Goal: Task Accomplishment & Management: Manage account settings

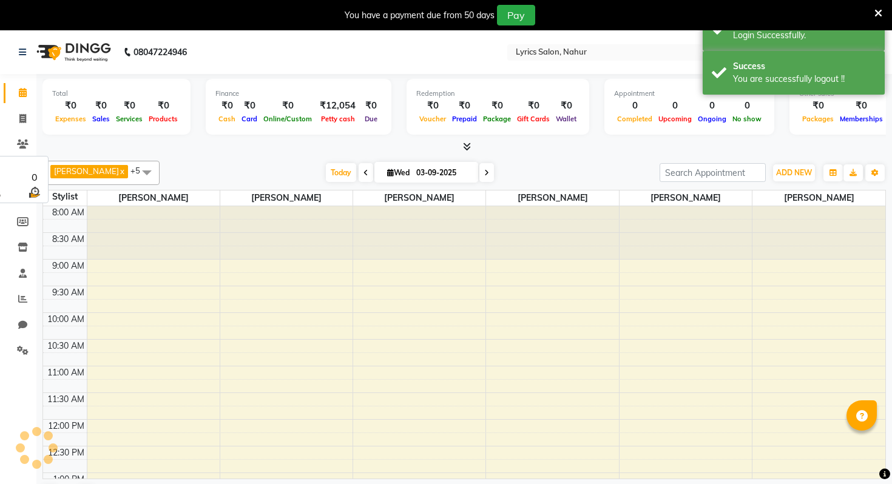
scroll to position [321, 0]
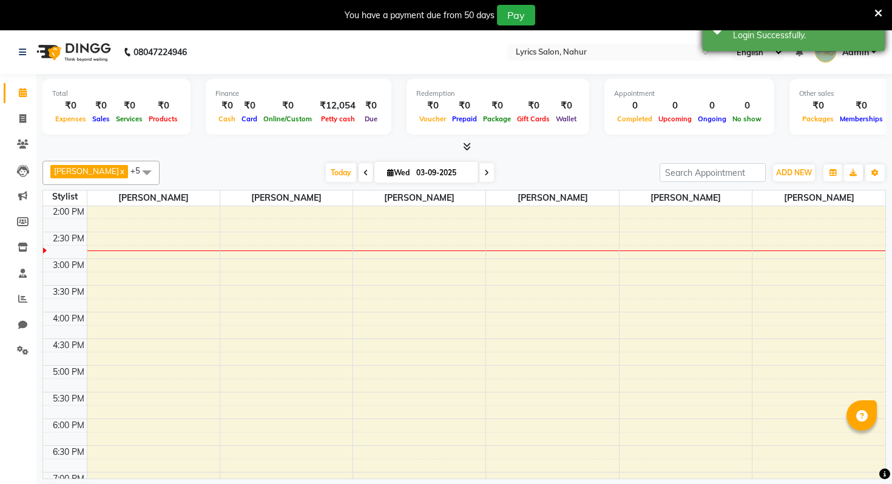
click at [783, 41] on div "Login Successfully." at bounding box center [804, 35] width 143 height 13
click at [870, 14] on div "You have a payment due from 50 days Pay" at bounding box center [439, 15] width 869 height 21
click at [880, 15] on icon at bounding box center [878, 13] width 8 height 11
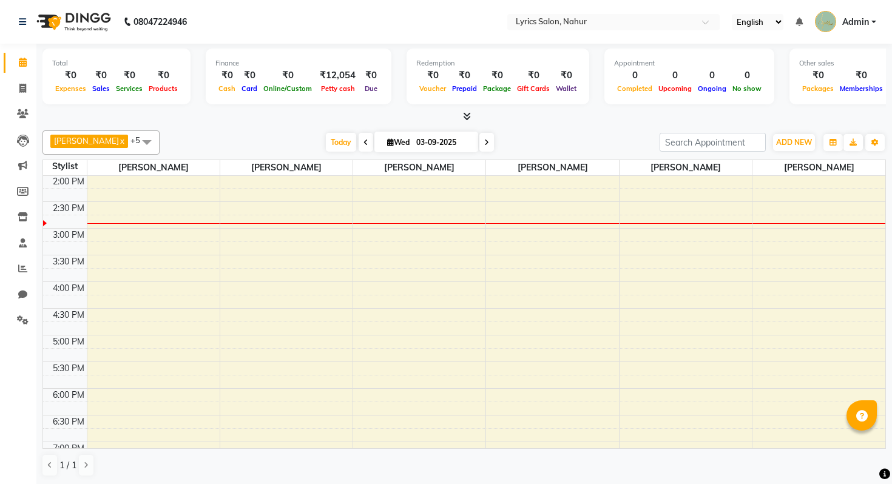
click at [28, 308] on li "Settings" at bounding box center [18, 321] width 36 height 26
click at [26, 318] on icon at bounding box center [23, 319] width 12 height 9
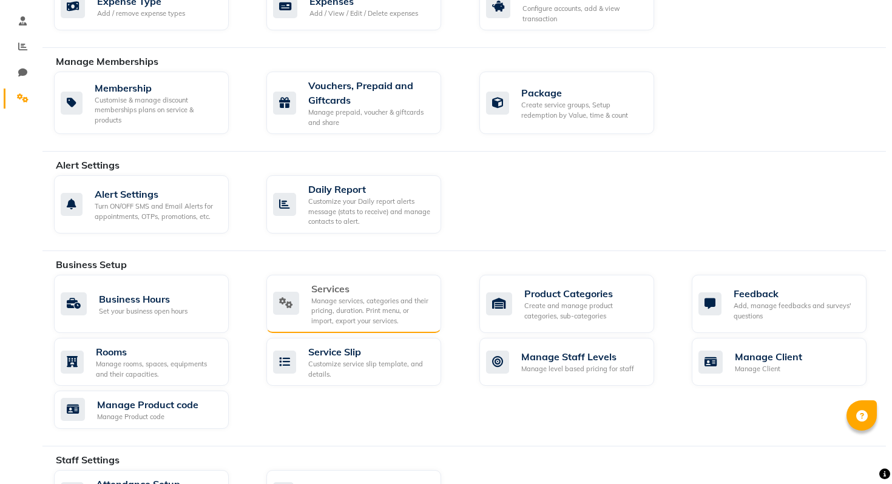
scroll to position [225, 0]
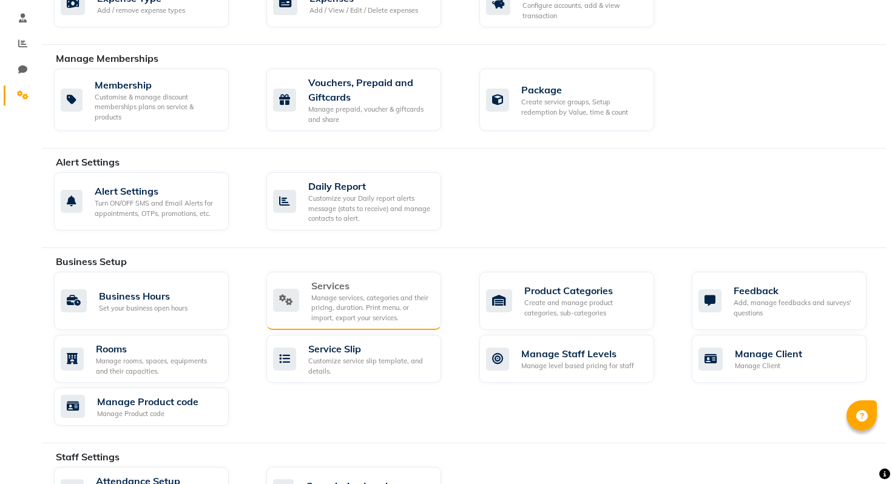
click at [311, 278] on div "Services" at bounding box center [371, 285] width 120 height 15
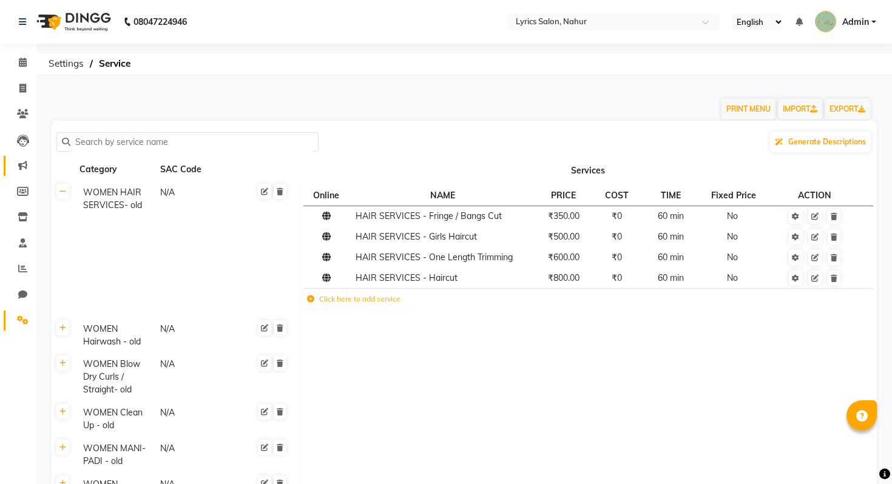
click at [23, 157] on link "Marketing" at bounding box center [18, 166] width 29 height 20
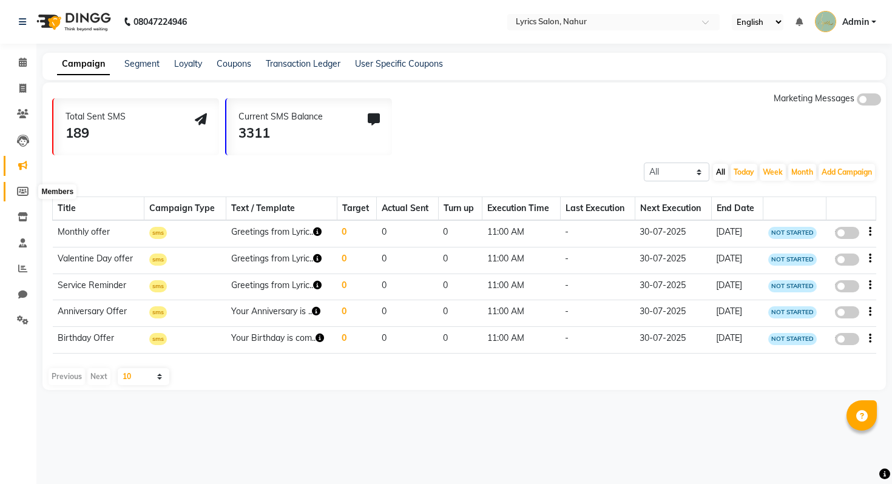
click at [28, 185] on span at bounding box center [22, 192] width 21 height 14
select select
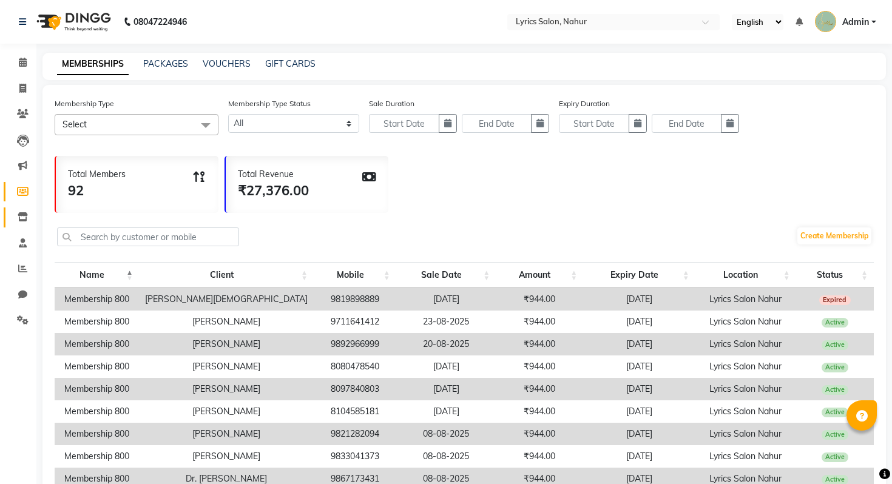
click at [26, 209] on link "Inventory" at bounding box center [18, 217] width 29 height 20
select select
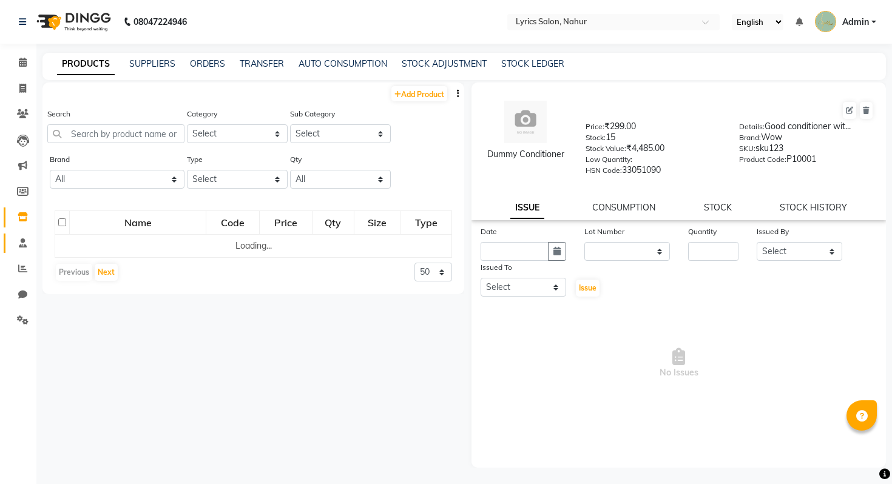
click at [26, 246] on icon at bounding box center [23, 242] width 8 height 9
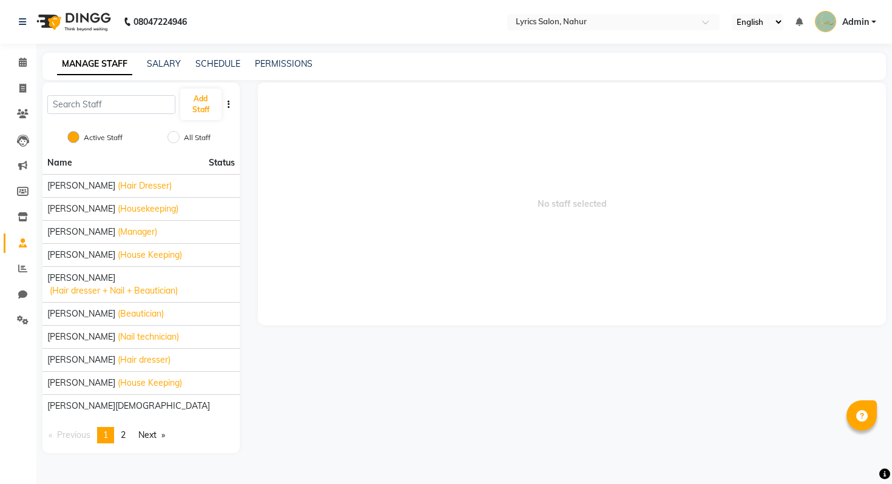
click at [26, 280] on li "Reports" at bounding box center [18, 269] width 36 height 26
click at [25, 291] on icon at bounding box center [22, 294] width 9 height 9
select select "100"
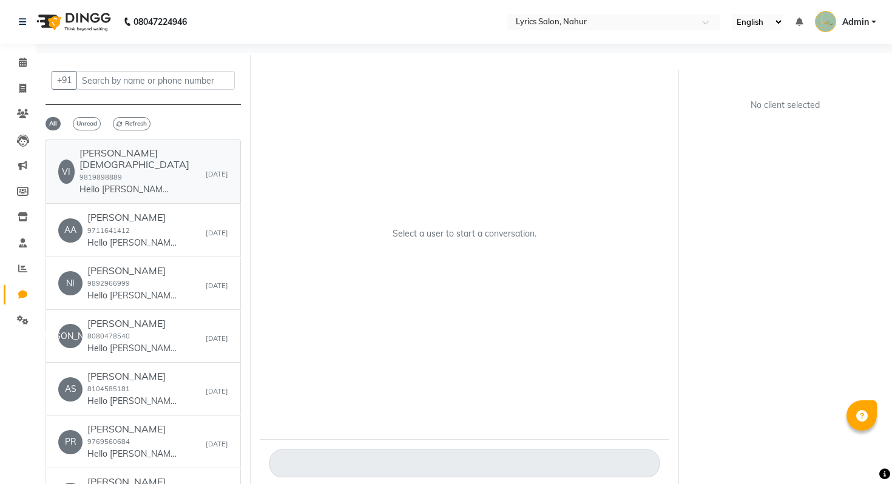
click at [165, 165] on div "Vikrant Jain 9819898889 Hello Vikrant,😊 Here’s your invoice from Lyrics Salon. …" at bounding box center [142, 171] width 126 height 49
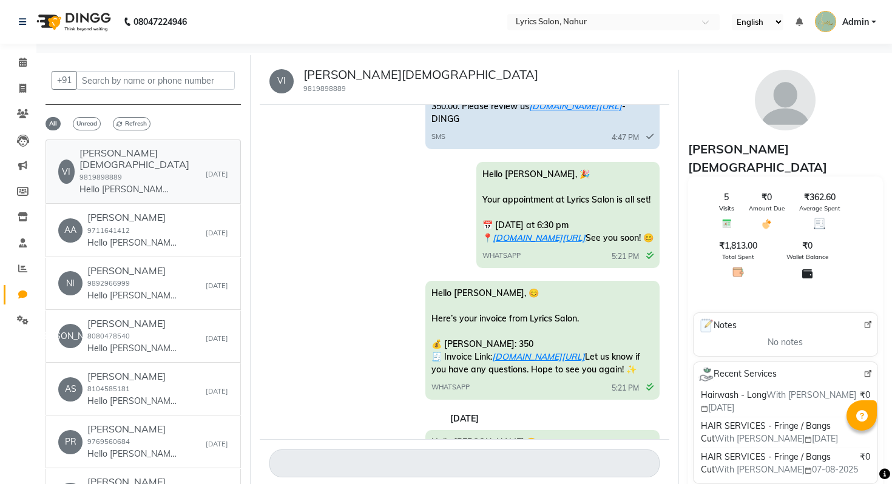
scroll to position [1489, 0]
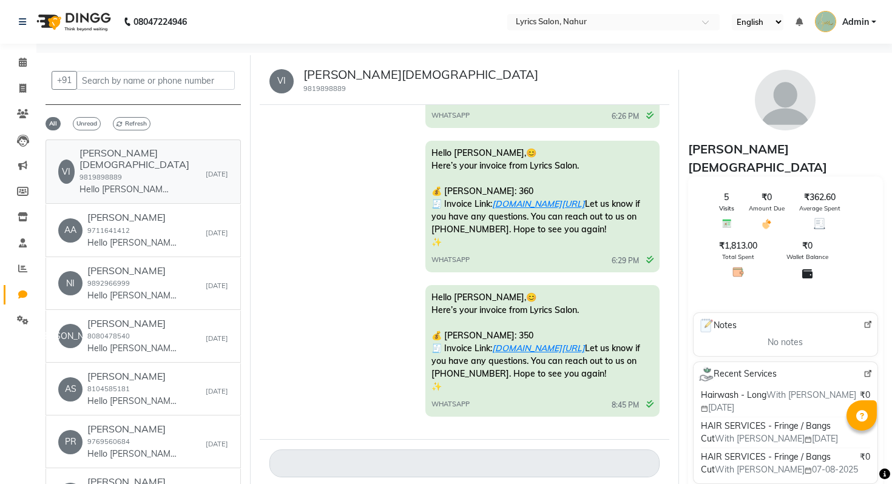
click at [81, 153] on div "VI Vikrant Jain 9819898889 Hello Vikrant,😊 Here’s your invoice from Lyrics Salo…" at bounding box center [131, 171] width 147 height 49
click at [24, 86] on icon at bounding box center [22, 88] width 7 height 9
select select "8608"
select select "service"
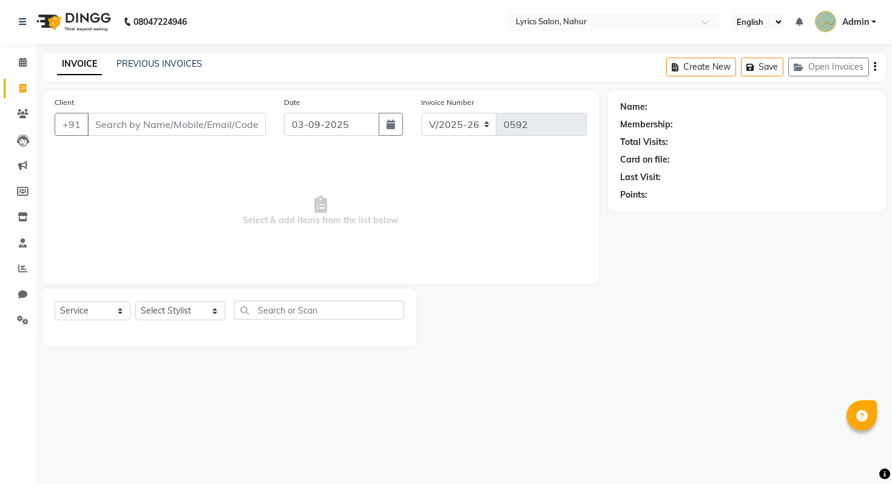
click at [167, 72] on div "INVOICE PREVIOUS INVOICES Create New Save Open Invoices" at bounding box center [463, 67] width 843 height 29
click at [166, 69] on link "PREVIOUS INVOICES" at bounding box center [159, 63] width 86 height 11
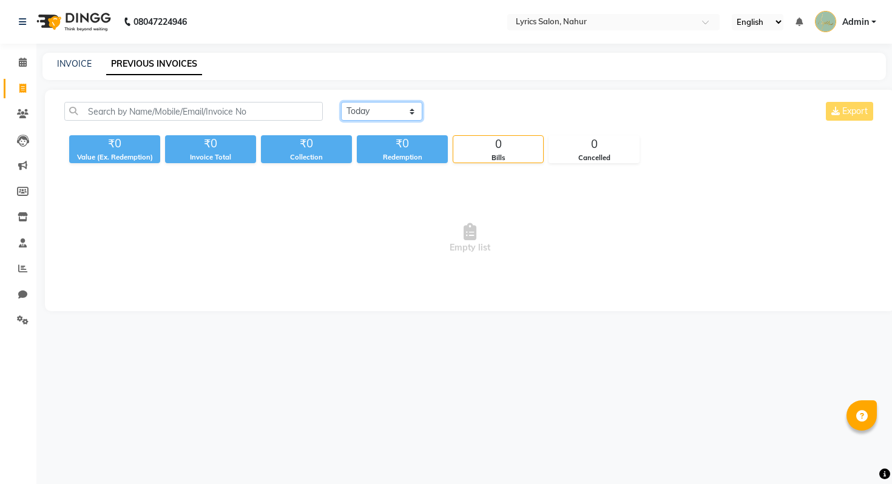
click at [371, 111] on select "[DATE] [DATE] Custom Range" at bounding box center [381, 111] width 81 height 19
select select "range"
click at [341, 102] on select "[DATE] [DATE] Custom Range" at bounding box center [381, 111] width 81 height 19
click at [475, 121] on div "Today Yesterday Custom Range 03-09-2025 - 03-09-2025 Export" at bounding box center [608, 116] width 553 height 29
click at [475, 116] on input "03-09-2025" at bounding box center [480, 111] width 85 height 17
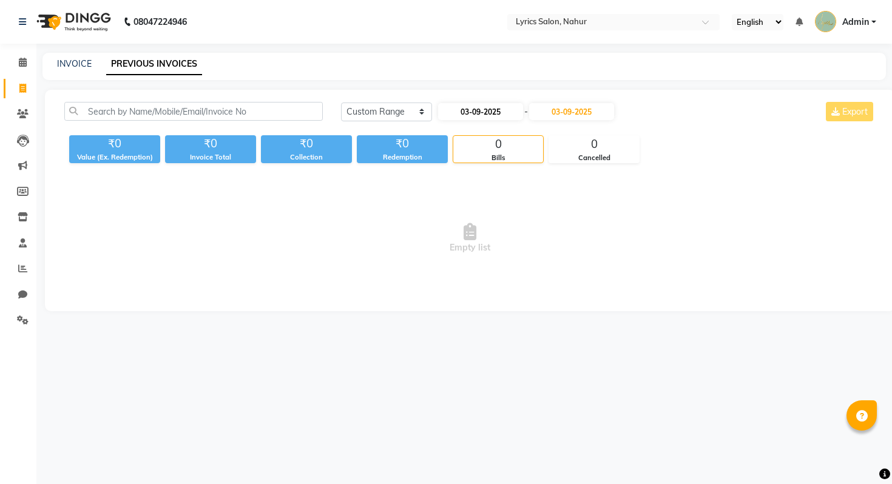
select select "9"
select select "2025"
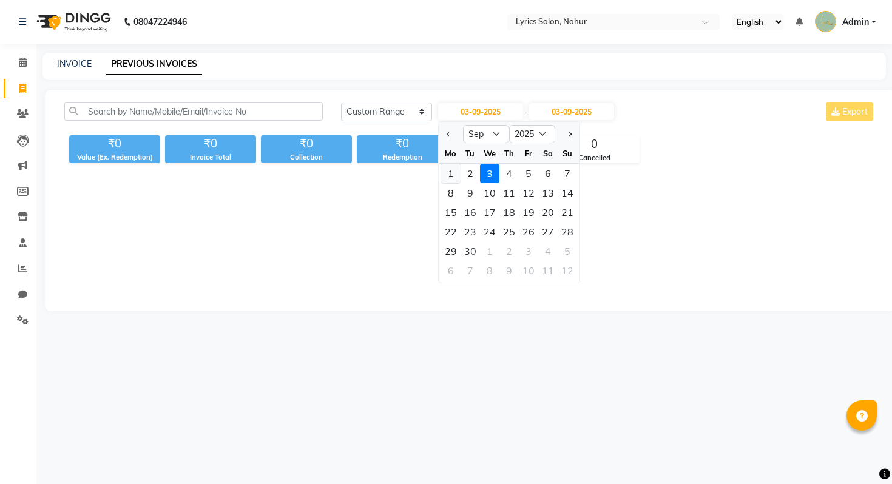
click at [453, 169] on div "1" at bounding box center [450, 173] width 19 height 19
type input "01-09-2025"
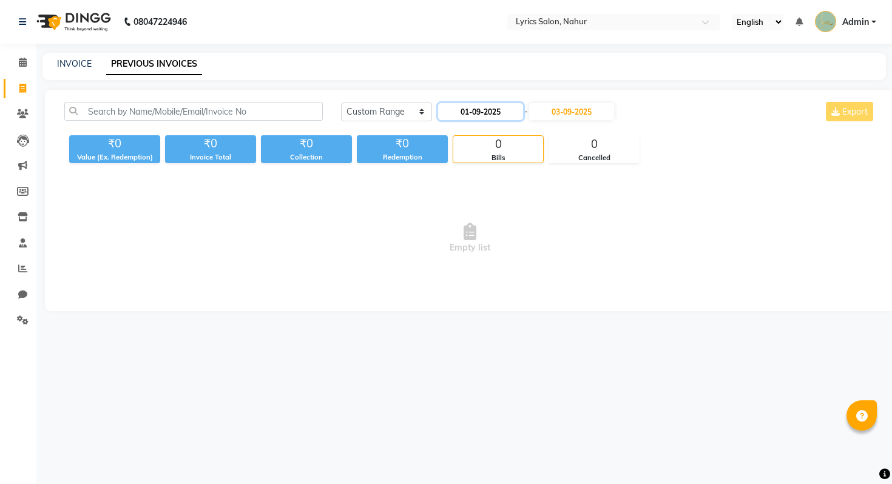
click at [490, 115] on input "01-09-2025" at bounding box center [480, 111] width 85 height 17
select select "9"
select select "2025"
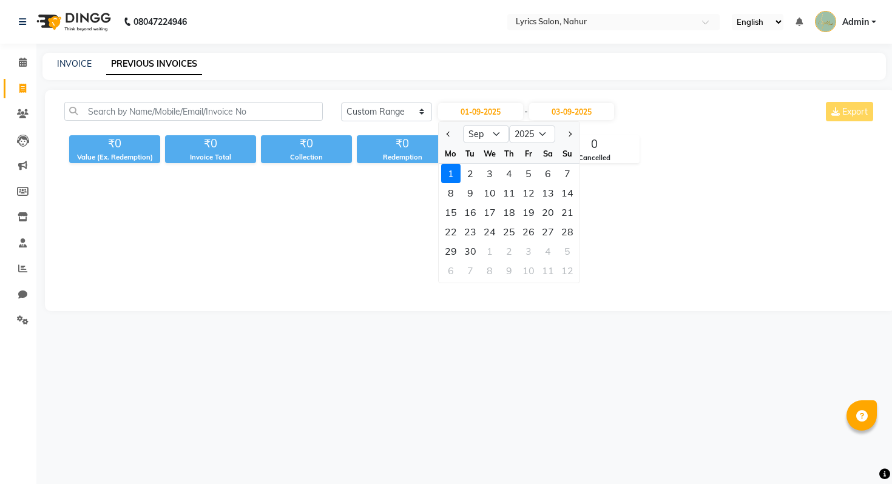
click at [446, 123] on div "Jan Feb Mar Apr May Jun Jul Aug Sep Oct Nov Dec 2015 2016 2017 2018 2019 2020 2…" at bounding box center [509, 133] width 141 height 22
click at [446, 127] on button "Previous month" at bounding box center [448, 133] width 10 height 19
select select "8"
click at [521, 176] on div "1" at bounding box center [528, 173] width 19 height 19
type input "[DATE]"
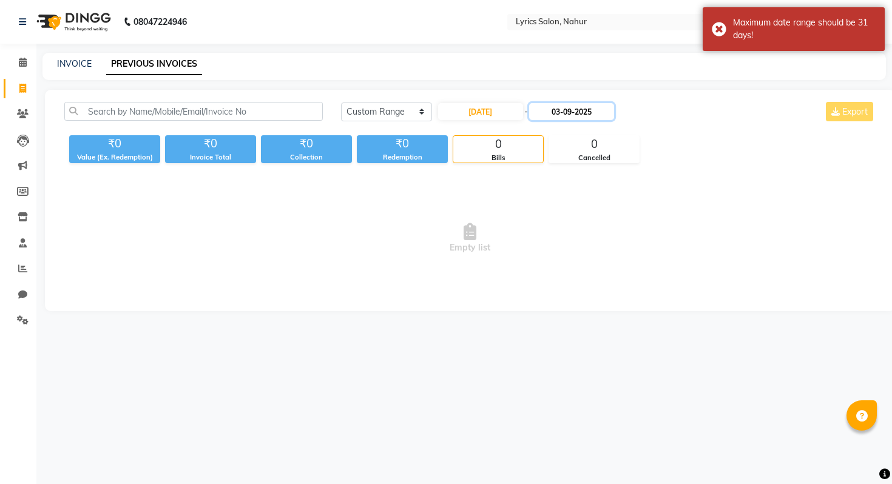
click at [557, 112] on input "03-09-2025" at bounding box center [571, 111] width 85 height 17
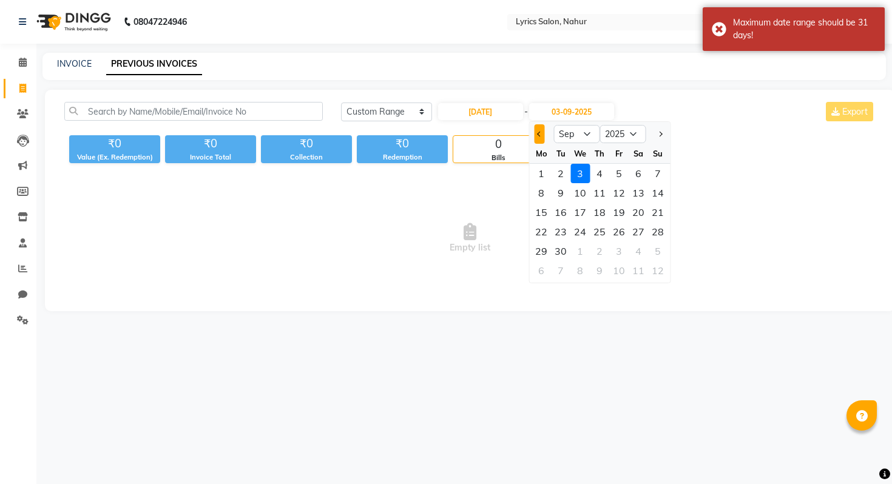
click at [539, 127] on button "Previous month" at bounding box center [539, 133] width 10 height 19
select select "8"
click at [662, 253] on div "31" at bounding box center [657, 250] width 19 height 19
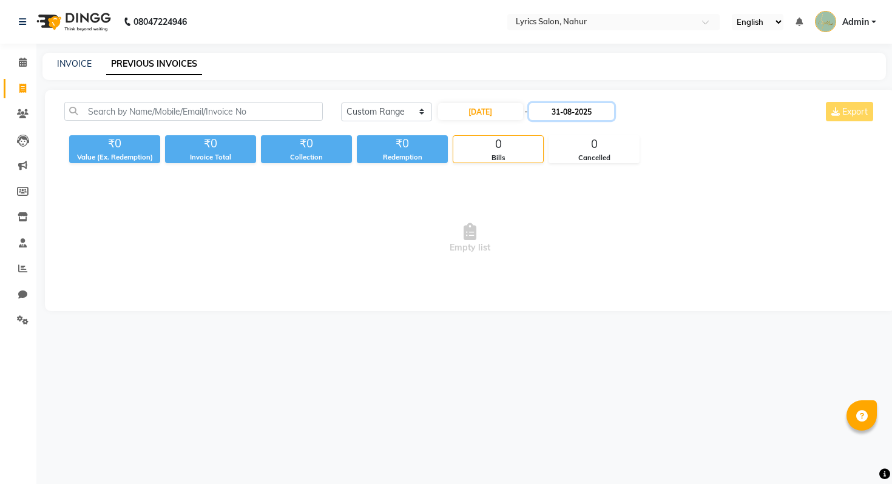
click at [541, 120] on input "31-08-2025" at bounding box center [571, 111] width 85 height 17
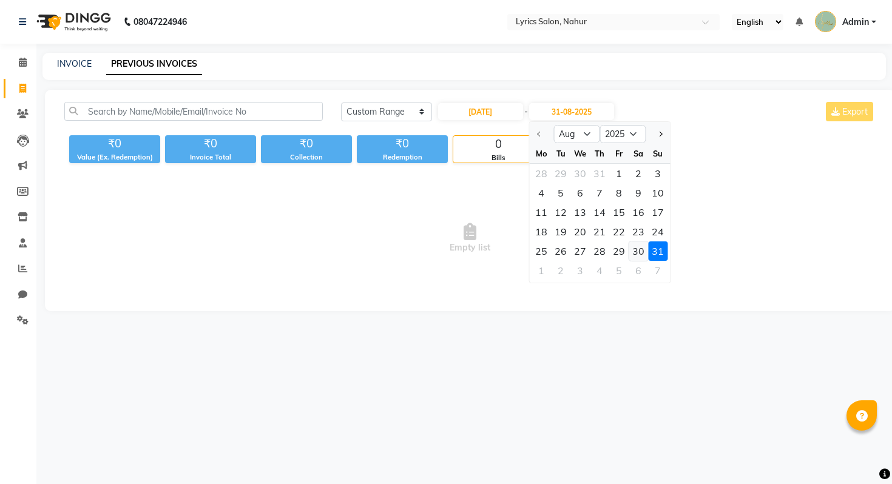
click at [638, 255] on div "30" at bounding box center [637, 250] width 19 height 19
type input "30-08-2025"
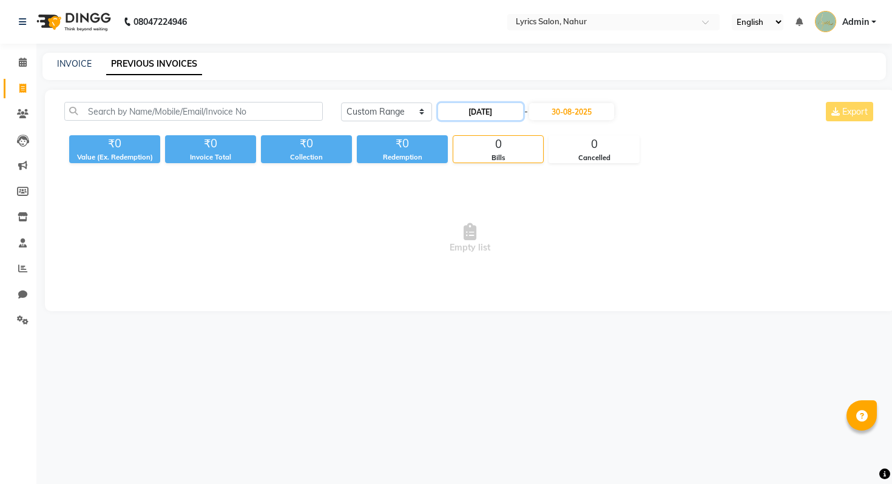
click at [502, 109] on input "[DATE]" at bounding box center [480, 111] width 85 height 17
select select "8"
select select "2025"
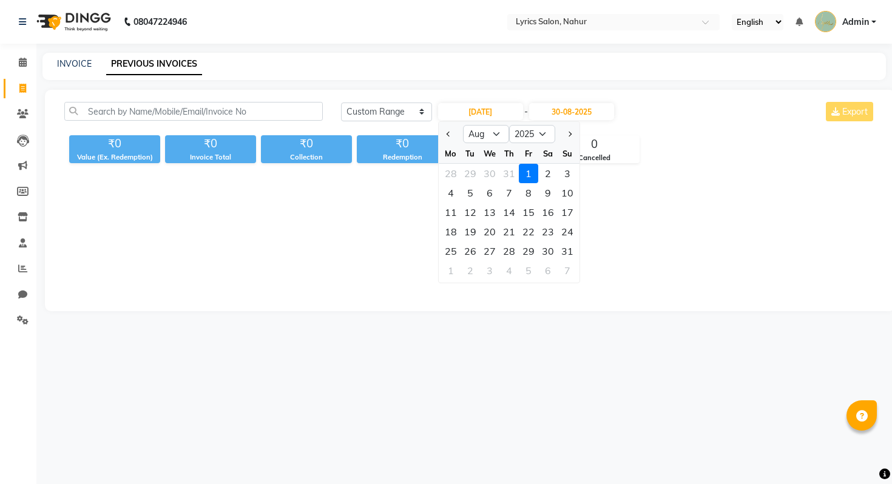
click at [439, 130] on div at bounding box center [451, 133] width 24 height 19
click at [448, 132] on span "Previous month" at bounding box center [448, 134] width 5 height 5
select select "7"
click at [467, 169] on div "1" at bounding box center [469, 173] width 19 height 19
type input "01-07-2025"
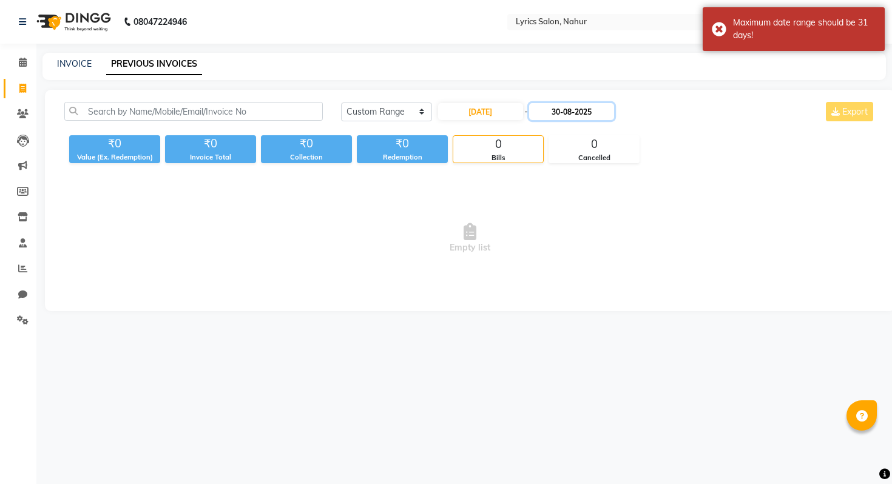
click at [573, 111] on input "30-08-2025" at bounding box center [571, 111] width 85 height 17
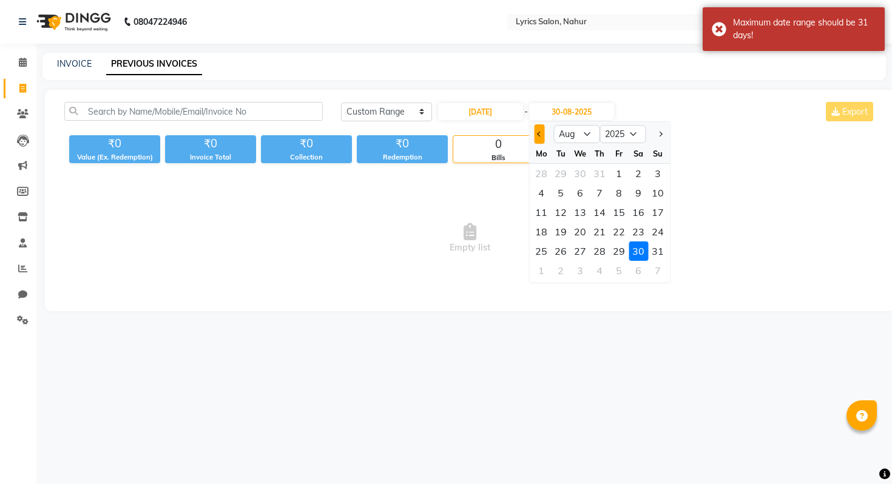
click at [544, 135] on button "Previous month" at bounding box center [539, 133] width 10 height 19
select select "7"
click at [595, 249] on div "31" at bounding box center [599, 250] width 19 height 19
type input "31-07-2025"
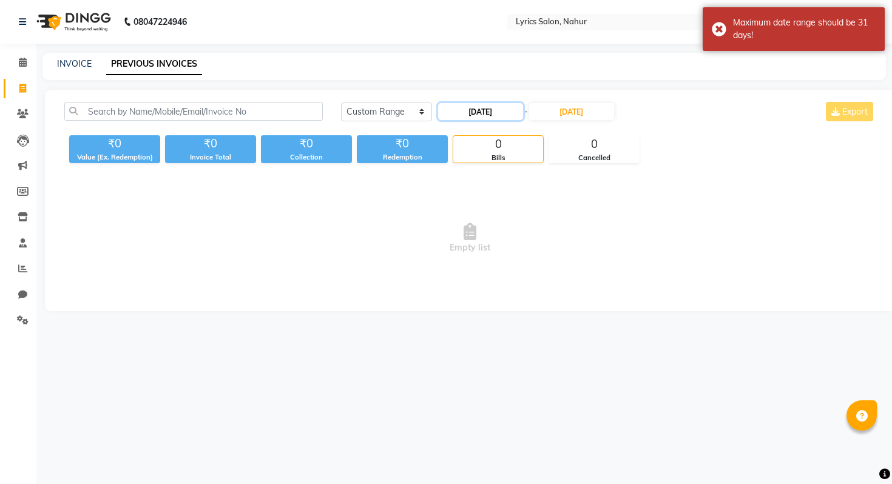
click at [499, 112] on input "01-07-2025" at bounding box center [480, 111] width 85 height 17
select select "7"
select select "2025"
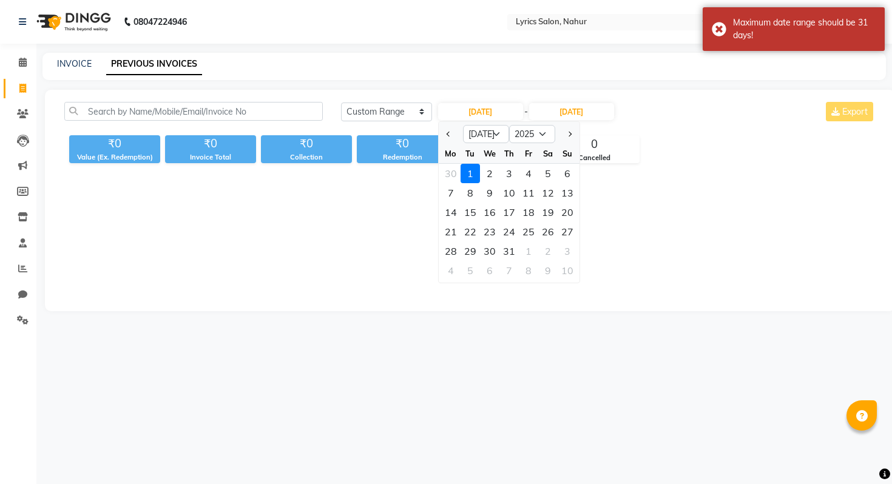
click at [476, 173] on div "1" at bounding box center [469, 173] width 19 height 19
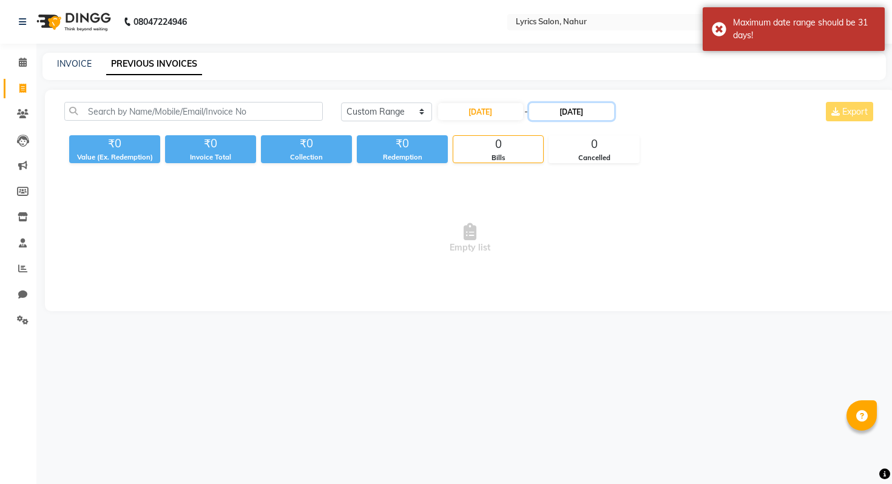
click at [561, 113] on input "31-07-2025" at bounding box center [571, 111] width 85 height 17
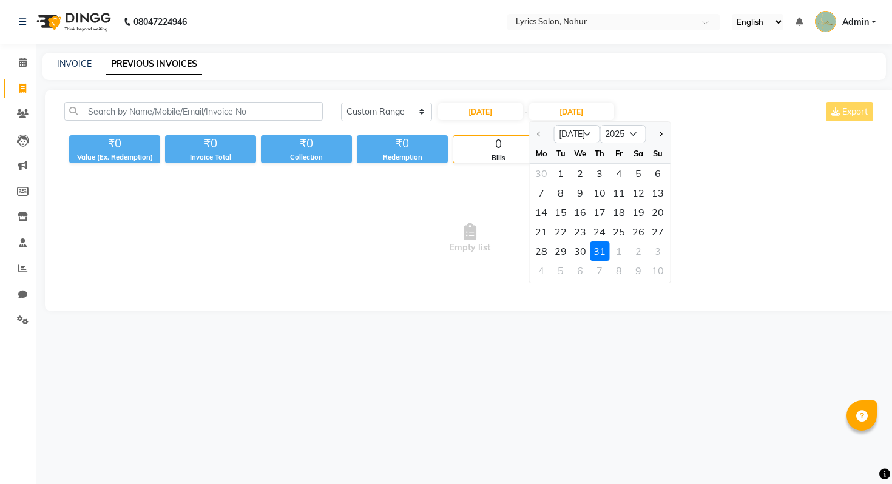
click at [600, 250] on div "31" at bounding box center [599, 250] width 19 height 19
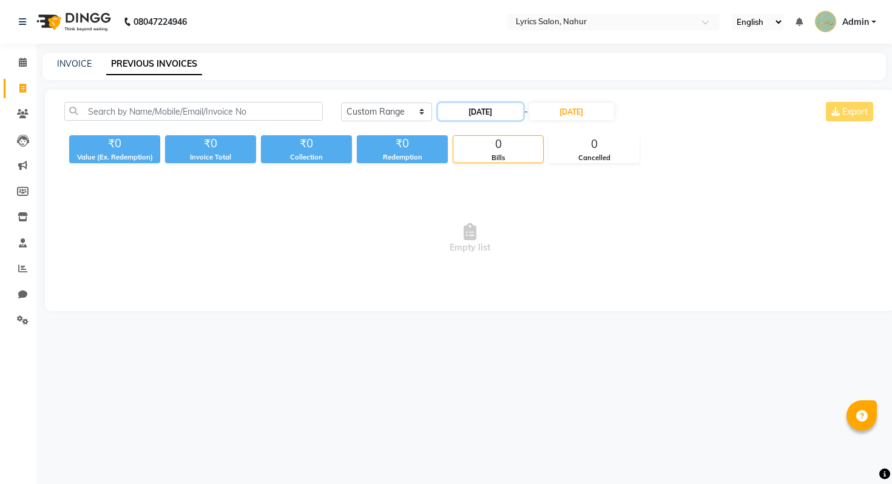
click at [478, 109] on input "01-07-2025" at bounding box center [480, 111] width 85 height 17
select select "7"
select select "2025"
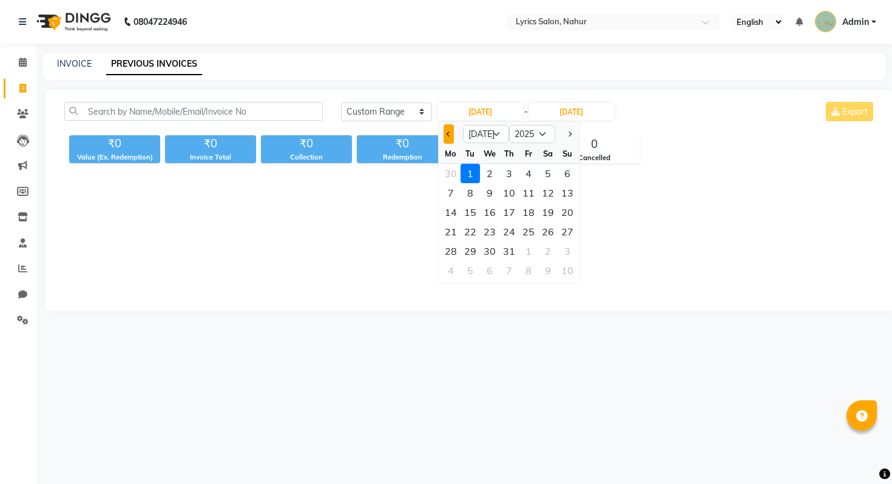
click at [450, 127] on button "Previous month" at bounding box center [448, 133] width 10 height 19
select select "6"
click at [558, 175] on div "1" at bounding box center [567, 173] width 19 height 19
type input "01-06-2025"
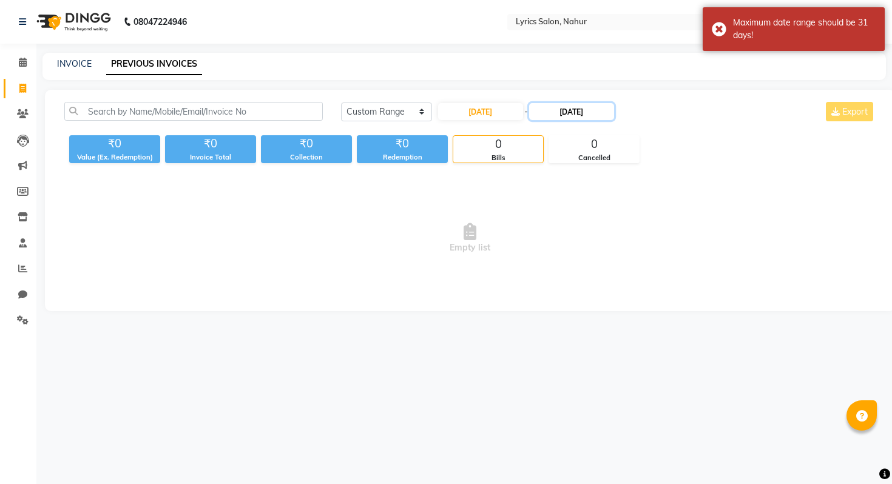
click at [566, 113] on input "31-07-2025" at bounding box center [571, 111] width 85 height 17
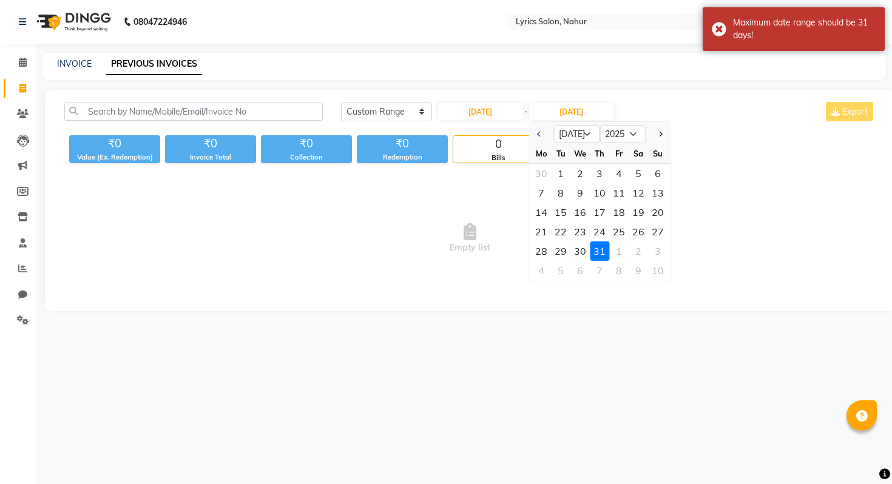
click at [545, 140] on div at bounding box center [541, 133] width 24 height 19
click at [537, 135] on button "Previous month" at bounding box center [539, 133] width 10 height 19
select select "6"
click at [547, 267] on div "30" at bounding box center [540, 270] width 19 height 19
type input "30-06-2025"
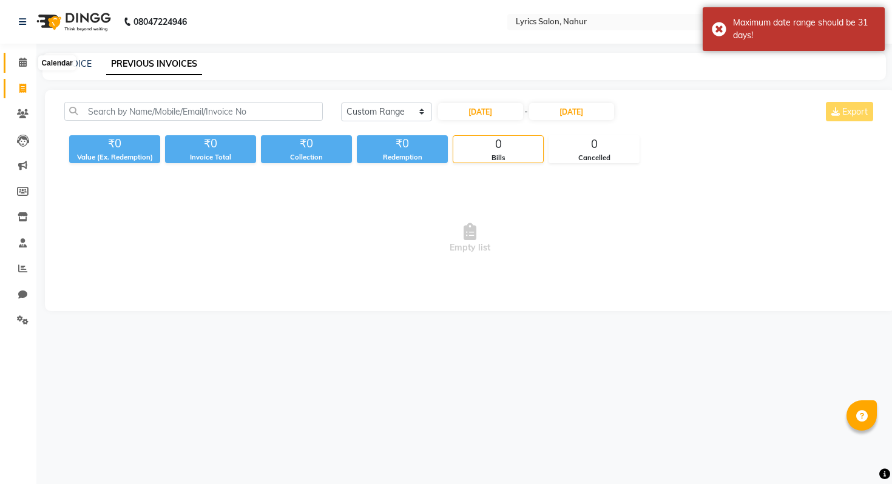
click at [22, 64] on icon at bounding box center [23, 62] width 8 height 9
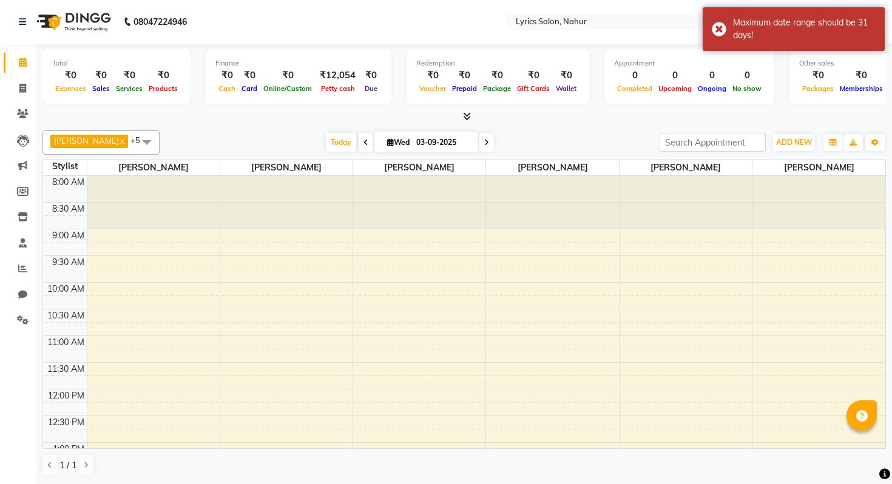
click at [18, 282] on li "Chat" at bounding box center [18, 295] width 36 height 26
click at [20, 274] on span at bounding box center [22, 269] width 21 height 14
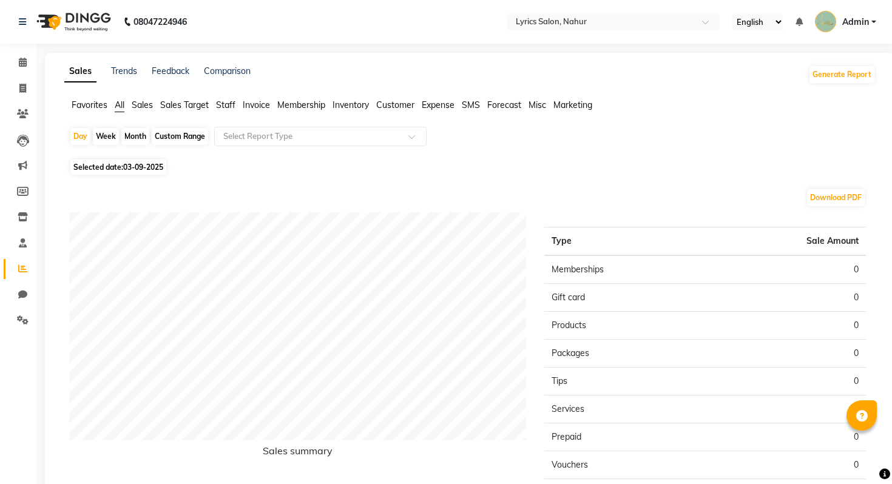
click at [280, 146] on div "Day Week Month Custom Range Select Report Type" at bounding box center [469, 141] width 801 height 29
click at [210, 108] on ul "Favorites All Sales Sales Target Staff Invoice Membership Inventory Customer Ex…" at bounding box center [469, 105] width 811 height 13
click at [221, 108] on span "Staff" at bounding box center [225, 104] width 19 height 11
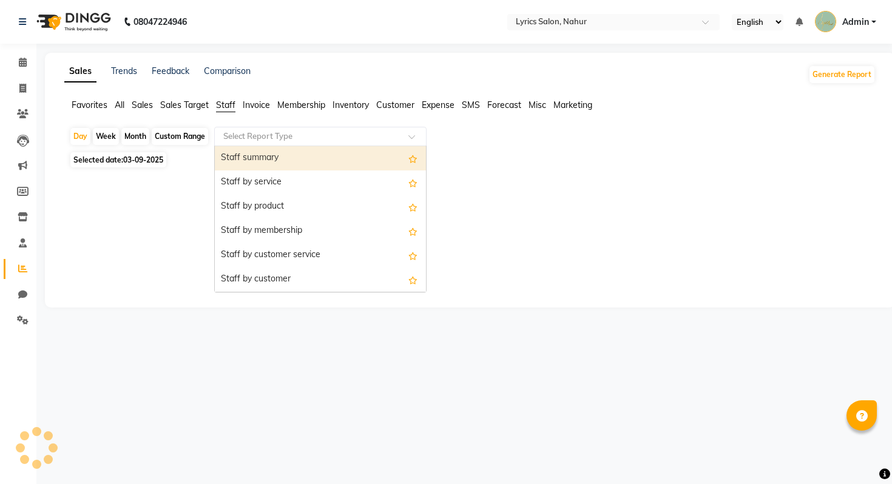
click at [289, 141] on input "text" at bounding box center [308, 136] width 175 height 12
click at [289, 153] on div "Staff summary" at bounding box center [320, 158] width 211 height 24
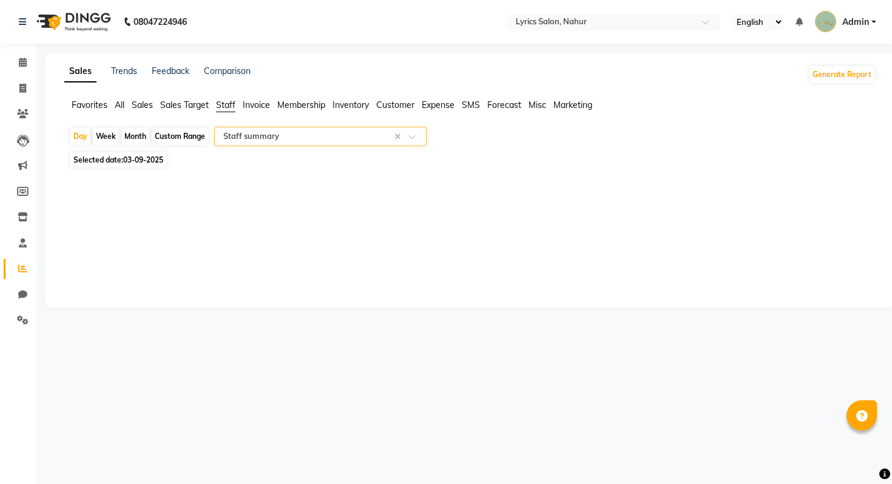
click at [137, 138] on div "Month" at bounding box center [135, 136] width 28 height 17
select select "9"
select select "2025"
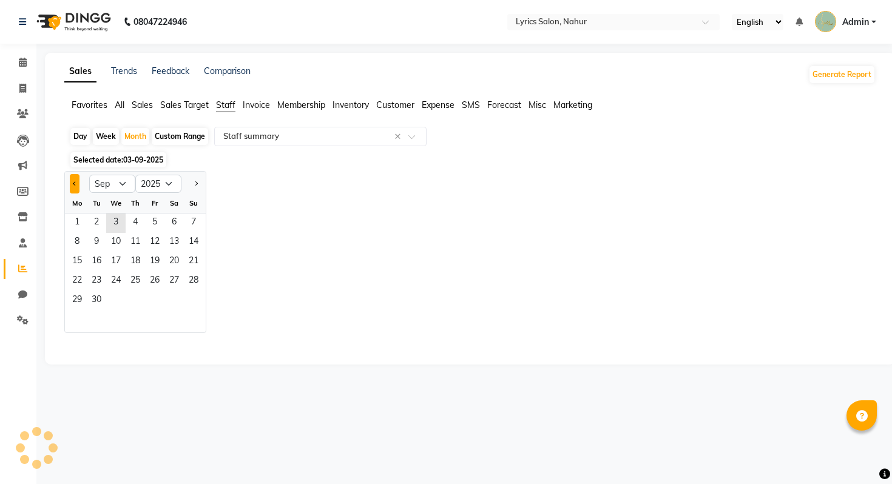
click at [72, 180] on button "Previous month" at bounding box center [75, 183] width 10 height 19
select select "7"
click at [169, 137] on div "Custom Range" at bounding box center [180, 136] width 56 height 17
select select "9"
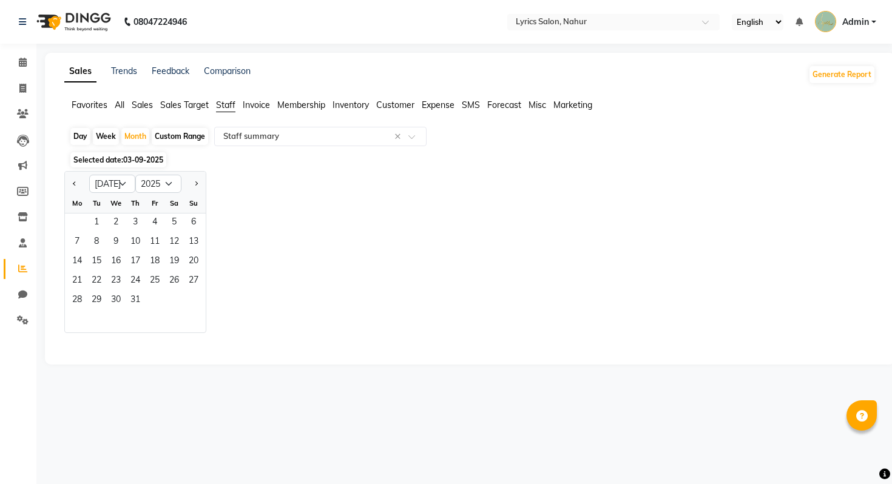
select select "2025"
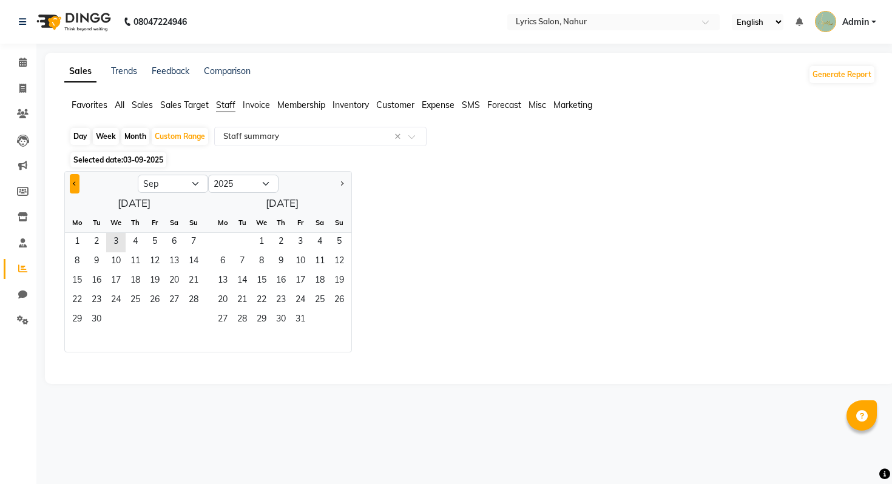
click at [74, 184] on span "Previous month" at bounding box center [75, 183] width 4 height 4
click at [73, 184] on span "Previous month" at bounding box center [75, 183] width 4 height 4
click at [192, 230] on div "Su" at bounding box center [193, 222] width 19 height 19
click at [194, 234] on span "1" at bounding box center [193, 242] width 19 height 19
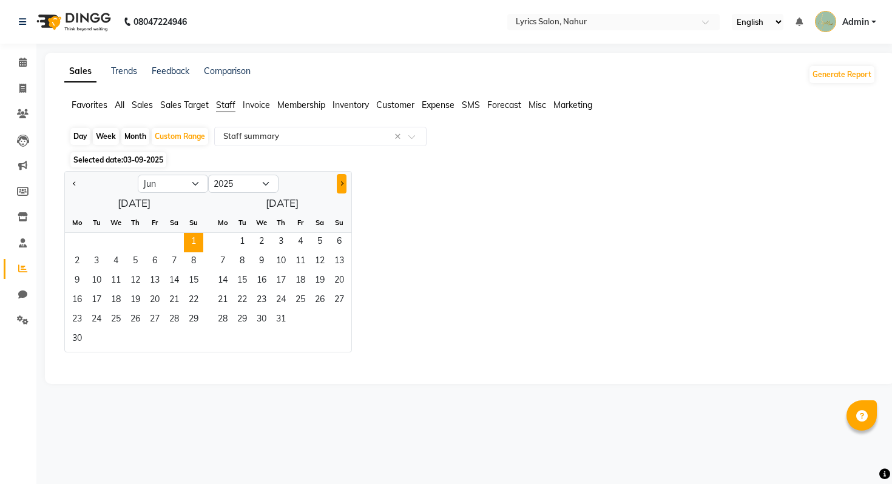
click at [337, 183] on button "Next month" at bounding box center [342, 183] width 10 height 19
select select "8"
click at [243, 322] on span "30" at bounding box center [241, 320] width 19 height 19
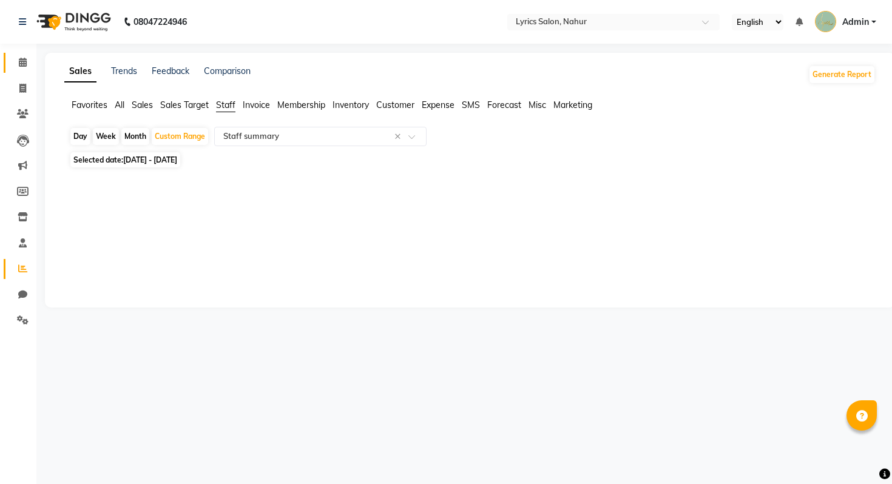
click at [19, 68] on span at bounding box center [22, 63] width 21 height 14
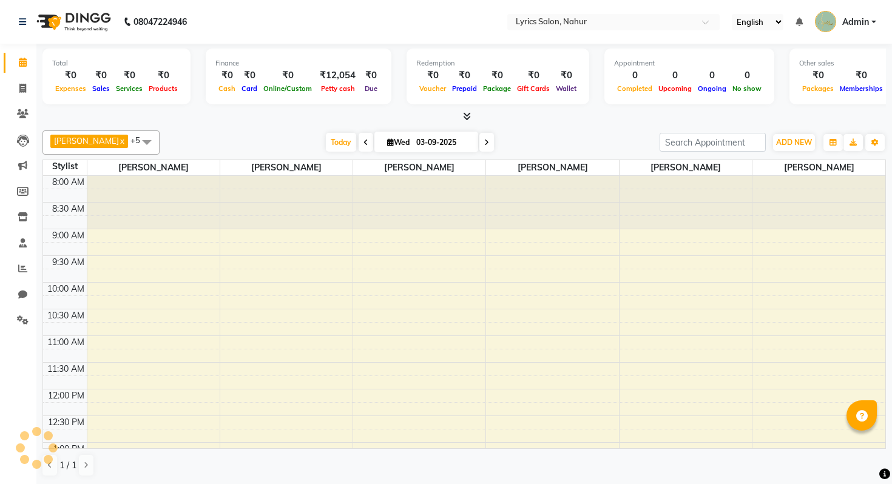
scroll to position [321, 0]
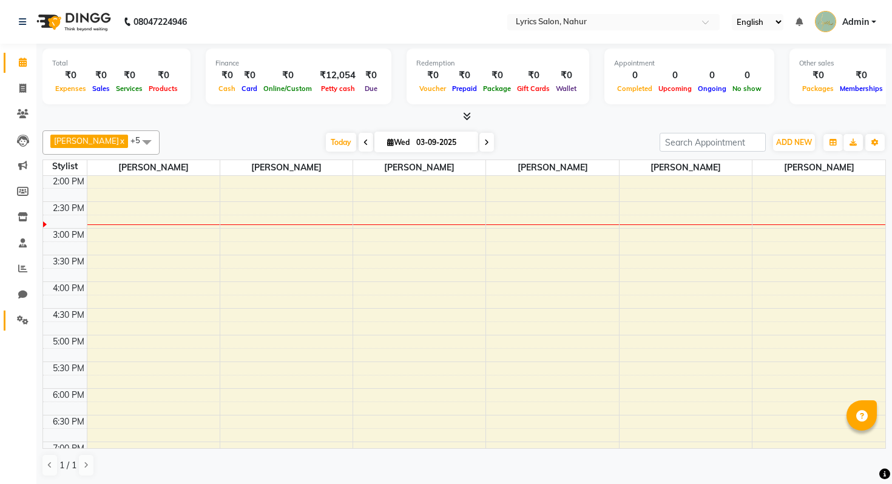
click at [21, 329] on link "Settings" at bounding box center [18, 321] width 29 height 20
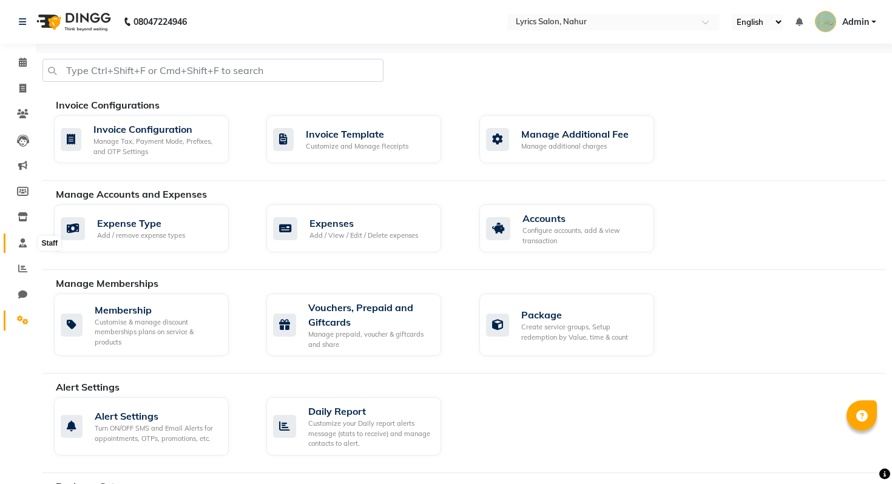
click at [22, 246] on icon at bounding box center [23, 242] width 8 height 9
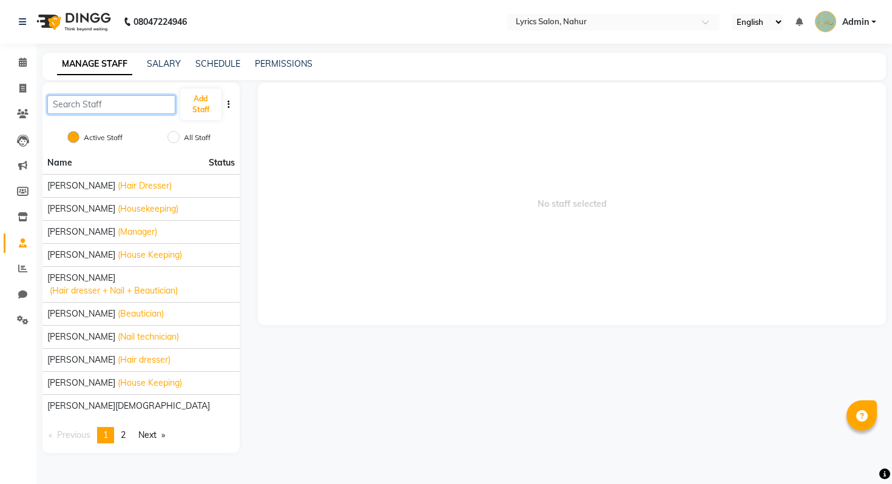
click at [120, 111] on input "text" at bounding box center [111, 104] width 128 height 19
paste input "[PERSON_NAME]"
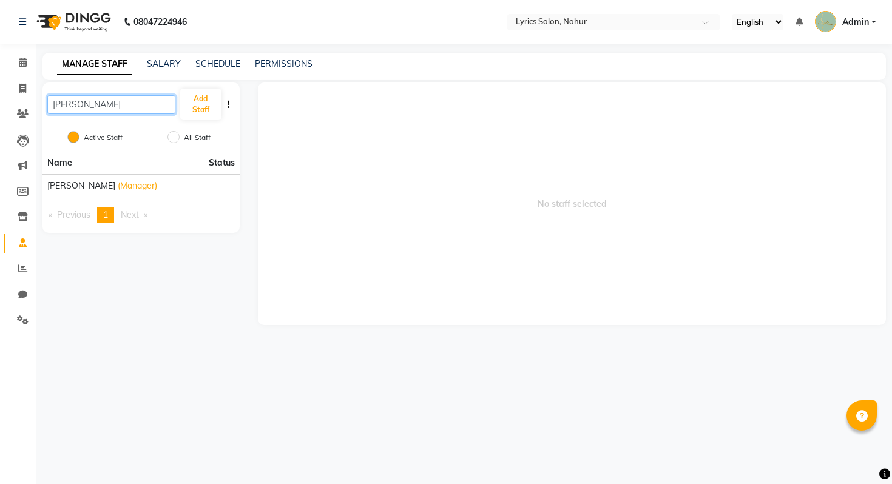
click at [127, 105] on input "[PERSON_NAME]" at bounding box center [111, 104] width 128 height 19
paste input "[PERSON_NAME]"
type input "[PERSON_NAME]"
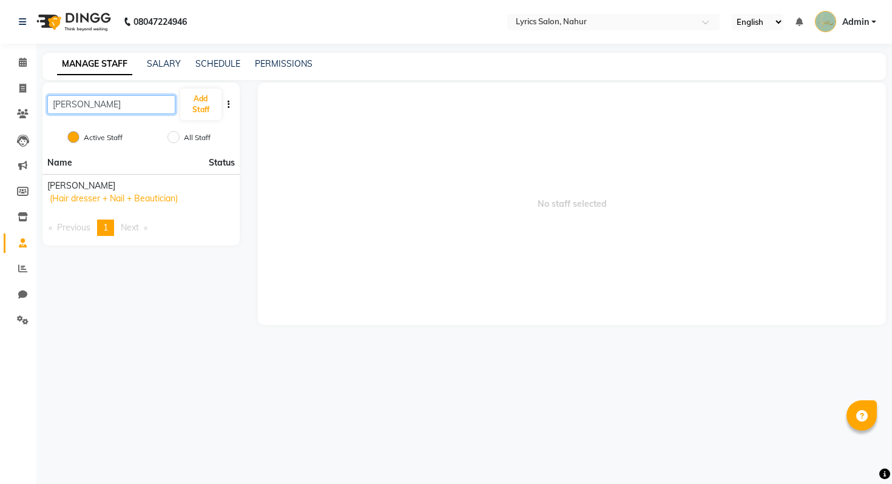
click at [128, 110] on input "[PERSON_NAME]" at bounding box center [111, 104] width 128 height 19
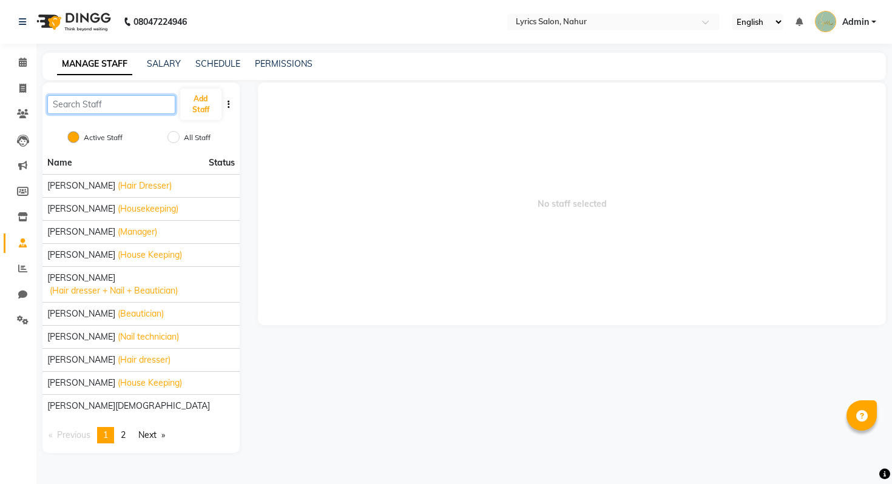
paste input "[PERSON_NAME]"
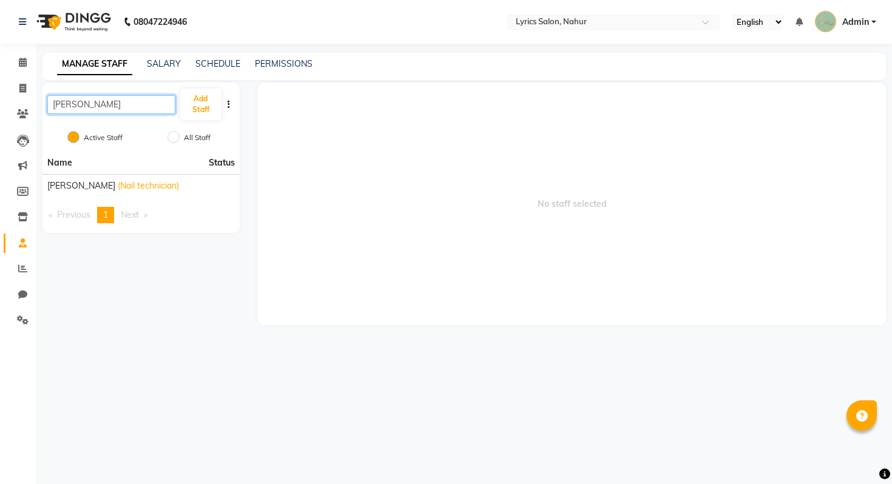
type input "[PERSON_NAME]"
click at [111, 111] on input "[PERSON_NAME]" at bounding box center [111, 104] width 128 height 19
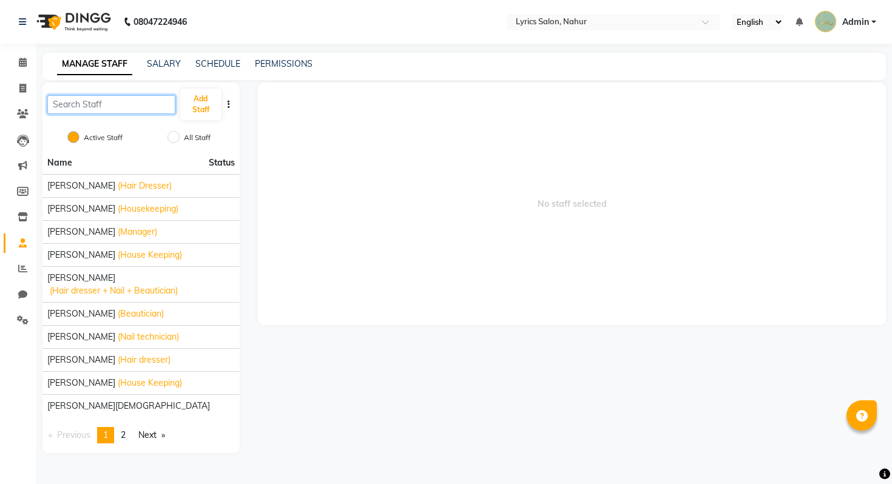
paste input "[PERSON_NAME]"
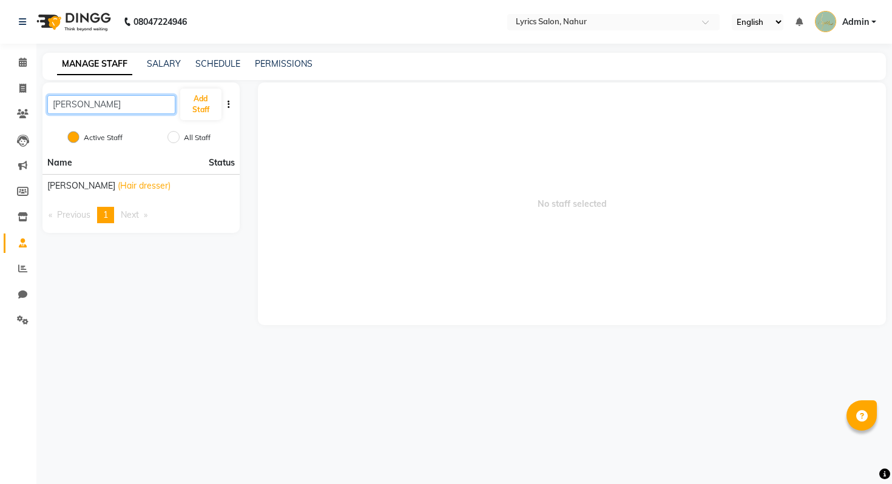
click at [107, 101] on input "[PERSON_NAME]" at bounding box center [111, 104] width 128 height 19
paste input "[PERSON_NAME]"
type input "[PERSON_NAME]"
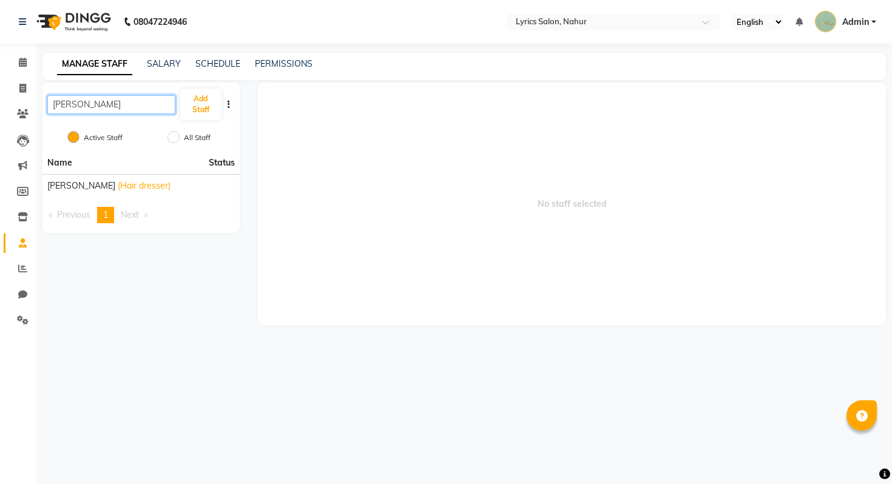
click at [118, 99] on input "[PERSON_NAME]" at bounding box center [111, 104] width 128 height 19
paste input "[PERSON_NAME]"
click at [120, 103] on input "[PERSON_NAME]" at bounding box center [111, 104] width 128 height 19
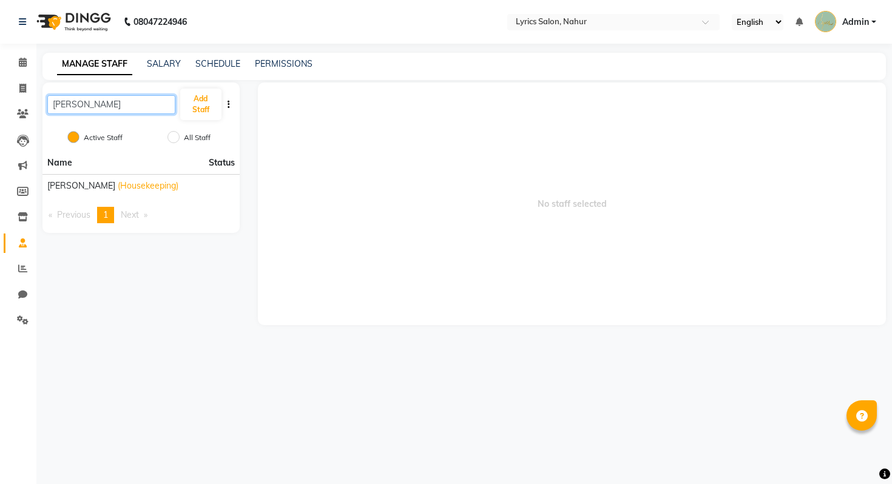
click at [120, 103] on input "[PERSON_NAME]" at bounding box center [111, 104] width 128 height 19
paste input "KARIN"
click at [110, 99] on input "[PERSON_NAME]" at bounding box center [111, 104] width 128 height 19
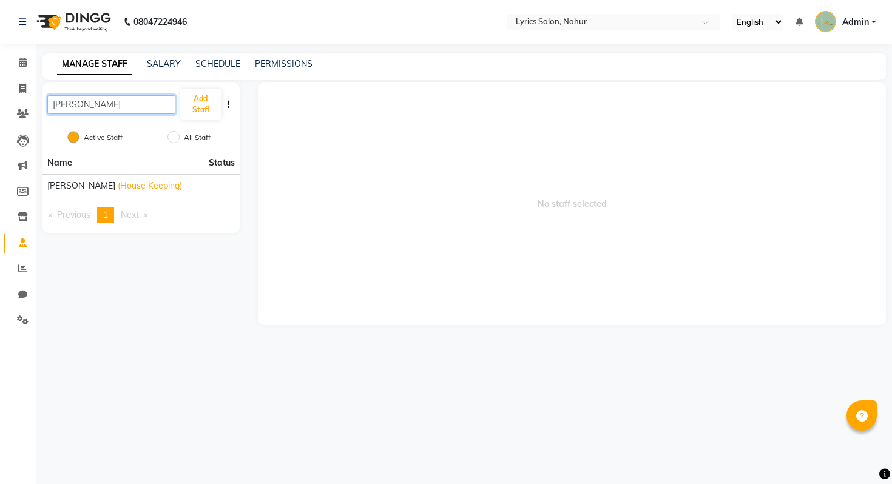
click at [110, 99] on input "[PERSON_NAME]" at bounding box center [111, 104] width 128 height 19
paste input "[PERSON_NAME]"
type input "[PERSON_NAME]"
click at [98, 111] on input "[PERSON_NAME]" at bounding box center [111, 104] width 128 height 19
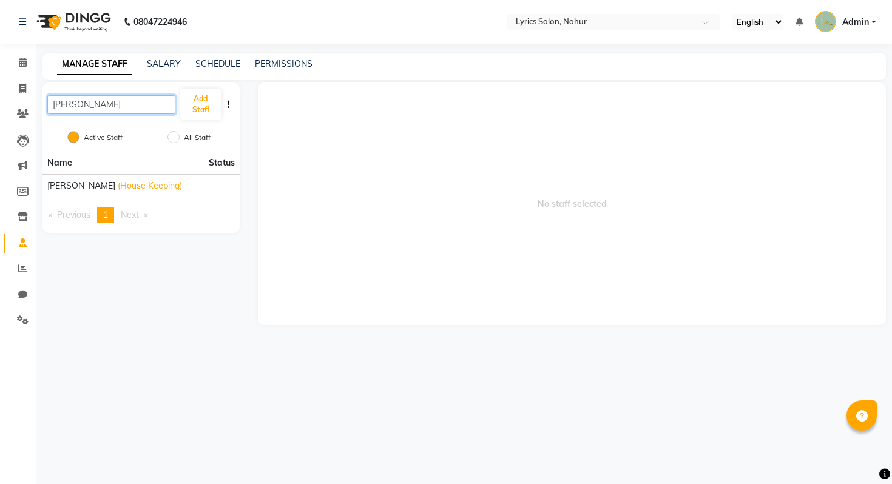
click at [98, 111] on input "[PERSON_NAME]" at bounding box center [111, 104] width 128 height 19
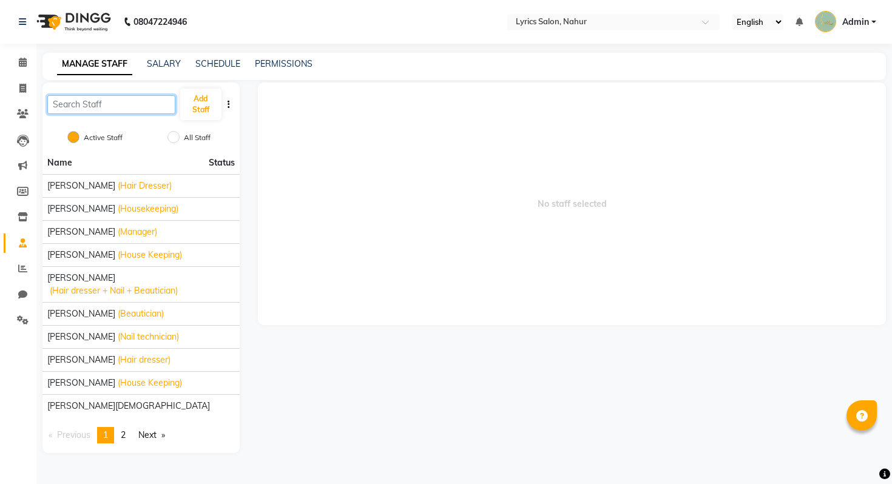
paste input "[PERSON_NAME]"
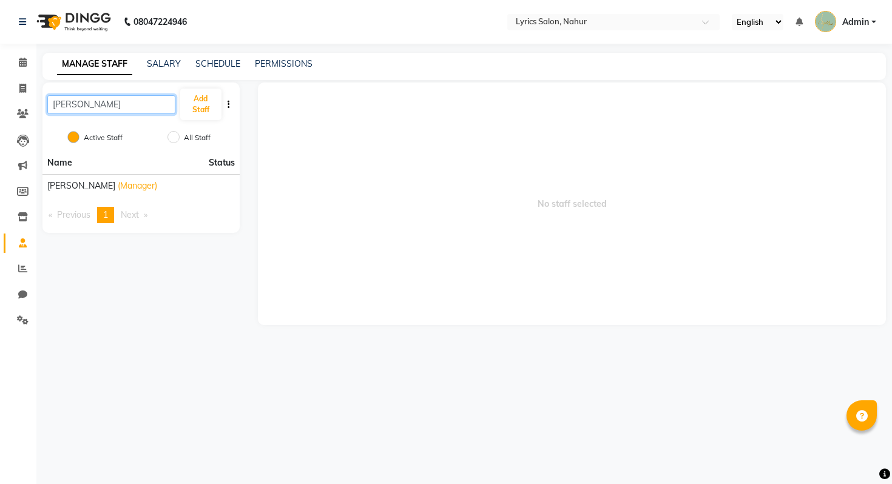
type input "[PERSON_NAME]"
click at [86, 96] on input "[PERSON_NAME]" at bounding box center [111, 104] width 128 height 19
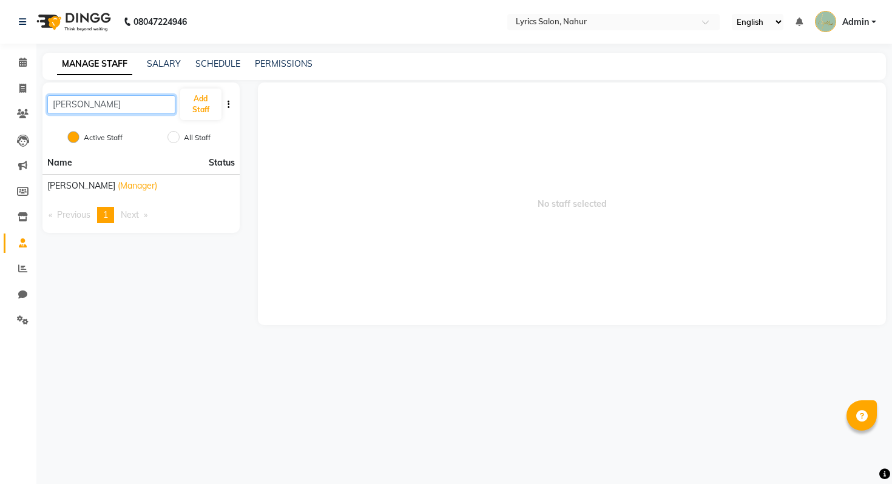
click at [86, 96] on input "[PERSON_NAME]" at bounding box center [111, 104] width 128 height 19
click at [101, 98] on input "[PERSON_NAME]" at bounding box center [111, 104] width 128 height 19
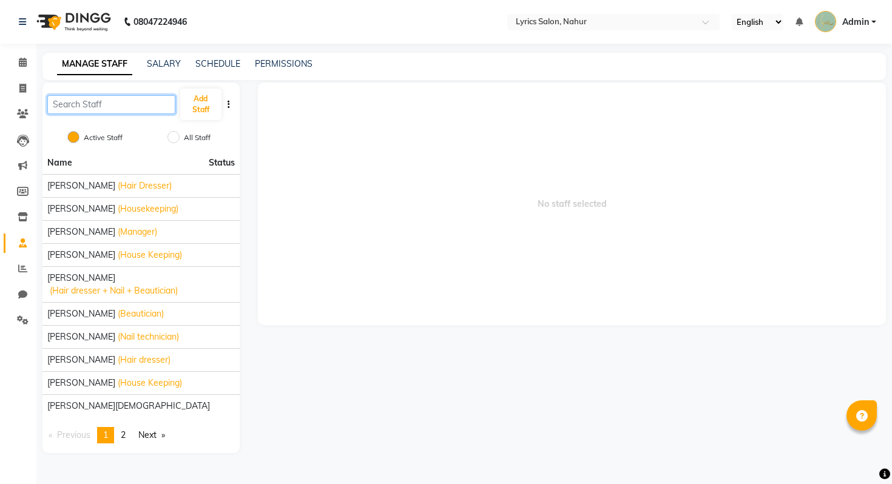
paste input "[PERSON_NAME]"
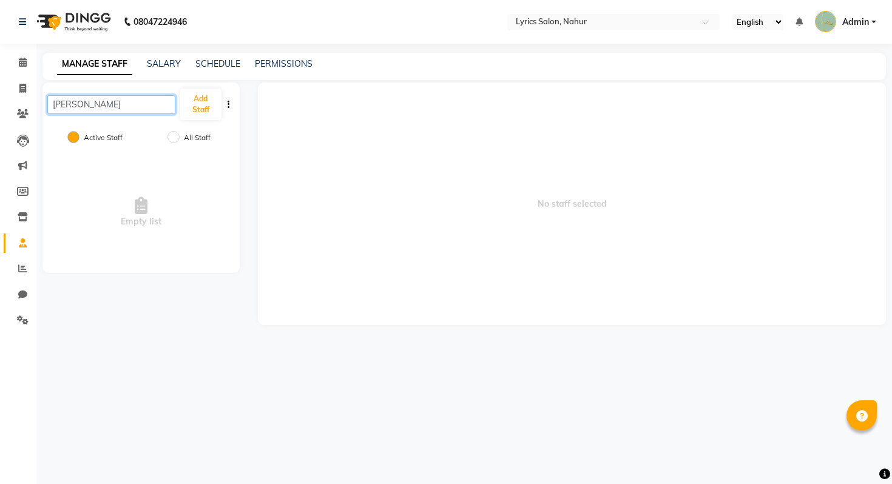
type input "[PERSON_NAME]"
click at [207, 104] on button "Add Staff" at bounding box center [200, 105] width 41 height 32
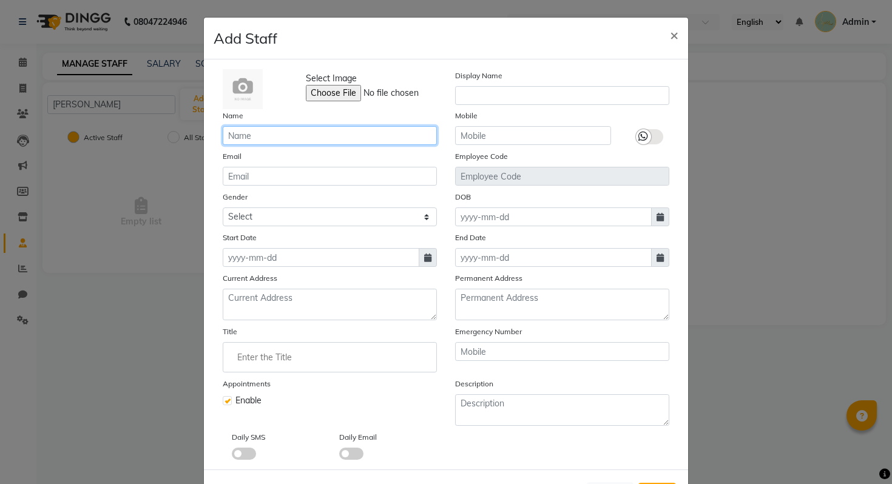
click at [365, 138] on input "text" at bounding box center [330, 135] width 214 height 19
paste input "[PERSON_NAME]"
type input "[PERSON_NAME]"
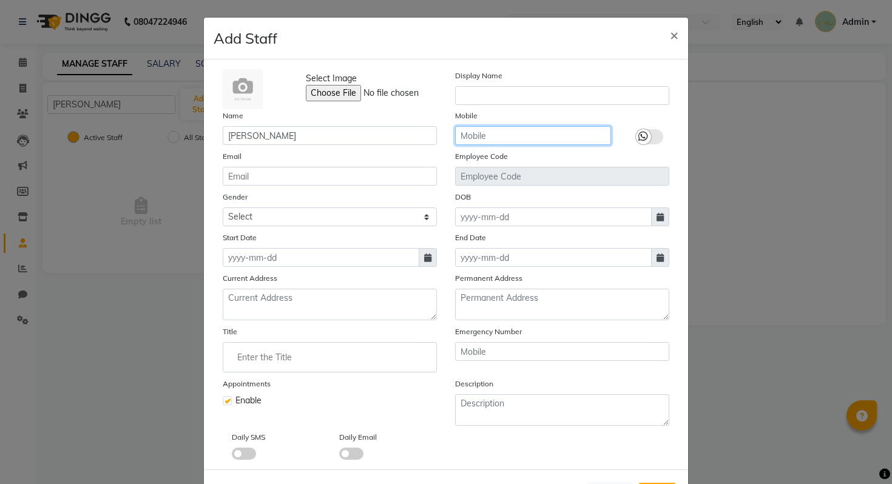
click at [481, 135] on input "text" at bounding box center [533, 135] width 156 height 19
paste input "9702121711"
type input "9702121711"
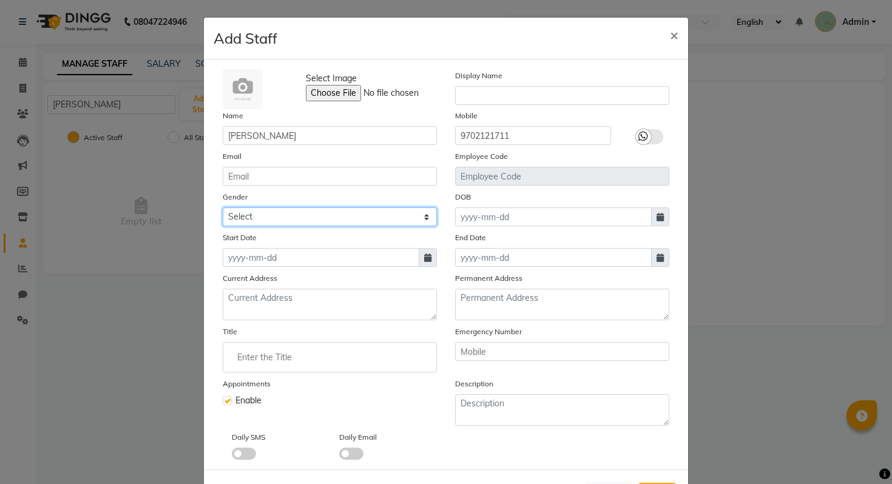
click at [325, 214] on select "Select Male Female Other Prefer Not To Say" at bounding box center [330, 216] width 214 height 19
select select "male"
click at [223, 207] on select "Select Male Female Other Prefer Not To Say" at bounding box center [330, 216] width 214 height 19
click at [309, 216] on select "Select Male Female Other Prefer Not To Say" at bounding box center [330, 216] width 214 height 19
click at [302, 217] on select "Select Male Female Other Prefer Not To Say" at bounding box center [330, 216] width 214 height 19
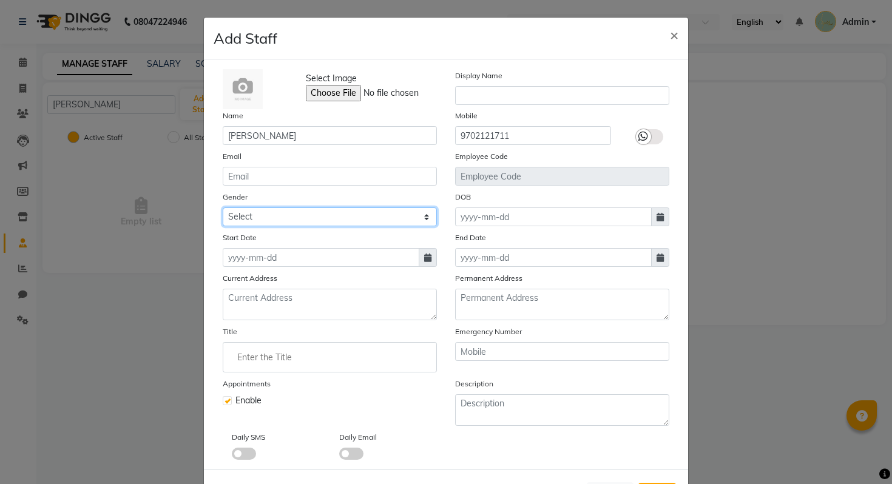
select select
click at [223, 207] on select "Select Male Female Other Prefer Not To Say" at bounding box center [330, 216] width 214 height 19
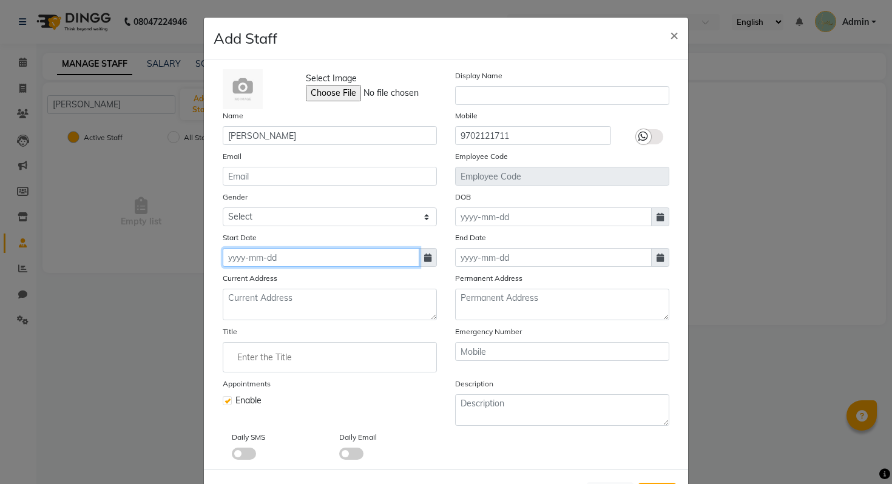
click at [310, 260] on input at bounding box center [321, 257] width 197 height 19
select select "9"
select select "2025"
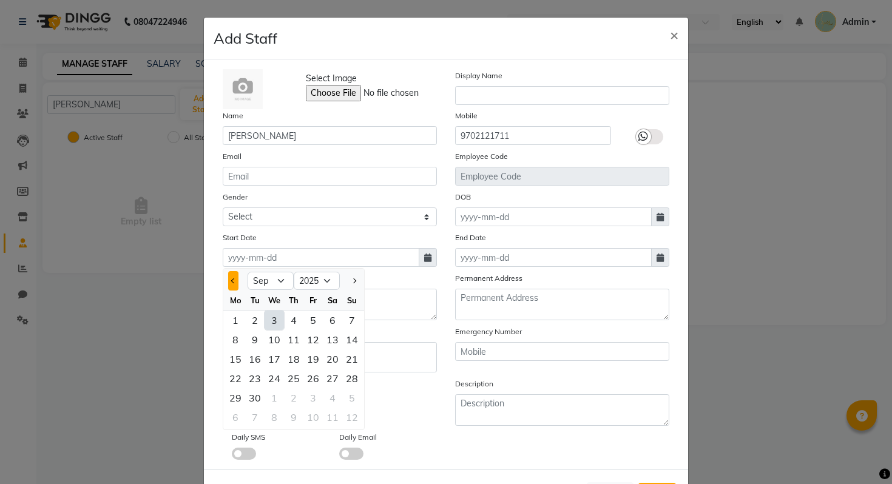
click at [234, 282] on button "Previous month" at bounding box center [233, 280] width 10 height 19
select select "6"
click at [349, 322] on div "1" at bounding box center [351, 320] width 19 height 19
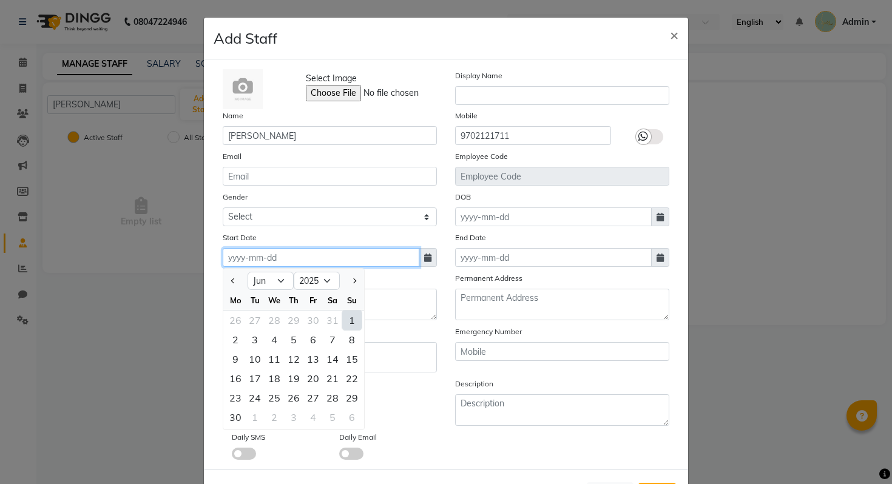
type input "01-06-2025"
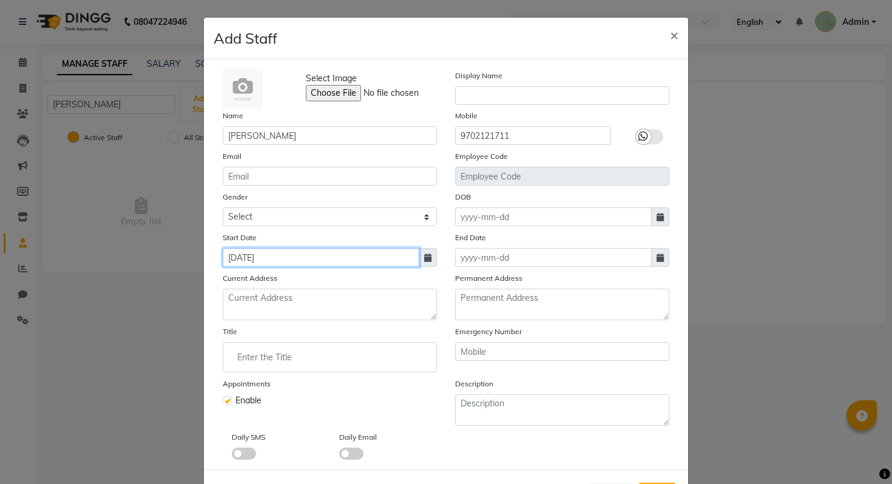
scroll to position [51, 0]
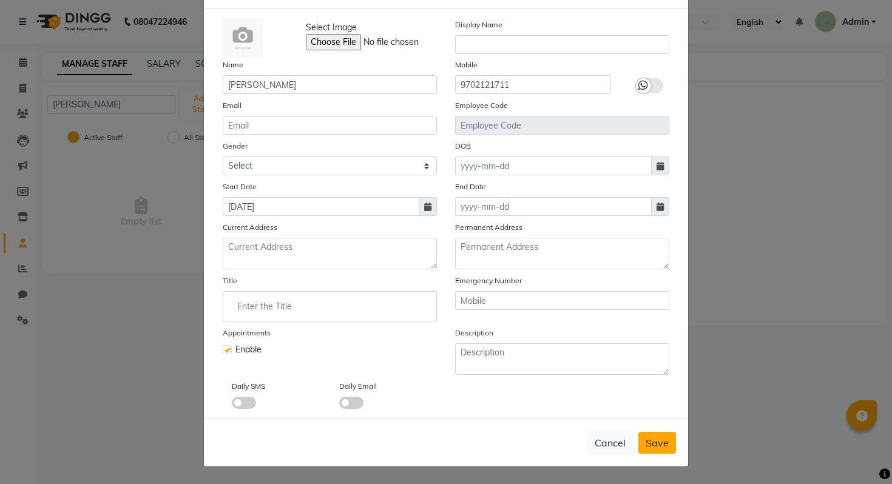
click at [652, 442] on span "Save" at bounding box center [656, 443] width 23 height 12
checkbox input "false"
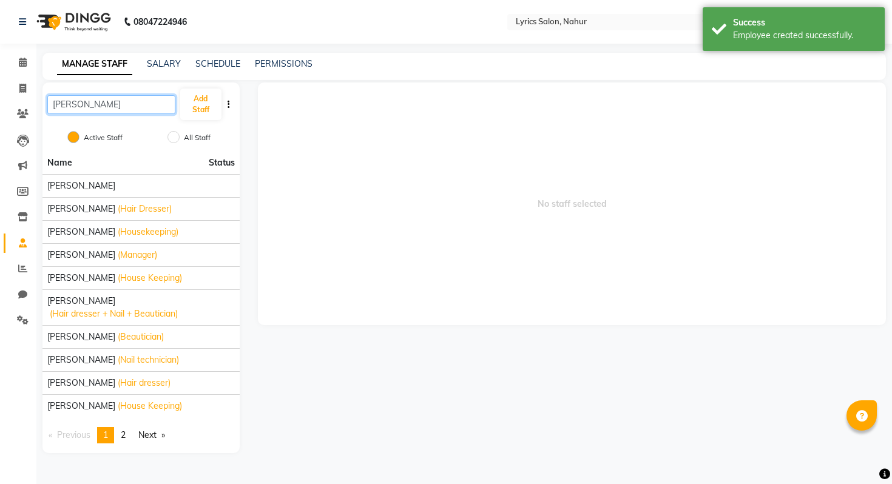
click at [118, 111] on input "[PERSON_NAME]" at bounding box center [111, 104] width 128 height 19
paste input "[PERSON_NAME]"
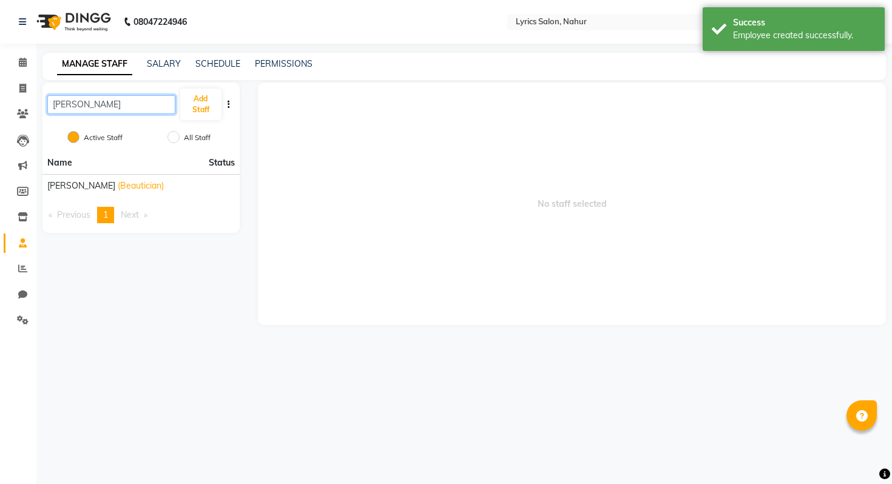
type input "[PERSON_NAME]"
click at [15, 330] on li "Settings" at bounding box center [18, 321] width 36 height 26
click at [24, 324] on icon at bounding box center [23, 319] width 12 height 9
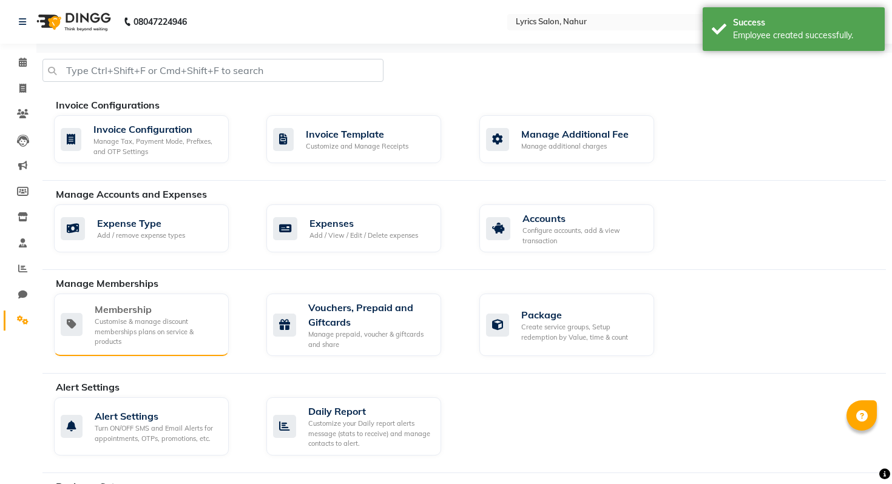
scroll to position [513, 0]
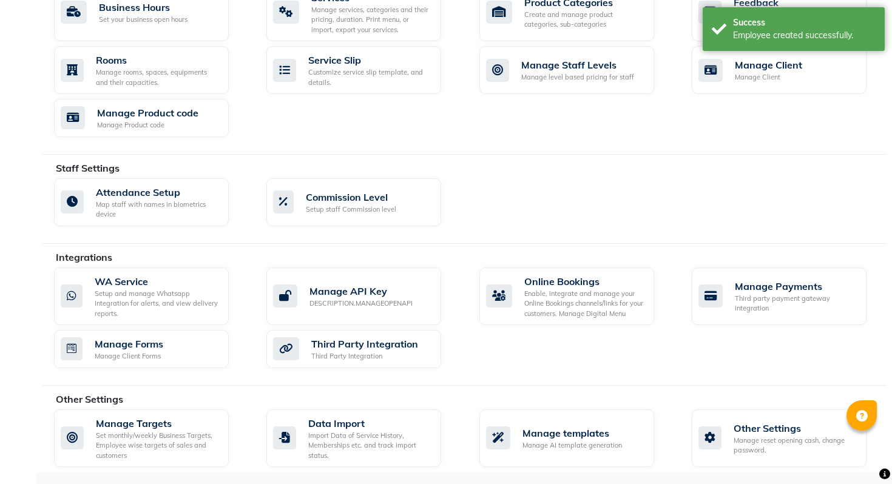
click at [352, 386] on div "Invoice Configurations Invoice Configuration Manage Tax, Payment Mode, Prefixes…" at bounding box center [463, 6] width 843 height 932
click at [349, 408] on div "Other Settings Manage Targets Set monthly/weekly Business Targets, Employee wis…" at bounding box center [463, 432] width 843 height 81
click at [351, 448] on div "Import Data of Service History, Memberships etc. and track import status." at bounding box center [369, 446] width 123 height 30
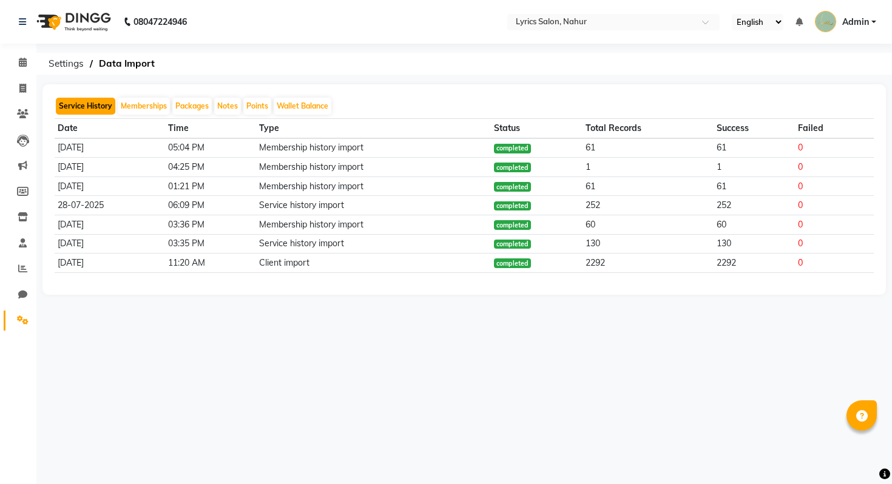
click at [98, 103] on button "Service History" at bounding box center [85, 106] width 59 height 17
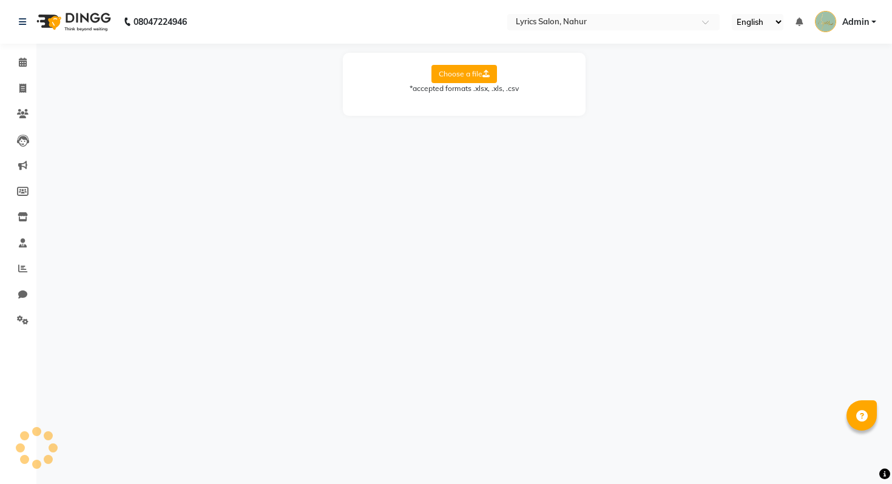
click at [476, 66] on label "Choose a file" at bounding box center [464, 74] width 66 height 18
click at [0, 0] on input "Choose a file" at bounding box center [0, 0] width 0 height 0
click at [501, 109] on select "Select Sheet Sheet1" at bounding box center [518, 113] width 91 height 19
click at [502, 120] on select "Select Sheet Sheet1" at bounding box center [518, 113] width 91 height 19
click at [452, 73] on label "Choose a file" at bounding box center [464, 74] width 66 height 18
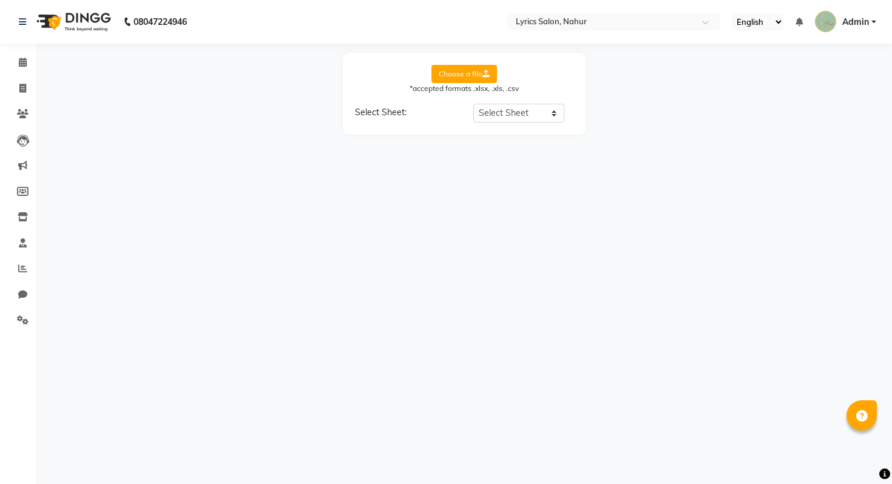
click at [0, 0] on input "Choose a file" at bounding box center [0, 0] width 0 height 0
click at [511, 116] on select "Select Sheet Miscellaneous Staff Services Products Products Sales JUL Products …" at bounding box center [518, 113] width 91 height 19
select select "Service History JUL"
click at [473, 104] on select "Select Sheet Miscellaneous Staff Services Products Products Sales JUL Products …" at bounding box center [518, 113] width 91 height 19
select select "Customer Name"
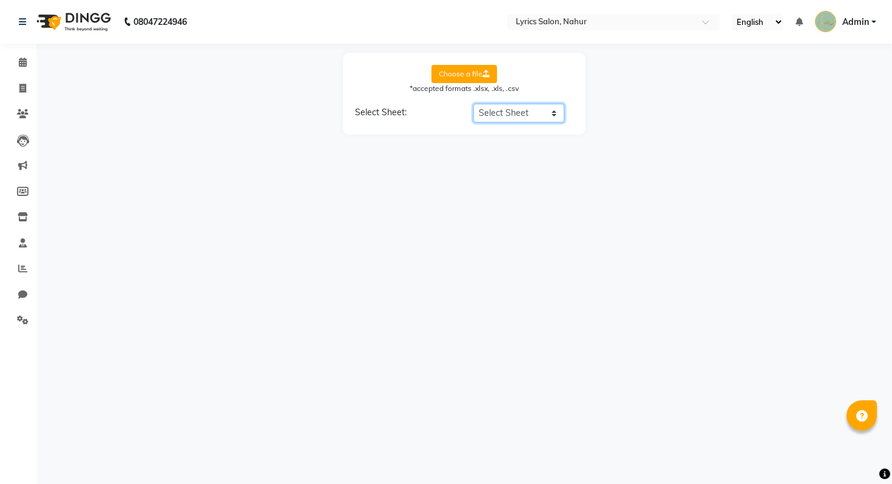
select select "Customer Mobile"
select select "Stylist Name"
select select "Amount"
select select "Date"
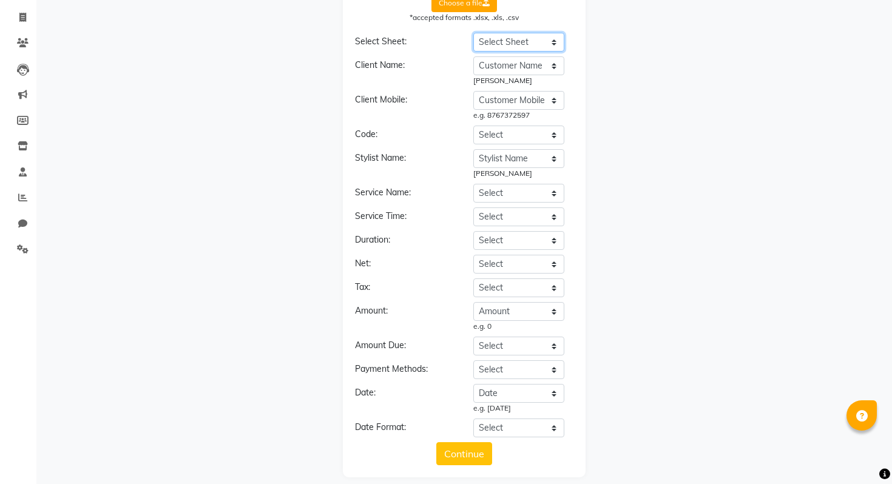
scroll to position [72, 0]
click at [510, 200] on select "Select Customer Name Customer Mobile Stylist Name Type Service / product Name A…" at bounding box center [518, 192] width 91 height 19
select select "Service / product Name"
click at [473, 183] on select "Select Customer Name Customer Mobile Stylist Name Type Service / product Name A…" at bounding box center [518, 192] width 91 height 19
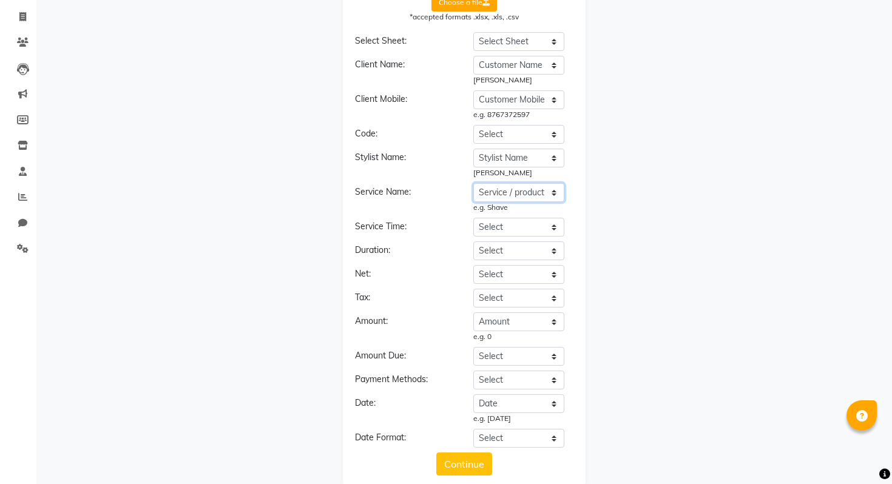
scroll to position [93, 0]
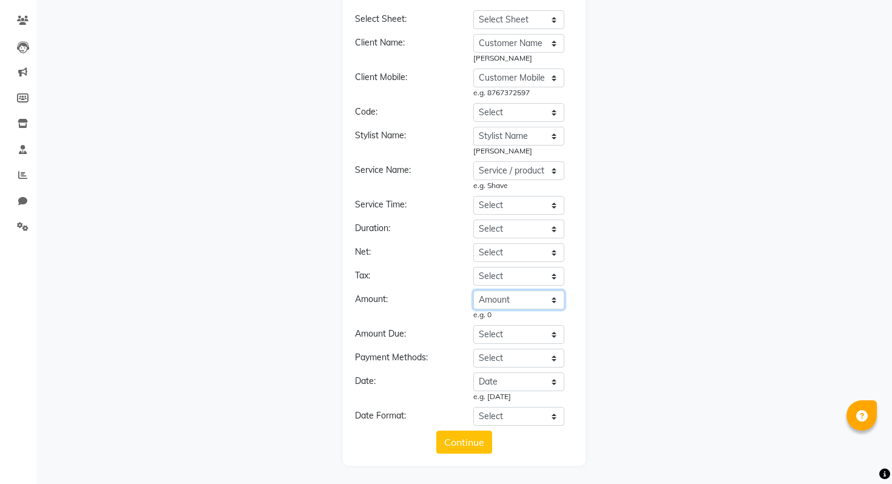
click at [496, 302] on select "Select Customer Name Customer Mobile Stylist Name Type Service / product Name A…" at bounding box center [518, 300] width 91 height 19
click at [473, 291] on select "Select Customer Name Customer Mobile Stylist Name Type Service / product Name A…" at bounding box center [518, 300] width 91 height 19
click at [505, 331] on select "Select Customer Name Customer Mobile Stylist Name Type Service / product Name A…" at bounding box center [518, 334] width 91 height 19
click at [533, 354] on select "Select Customer Name Customer Mobile Stylist Name Type Service / product Name A…" at bounding box center [518, 358] width 91 height 19
select select "Mode"
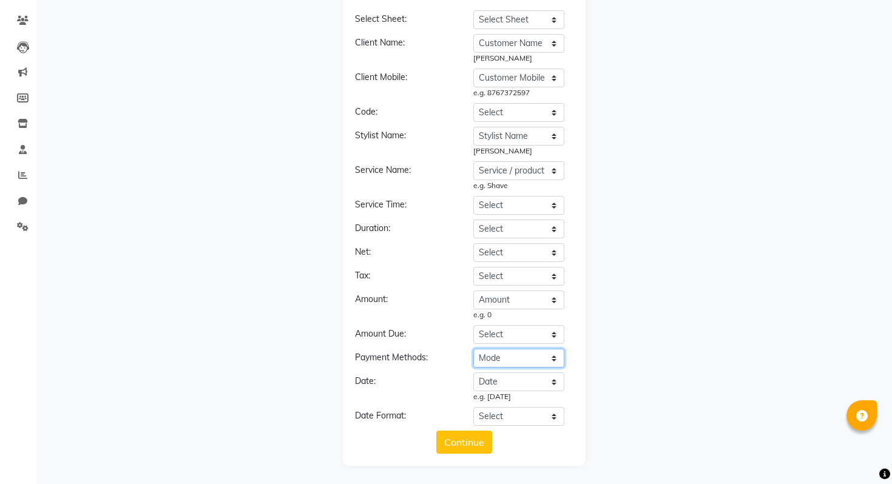
click at [473, 349] on select "Select Customer Name Customer Mobile Stylist Name Type Service / product Name A…" at bounding box center [518, 358] width 91 height 19
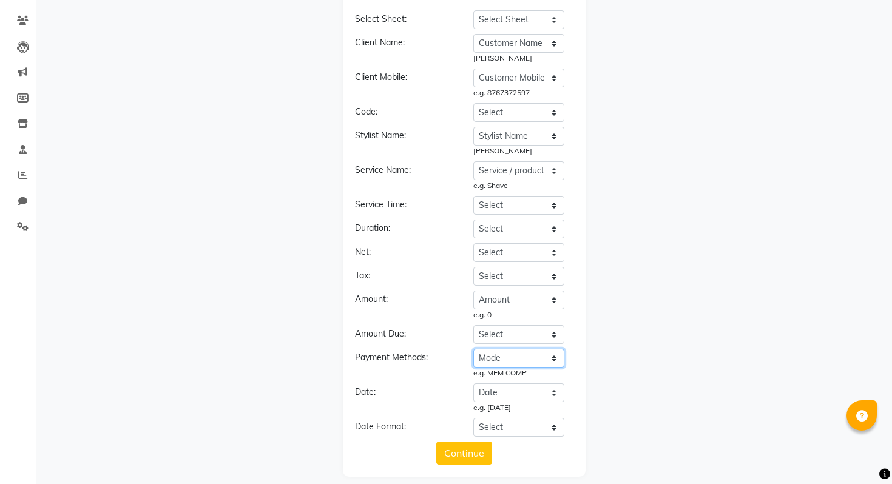
scroll to position [104, 0]
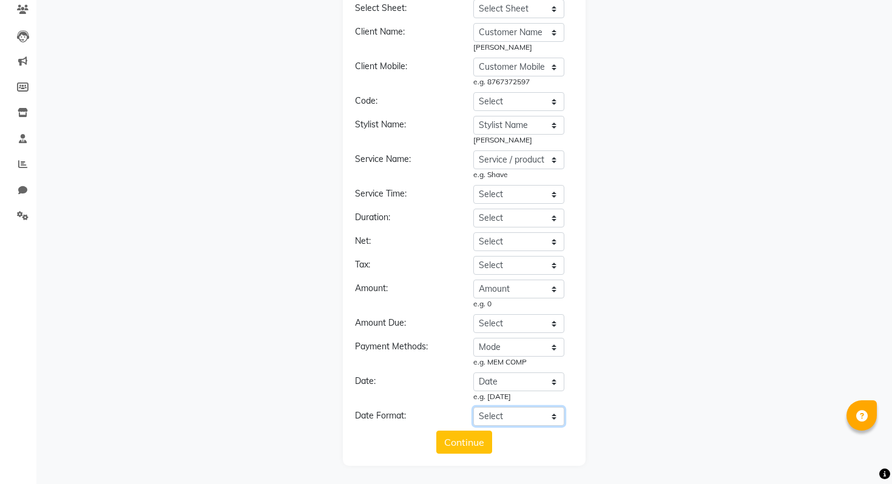
click at [541, 416] on select "Select YYYY-MM-DD MM-DD-YYYY DD-MM-YYYY MMMM Do, YYYY M/D/YYYY MMM Do YY MM/DD/…" at bounding box center [518, 416] width 91 height 19
select select "YYYY-MM-DD"
click at [473, 407] on select "Select YYYY-MM-DD MM-DD-YYYY DD-MM-YYYY MMMM Do, YYYY M/D/YYYY MMM Do YY MM/DD/…" at bounding box center [518, 416] width 91 height 19
click at [467, 457] on div "Choose a file *accepted formats .xlsx, .xls, .csv Select Sheet: Select Sheet Mi…" at bounding box center [464, 206] width 243 height 517
click at [454, 437] on button "Continue" at bounding box center [464, 442] width 56 height 23
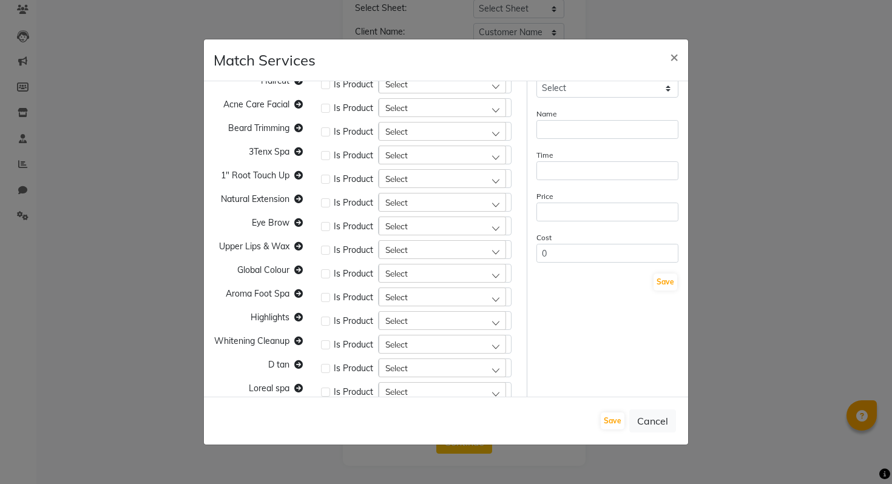
scroll to position [0, 0]
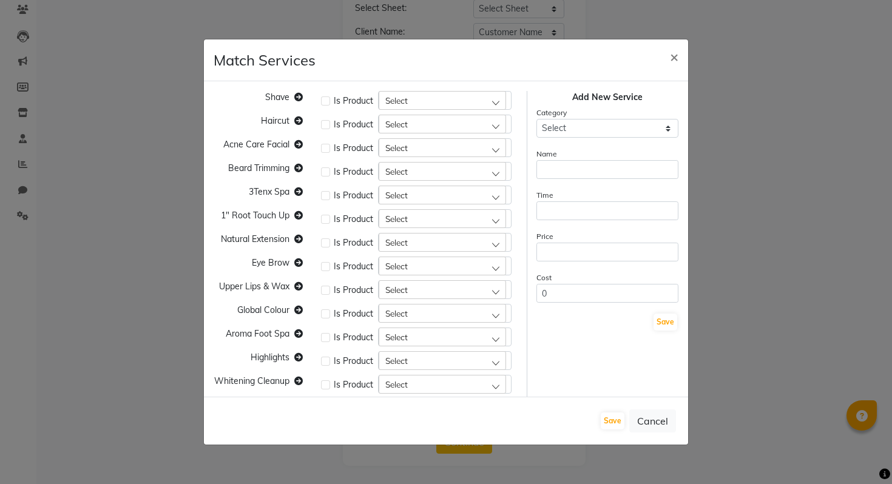
click at [275, 100] on span "Shave" at bounding box center [277, 97] width 24 height 11
click at [392, 101] on span "Select" at bounding box center [396, 100] width 22 height 10
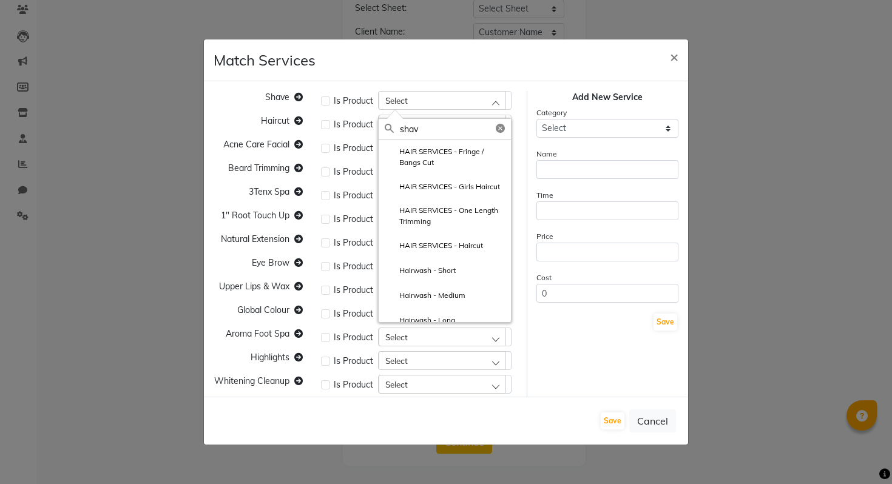
type input "shave"
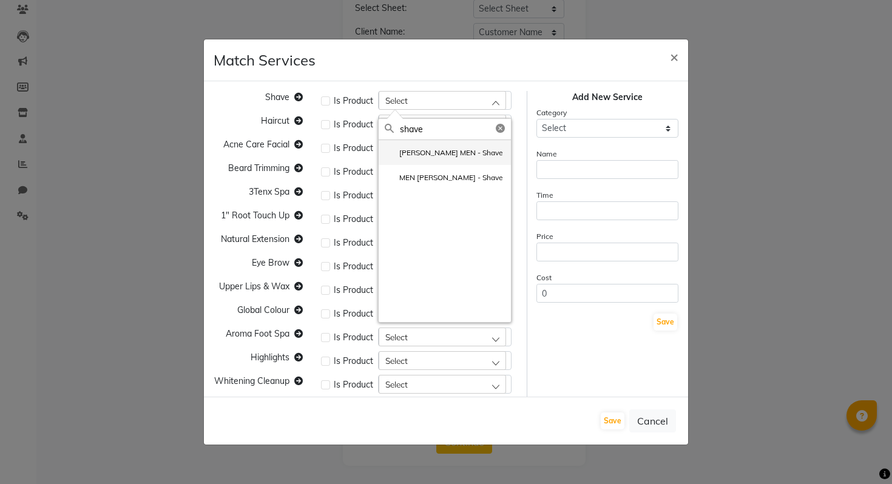
click at [487, 156] on li "Beard MEN - Shave" at bounding box center [445, 152] width 132 height 25
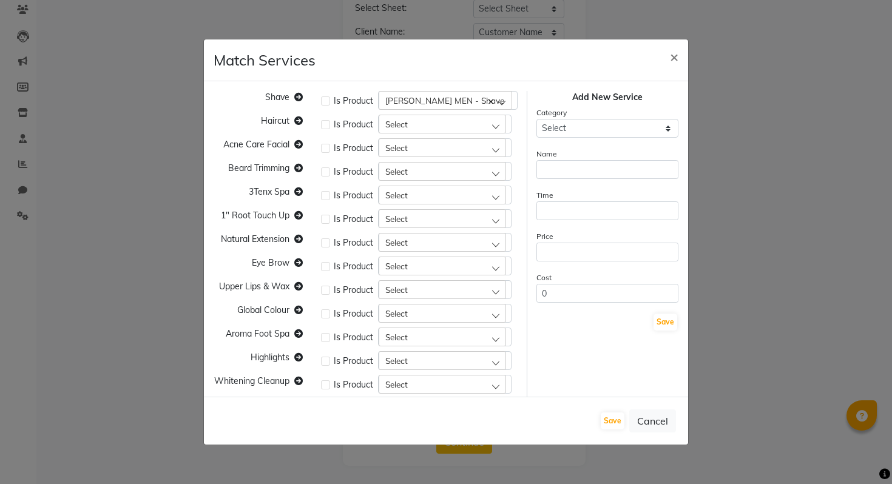
click at [437, 128] on div "Select" at bounding box center [442, 124] width 127 height 18
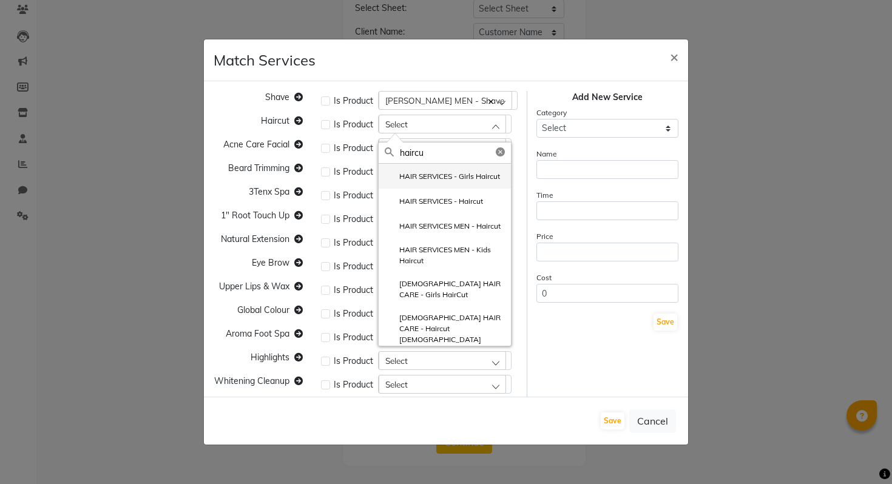
type input "haircut"
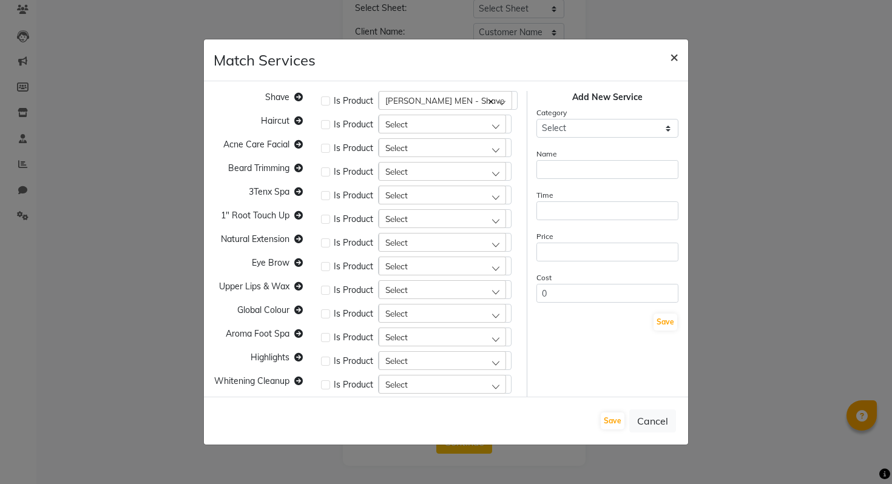
click at [686, 58] on button "×" at bounding box center [674, 56] width 28 height 34
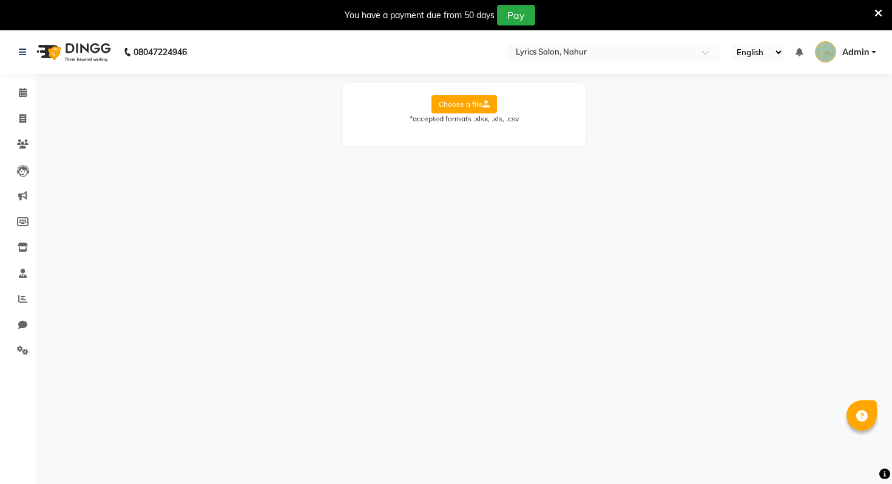
click at [19, 285] on li "Staff" at bounding box center [18, 274] width 36 height 26
click at [18, 292] on span at bounding box center [22, 299] width 21 height 14
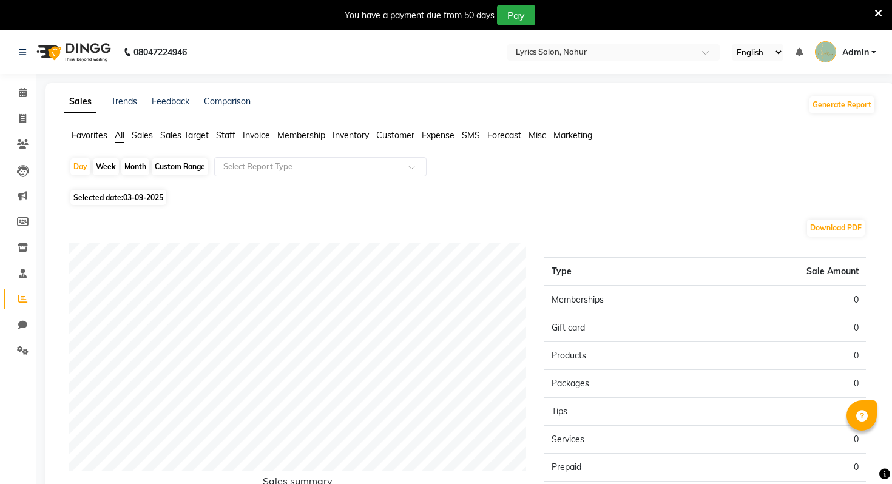
click at [147, 140] on span "Sales" at bounding box center [142, 135] width 21 height 11
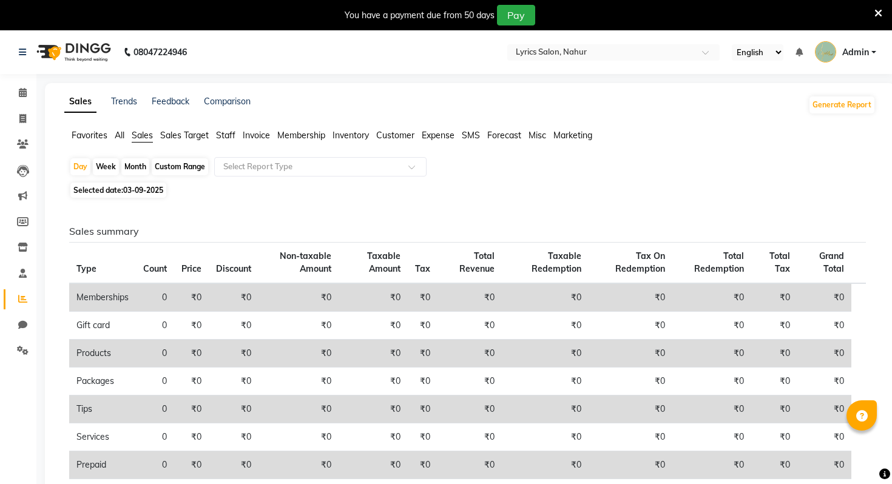
click at [167, 168] on div "Custom Range" at bounding box center [180, 166] width 56 height 17
select select "9"
select select "2025"
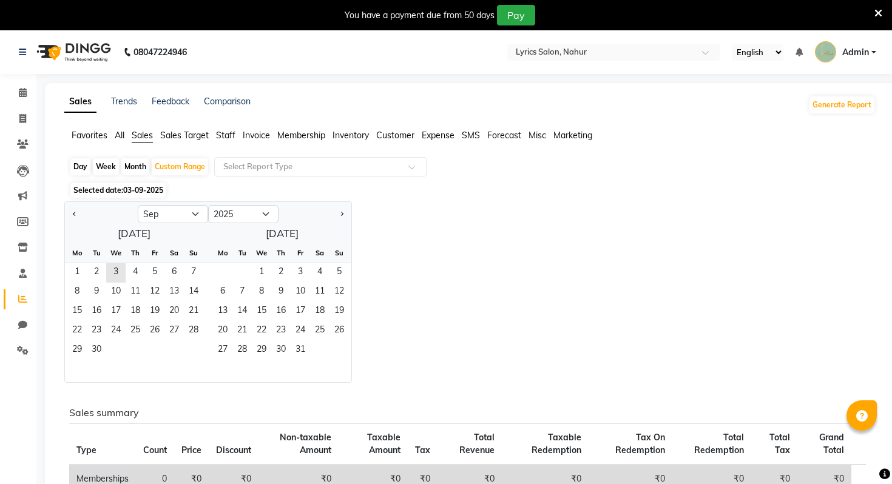
click at [79, 218] on div at bounding box center [101, 213] width 73 height 19
click at [74, 215] on span "Previous month" at bounding box center [75, 214] width 4 height 4
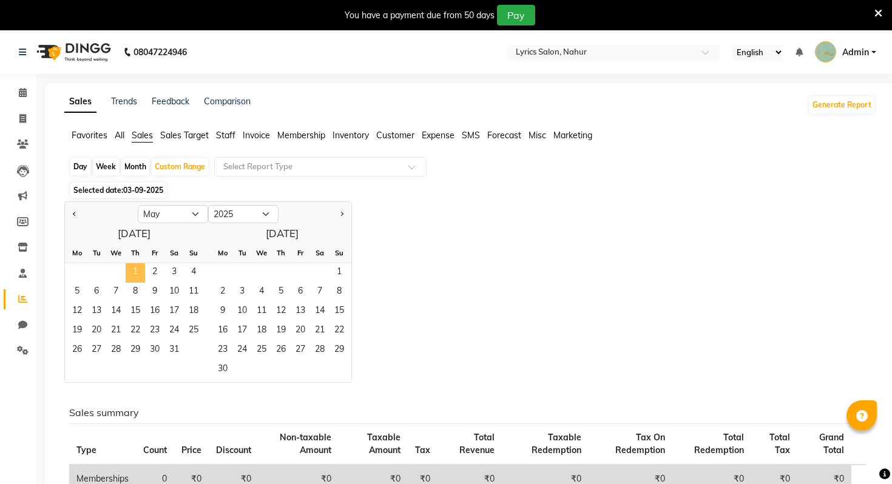
click at [136, 275] on span "1" at bounding box center [135, 272] width 19 height 19
click at [340, 212] on button "Next month" at bounding box center [342, 213] width 10 height 19
select select "8"
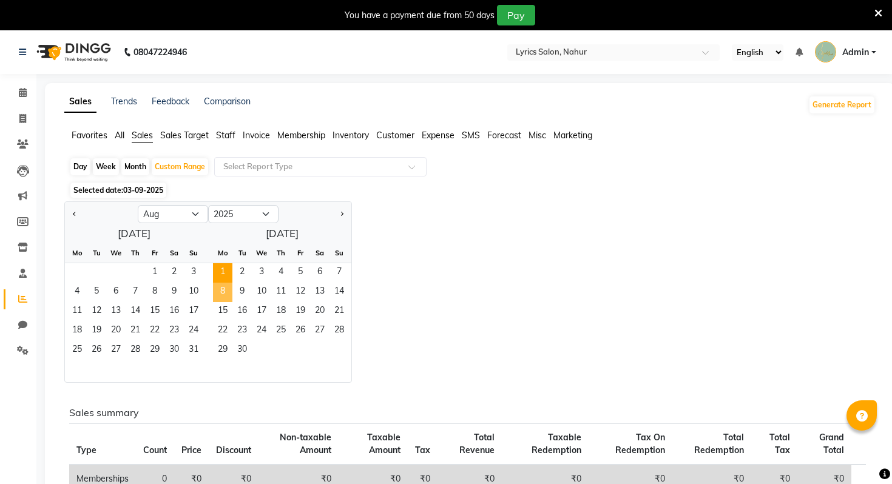
click at [219, 275] on span "1" at bounding box center [222, 272] width 19 height 19
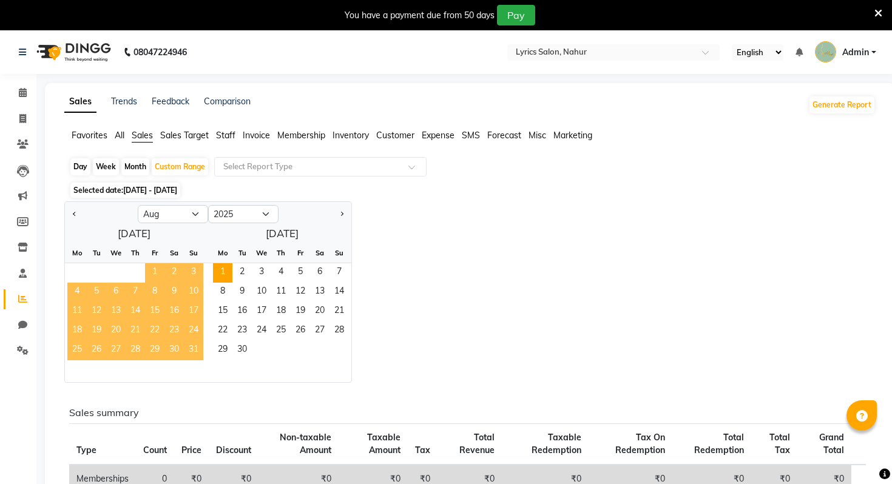
click at [407, 235] on div "Jan Feb Mar Apr May Jun Jul Aug Sep Oct Nov Dec 2015 2016 2017 2018 2019 2020 2…" at bounding box center [469, 291] width 811 height 181
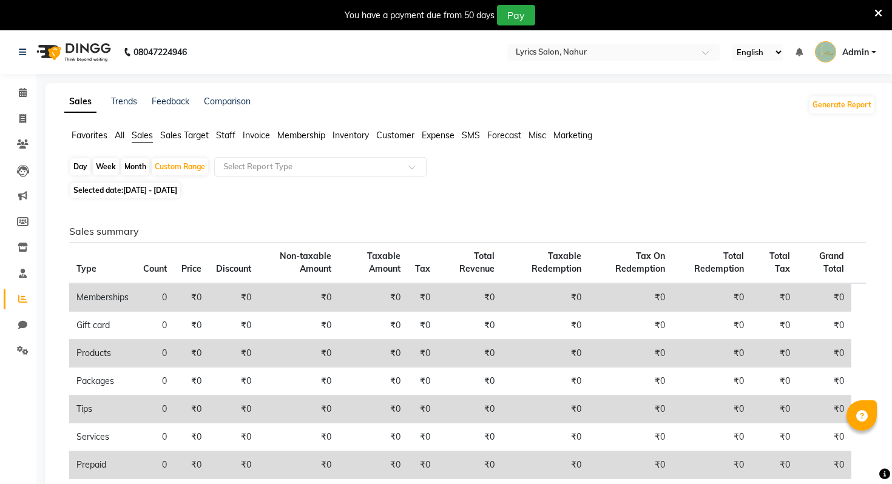
click at [249, 155] on app-reports "Favorites All Sales Sales Target Staff Invoice Membership Inventory Customer Ex…" at bounding box center [470, 440] width 826 height 622
click at [255, 171] on input "text" at bounding box center [308, 167] width 175 height 12
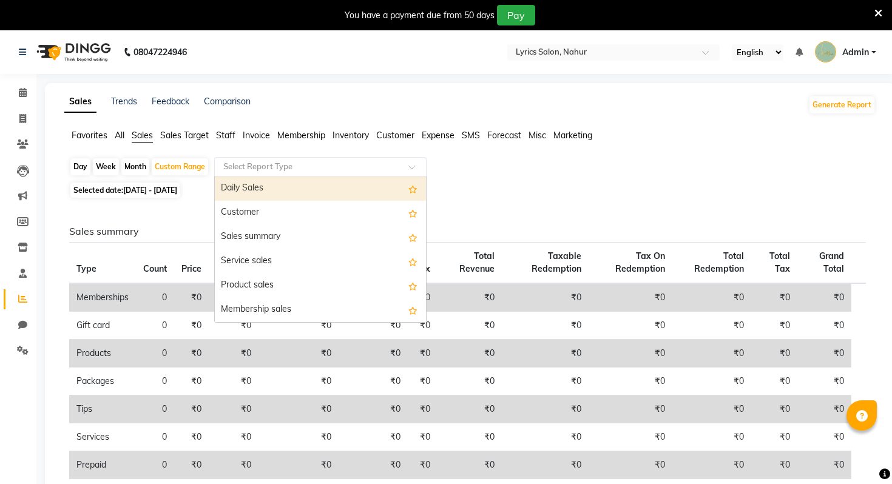
click at [255, 186] on div "Daily Sales" at bounding box center [320, 189] width 211 height 24
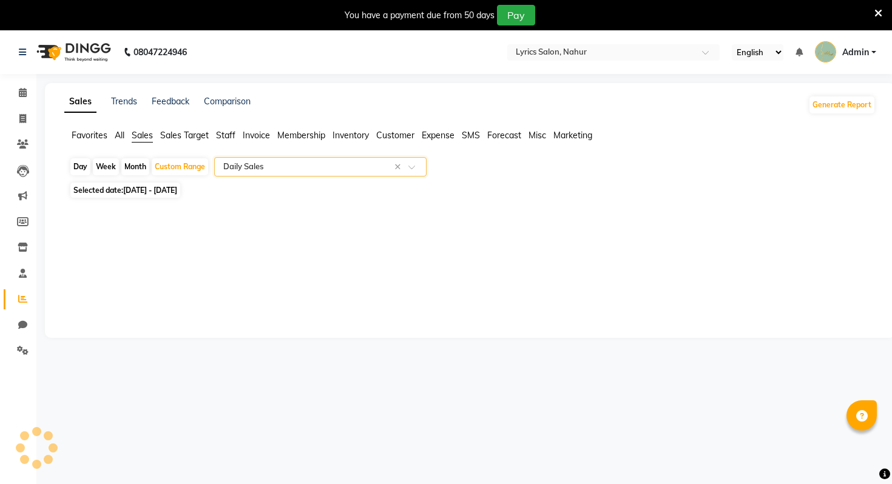
select select "full_report"
select select "csv"
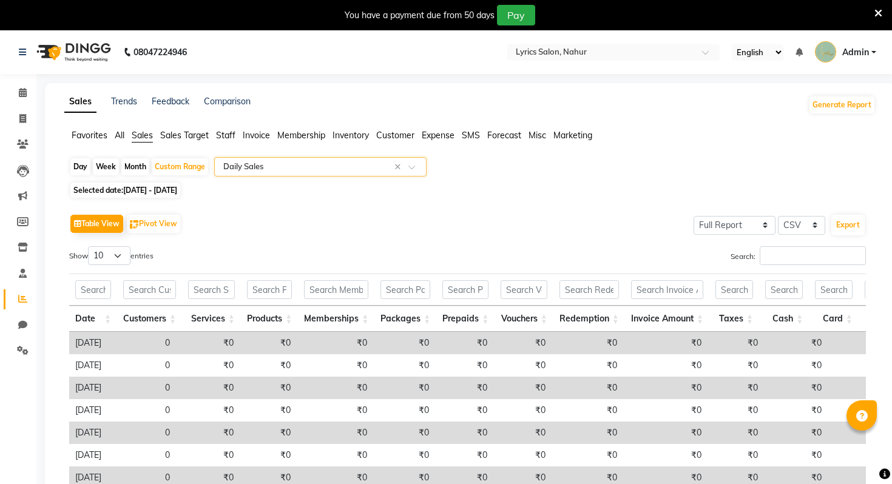
click at [264, 173] on div "Select Report Type × Daily Sales ×" at bounding box center [320, 166] width 212 height 19
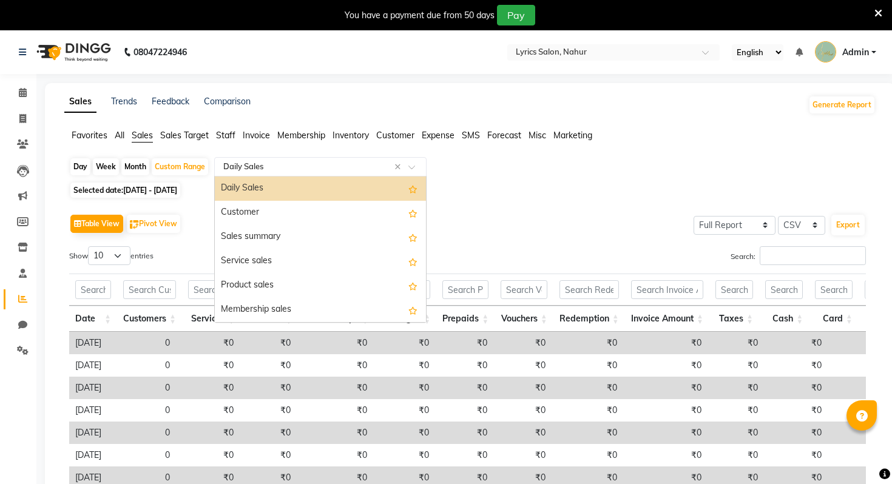
click at [266, 162] on input "text" at bounding box center [308, 167] width 175 height 12
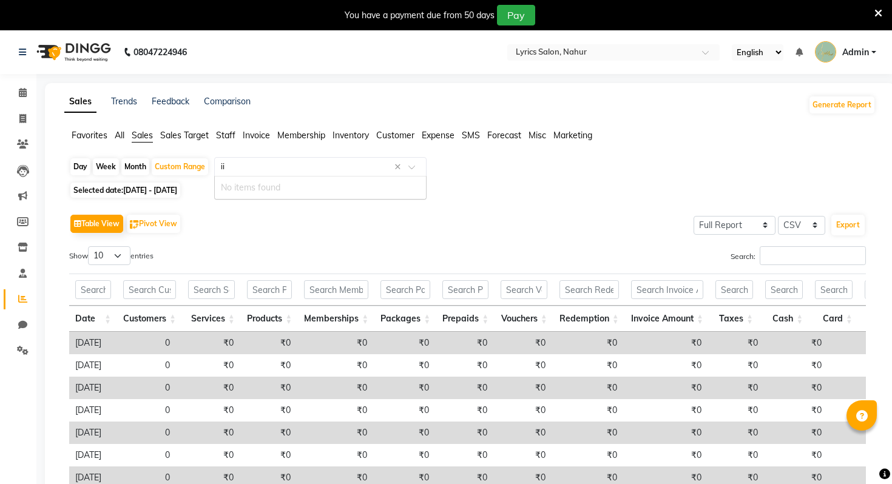
type input "i"
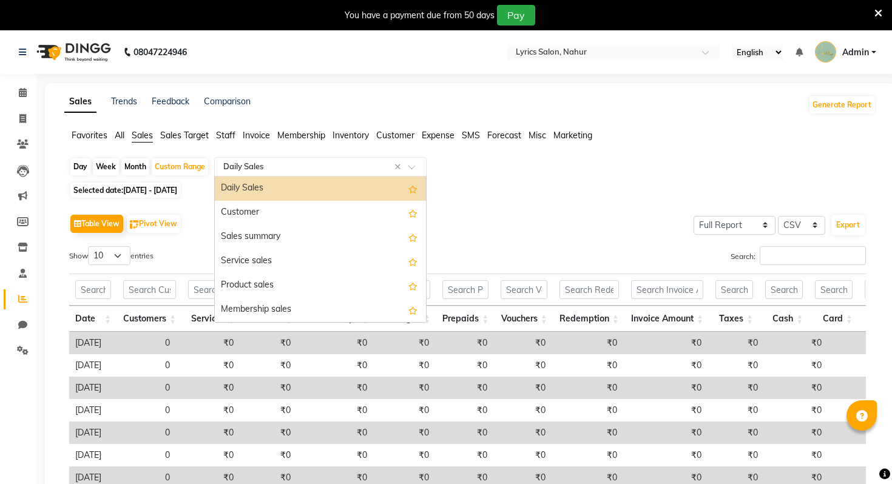
click at [110, 136] on ul "Favorites All Sales Sales Target Staff Invoice Membership Inventory Customer Ex…" at bounding box center [469, 135] width 811 height 13
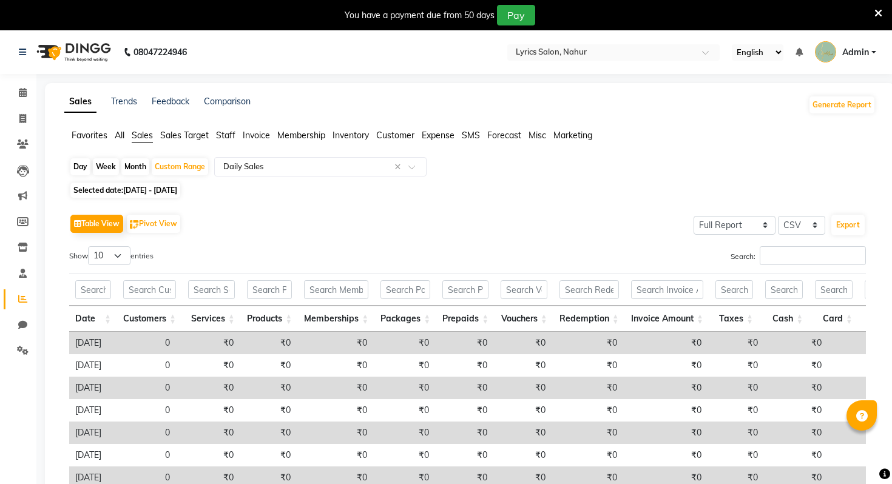
click at [120, 137] on span "All" at bounding box center [120, 135] width 10 height 11
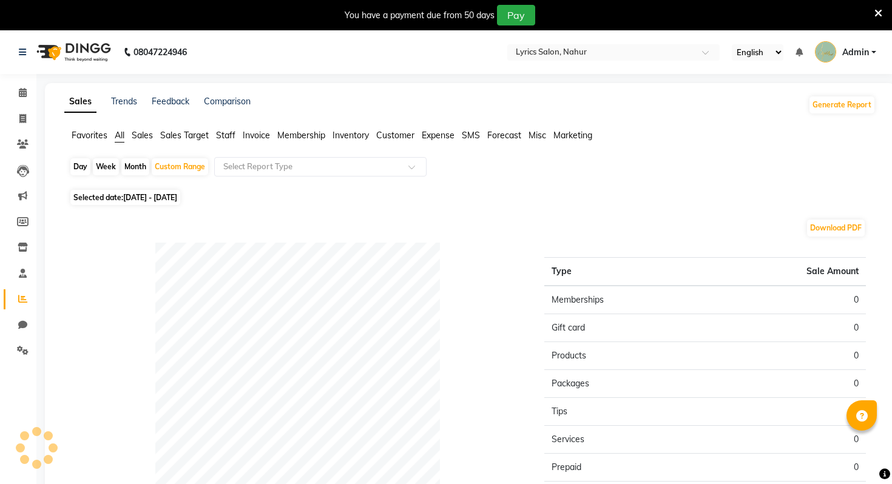
click at [274, 157] on app-reports "Favorites All Sales Sales Target Staff Invoice Membership Inventory Customer Ex…" at bounding box center [470, 367] width 826 height 476
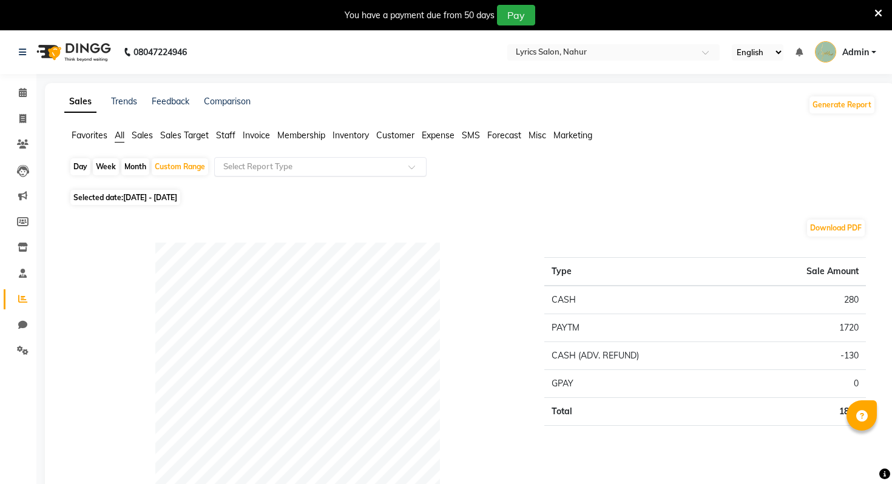
click at [276, 163] on input "text" at bounding box center [308, 167] width 175 height 12
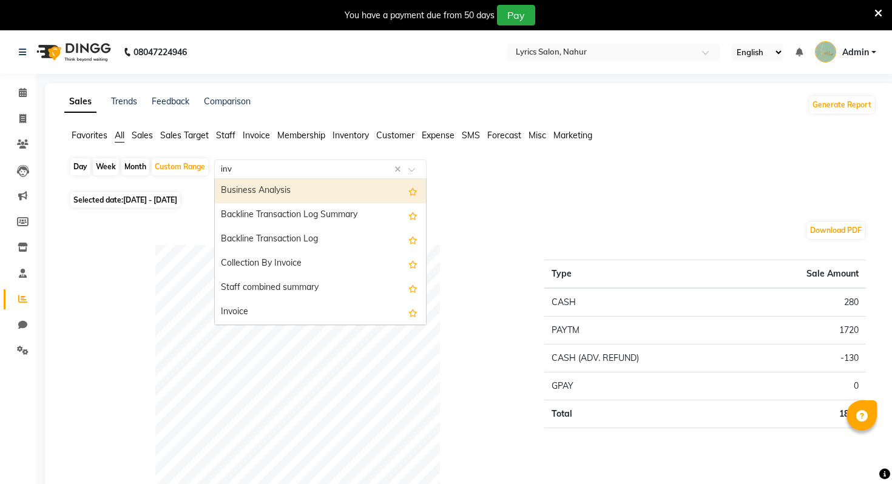
type input "invo"
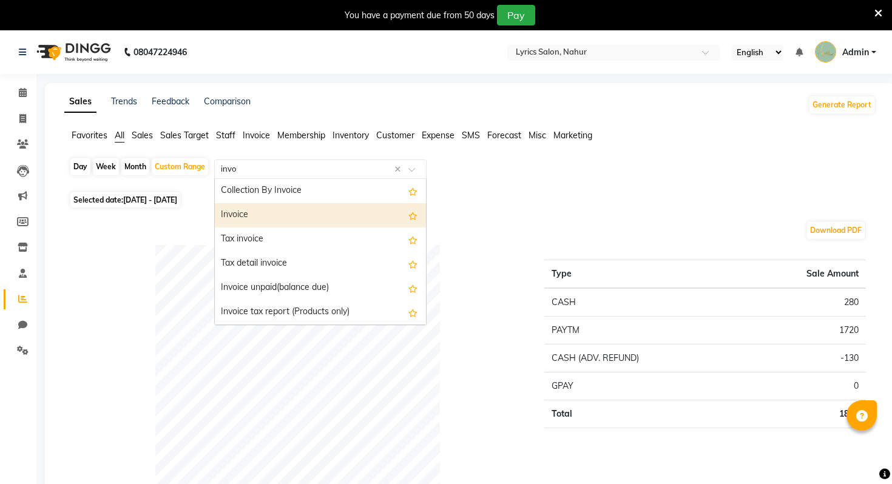
click at [273, 222] on div "Invoice" at bounding box center [320, 215] width 211 height 24
select select "full_report"
select select "csv"
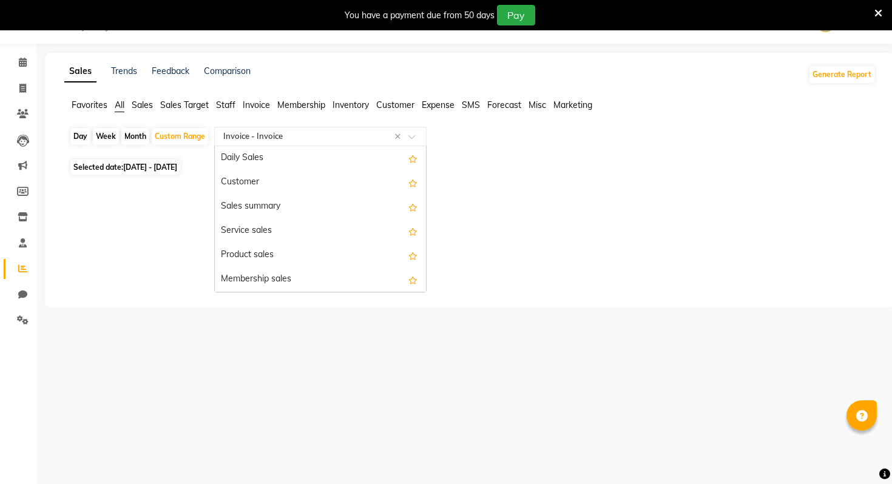
click at [278, 138] on input "text" at bounding box center [308, 136] width 175 height 12
type input "item"
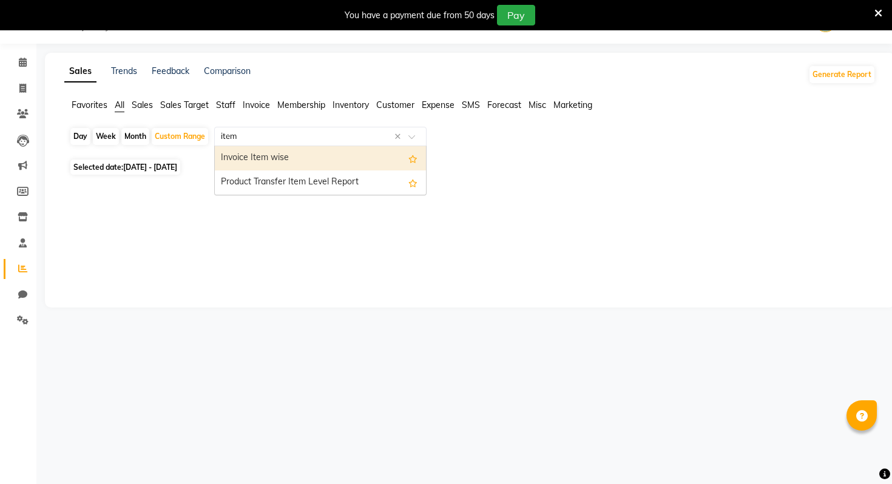
click at [270, 156] on div "Invoice Item wise" at bounding box center [320, 158] width 211 height 24
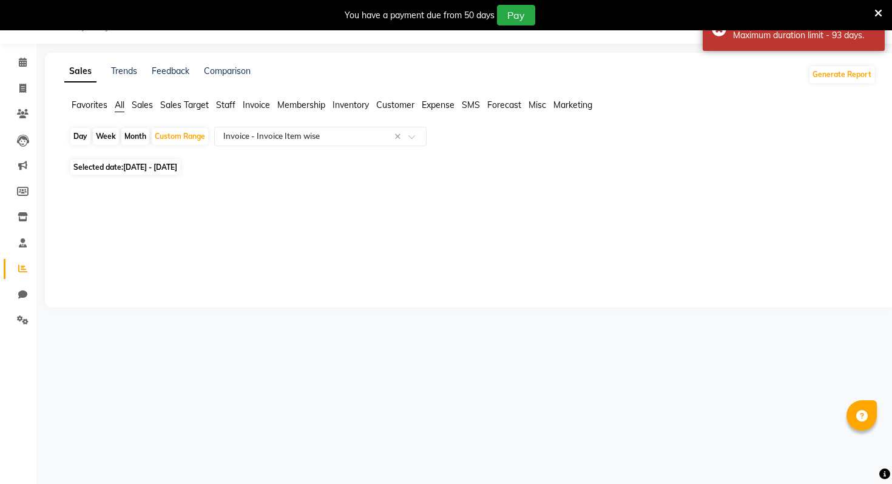
click at [877, 12] on icon at bounding box center [878, 13] width 8 height 11
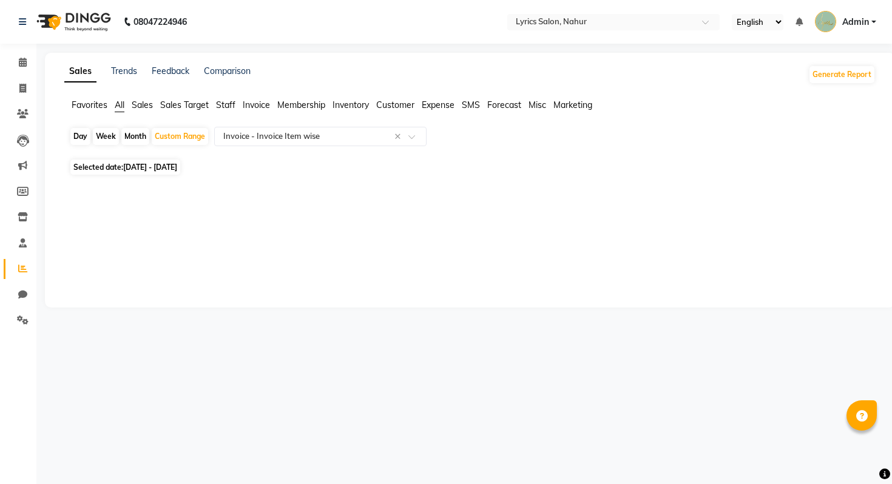
click at [165, 163] on span "01-05-2025 - 01-09-2025" at bounding box center [150, 167] width 54 height 9
select select "5"
select select "2025"
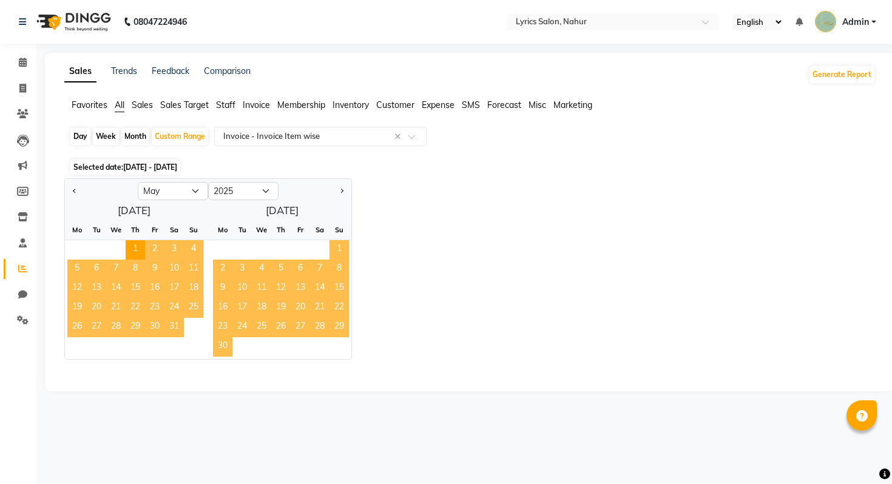
click at [178, 220] on div "Sa" at bounding box center [173, 229] width 19 height 19
click at [156, 261] on span "9" at bounding box center [154, 269] width 19 height 19
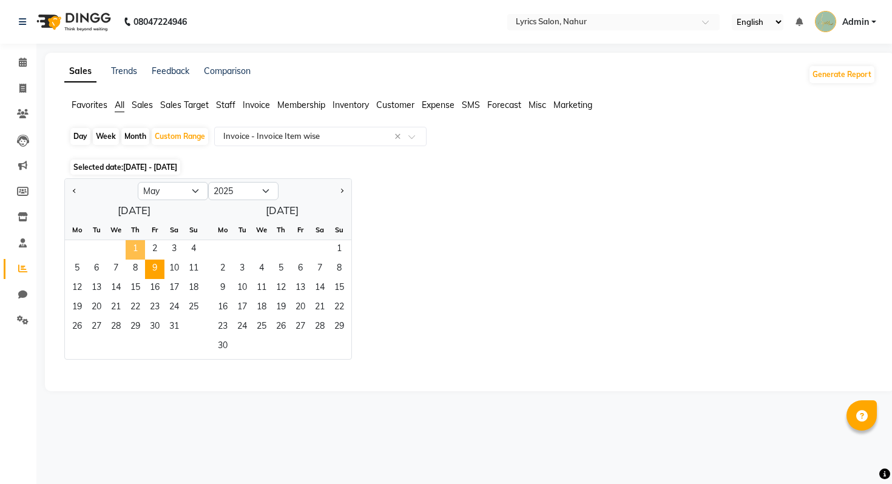
click at [135, 243] on span "1" at bounding box center [135, 249] width 19 height 19
click at [340, 190] on span "Next month" at bounding box center [341, 190] width 4 height 4
select select "6"
click at [279, 329] on span "31" at bounding box center [280, 327] width 19 height 19
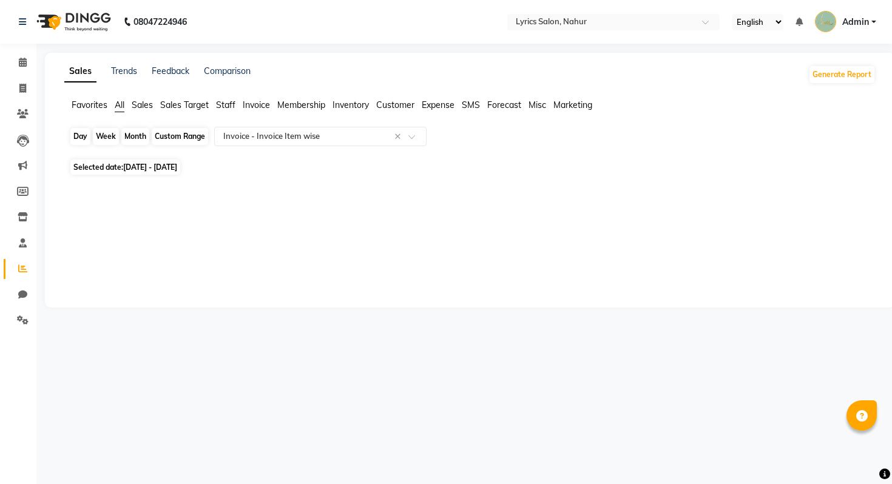
click at [190, 133] on div "Custom Range" at bounding box center [180, 136] width 56 height 17
select select "5"
select select "2025"
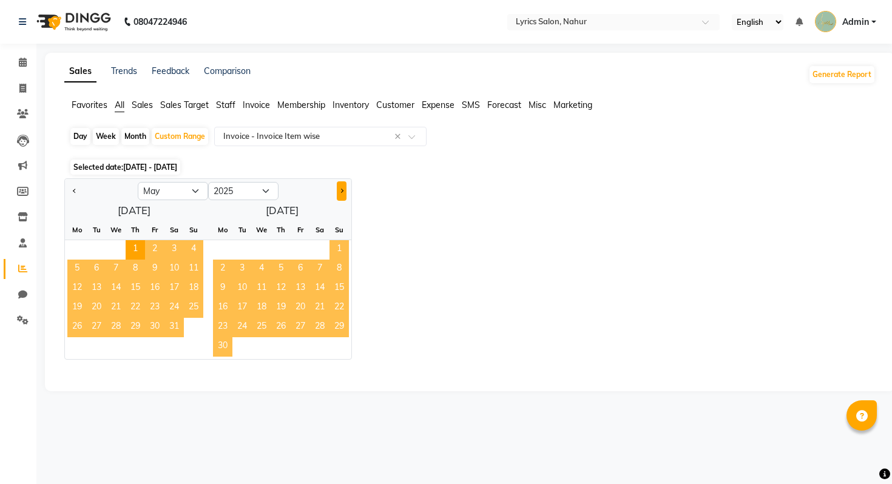
click at [342, 186] on button "Next month" at bounding box center [342, 190] width 10 height 19
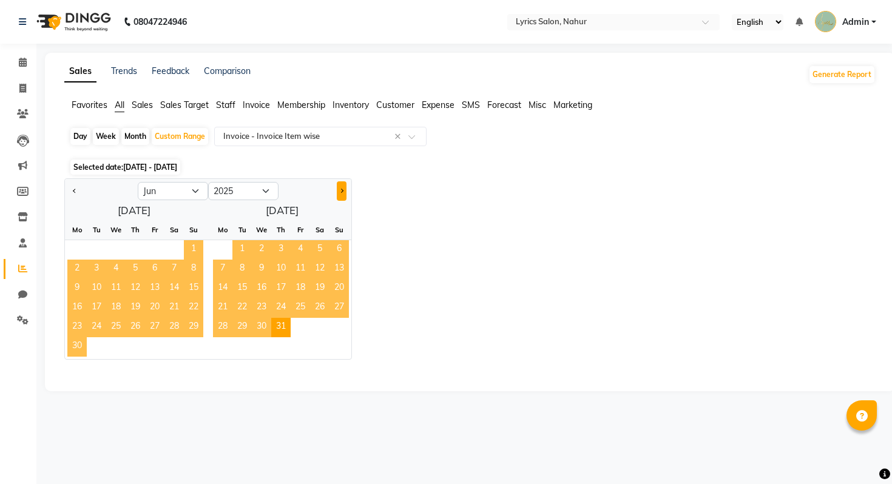
click at [342, 186] on button "Next month" at bounding box center [342, 190] width 10 height 19
select select "7"
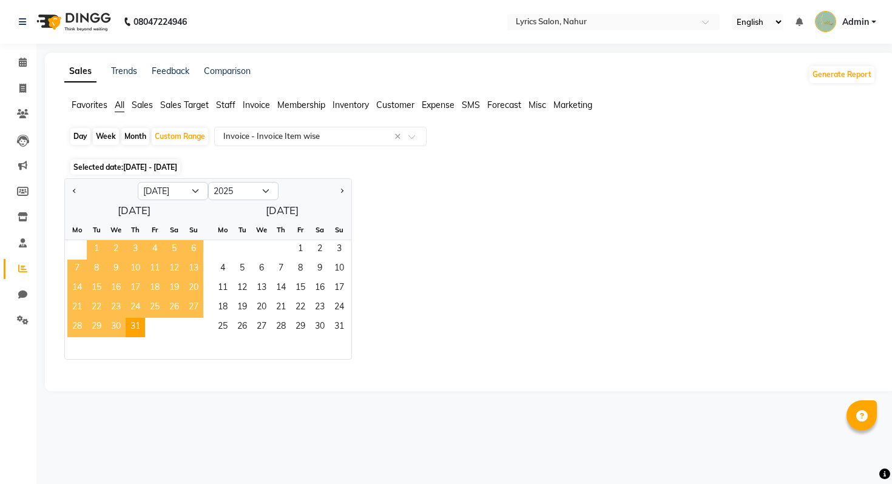
click at [197, 247] on span "6" at bounding box center [193, 249] width 19 height 19
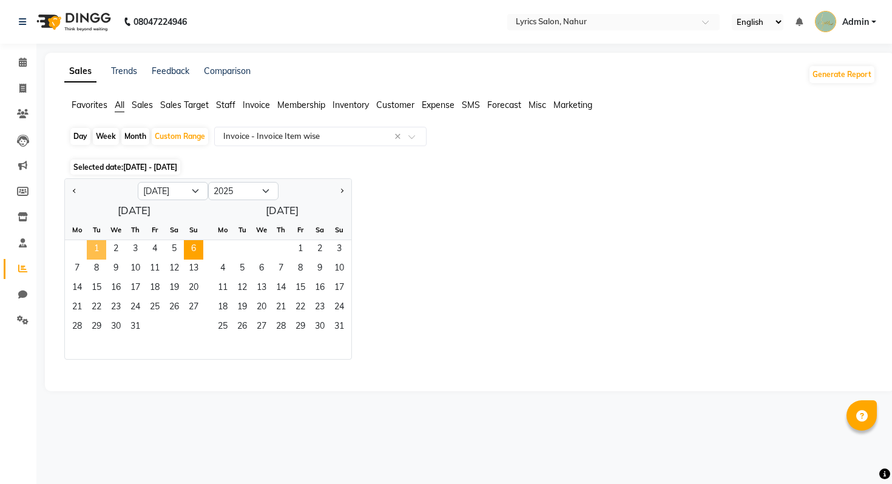
click at [96, 243] on span "1" at bounding box center [96, 249] width 19 height 19
click at [339, 324] on span "31" at bounding box center [338, 327] width 19 height 19
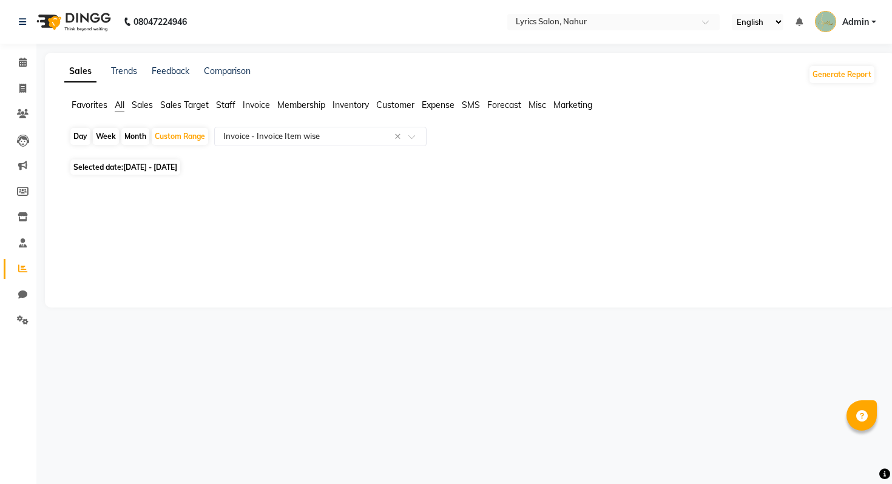
click at [134, 110] on li "Sales" at bounding box center [142, 105] width 21 height 13
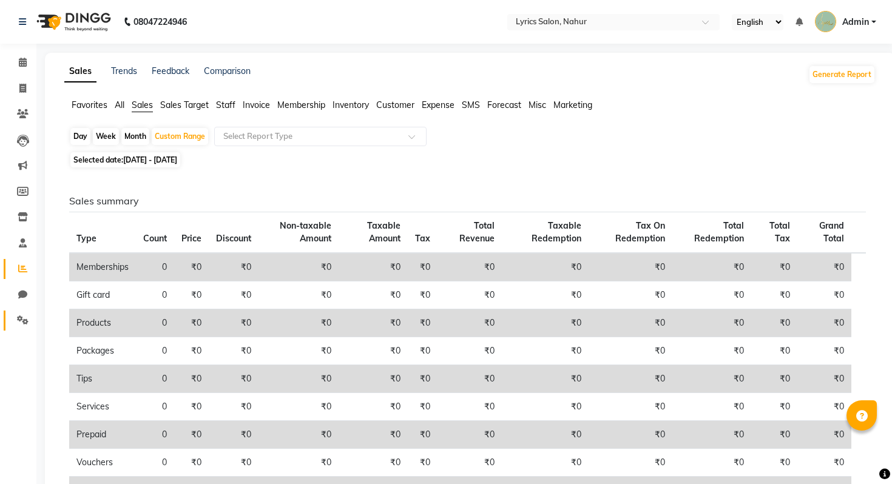
click at [10, 322] on link "Settings" at bounding box center [18, 321] width 29 height 20
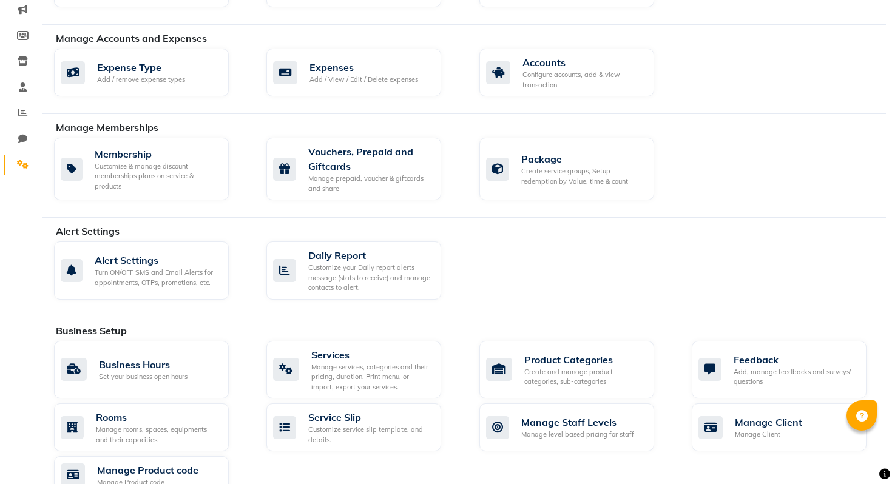
scroll to position [513, 0]
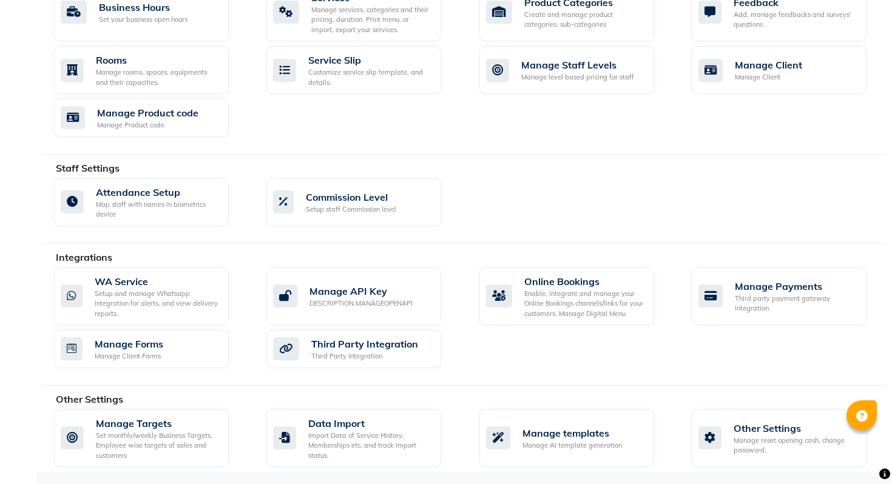
click at [691, 434] on div "Other Settings Manage reset opening cash, change password." at bounding box center [788, 438] width 212 height 58
click at [707, 434] on icon at bounding box center [709, 437] width 23 height 23
select select "2: 15"
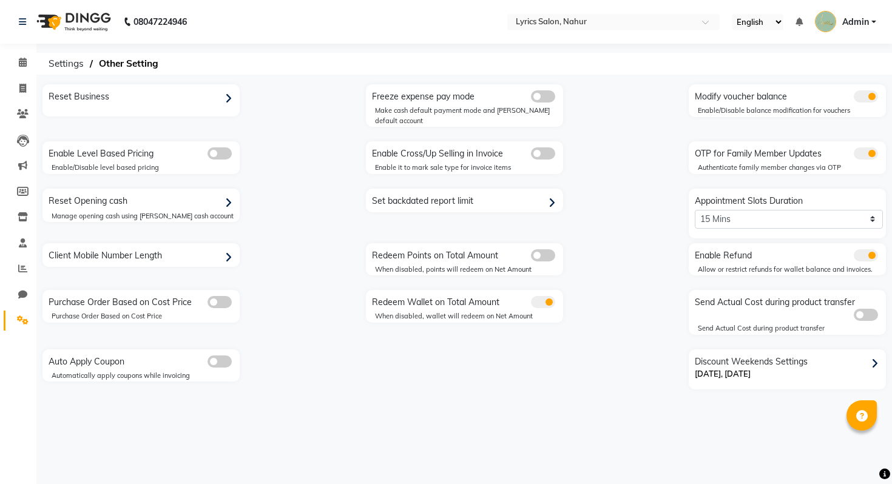
click at [211, 97] on div "Reset Business" at bounding box center [142, 96] width 194 height 19
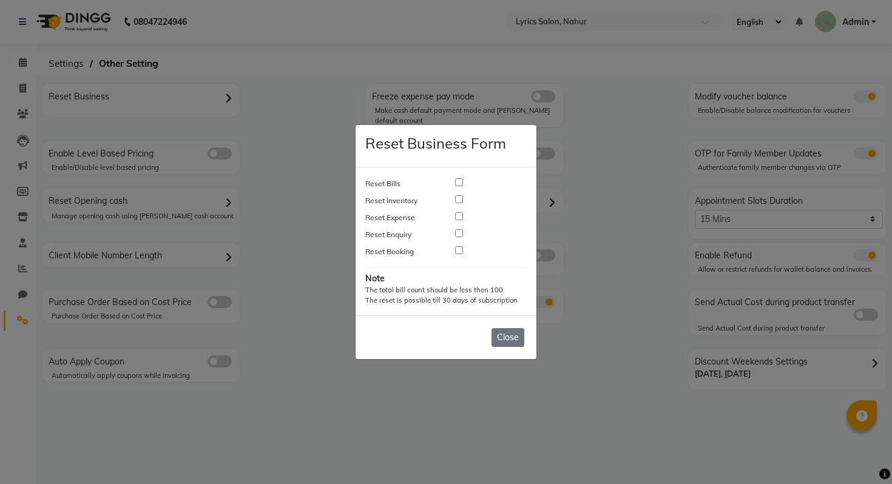
click at [458, 181] on input "checkbox" at bounding box center [459, 182] width 8 height 8
checkbox input "true"
click at [460, 200] on input "checkbox" at bounding box center [459, 199] width 8 height 8
checkbox input "true"
click at [460, 216] on input "checkbox" at bounding box center [459, 216] width 8 height 8
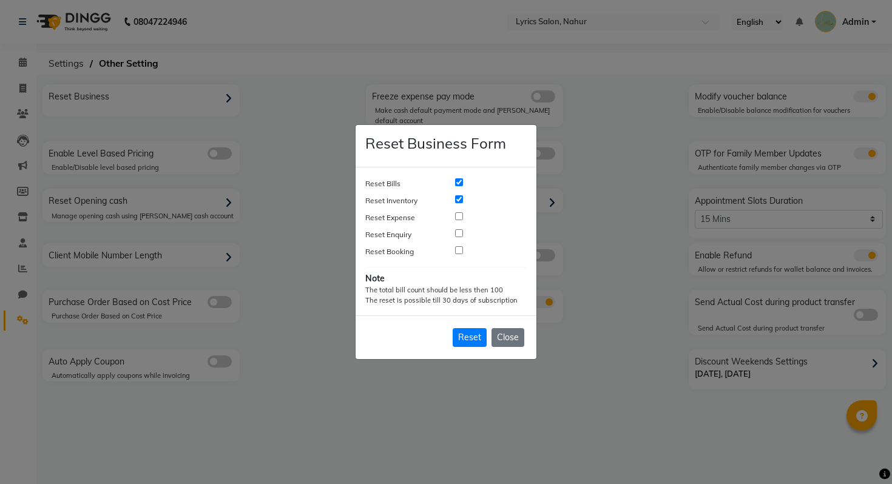
checkbox input "true"
click at [457, 234] on input "checkbox" at bounding box center [459, 233] width 8 height 8
checkbox input "true"
click at [461, 248] on input "checkbox" at bounding box center [459, 250] width 8 height 8
checkbox input "true"
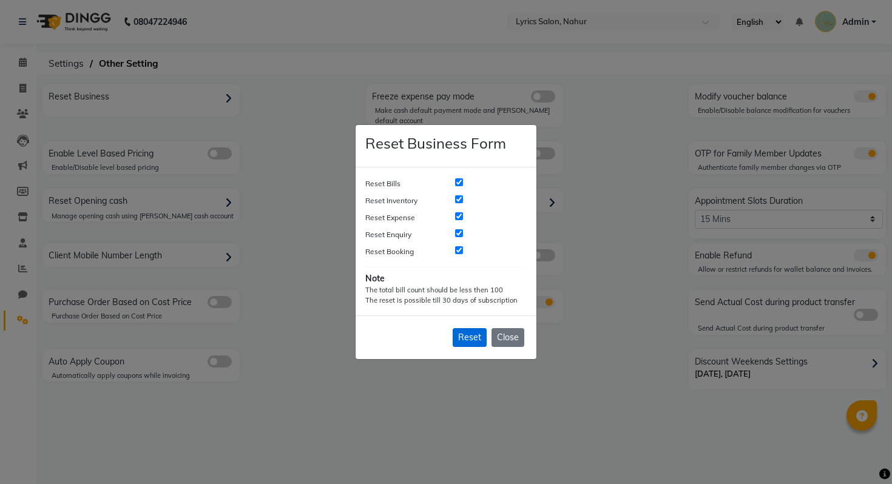
click at [465, 339] on span "Reset" at bounding box center [469, 337] width 23 height 11
checkbox input "false"
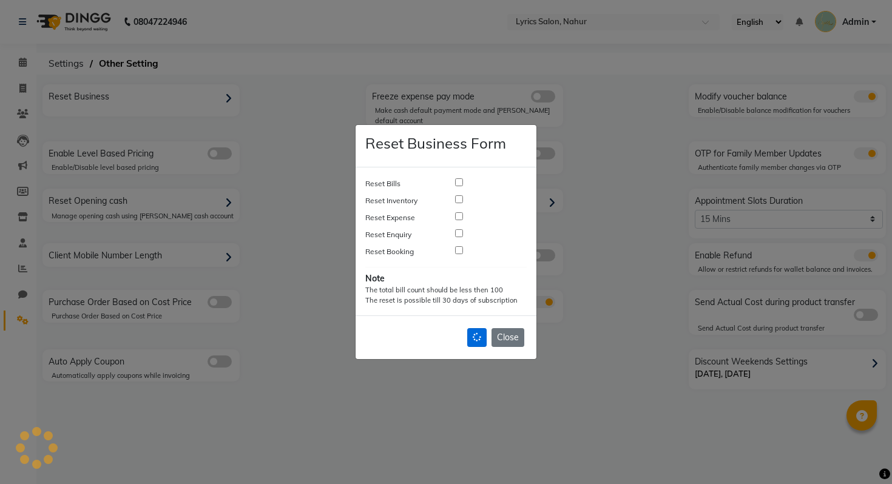
checkbox input "false"
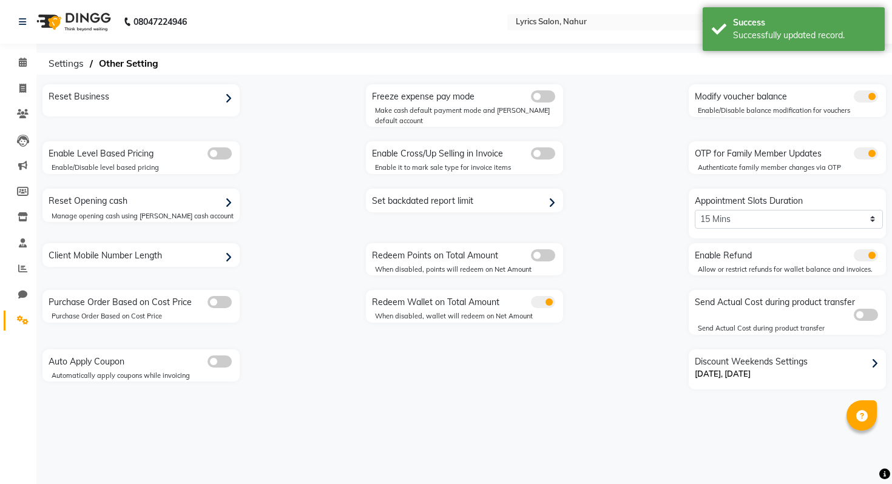
click at [13, 318] on span at bounding box center [22, 321] width 21 height 14
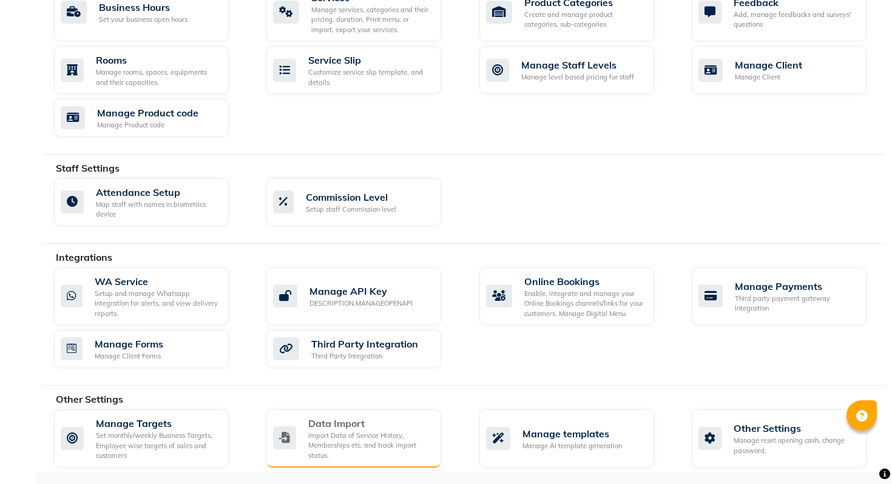
scroll to position [514, 0]
click at [326, 447] on div "Import Data of Service History, Memberships etc. and track import status." at bounding box center [369, 445] width 123 height 30
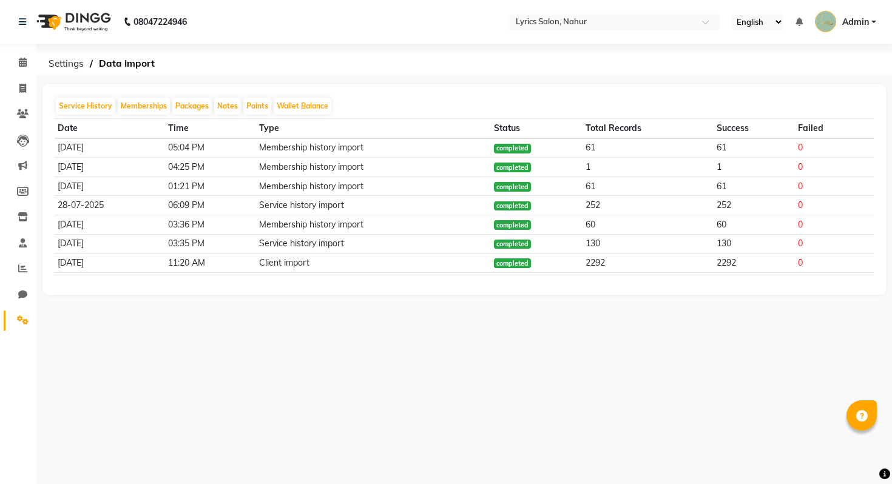
click at [27, 317] on icon at bounding box center [23, 319] width 12 height 9
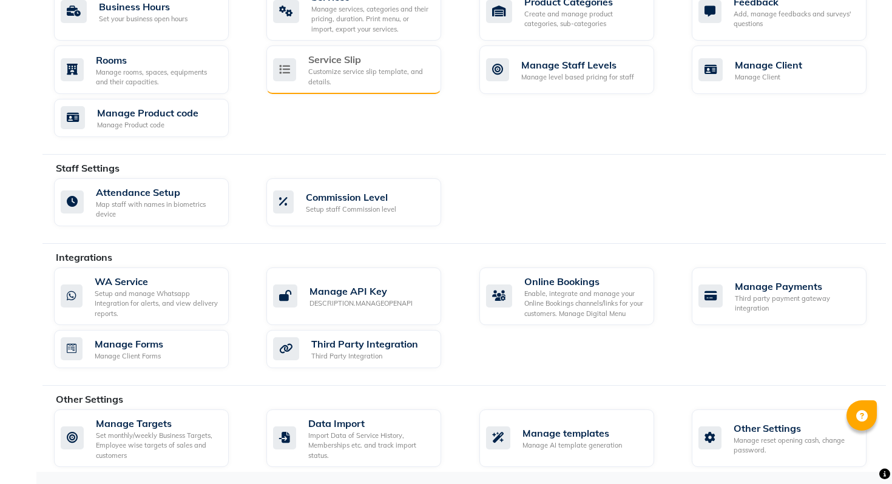
scroll to position [451, 0]
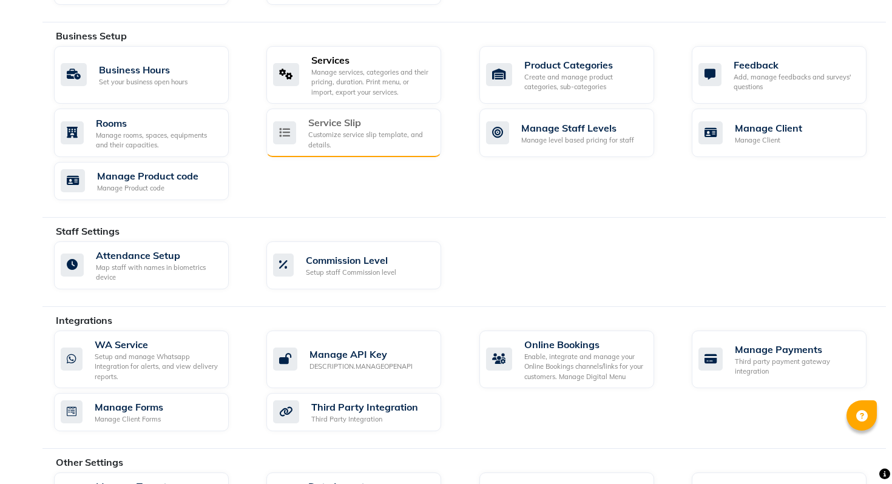
click at [350, 76] on div "Manage services, categories and their pricing, duration. Print menu, or import,…" at bounding box center [371, 82] width 120 height 30
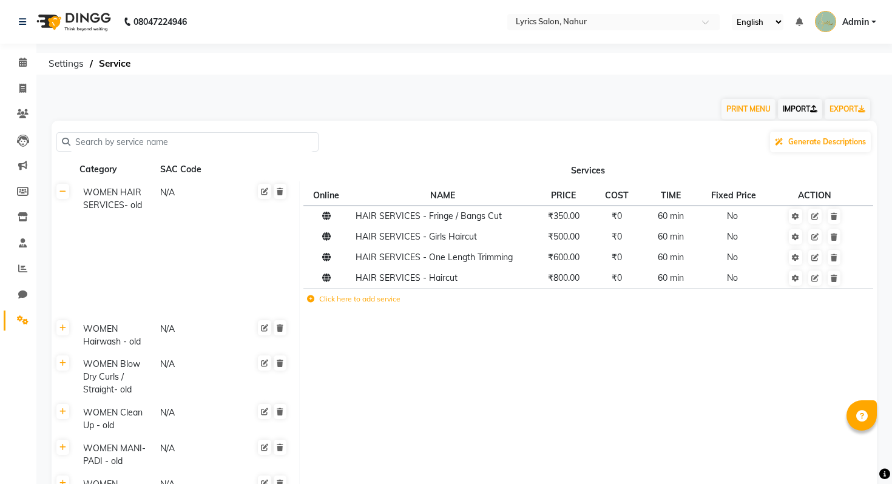
click at [801, 112] on link "IMPORT" at bounding box center [800, 109] width 44 height 21
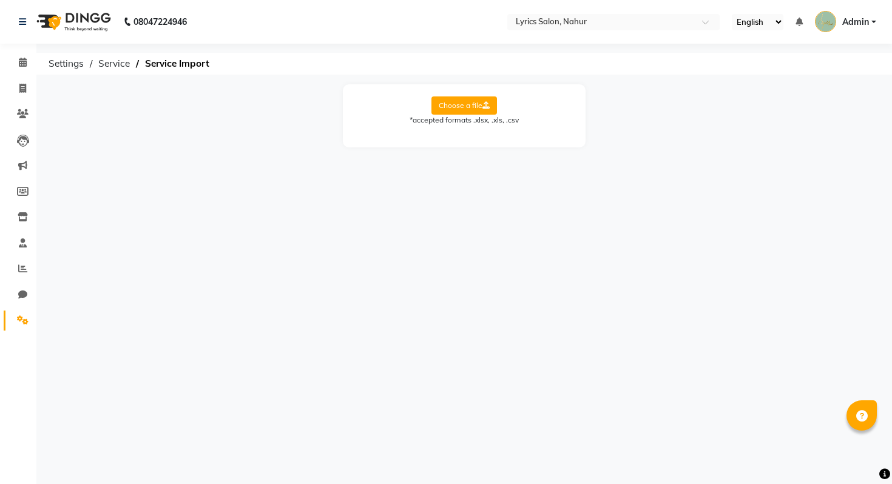
click at [436, 100] on label "Choose a file" at bounding box center [464, 105] width 66 height 18
click at [0, 0] on input "Choose a file" at bounding box center [0, 0] width 0 height 0
click at [507, 136] on select "Select Sheet Miscellaneous Staff Services Products Products Sales JUL Products …" at bounding box center [518, 144] width 91 height 19
select select "Old services"
click at [473, 135] on select "Select Sheet Miscellaneous Staff Services Products Products Sales JUL Products …" at bounding box center [518, 144] width 91 height 19
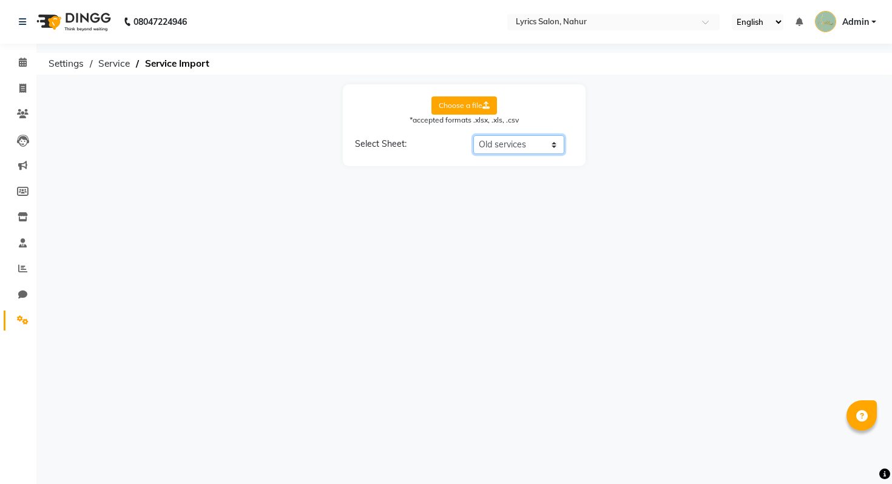
select select "Service Name"
select select "Price"
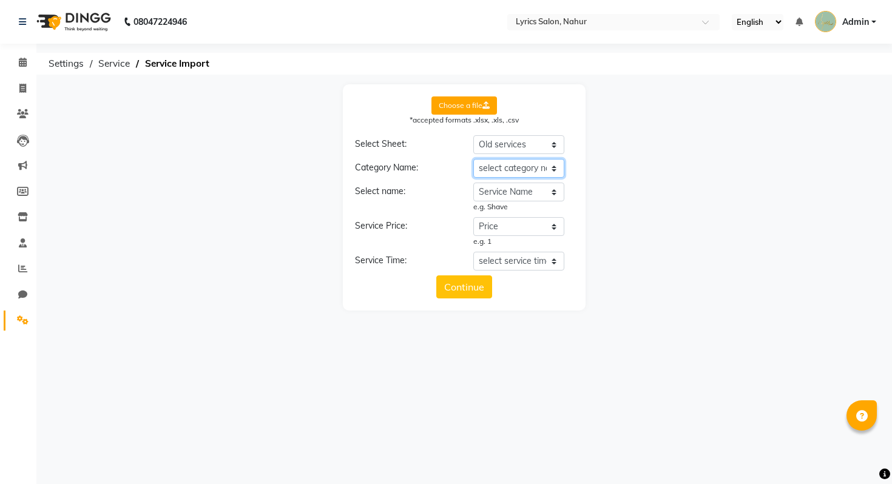
click at [506, 171] on select "select category name Cata Service Name Price TIme" at bounding box center [518, 168] width 91 height 19
click at [473, 159] on select "select category name Cata Service Name Price TIme" at bounding box center [518, 168] width 91 height 19
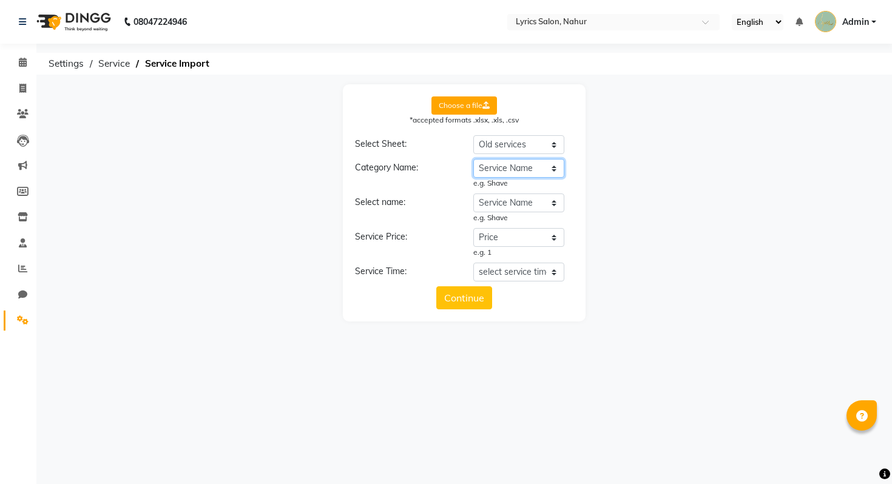
click at [510, 167] on select "select category name Cata Service Name Price TIme" at bounding box center [518, 168] width 91 height 19
select select "Cata"
click at [473, 159] on select "select category name Cata Service Name Price TIme" at bounding box center [518, 168] width 91 height 19
click at [508, 195] on select "select service name Cata Service Name Price TIme" at bounding box center [518, 203] width 91 height 19
click at [535, 268] on select "select service time Cata Service Name Price TIme" at bounding box center [518, 272] width 91 height 19
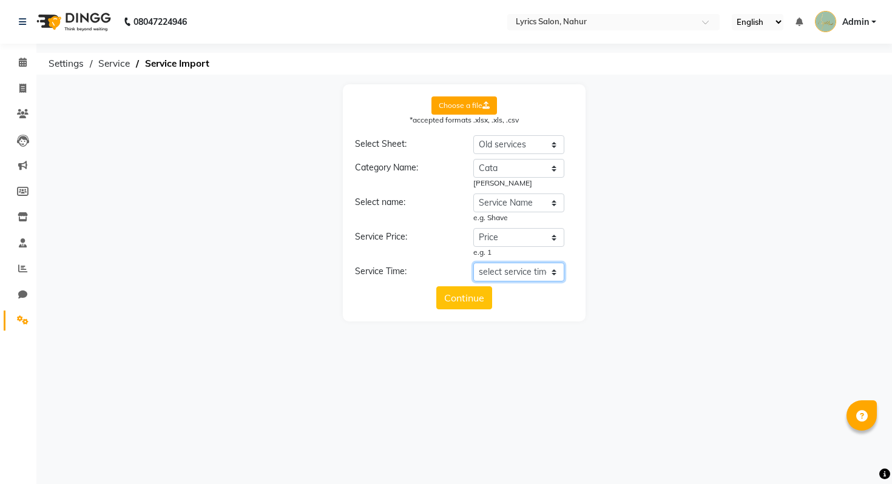
select select "TIme"
click at [473, 263] on select "select service time Cata Service Name Price TIme" at bounding box center [518, 272] width 91 height 19
click at [480, 309] on button "Continue" at bounding box center [464, 308] width 56 height 23
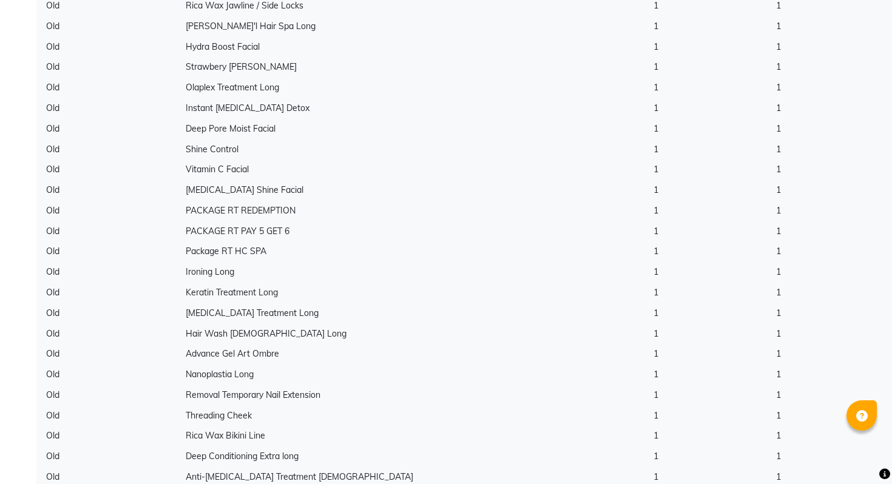
scroll to position [3809, 0]
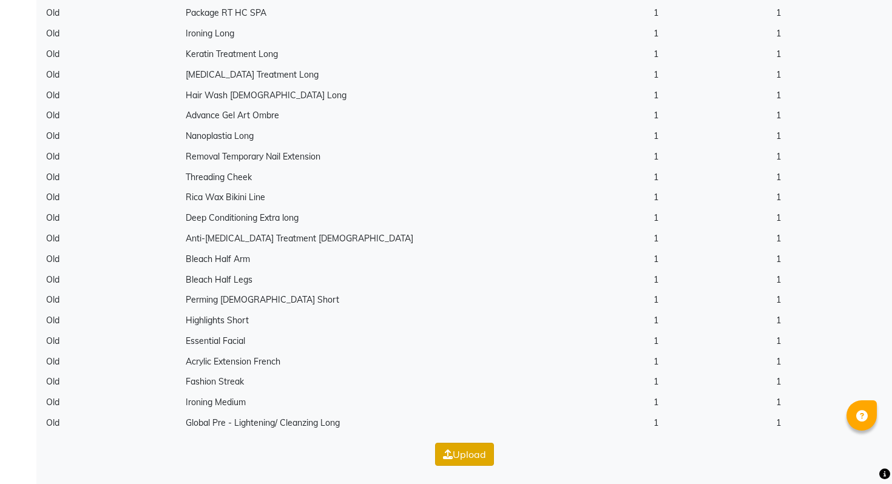
click at [478, 462] on button "Upload" at bounding box center [464, 454] width 59 height 23
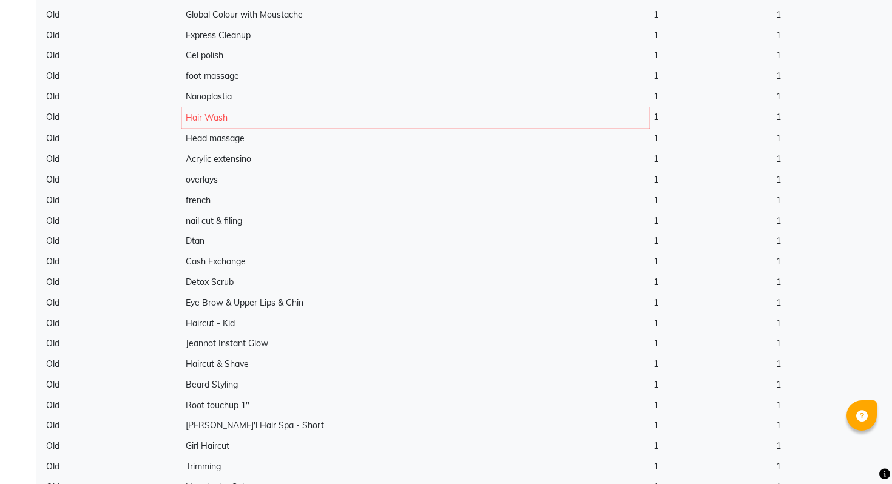
scroll to position [0, 0]
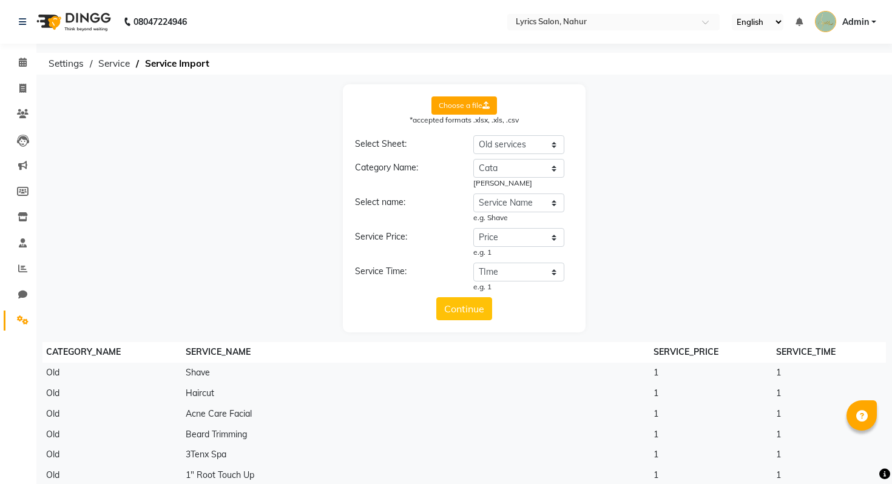
click at [442, 115] on div "*accepted formats .xlsx, .xls, .csv" at bounding box center [464, 120] width 218 height 11
click at [456, 101] on label "Choose a file" at bounding box center [464, 105] width 66 height 18
click at [0, 0] on input "Choose a file" at bounding box center [0, 0] width 0 height 0
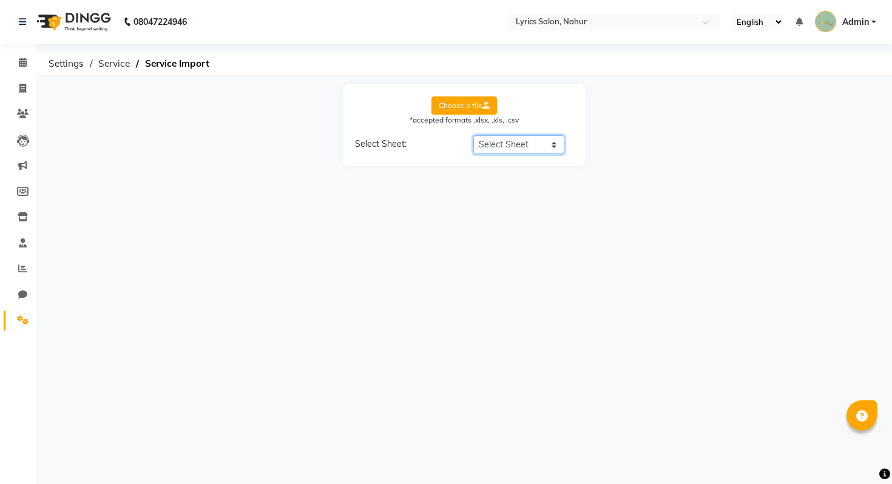
click at [509, 149] on select "Select Sheet Miscellaneous Staff Services Products Products Sales JUL Products …" at bounding box center [518, 144] width 91 height 19
select select "Old services"
click at [473, 135] on select "Select Sheet Miscellaneous Staff Services Products Products Sales JUL Products …" at bounding box center [518, 144] width 91 height 19
select select "Service Name"
select select "Price"
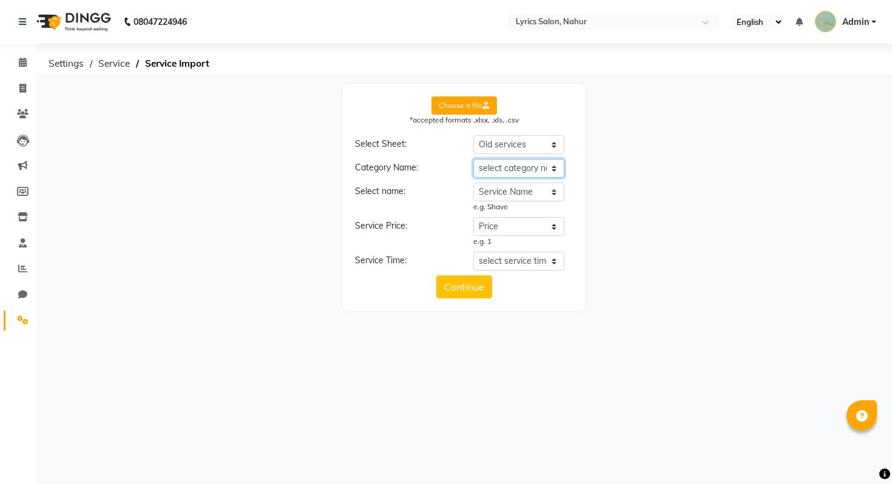
click at [503, 171] on select "select category name Cata Service Name Price TIme" at bounding box center [518, 168] width 91 height 19
select select "Cata"
click at [473, 159] on select "select category name Cata Service Name Price TIme" at bounding box center [518, 168] width 91 height 19
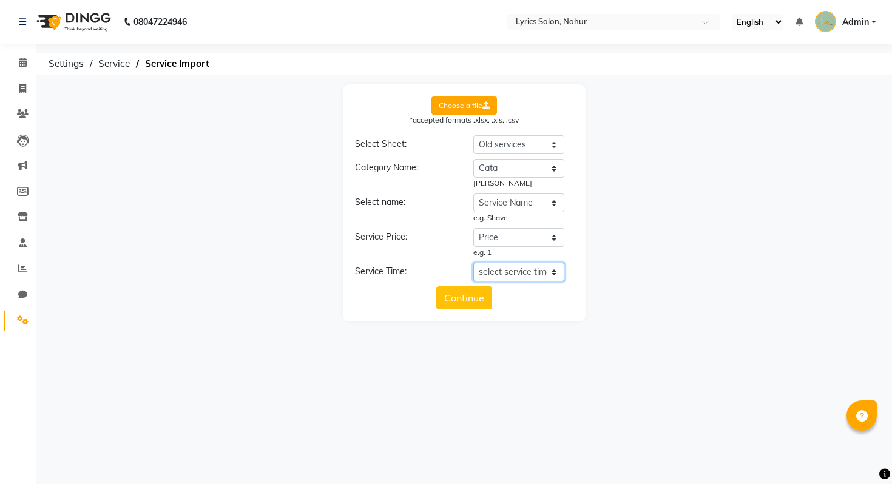
click at [515, 271] on select "select service time Cata Service Name Price TIme" at bounding box center [518, 272] width 91 height 19
select select "TIme"
click at [473, 263] on select "select service time Cata Service Name Price TIme" at bounding box center [518, 272] width 91 height 19
click at [487, 312] on button "Continue" at bounding box center [464, 308] width 56 height 23
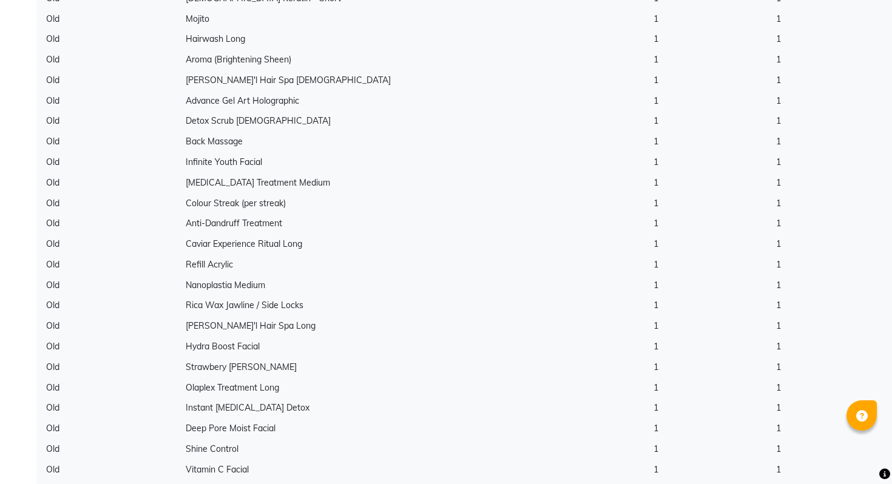
scroll to position [3764, 0]
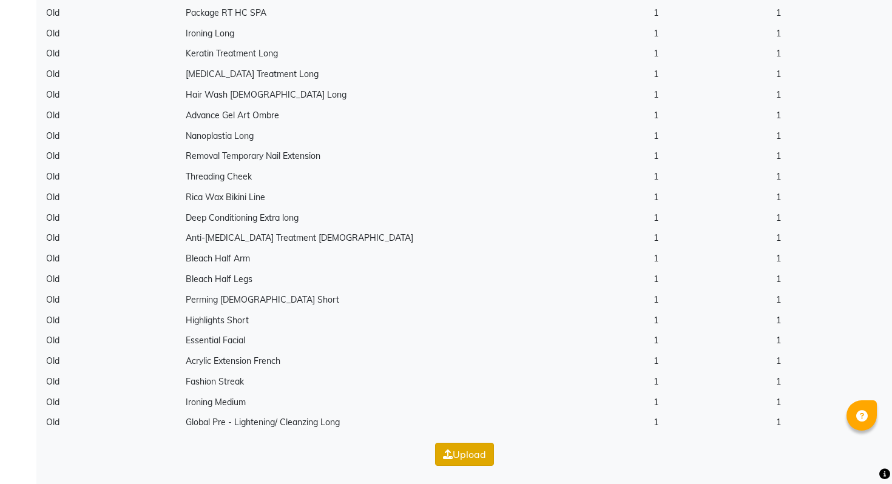
click at [460, 451] on button "Upload" at bounding box center [464, 454] width 59 height 23
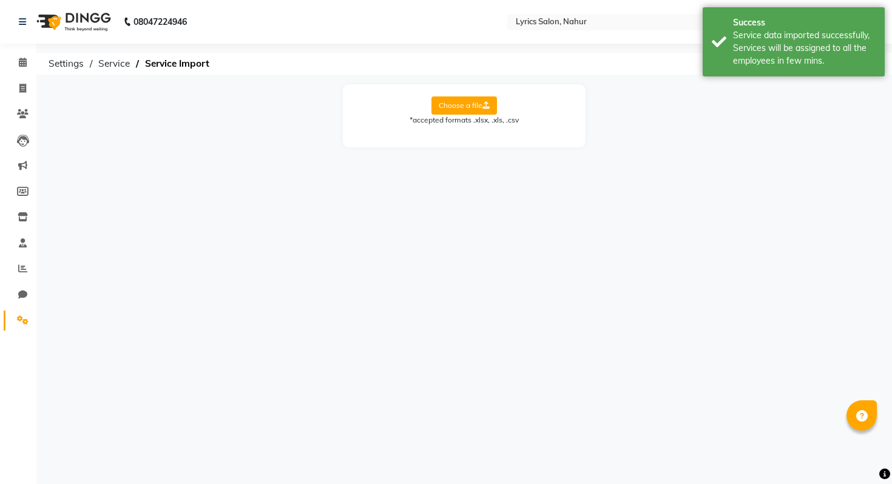
scroll to position [0, 0]
click at [12, 309] on li "Settings" at bounding box center [18, 321] width 36 height 26
click at [18, 318] on icon at bounding box center [23, 319] width 12 height 9
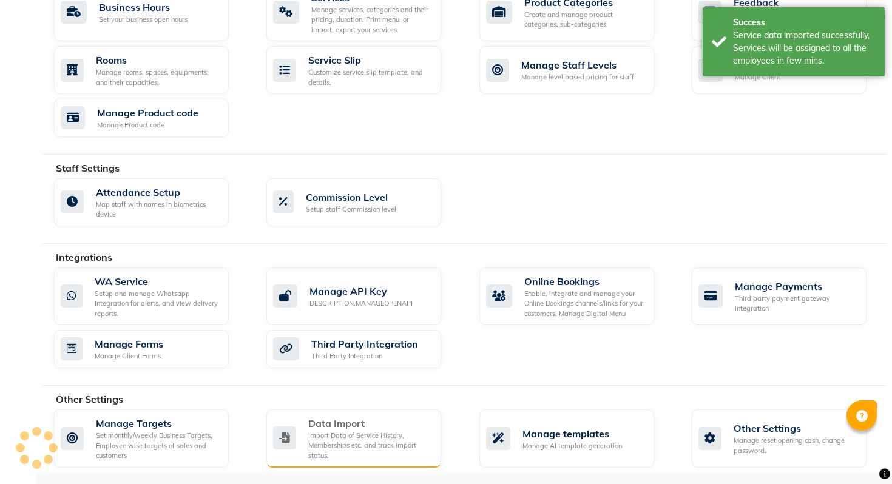
scroll to position [513, 0]
click at [382, 446] on div "Import Data of Service History, Memberships etc. and track import status." at bounding box center [369, 446] width 123 height 30
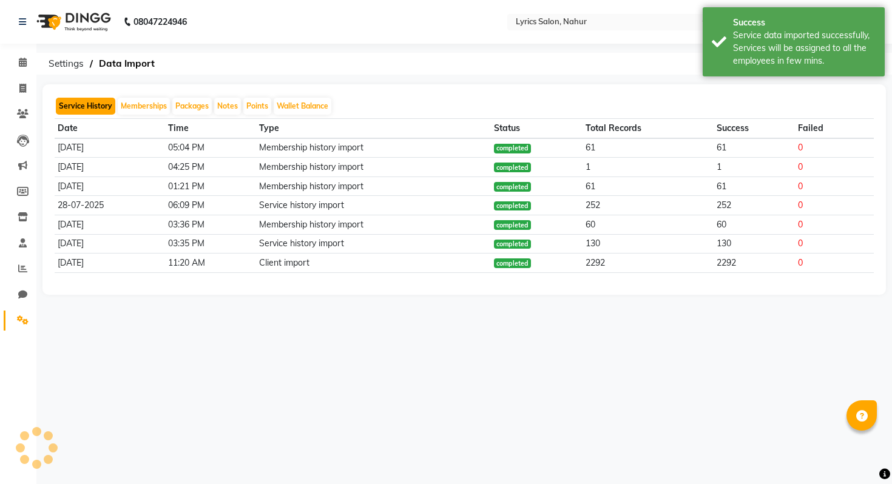
click at [109, 110] on button "Service History" at bounding box center [85, 106] width 59 height 17
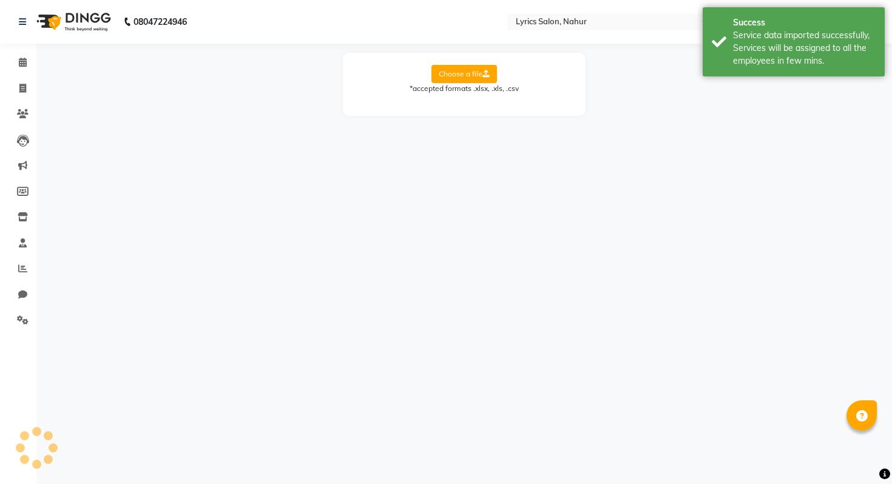
click at [463, 74] on label "Choose a file" at bounding box center [464, 74] width 66 height 18
click at [0, 0] on input "Choose a file" at bounding box center [0, 0] width 0 height 0
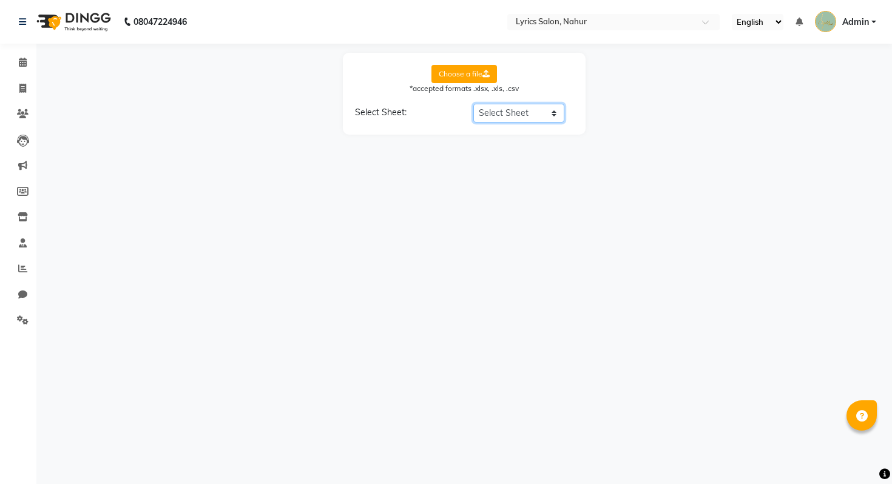
click at [490, 110] on select "Select Sheet Miscellaneous Staff Services Products Products Sales JUL Products …" at bounding box center [518, 113] width 91 height 19
select select "Service History JUL"
click at [473, 104] on select "Select Sheet Miscellaneous Staff Services Products Products Sales JUL Products …" at bounding box center [518, 113] width 91 height 19
select select "Customer Name"
select select "Customer Mobile"
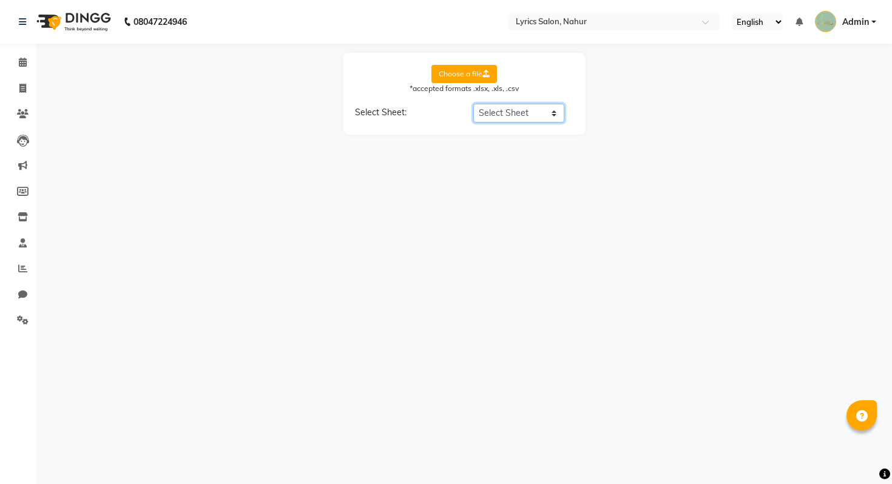
select select "Stylist Name"
select select "Amount"
select select "Date"
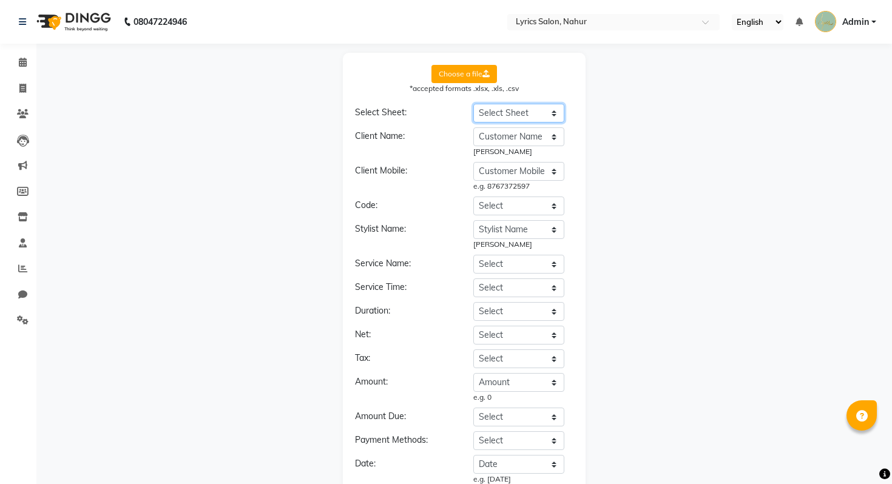
scroll to position [83, 0]
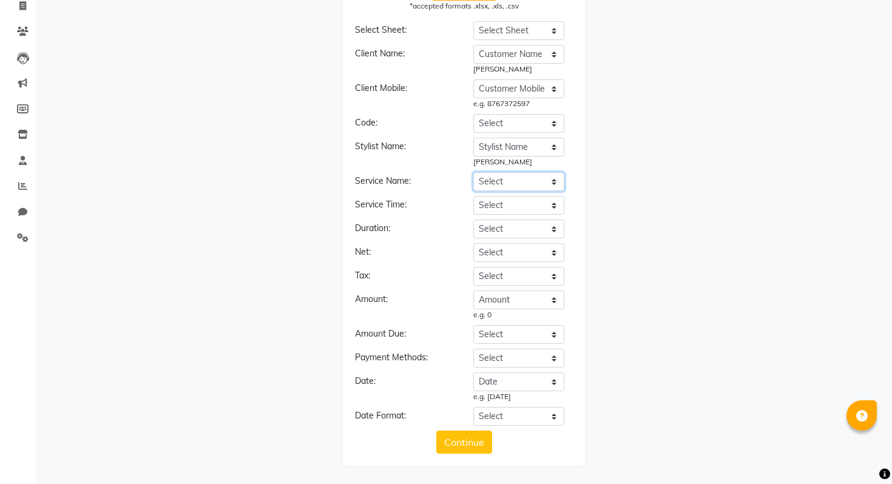
click at [502, 184] on select "Select Customer Name Customer Mobile Stylist Name Type Service / product Name A…" at bounding box center [518, 181] width 91 height 19
select select "Service / product Name"
click at [473, 172] on select "Select Customer Name Customer Mobile Stylist Name Type Service / product Name A…" at bounding box center [518, 181] width 91 height 19
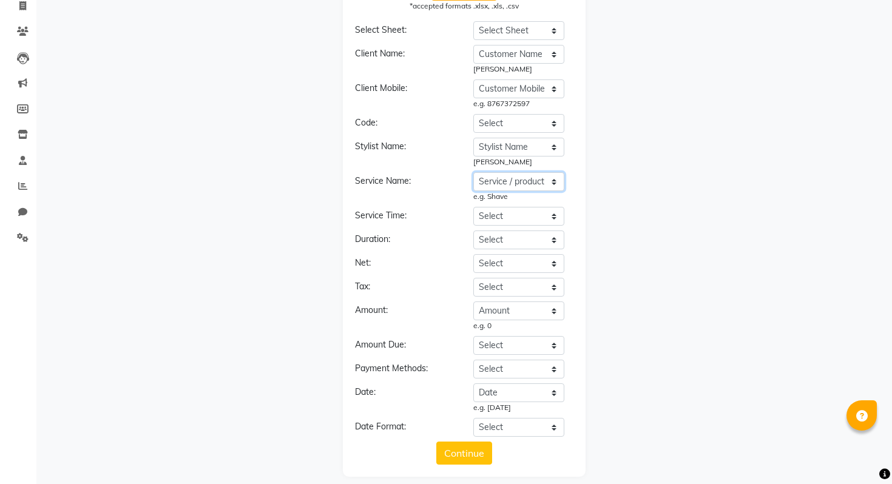
scroll to position [93, 0]
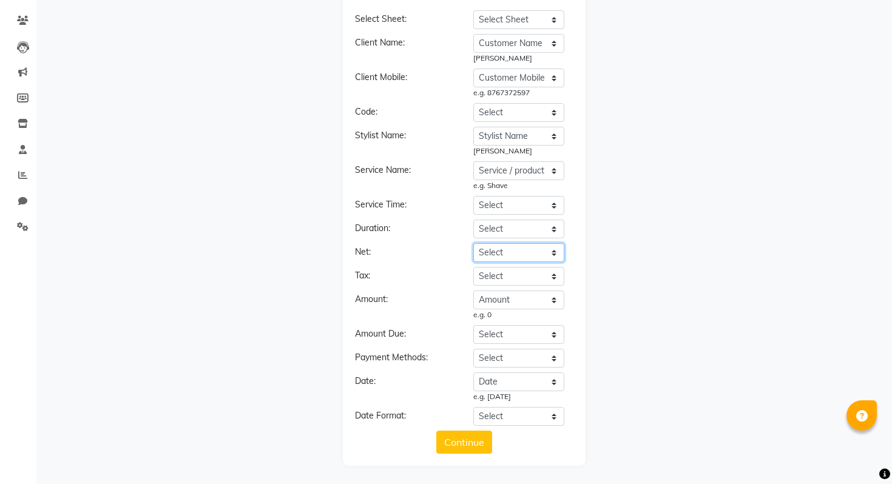
click at [496, 249] on select "Select Customer Name Customer Mobile Stylist Name Type Service / product Name A…" at bounding box center [518, 252] width 91 height 19
click at [500, 354] on select "Select Customer Name Customer Mobile Stylist Name Type Service / product Name A…" at bounding box center [518, 358] width 91 height 19
select select "Mode"
click at [473, 349] on select "Select Customer Name Customer Mobile Stylist Name Type Service / product Name A…" at bounding box center [518, 358] width 91 height 19
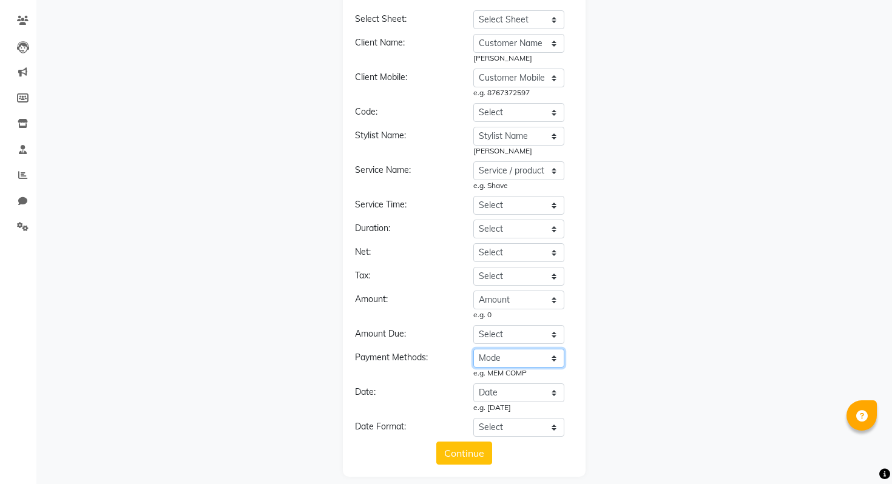
scroll to position [104, 0]
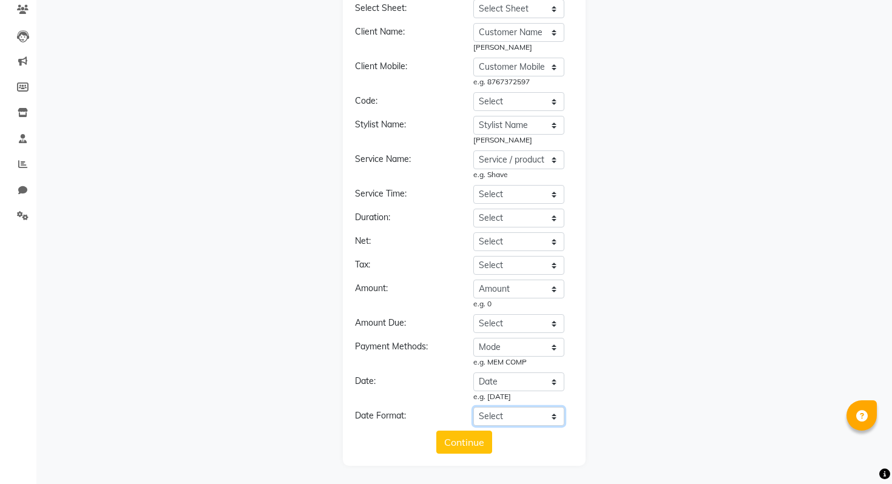
click at [512, 414] on select "Select YYYY-MM-DD MM-DD-YYYY DD-MM-YYYY MMMM Do, YYYY M/D/YYYY MMM Do YY MM/DD/…" at bounding box center [518, 416] width 91 height 19
select select "YYYY-MM-DD"
click at [473, 407] on select "Select YYYY-MM-DD MM-DD-YYYY DD-MM-YYYY MMMM Do, YYYY M/D/YYYY MMM Do YY MM/DD/…" at bounding box center [518, 416] width 91 height 19
click at [473, 439] on button "Continue" at bounding box center [464, 442] width 56 height 23
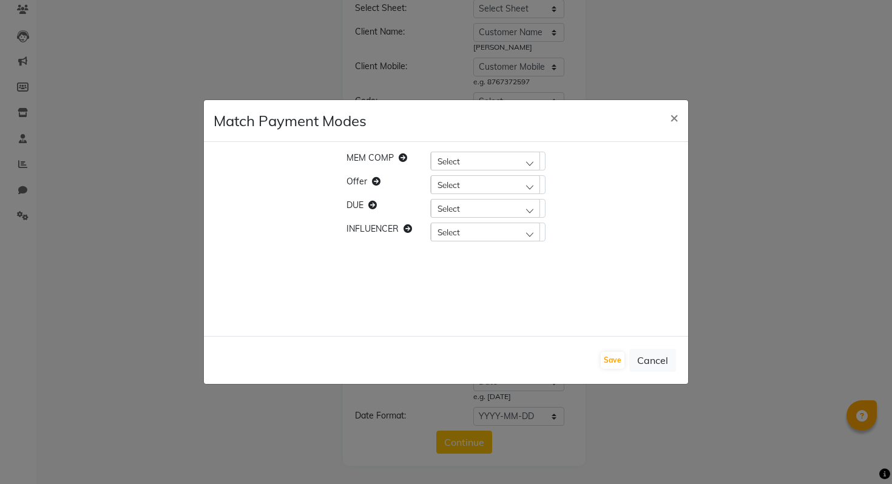
click at [481, 163] on div "Select" at bounding box center [485, 161] width 109 height 18
click at [486, 268] on li "CUSTOM" at bounding box center [488, 263] width 114 height 25
click at [467, 187] on div "Select" at bounding box center [485, 184] width 109 height 18
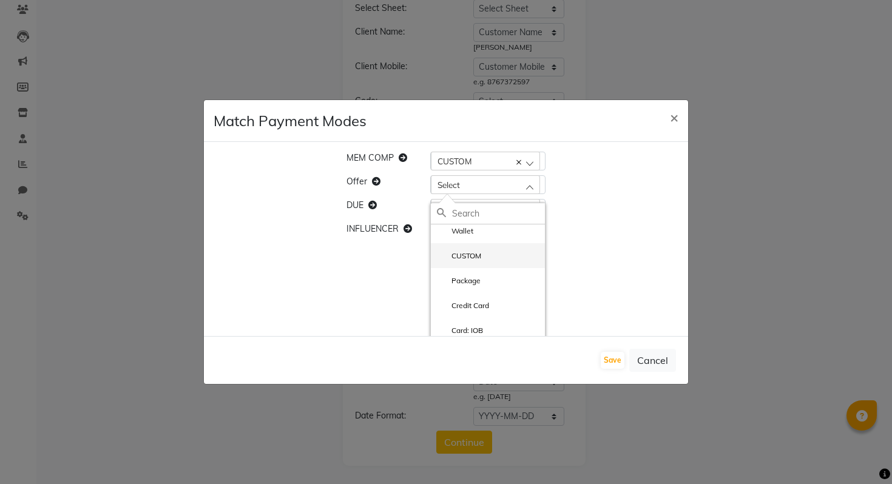
click at [484, 248] on li "CUSTOM" at bounding box center [488, 255] width 114 height 25
click at [473, 212] on div "Select" at bounding box center [485, 208] width 109 height 18
click at [473, 302] on li "CUSTOM" at bounding box center [488, 290] width 114 height 25
click at [462, 241] on div "Select" at bounding box center [487, 232] width 115 height 19
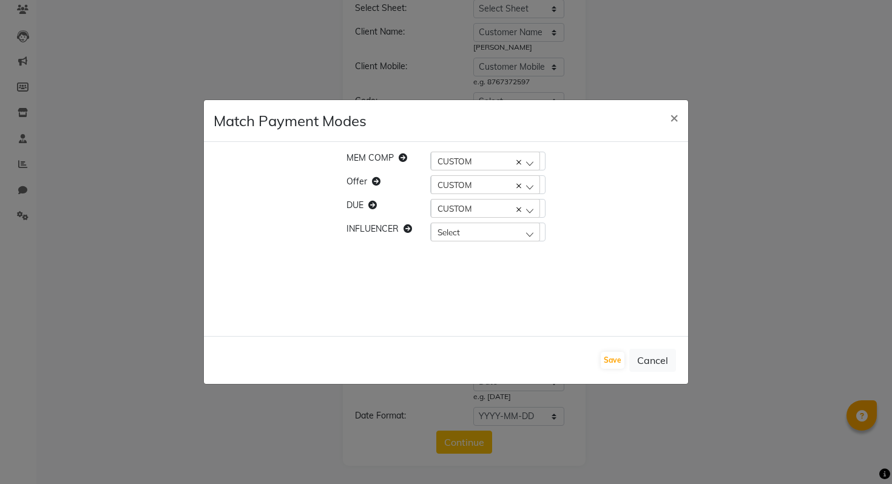
click at [462, 232] on div "Select" at bounding box center [485, 232] width 109 height 18
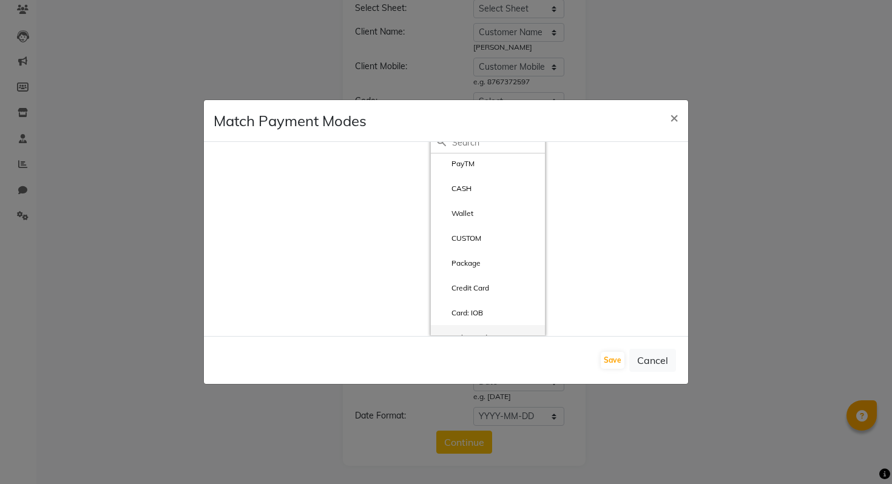
scroll to position [0, 0]
click at [582, 256] on div "MEM COMP CUSTOM PayTM Offer CUSTOM PayTM DUE CUSTOM PayTM INFLUENCER Select Pay…" at bounding box center [446, 239] width 484 height 194
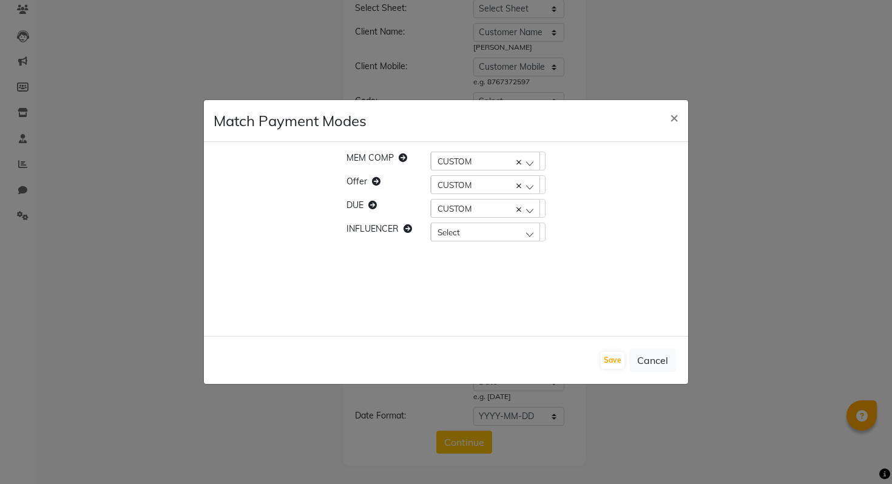
click at [471, 231] on div "Select" at bounding box center [485, 232] width 109 height 18
click at [487, 161] on div "CUSTOM" at bounding box center [485, 161] width 109 height 18
type input "c"
click at [595, 191] on div "MEM COMP CUSTOM Offer CUSTOM PayTM DUE CUSTOM PayTM INFLUENCER Select Package C…" at bounding box center [446, 239] width 484 height 194
click at [470, 231] on div "Select" at bounding box center [485, 232] width 109 height 18
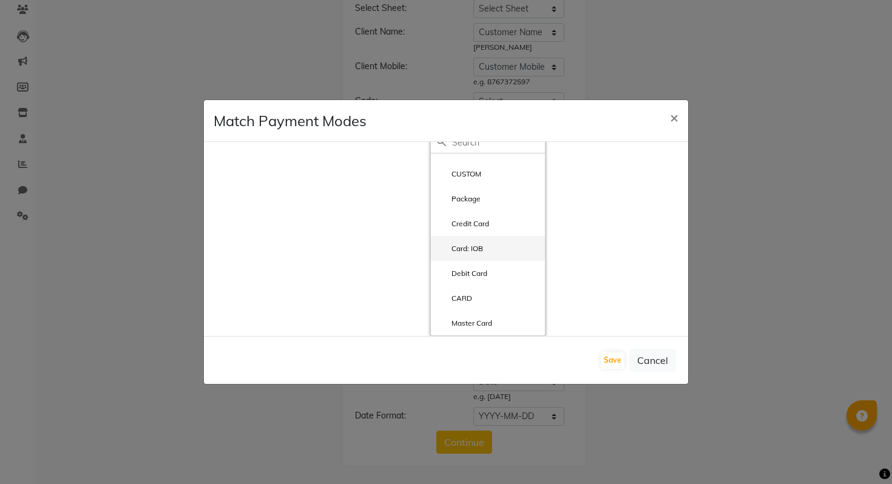
scroll to position [1, 0]
click at [483, 243] on li "CUSTOM" at bounding box center [488, 239] width 114 height 25
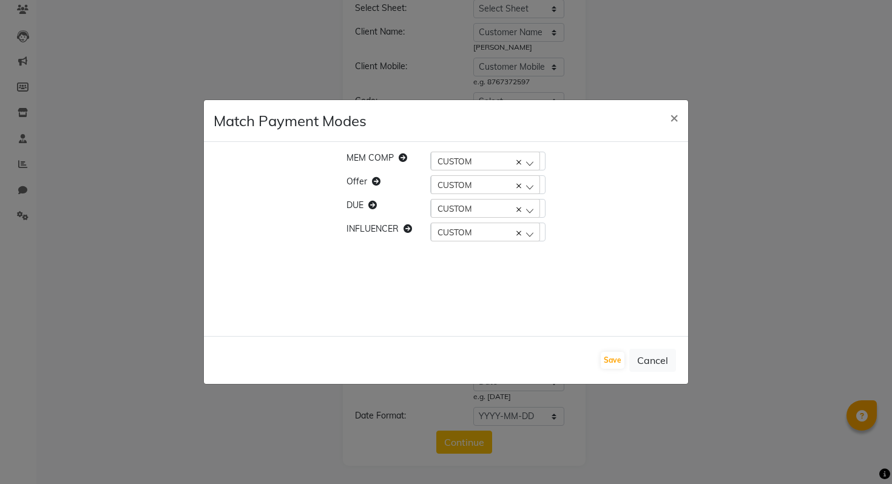
scroll to position [0, 0]
click at [620, 366] on button "Save" at bounding box center [613, 360] width 24 height 17
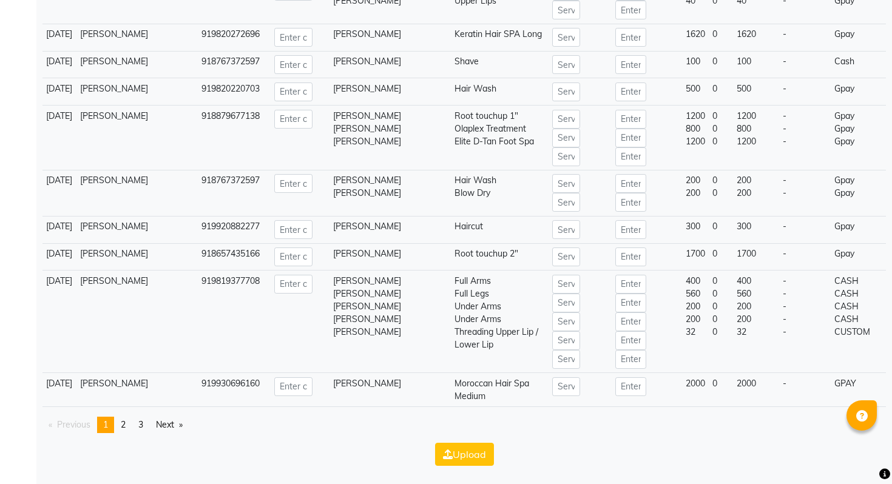
scroll to position [5604, 0]
click at [126, 423] on span "2" at bounding box center [123, 424] width 5 height 11
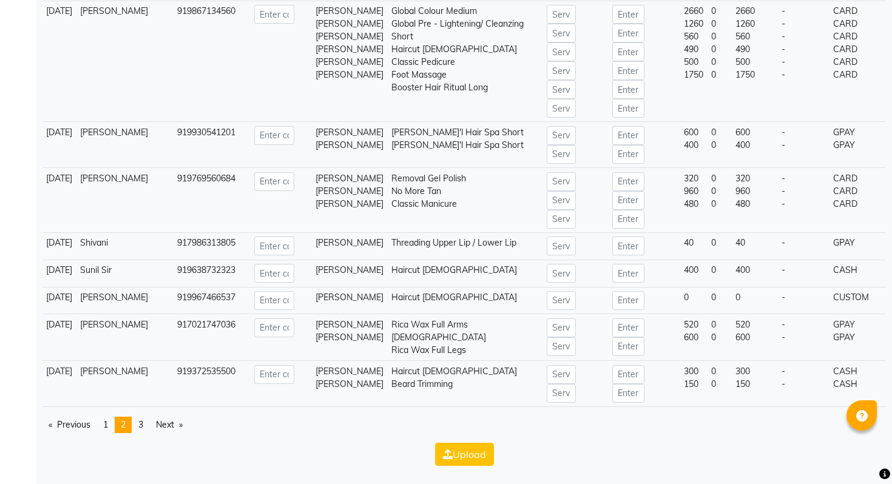
scroll to position [6243, 0]
click at [149, 419] on link "page 3" at bounding box center [140, 425] width 17 height 16
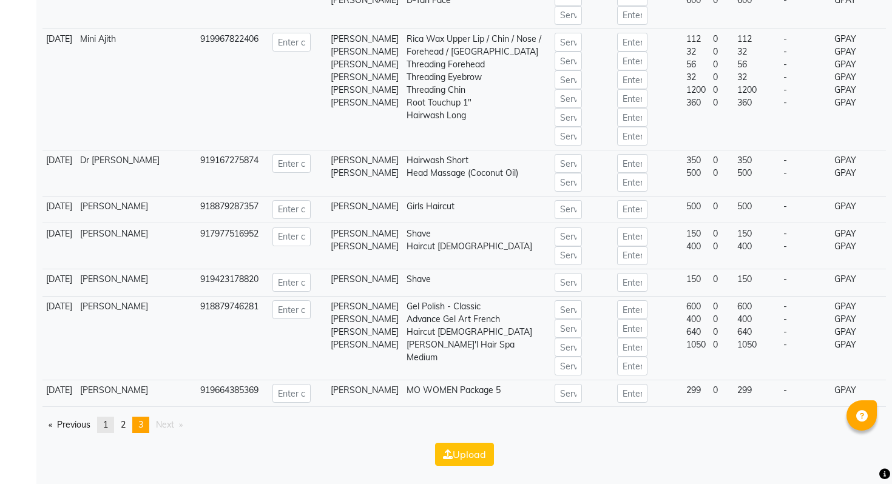
click at [107, 420] on span "1" at bounding box center [105, 424] width 5 height 11
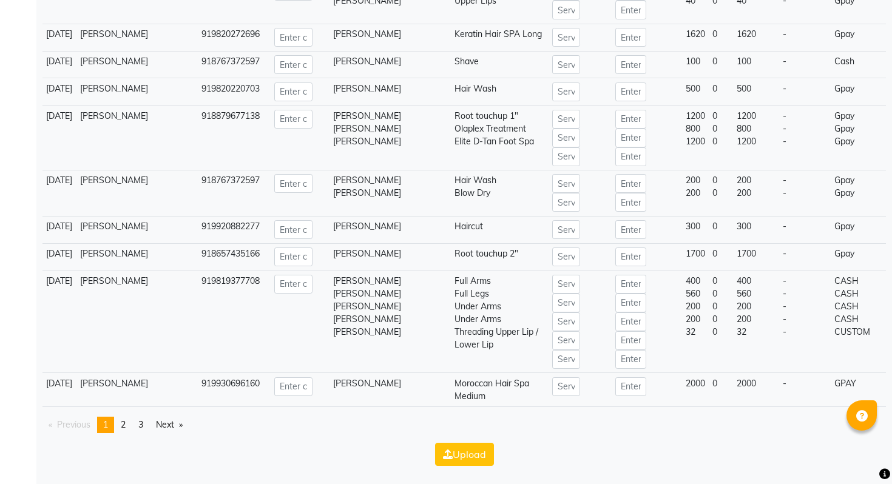
scroll to position [5604, 0]
click at [450, 454] on icon "button" at bounding box center [448, 455] width 10 height 10
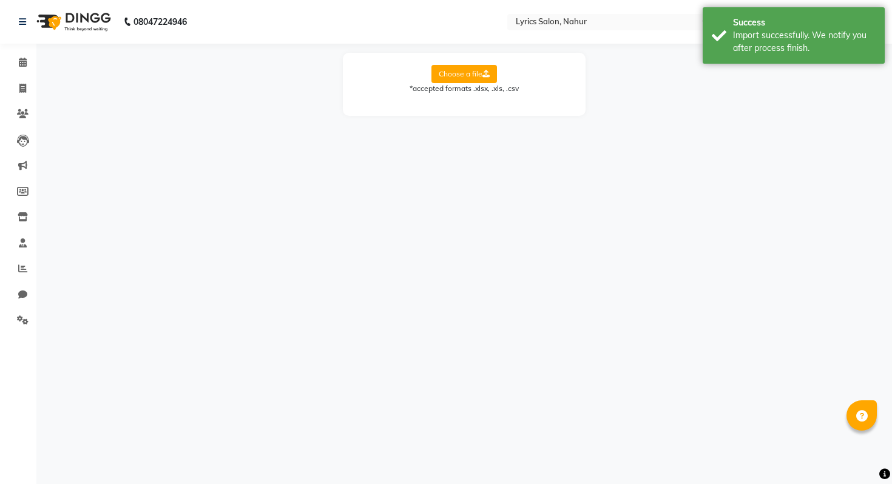
click at [621, 153] on div "08047224946 Select Location × Lyrics Salon, Nahur English ENGLISH Español العرب…" at bounding box center [446, 242] width 892 height 484
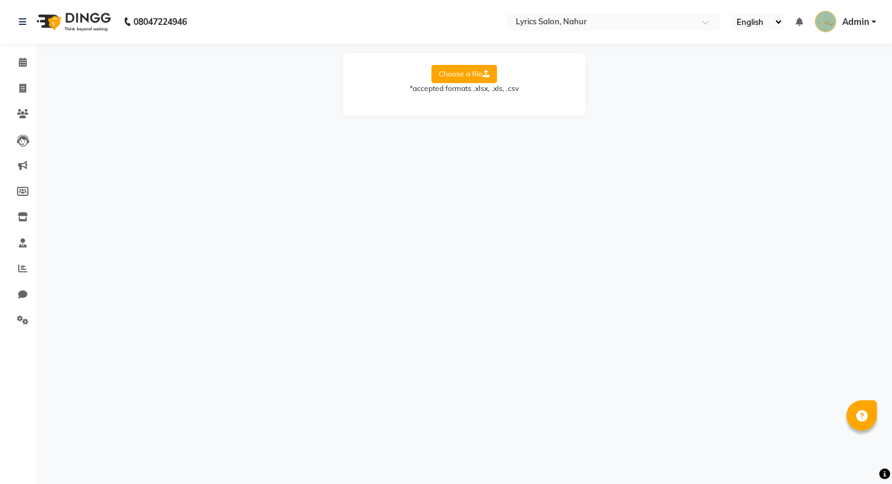
click at [462, 214] on div "08047224946 Select Location × Lyrics Salon, Nahur English ENGLISH Español العرب…" at bounding box center [446, 242] width 892 height 484
click at [204, 240] on div "08047224946 Select Location × Lyrics Salon, Nahur English ENGLISH Español العرب…" at bounding box center [446, 242] width 892 height 484
click at [17, 321] on icon at bounding box center [23, 319] width 12 height 9
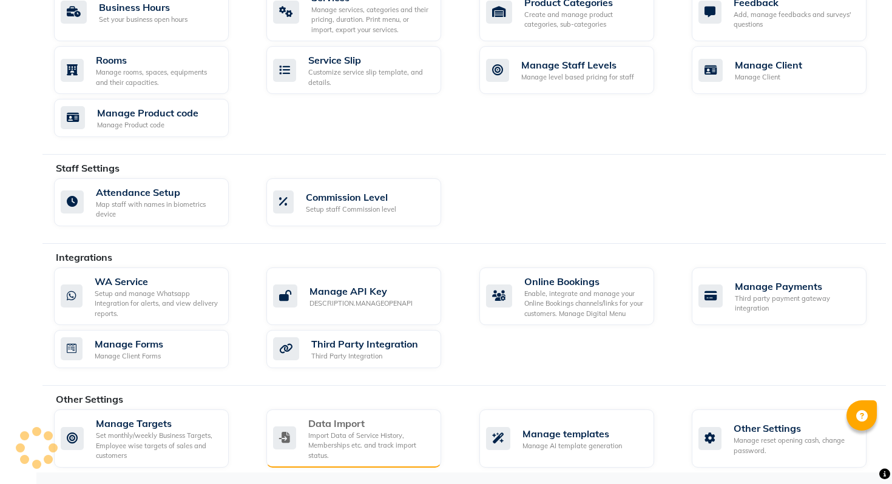
scroll to position [514, 0]
click at [368, 432] on div "Import Data of Service History, Memberships etc. and track import status." at bounding box center [369, 445] width 123 height 30
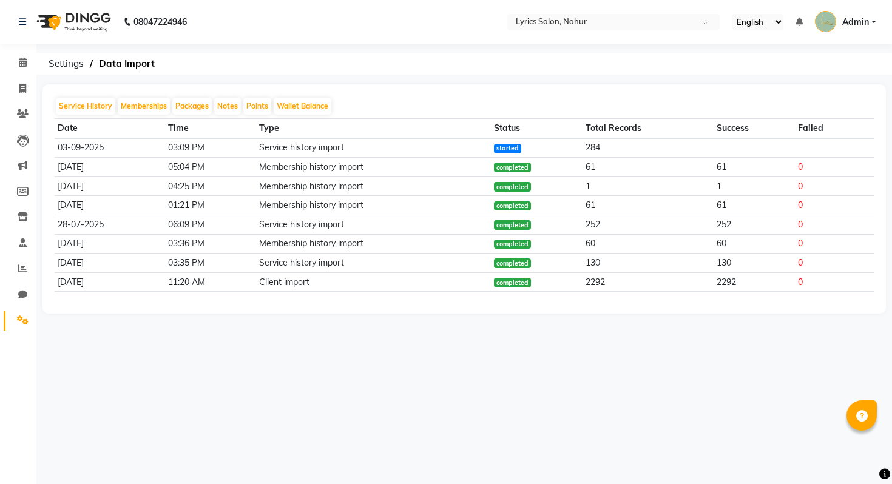
click at [472, 5] on nav "08047224946 Select Location × Lyrics Salon, Nahur English ENGLISH Español العرب…" at bounding box center [446, 22] width 892 height 44
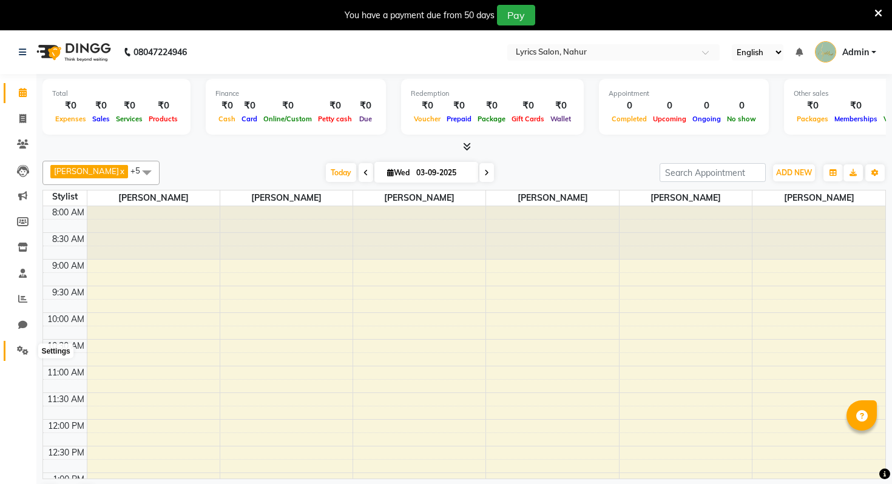
scroll to position [374, 0]
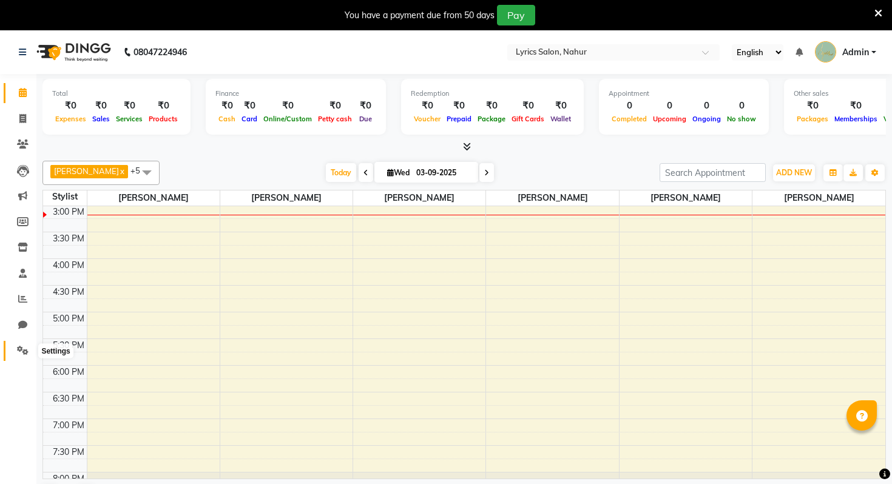
click at [17, 348] on icon at bounding box center [23, 350] width 12 height 9
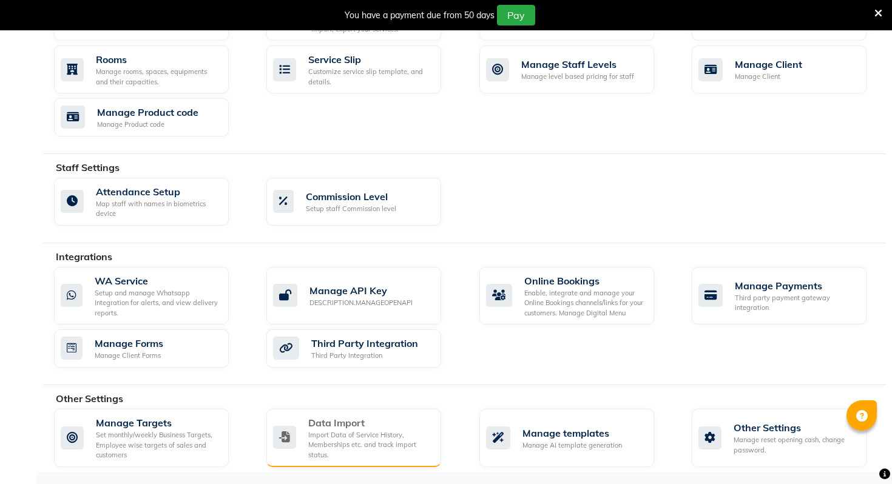
click at [289, 433] on icon at bounding box center [284, 437] width 23 height 23
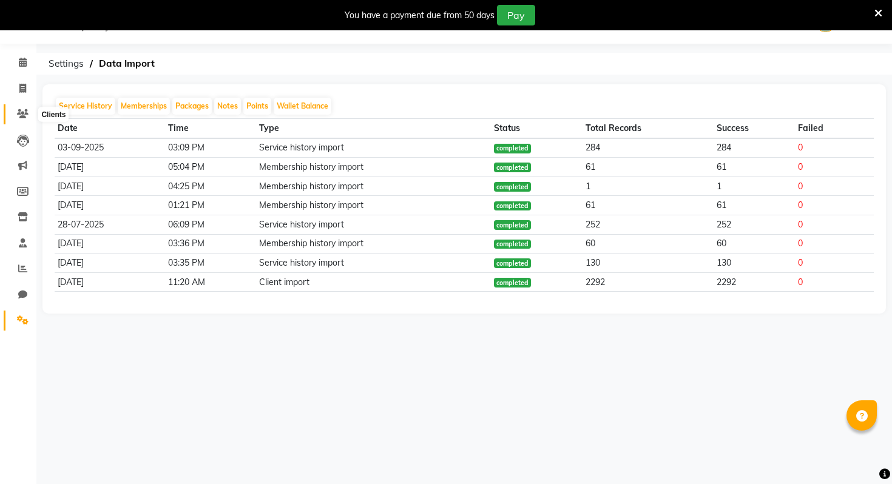
click at [22, 109] on icon at bounding box center [23, 113] width 12 height 9
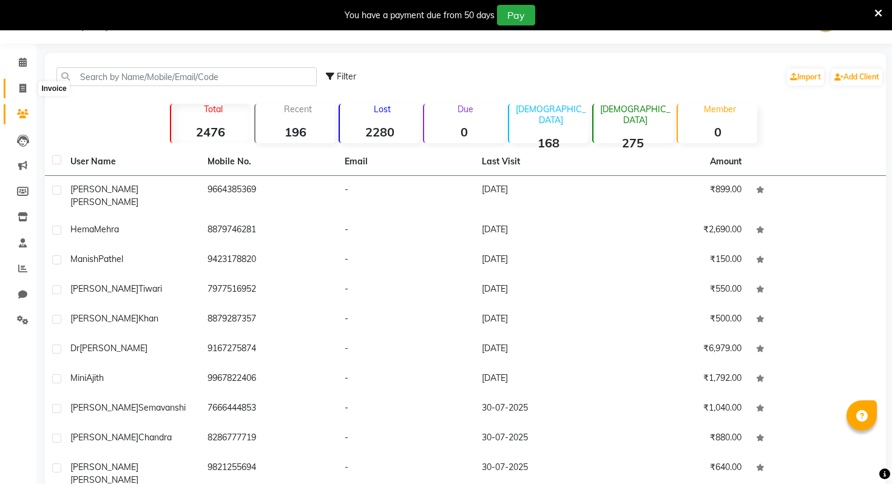
click at [23, 94] on span at bounding box center [22, 89] width 21 height 14
select select "service"
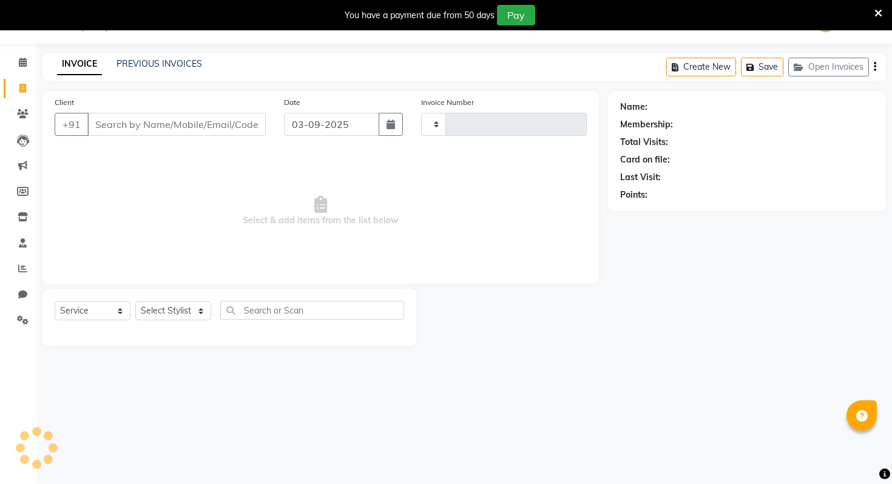
type input "0285"
select select "8608"
click at [174, 67] on link "PREVIOUS INVOICES" at bounding box center [159, 63] width 86 height 11
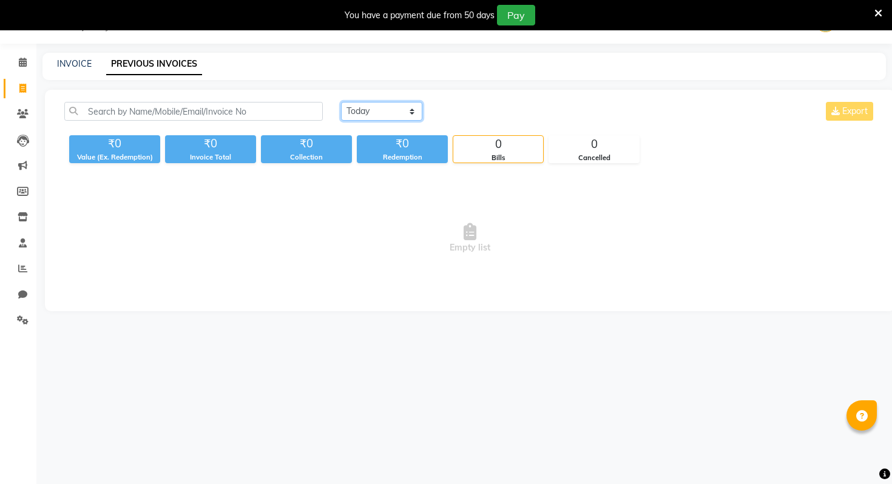
click at [389, 103] on select "[DATE] [DATE] Custom Range" at bounding box center [381, 111] width 81 height 19
select select "range"
click at [341, 102] on select "[DATE] [DATE] Custom Range" at bounding box center [381, 111] width 81 height 19
click at [445, 110] on input "03-09-2025" at bounding box center [480, 111] width 85 height 17
select select "9"
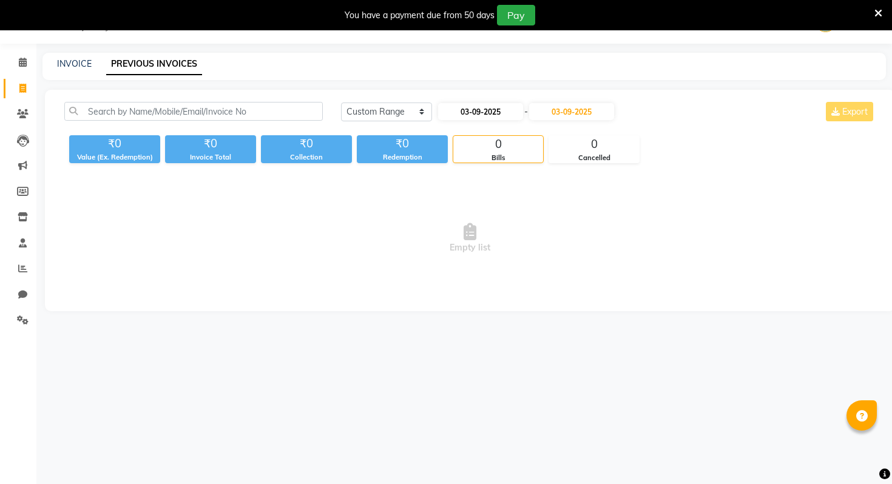
select select "2025"
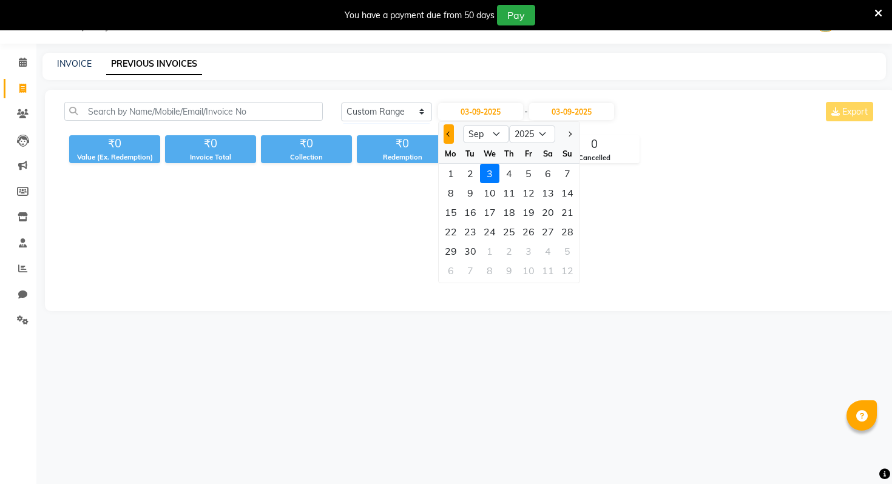
click at [448, 134] on span "Previous month" at bounding box center [448, 134] width 5 height 5
select select "7"
click at [471, 172] on div "1" at bounding box center [469, 173] width 19 height 19
type input "01-07-2025"
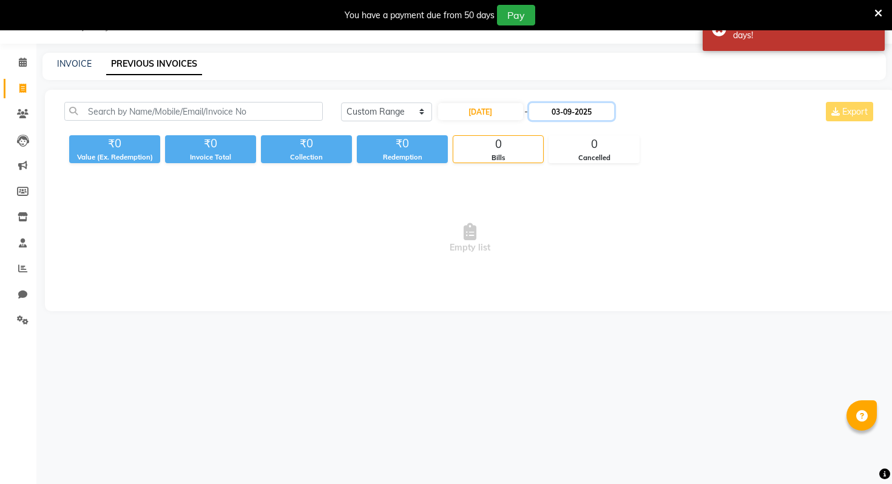
click at [579, 115] on input "03-09-2025" at bounding box center [571, 111] width 85 height 17
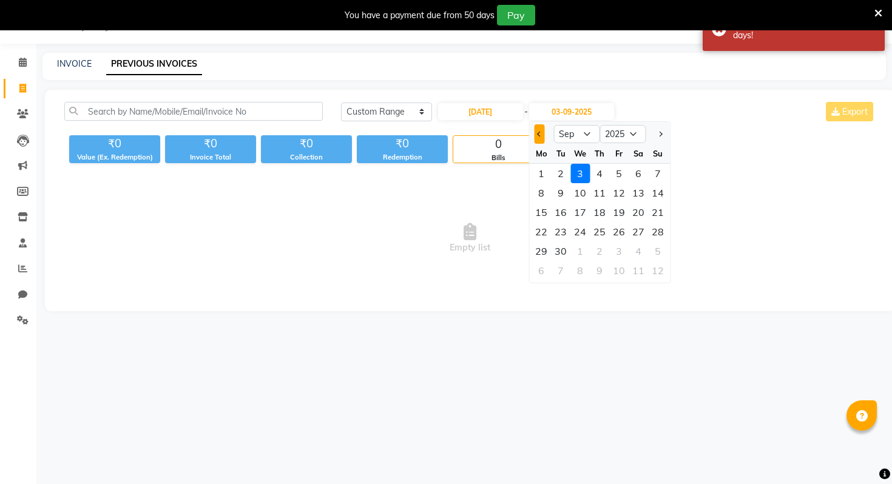
click at [542, 128] on button "Previous month" at bounding box center [539, 133] width 10 height 19
select select "7"
click at [597, 245] on div "31" at bounding box center [599, 250] width 19 height 19
type input "31-07-2025"
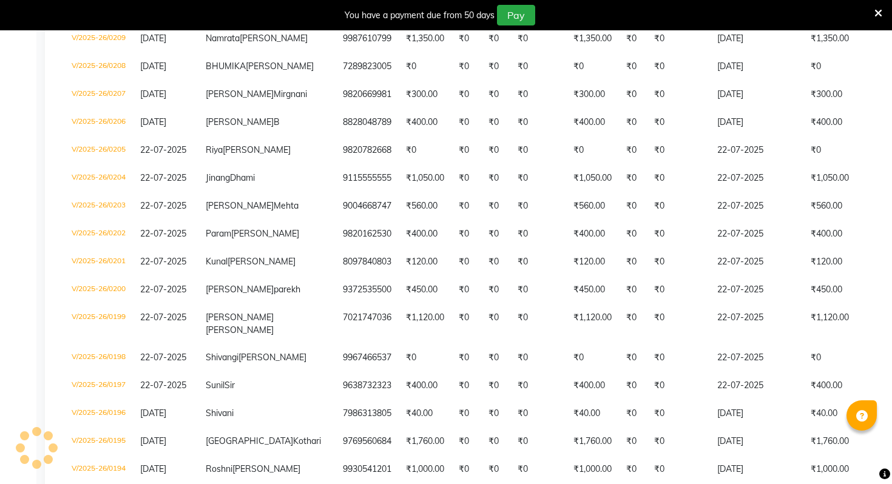
scroll to position [3164, 0]
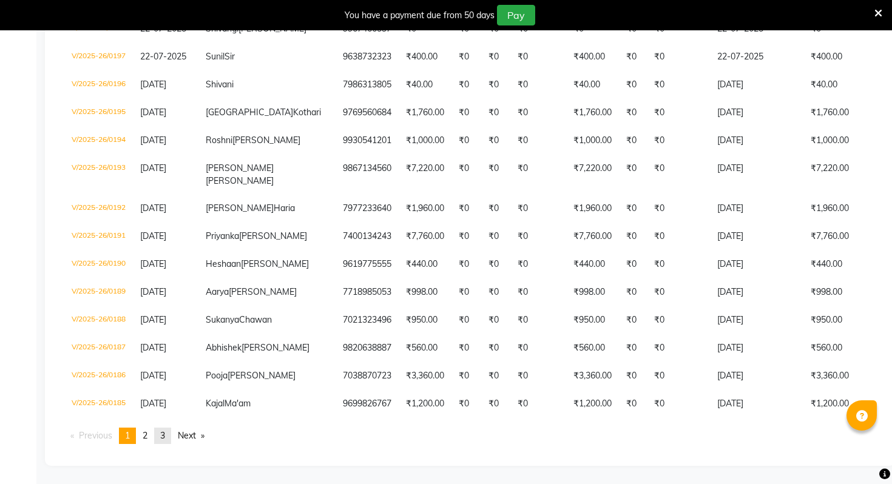
click at [165, 430] on link "page 3" at bounding box center [162, 436] width 17 height 16
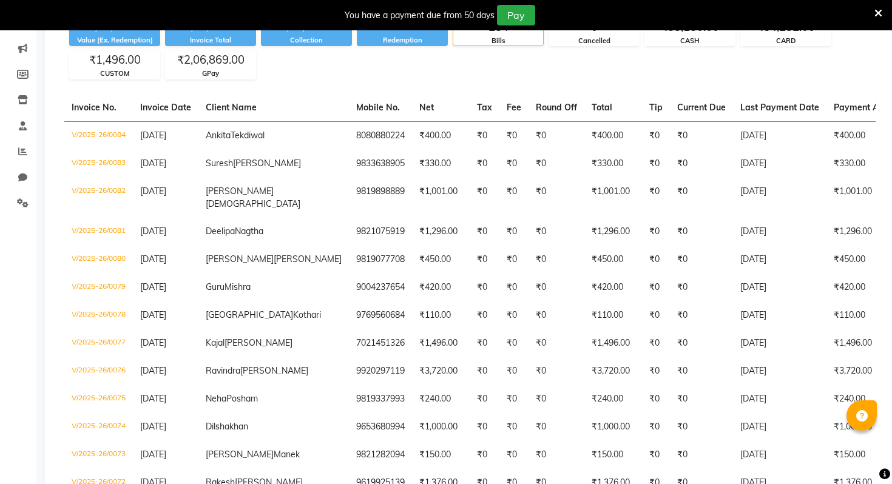
scroll to position [0, 0]
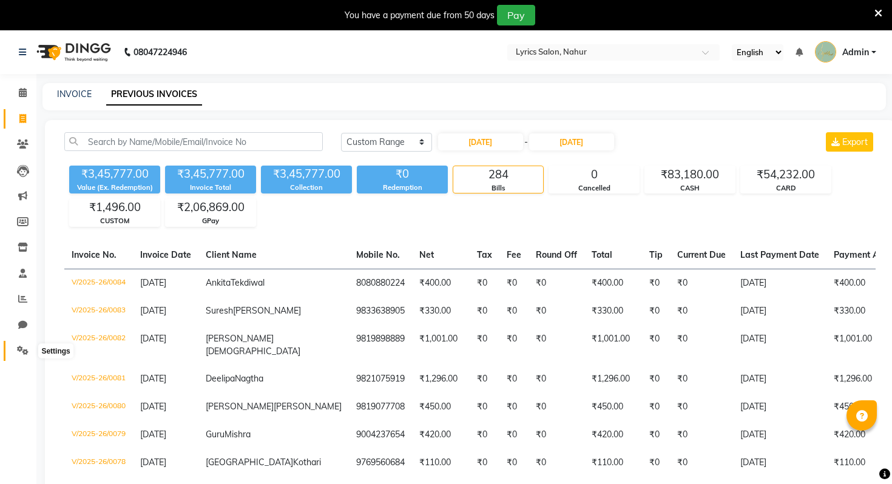
click at [22, 347] on icon at bounding box center [23, 350] width 12 height 9
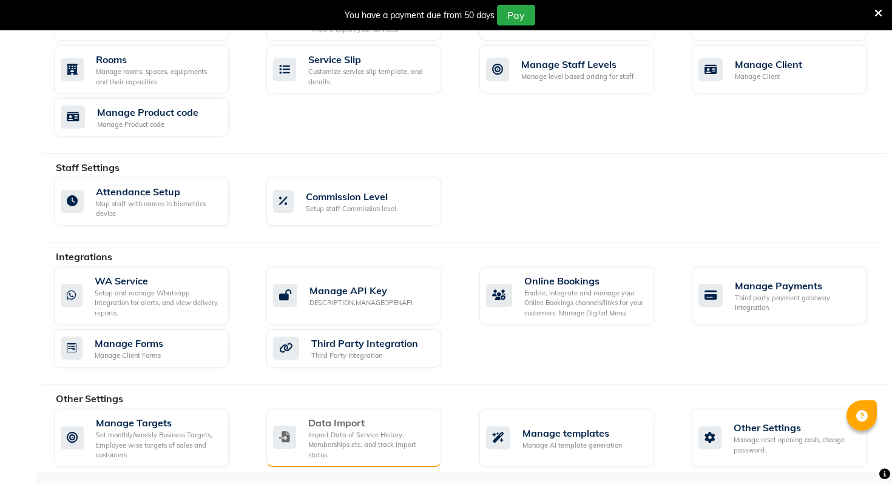
click at [343, 456] on div "Import Data of Service History, Memberships etc. and track import status." at bounding box center [369, 445] width 123 height 30
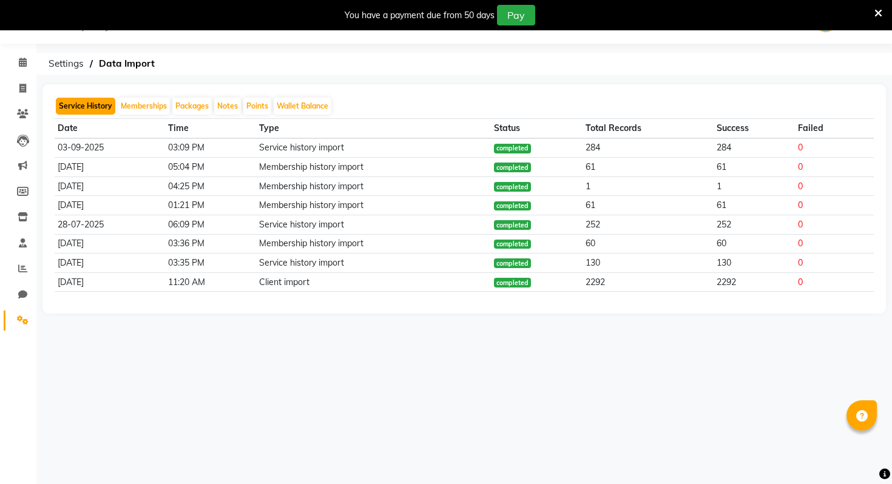
click at [105, 103] on button "Service History" at bounding box center [85, 106] width 59 height 17
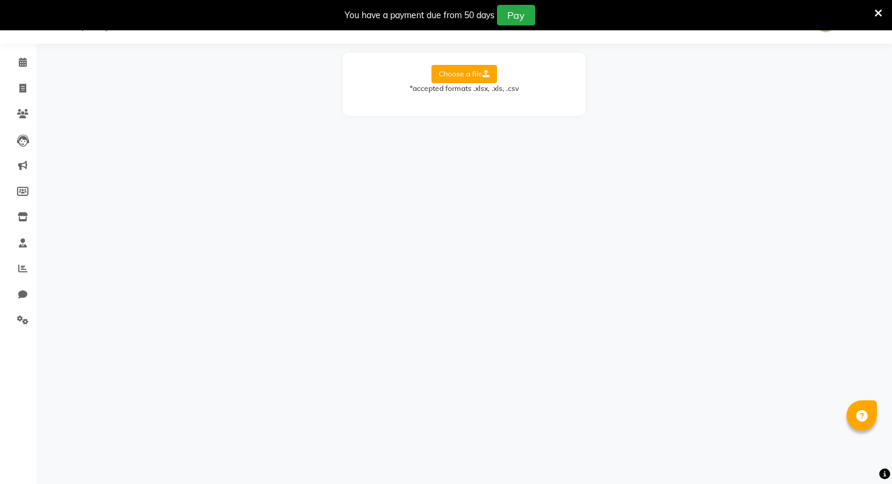
click at [436, 80] on label "Choose a file" at bounding box center [464, 74] width 66 height 18
click at [0, 0] on input "Choose a file" at bounding box center [0, 0] width 0 height 0
click at [508, 106] on select "Select Sheet Miscellaneous Staff Services Products Products Sales [DATE] Produc…" at bounding box center [518, 113] width 91 height 19
select select "Service History AUG"
click at [473, 104] on select "Select Sheet Miscellaneous Staff Services Products Products Sales [DATE] Produc…" at bounding box center [518, 113] width 91 height 19
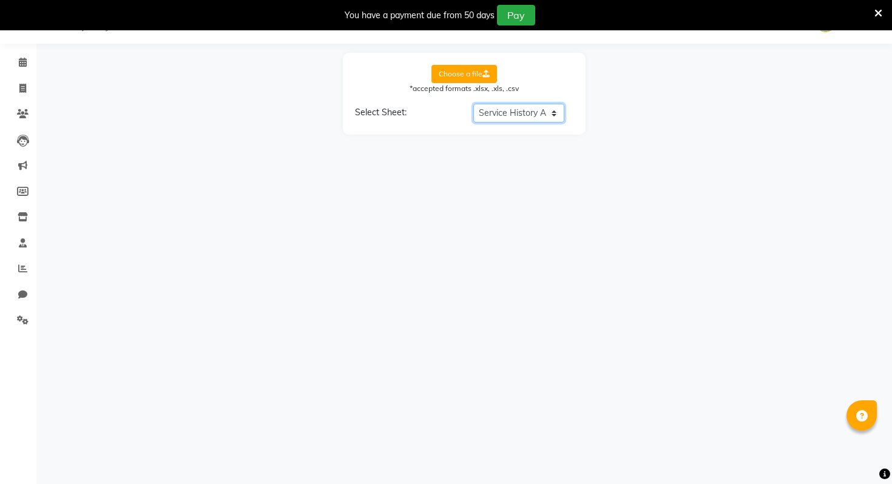
select select "Customer Name"
select select "Customer Mobile"
select select "Stylist Name"
select select "Amount"
select select "Date"
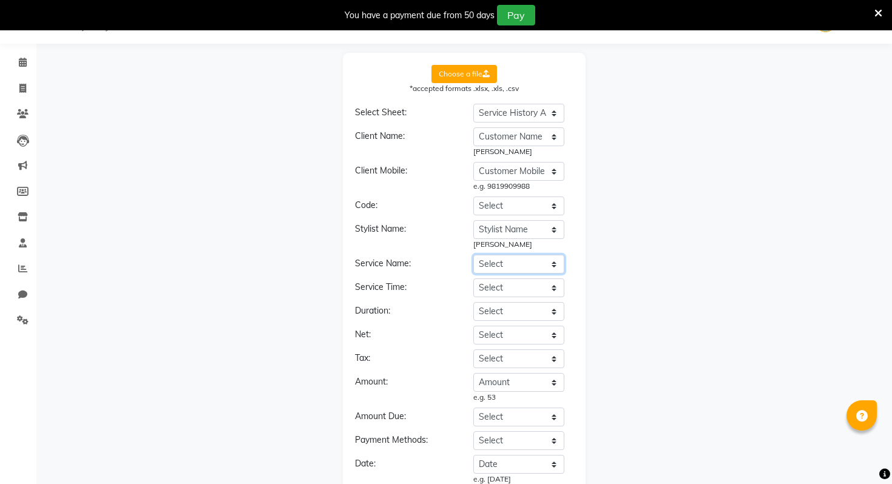
click at [504, 263] on select "Select Customer Name Customer Mobile Stylist Name Type Service / product Name A…" at bounding box center [518, 264] width 91 height 19
select select "Service / product Name"
click at [473, 255] on select "Select Customer Name Customer Mobile Stylist Name Type Service / product Name A…" at bounding box center [518, 264] width 91 height 19
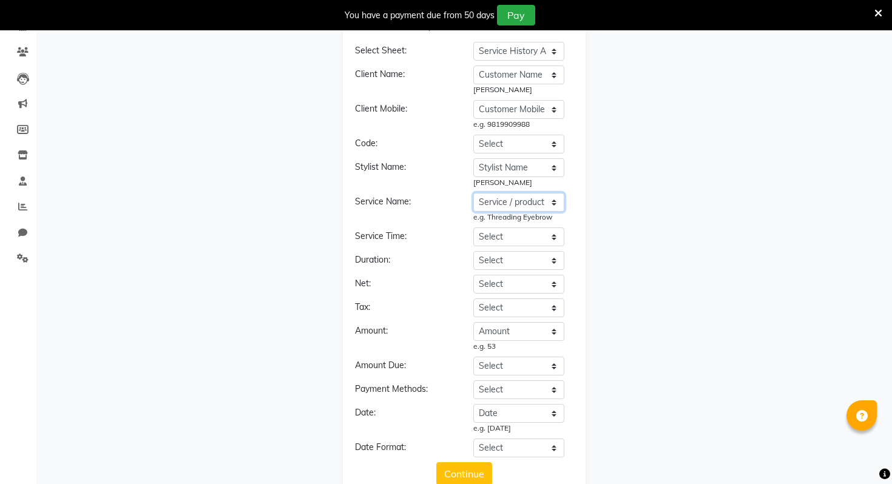
scroll to position [123, 0]
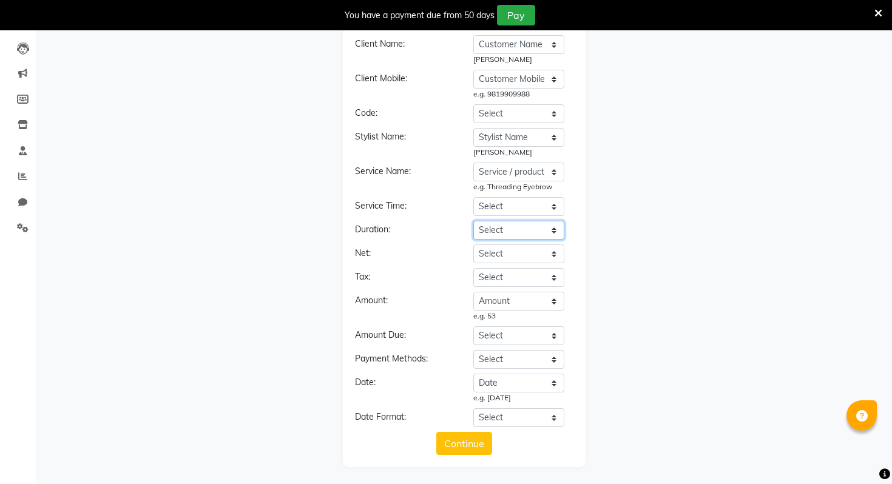
click at [503, 231] on select "Select Customer Name Customer Mobile Stylist Name Type Service / product Name A…" at bounding box center [518, 230] width 91 height 19
click at [497, 357] on select "Select Customer Name Customer Mobile Stylist Name Type Service / product Name A…" at bounding box center [518, 359] width 91 height 19
select select "Mode"
click at [473, 350] on select "Select Customer Name Customer Mobile Stylist Name Type Service / product Name A…" at bounding box center [518, 359] width 91 height 19
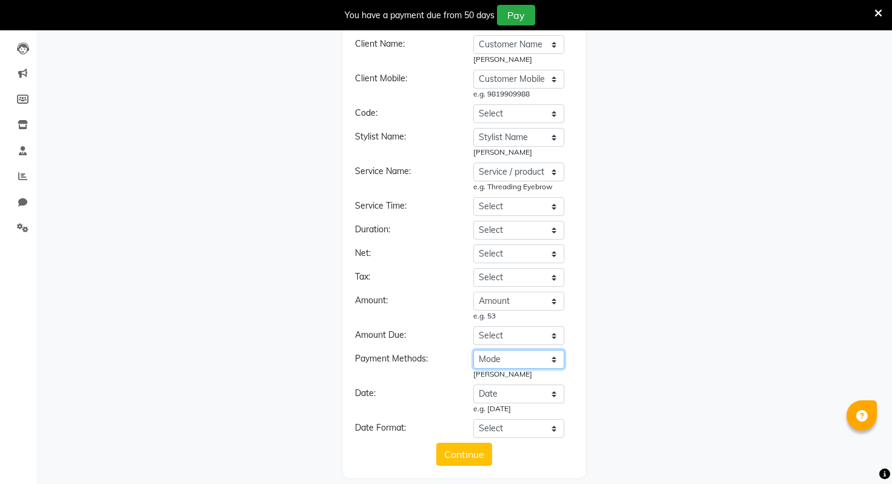
scroll to position [135, 0]
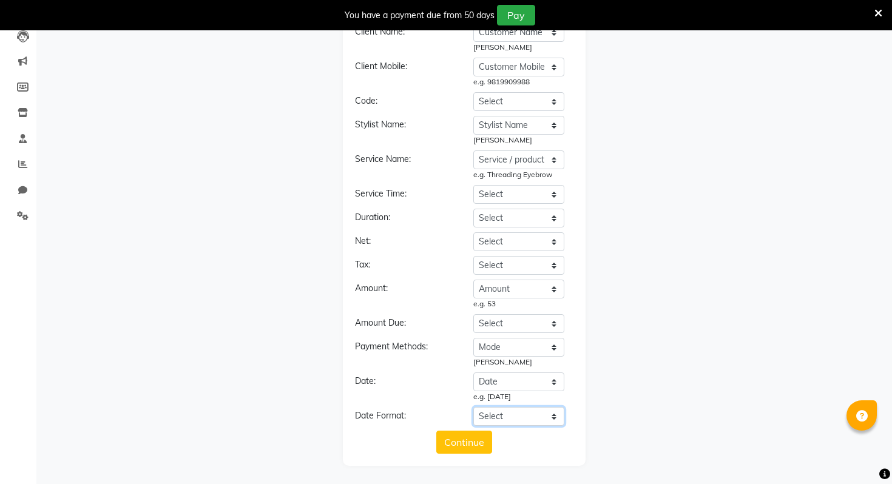
click at [510, 419] on select "Select YYYY-MM-DD MM-DD-YYYY DD-MM-YYYY MMMM Do, YYYY M/D/YYYY MMM Do YY MM/DD/…" at bounding box center [518, 416] width 91 height 19
select select "YYYY-MM-DD"
click at [473, 407] on select "Select YYYY-MM-DD MM-DD-YYYY DD-MM-YYYY MMMM Do, YYYY M/D/YYYY MMM Do YY MM/DD/…" at bounding box center [518, 416] width 91 height 19
click at [482, 437] on button "Continue" at bounding box center [464, 442] width 56 height 23
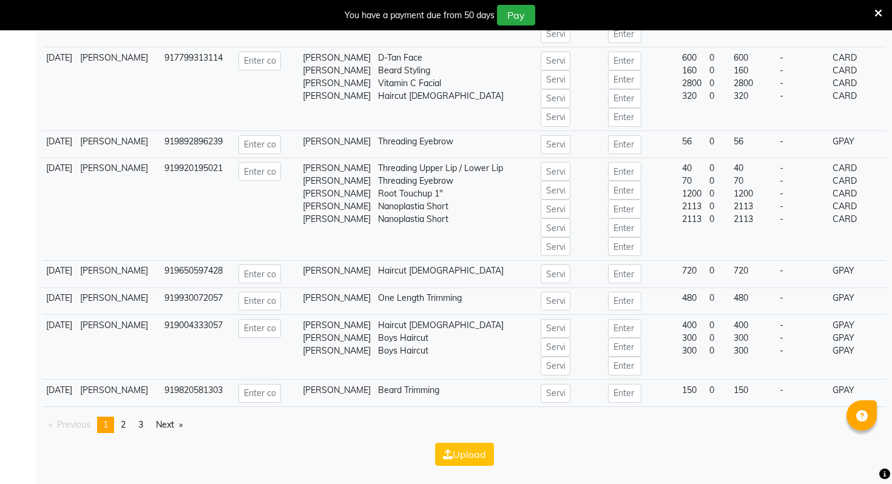
scroll to position [6883, 0]
click at [140, 429] on link "page 3" at bounding box center [140, 425] width 17 height 16
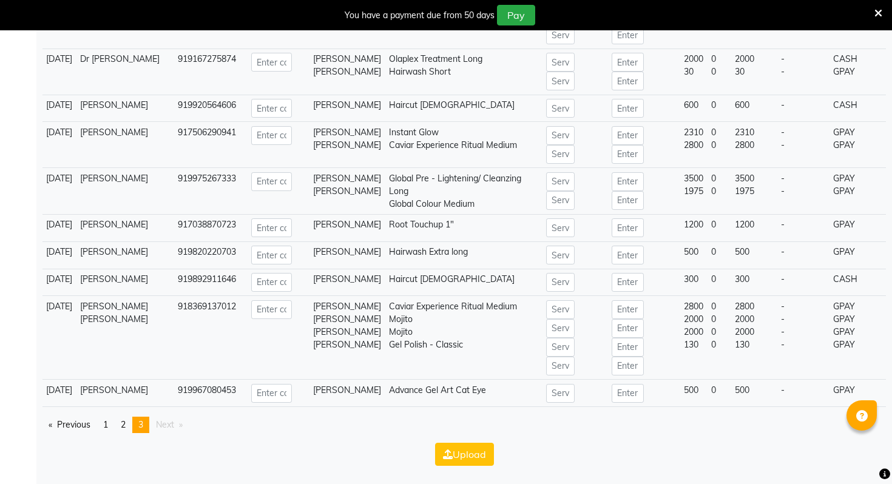
scroll to position [7129, 0]
click at [126, 426] on span "2" at bounding box center [123, 424] width 5 height 11
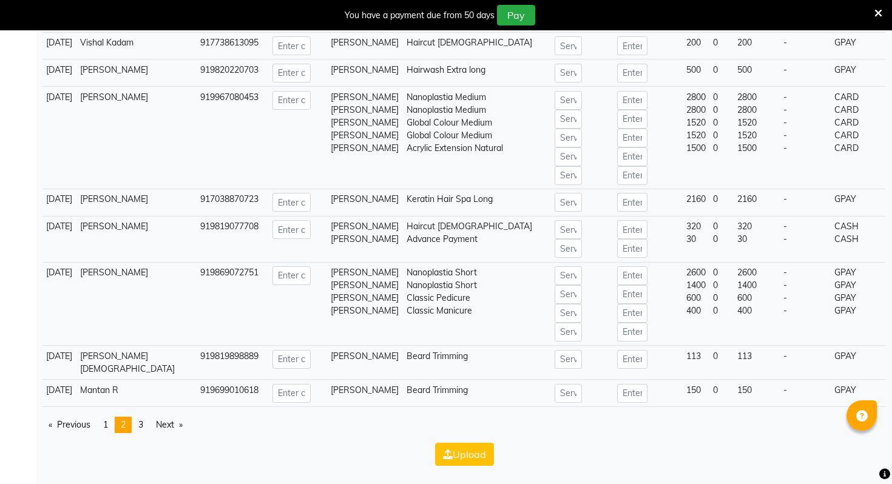
scroll to position [6288, 0]
click at [114, 430] on link "page 1" at bounding box center [105, 425] width 17 height 16
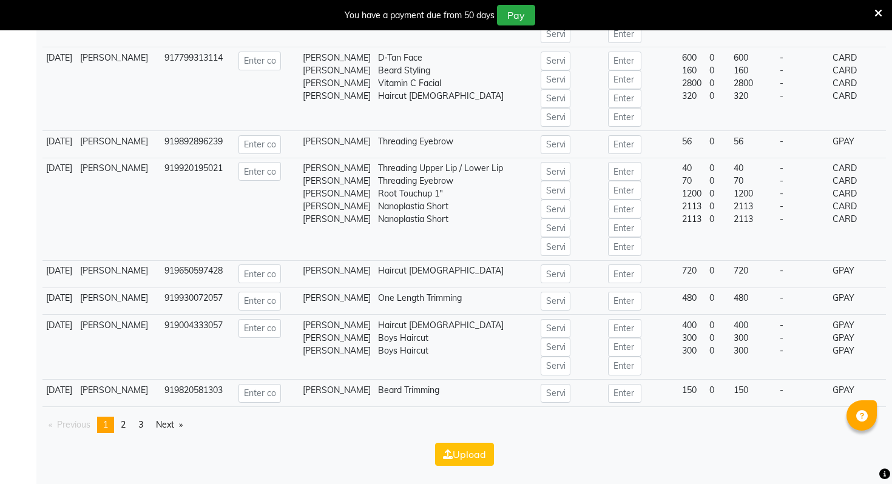
scroll to position [6883, 0]
click at [456, 456] on button "Upload" at bounding box center [464, 454] width 59 height 23
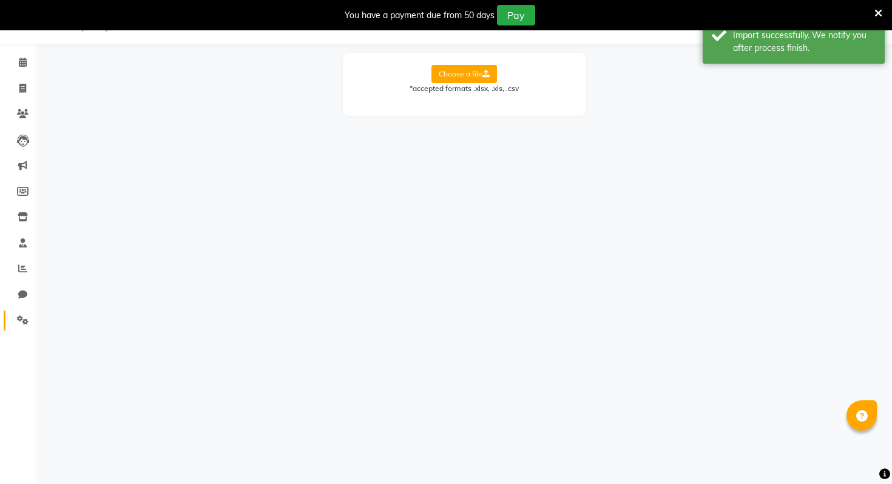
click at [32, 320] on span at bounding box center [22, 321] width 21 height 14
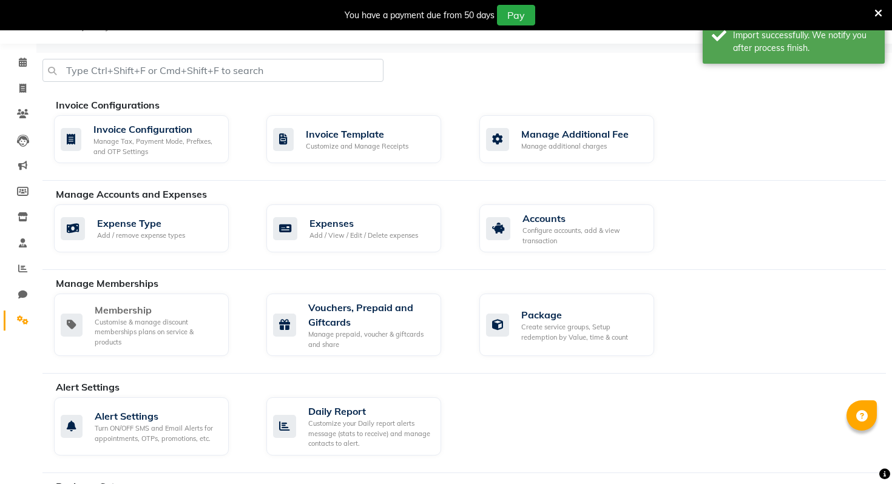
scroll to position [544, 0]
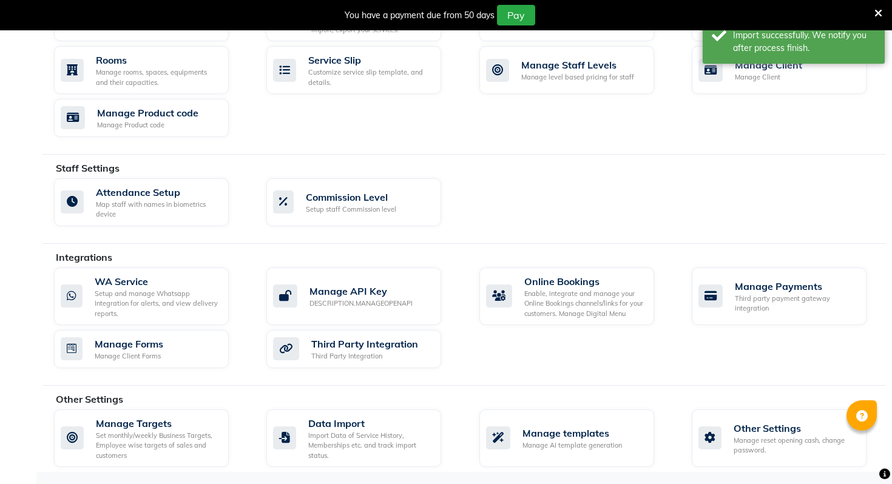
click at [341, 450] on div "Import Data of Service History, Memberships etc. and track import status." at bounding box center [369, 446] width 123 height 30
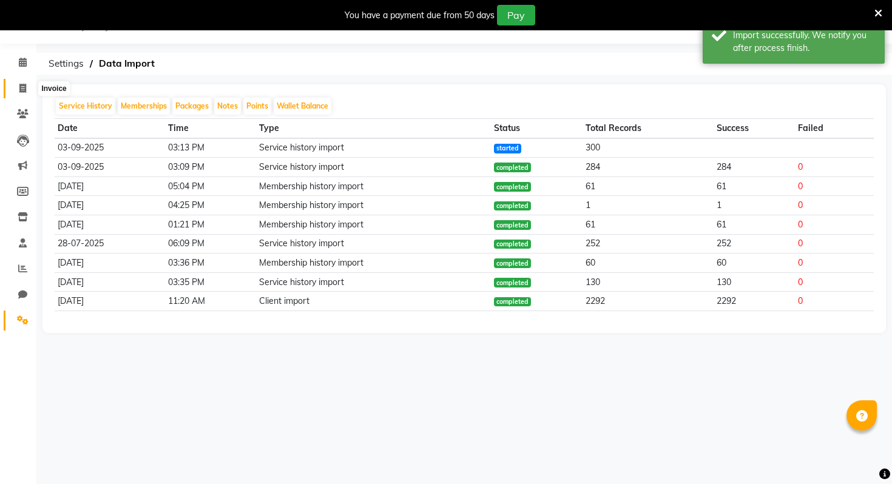
click at [19, 87] on icon at bounding box center [22, 88] width 7 height 9
select select "8608"
select select "service"
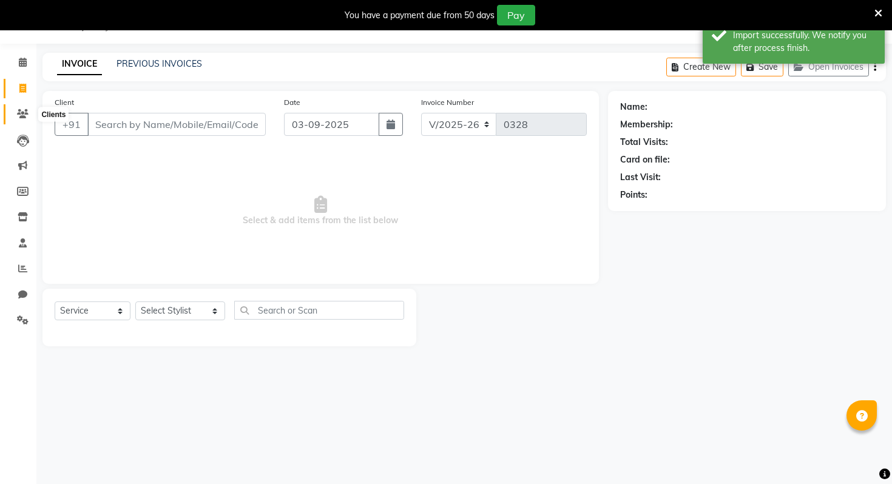
click at [20, 112] on icon at bounding box center [23, 113] width 12 height 9
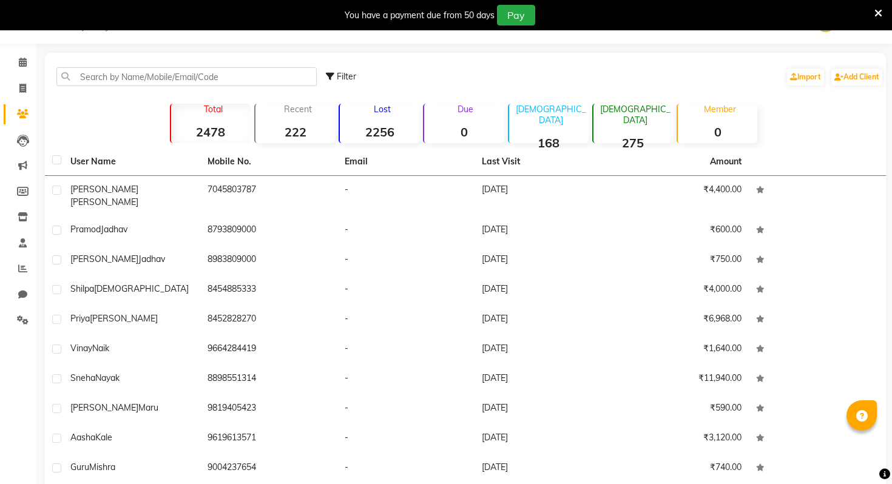
click at [10, 308] on li "Settings" at bounding box center [18, 321] width 36 height 26
click at [33, 317] on li "Settings" at bounding box center [18, 321] width 36 height 26
click at [29, 317] on span at bounding box center [22, 321] width 21 height 14
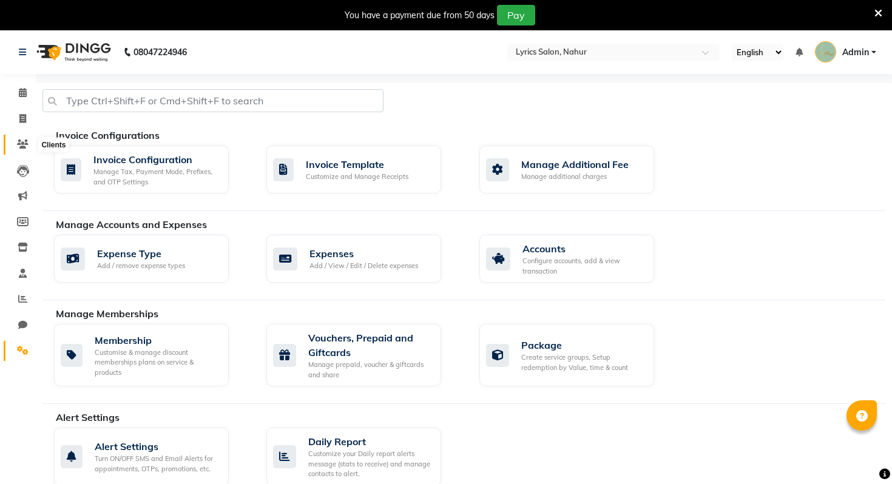
click at [29, 150] on span at bounding box center [22, 145] width 21 height 14
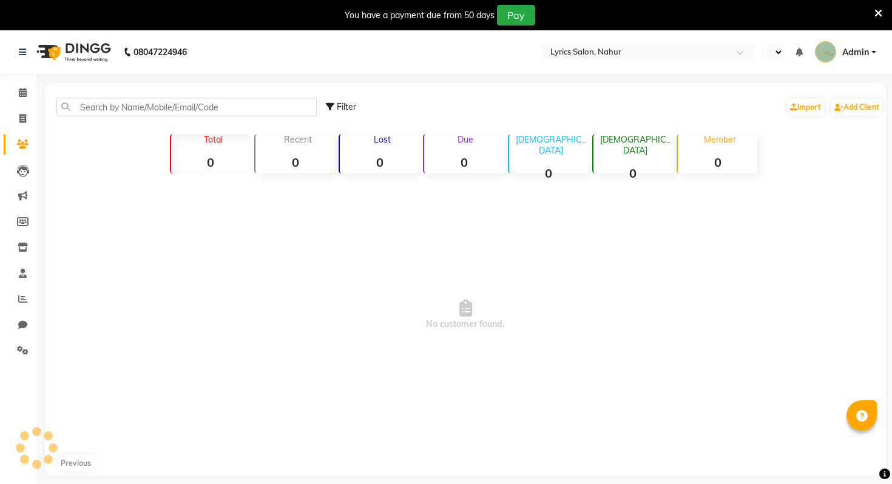
select select "en"
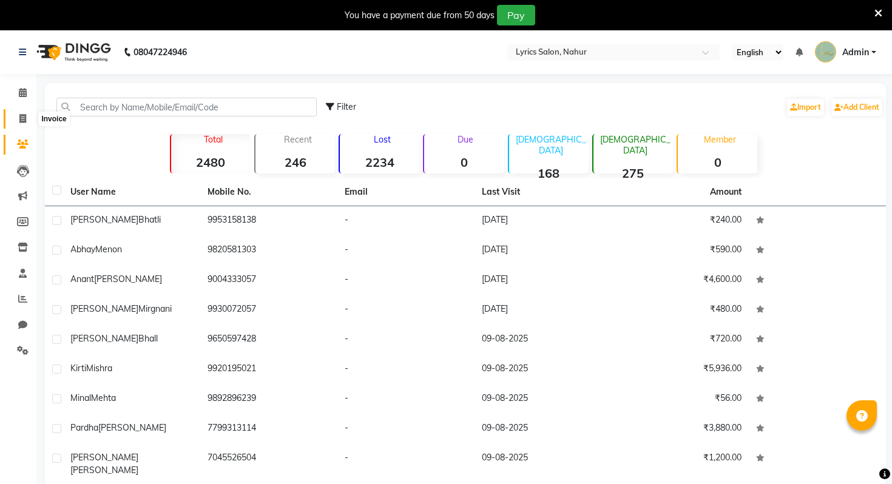
click at [24, 120] on icon at bounding box center [22, 118] width 7 height 9
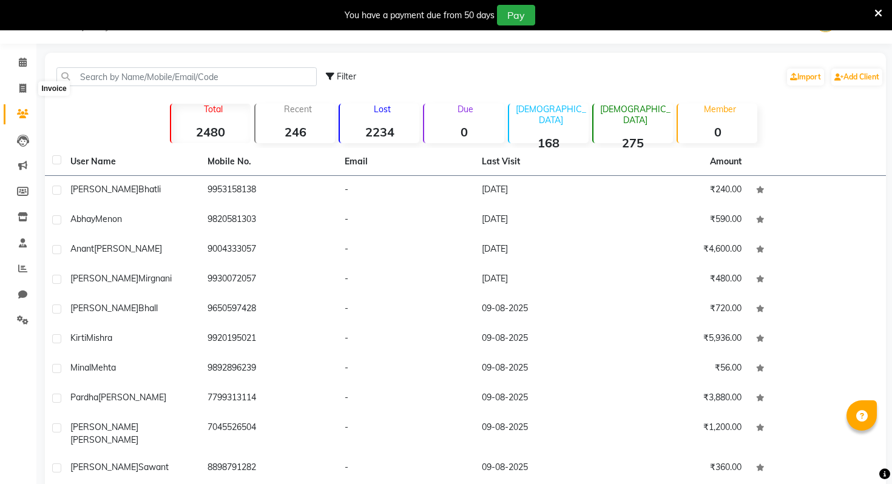
select select "8608"
select select "service"
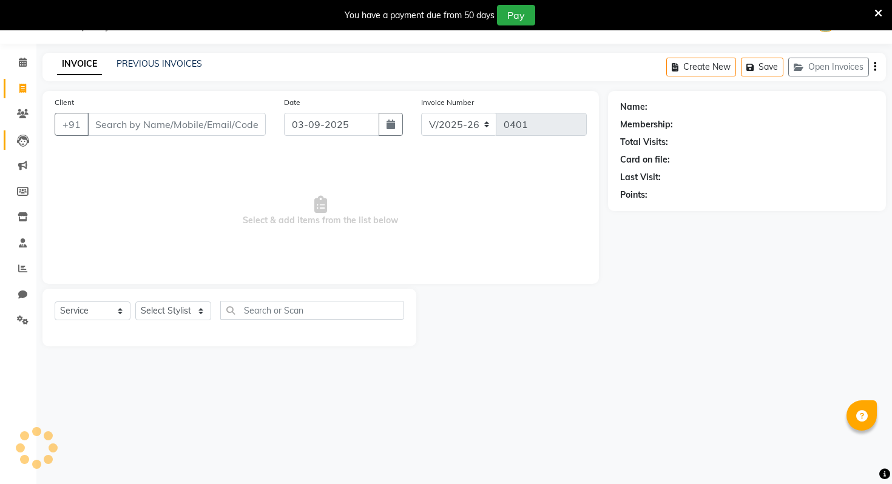
click at [22, 147] on link "Leads" at bounding box center [18, 140] width 29 height 20
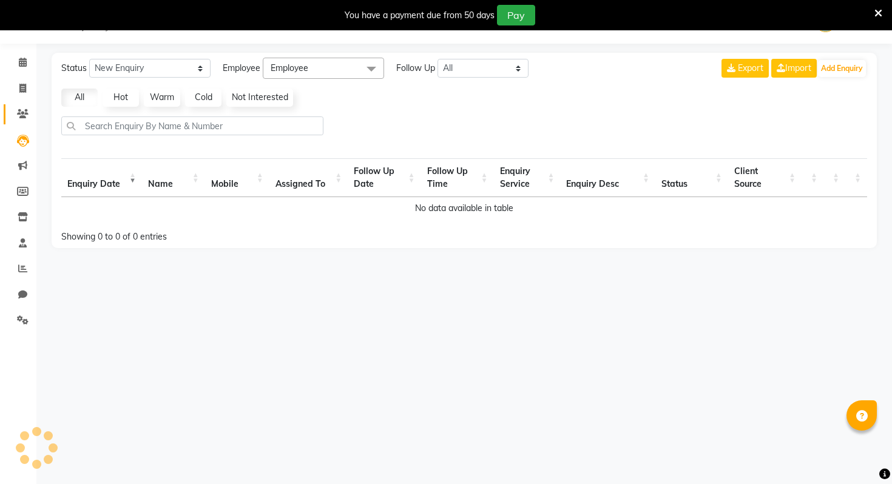
click at [22, 113] on icon at bounding box center [23, 113] width 12 height 9
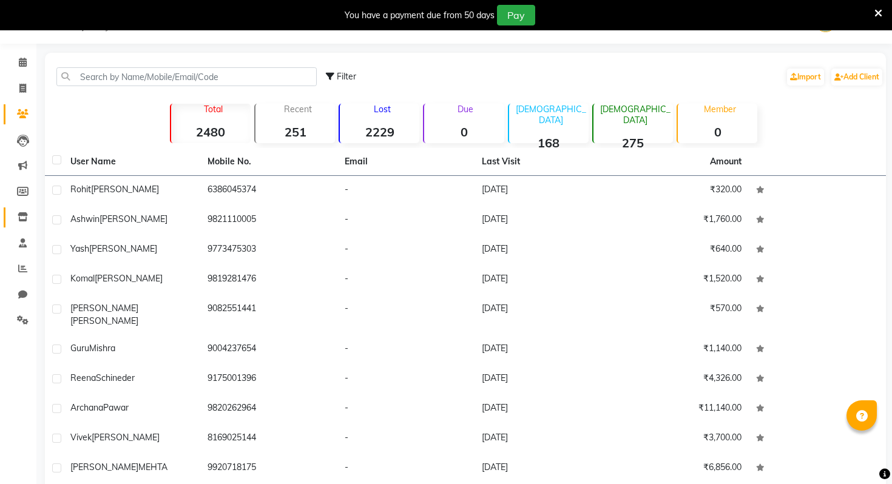
click at [22, 209] on link "Inventory" at bounding box center [18, 217] width 29 height 20
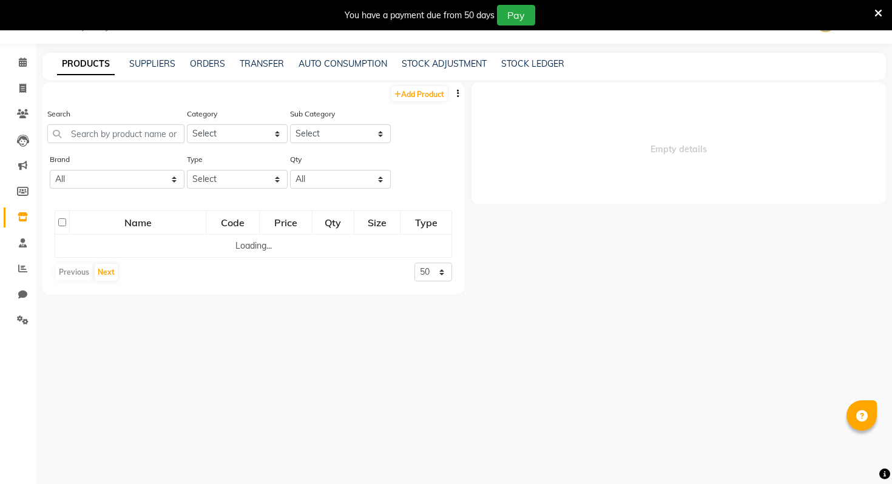
select select
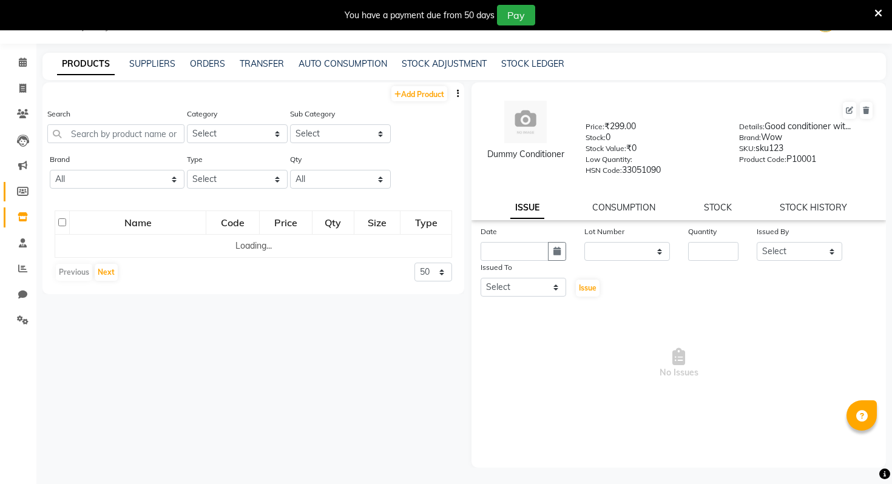
click at [21, 187] on icon at bounding box center [23, 191] width 12 height 9
select select
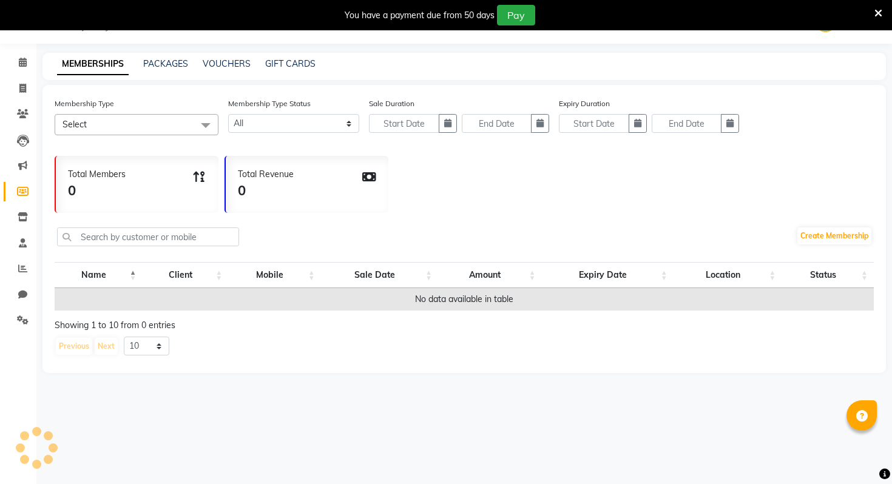
click at [25, 152] on li "Leads" at bounding box center [18, 140] width 36 height 26
click at [21, 209] on link "Inventory" at bounding box center [18, 217] width 29 height 20
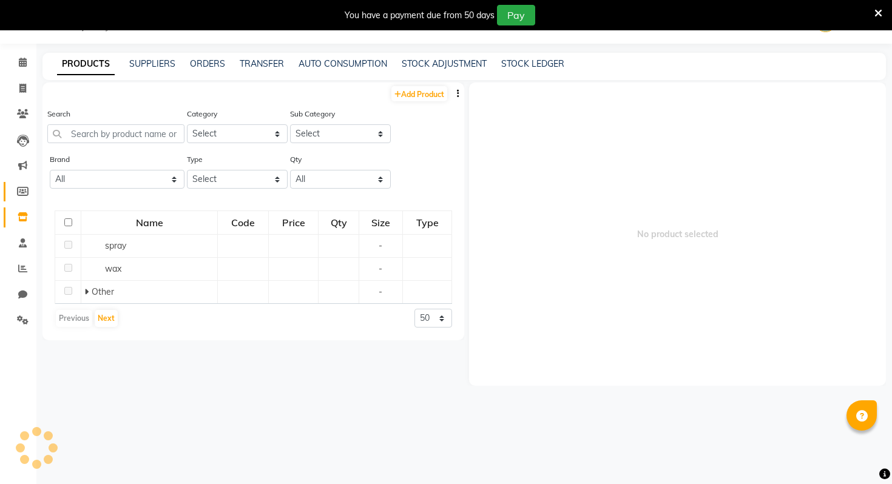
click at [12, 184] on link "Members" at bounding box center [18, 192] width 29 height 20
select select
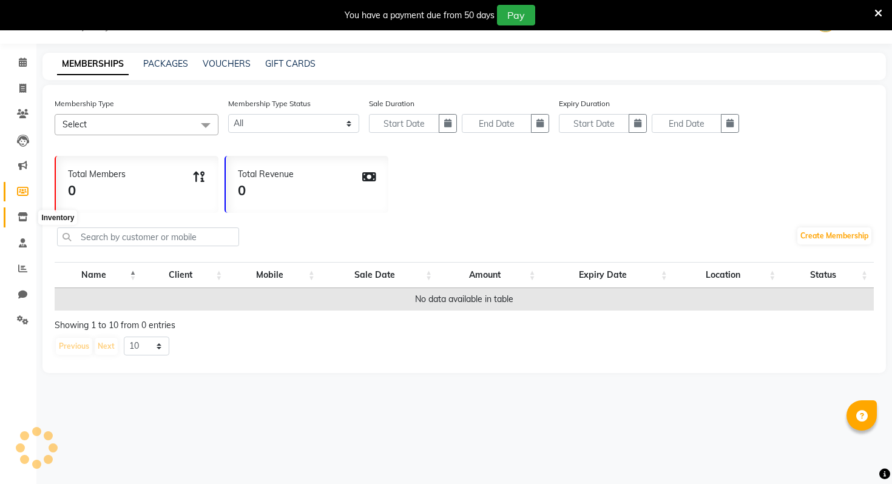
click at [16, 215] on span at bounding box center [22, 218] width 21 height 14
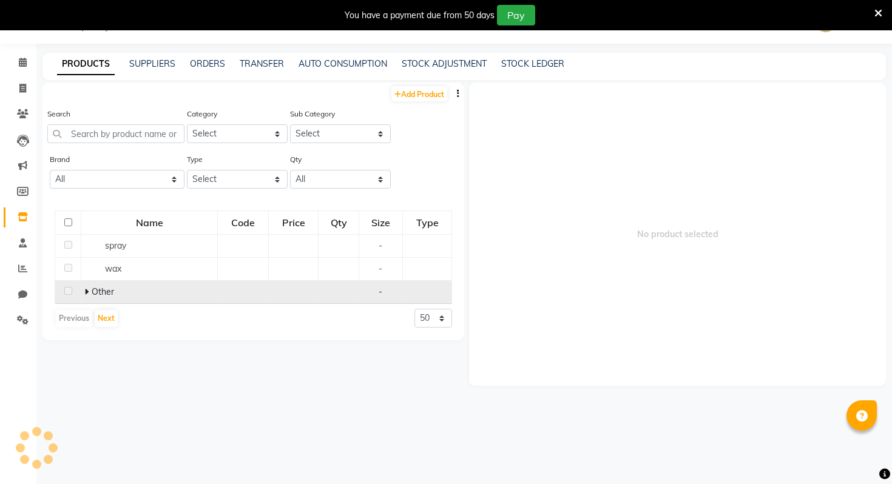
click at [88, 295] on icon at bounding box center [86, 292] width 4 height 8
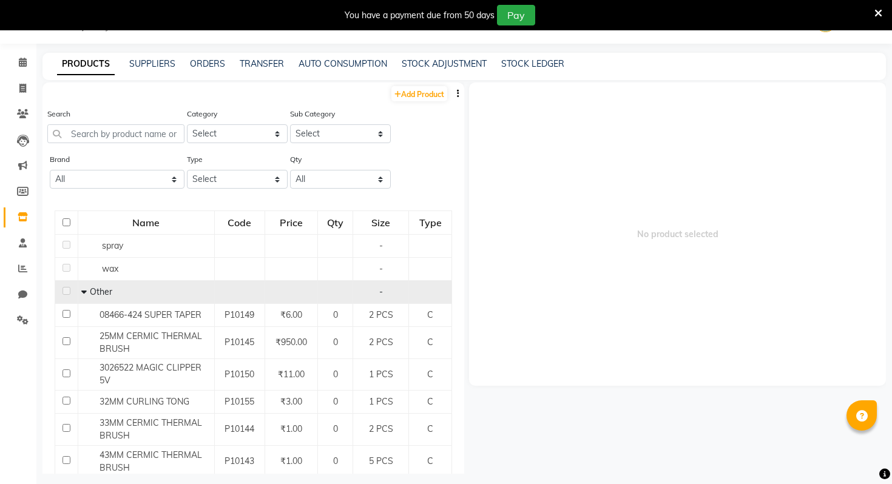
click at [82, 288] on icon at bounding box center [83, 292] width 5 height 8
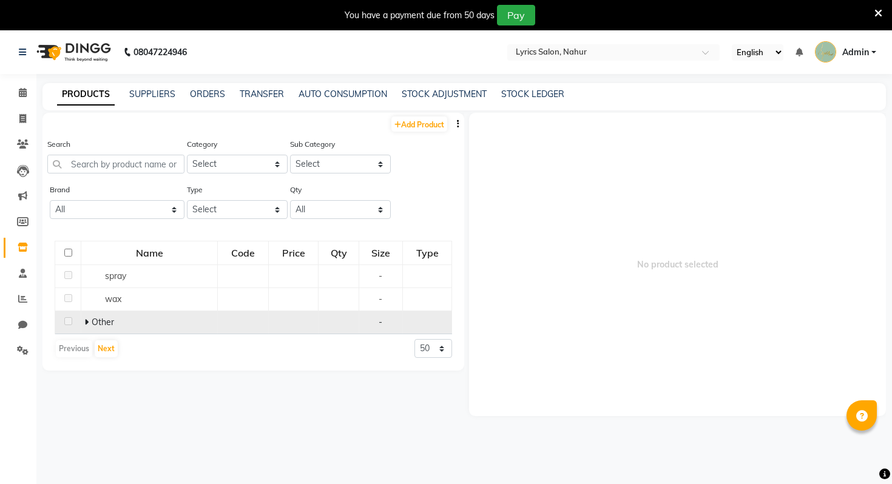
click at [457, 127] on icon "button" at bounding box center [458, 124] width 2 height 8
click at [429, 123] on div "IMPORT" at bounding box center [419, 116] width 39 height 15
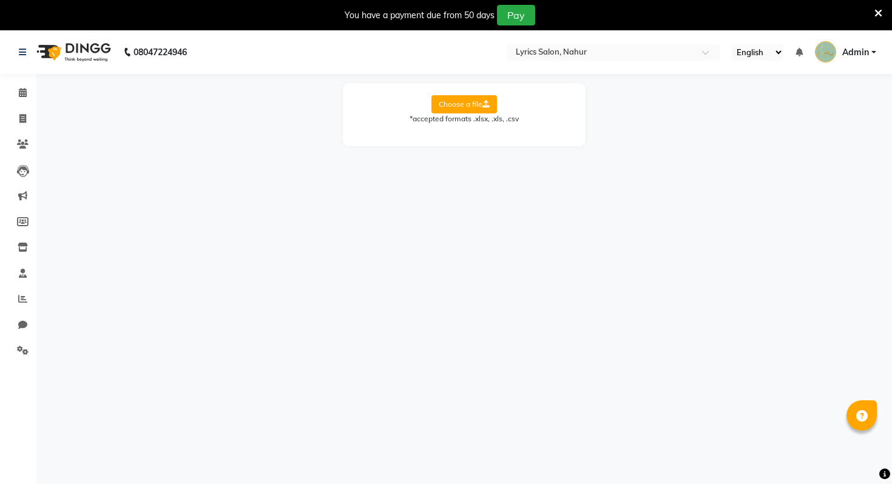
click at [485, 105] on icon at bounding box center [485, 104] width 7 height 7
click at [0, 0] on input "Choose a file" at bounding box center [0, 0] width 0 height 0
click at [510, 153] on div "Choose a file *accepted formats .xlsx, .xls, .csv Select Sheet: Select Sheet Mi…" at bounding box center [464, 124] width 243 height 82
click at [510, 148] on select "Select Sheet Miscellaneous Staff Services Products Products Sales JUL Products …" at bounding box center [518, 143] width 91 height 19
select select "Products"
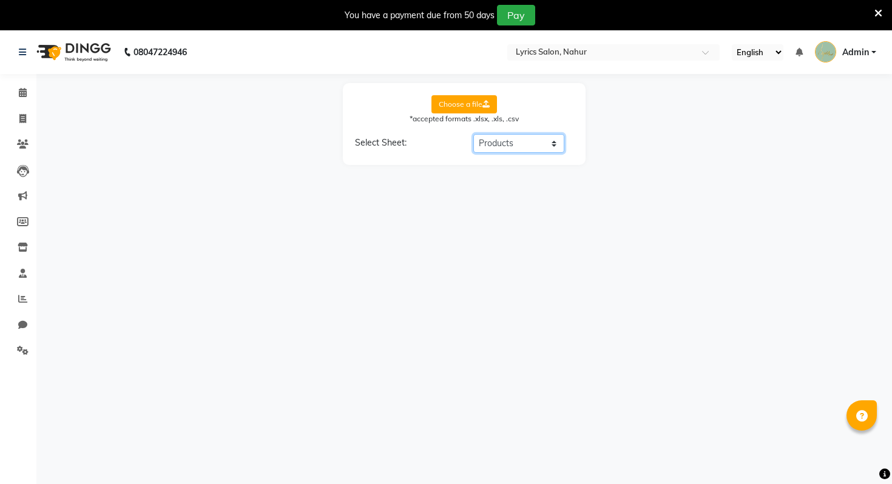
click at [473, 134] on select "Select Sheet Miscellaneous Staff Services Products Products Sales JUL Products …" at bounding box center [518, 143] width 91 height 19
select select "Product Name"
select select "category"
select select "Subcategory"
select select "Price"
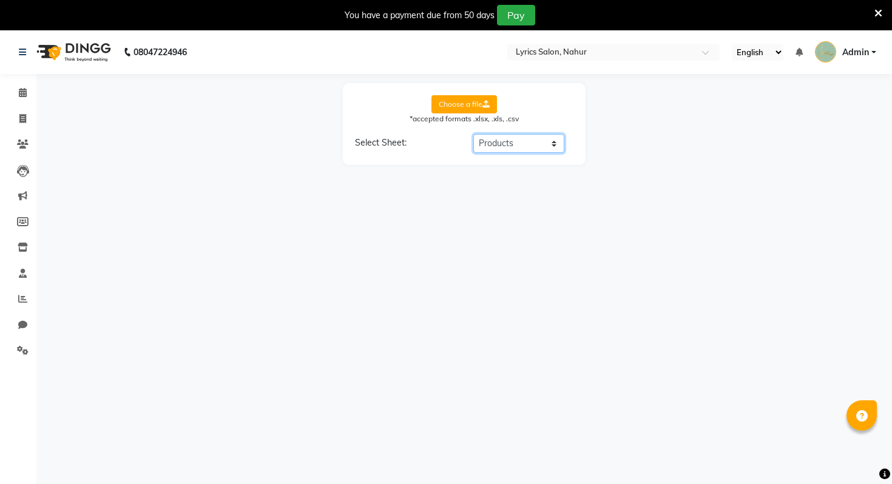
select select "Unit"
select select "Brand Name"
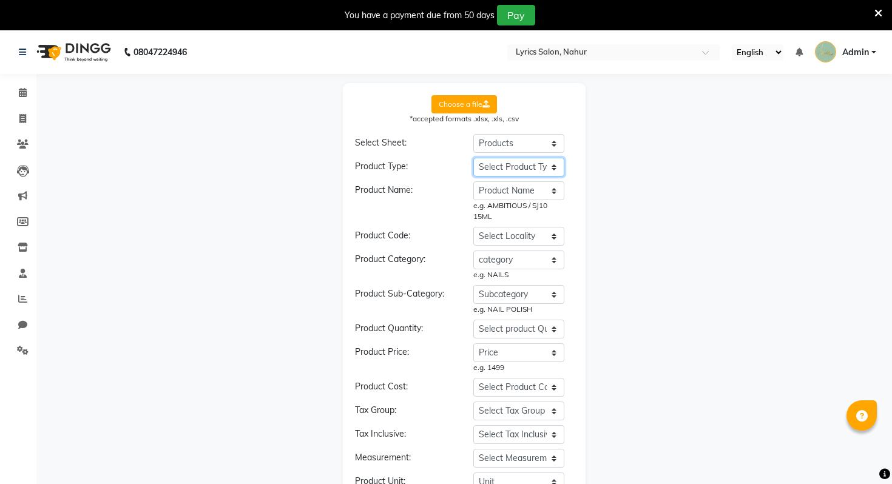
click at [510, 170] on select "Select Product Type Product Name Price Current Stock Cost Price Type ( R / C ) …" at bounding box center [518, 167] width 91 height 19
select select "Type ( R / C ) (i.e Retail or Consumable)"
click at [473, 158] on select "Select Product Type Product Name Price Current Stock Cost Price Type ( R / C ) …" at bounding box center [518, 167] width 91 height 19
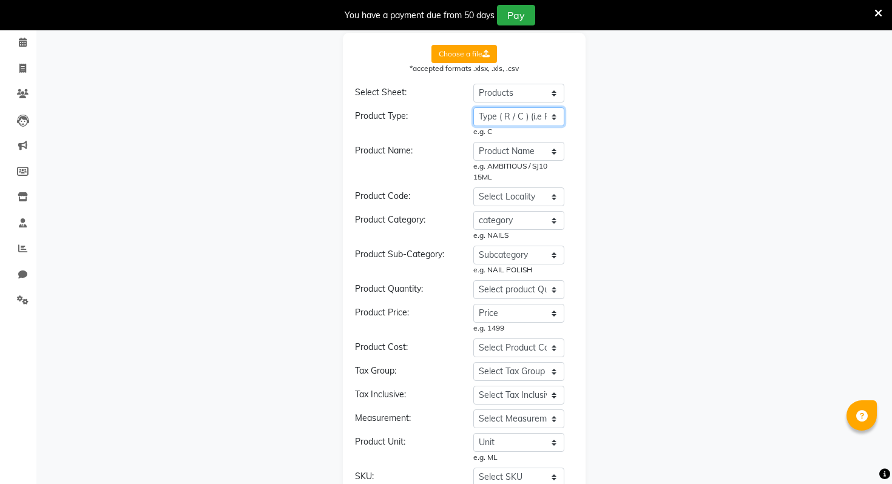
scroll to position [107, 0]
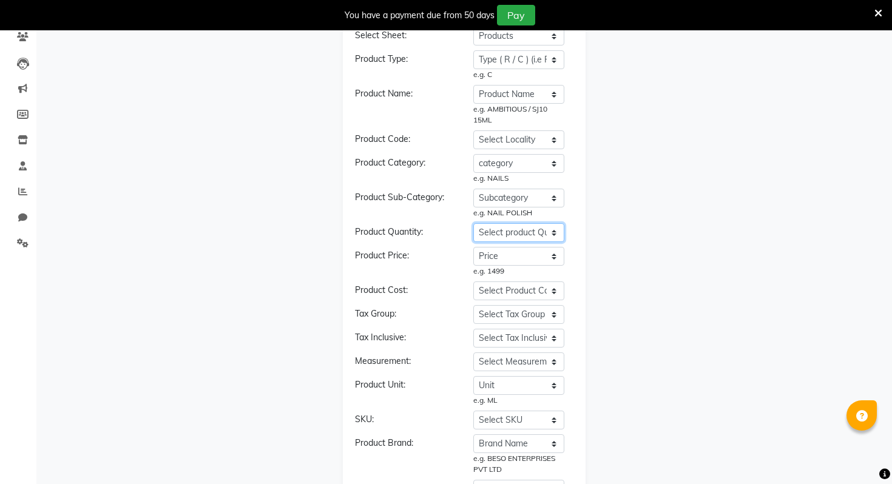
click at [520, 231] on select "Select product Quantity Product Name Price Current Stock Cost Price Type ( R / …" at bounding box center [518, 232] width 91 height 19
select select "Current Stock"
click at [473, 223] on select "Select product Quantity Product Name Price Current Stock Cost Price Type ( R / …" at bounding box center [518, 232] width 91 height 19
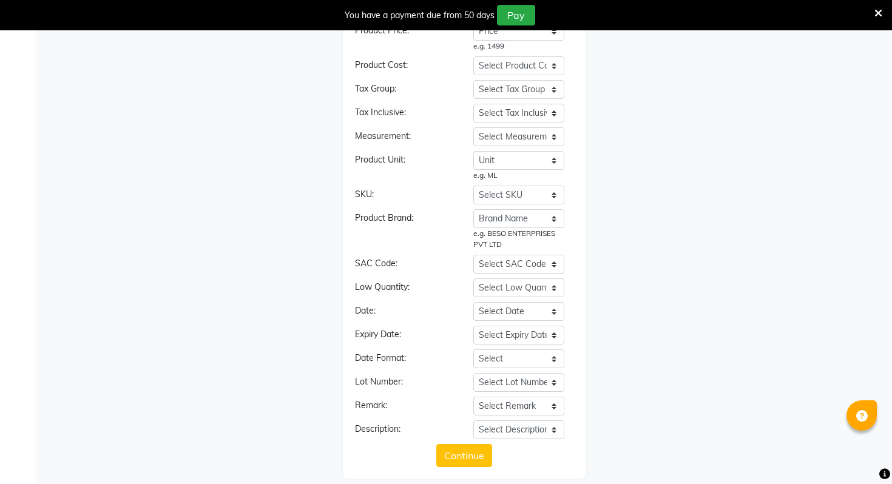
scroll to position [357, 0]
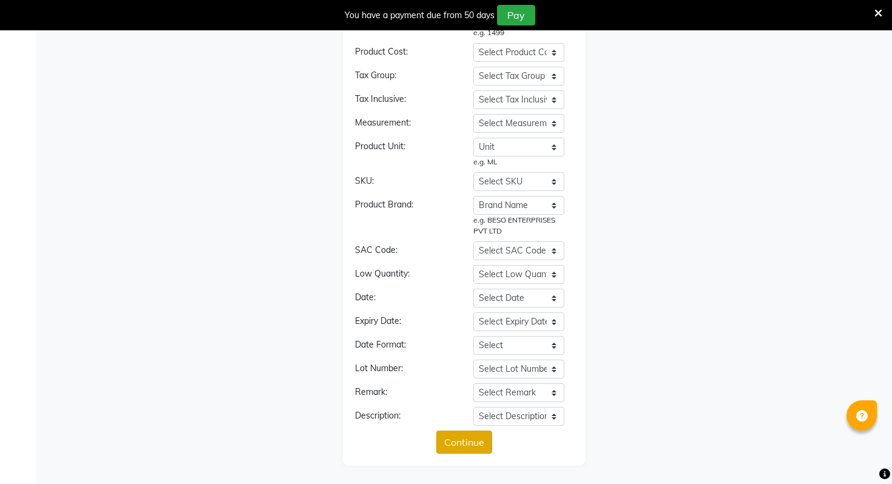
click at [470, 439] on button "Continue" at bounding box center [464, 442] width 56 height 23
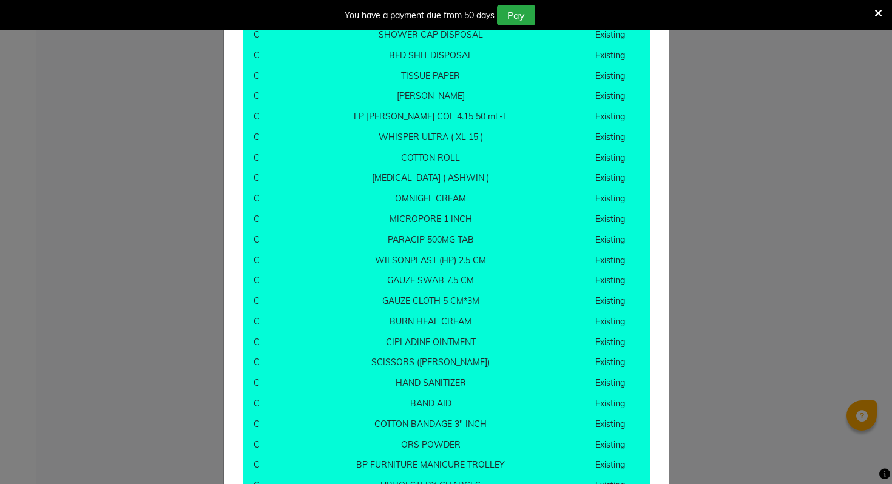
scroll to position [9542, 0]
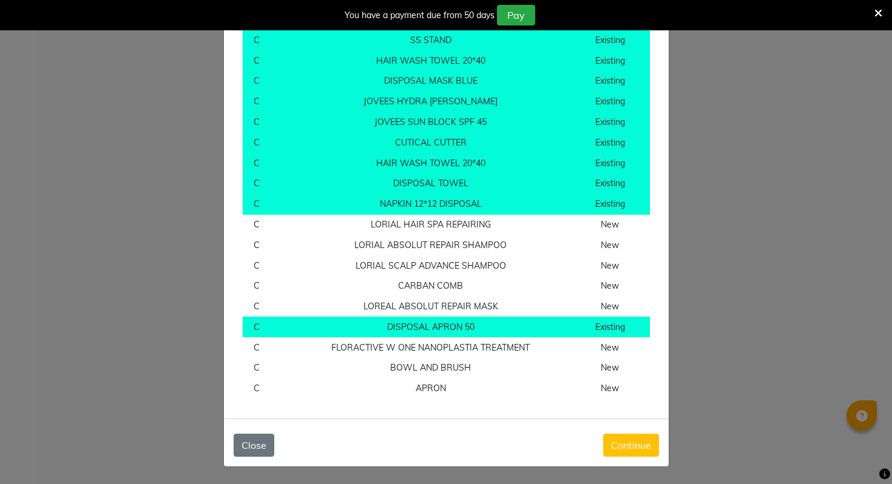
click at [625, 459] on div "Close Continue" at bounding box center [446, 443] width 445 height 48
click at [625, 440] on button "Continue" at bounding box center [631, 445] width 56 height 23
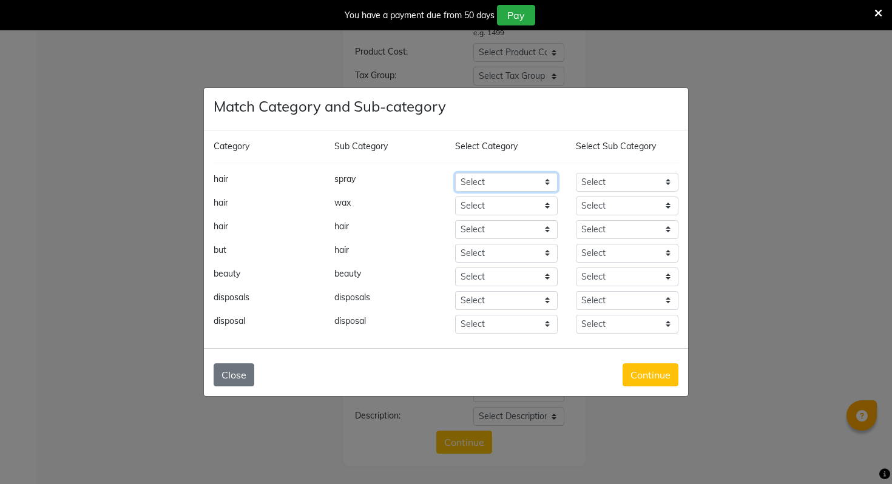
click at [481, 182] on select "Select Hair Skin Makeup Personal Care Appliances Beard Waxing Disposable Thread…" at bounding box center [506, 182] width 103 height 19
select select "1714701100"
click at [455, 173] on select "Select Hair Skin Makeup Personal Care Appliances Beard Waxing Disposable Thread…" at bounding box center [506, 182] width 103 height 19
click at [624, 179] on select "Select Lips Appron Loreal Retail Cheryls Retail Casmara Retail Keratin Retail B…" at bounding box center [627, 182] width 103 height 19
select select "1714701112"
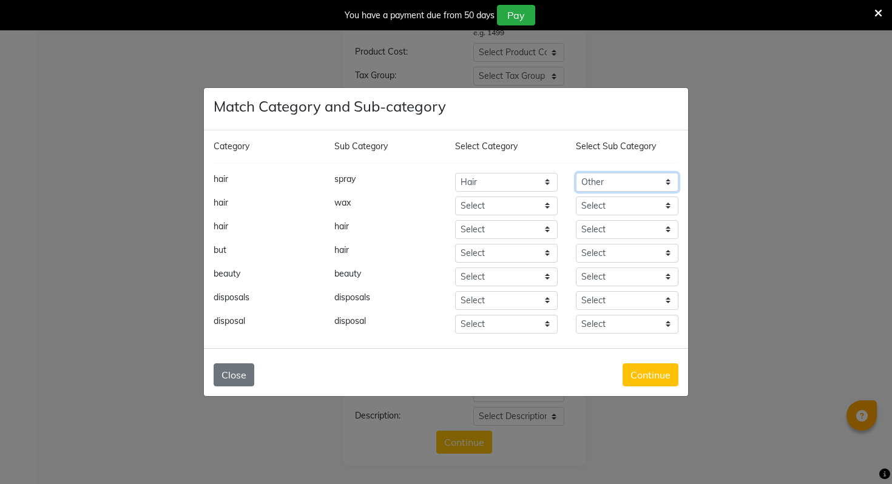
click at [576, 173] on select "Select Shampoo Conditioner Cream Mask Oil Serum Color Appliances Treatment Styl…" at bounding box center [627, 182] width 103 height 19
click at [490, 205] on select "Select Hair Skin Makeup Personal Care Appliances Beard Waxing Disposable Thread…" at bounding box center [506, 206] width 103 height 19
select select "1714701100"
click at [455, 197] on select "Select Hair Skin Makeup Personal Care Appliances Beard Waxing Disposable Thread…" at bounding box center [506, 206] width 103 height 19
click at [622, 208] on select "Select Shampoo Conditioner Cream Mask Oil Serum Color Appliances Treatment Styl…" at bounding box center [627, 206] width 103 height 19
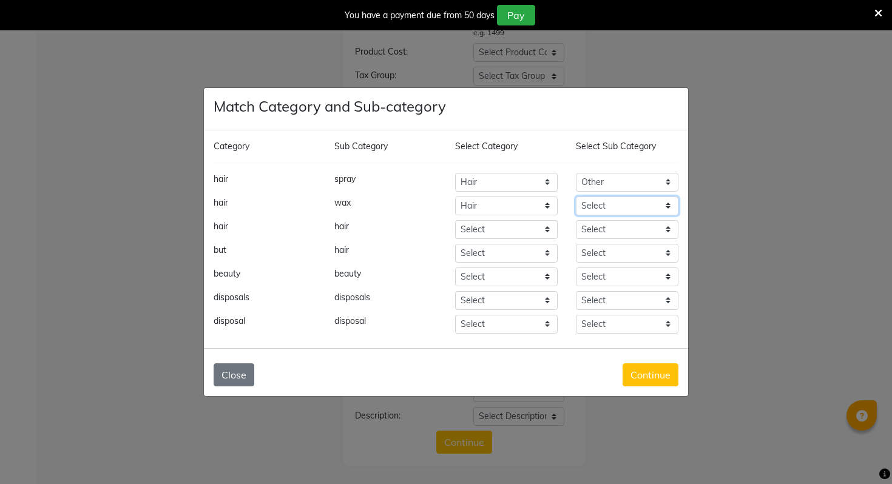
select select "1714701112"
click at [576, 197] on select "Select Shampoo Conditioner Cream Mask Oil Serum Color Appliances Treatment Styl…" at bounding box center [627, 206] width 103 height 19
click at [501, 215] on select "Select Hair Skin Makeup Personal Care Appliances Beard Waxing Disposable Thread…" at bounding box center [506, 206] width 103 height 19
click at [523, 229] on select "Select Hair Skin Makeup Personal Care Appliances Beard Waxing Disposable Thread…" at bounding box center [506, 229] width 103 height 19
select select "1714701100"
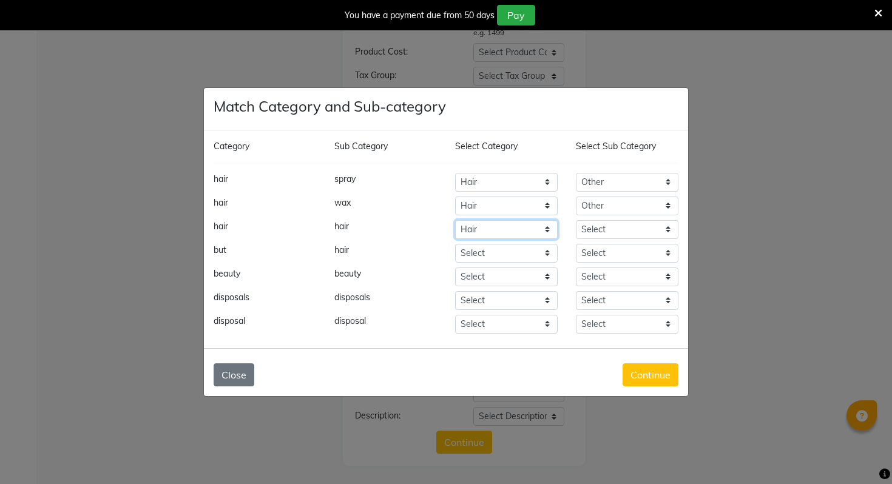
click at [455, 220] on select "Select Hair Skin Makeup Personal Care Appliances Beard Waxing Disposable Thread…" at bounding box center [506, 229] width 103 height 19
click at [615, 229] on select "Select Lips Appron Loreal Retail Cheryls Retail Casmara Retail Keratin Retail B…" at bounding box center [627, 229] width 103 height 19
select select "1714701112"
click at [576, 220] on select "Select Shampoo Conditioner Cream Mask Oil Serum Color Appliances Treatment Styl…" at bounding box center [627, 229] width 103 height 19
click at [473, 252] on select "Select Hair Skin Makeup Personal Care Appliances Beard Waxing Disposable Thread…" at bounding box center [506, 253] width 103 height 19
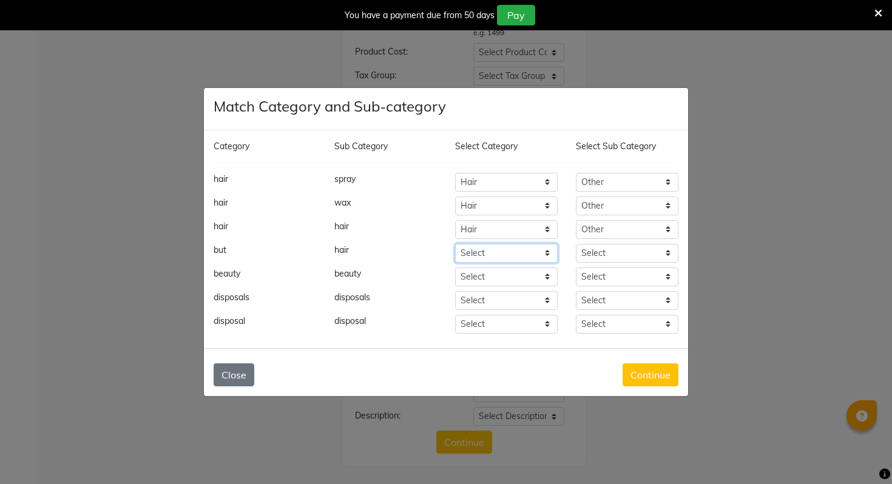
select select "1714701100"
click at [455, 244] on select "Select Hair Skin Makeup Personal Care Appliances Beard Waxing Disposable Thread…" at bounding box center [506, 253] width 103 height 19
click at [608, 252] on select "Select Shampoo Conditioner Cream Mask Oil Serum Color Appliances Treatment Styl…" at bounding box center [627, 253] width 103 height 19
select select "1714701112"
click at [576, 244] on select "Select Shampoo Conditioner Cream Mask Oil Serum Color Appliances Treatment Styl…" at bounding box center [627, 253] width 103 height 19
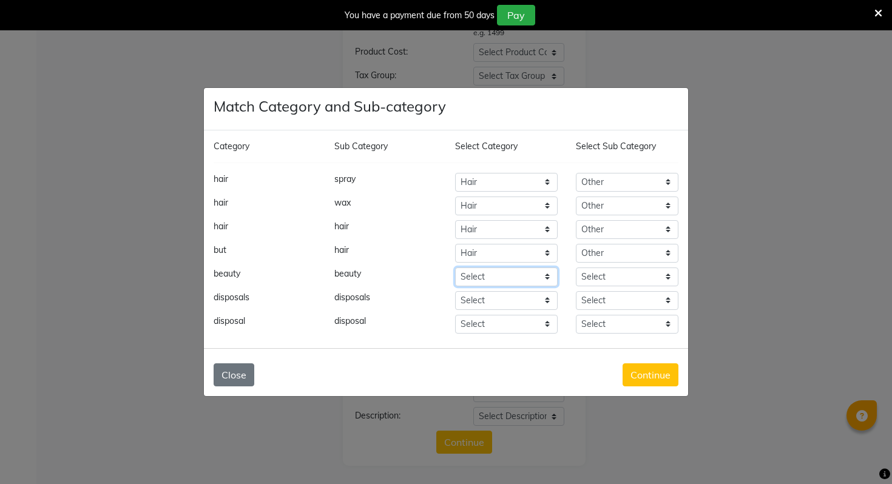
click at [483, 273] on select "Select Hair Skin Makeup Personal Care Appliances Beard Waxing Disposable Thread…" at bounding box center [506, 277] width 103 height 19
click at [455, 268] on select "Select Hair Skin Makeup Personal Care Appliances Beard Waxing Disposable Thread…" at bounding box center [506, 277] width 103 height 19
click at [477, 275] on select "Select Hair Skin Makeup Personal Care Appliances Beard Waxing Disposable Thread…" at bounding box center [506, 277] width 103 height 19
select select "1714701400"
click at [455, 268] on select "Select Hair Skin Makeup Personal Care Appliances Beard Waxing Disposable Thread…" at bounding box center [506, 277] width 103 height 19
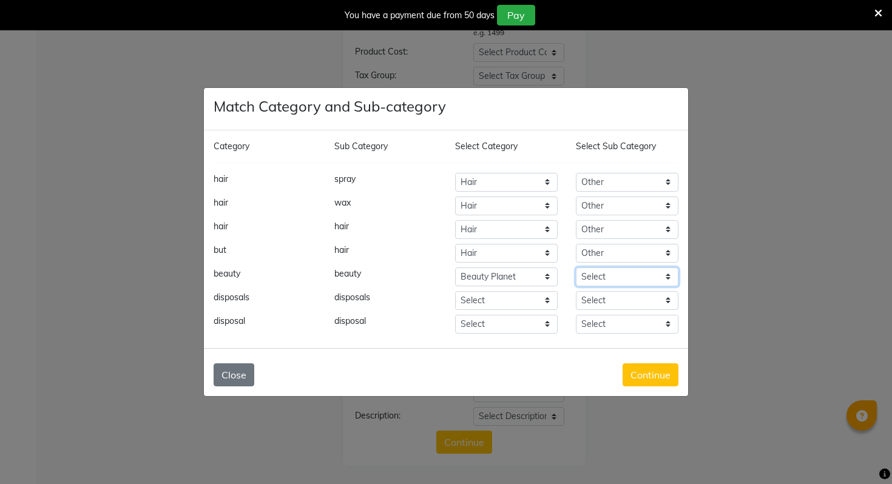
click at [599, 273] on select "Select Beauty & Other Salon Use Disposable Makeup" at bounding box center [627, 277] width 103 height 19
select select "1714701401"
click at [576, 268] on select "Select Beauty & Other Salon Use Disposable Makeup" at bounding box center [627, 277] width 103 height 19
click at [526, 303] on select "Select Hair Skin Makeup Personal Care Appliances Beard Waxing Disposable Thread…" at bounding box center [506, 300] width 103 height 19
select select "1714701000"
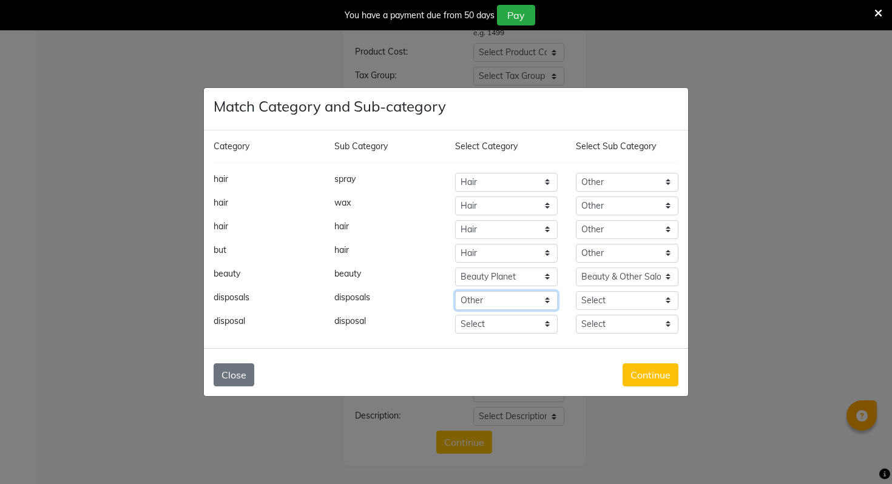
click at [455, 291] on select "Select Hair Skin Makeup Personal Care Appliances Beard Waxing Disposable Thread…" at bounding box center [506, 300] width 103 height 19
click at [615, 302] on select "Select Houskeeping spray wax Other" at bounding box center [627, 300] width 103 height 19
select select "1714701002"
click at [576, 291] on select "Select Houskeeping spray wax Other" at bounding box center [627, 300] width 103 height 19
click at [510, 325] on select "Select Hair Skin Makeup Personal Care Appliances Beard Waxing Disposable Thread…" at bounding box center [506, 324] width 103 height 19
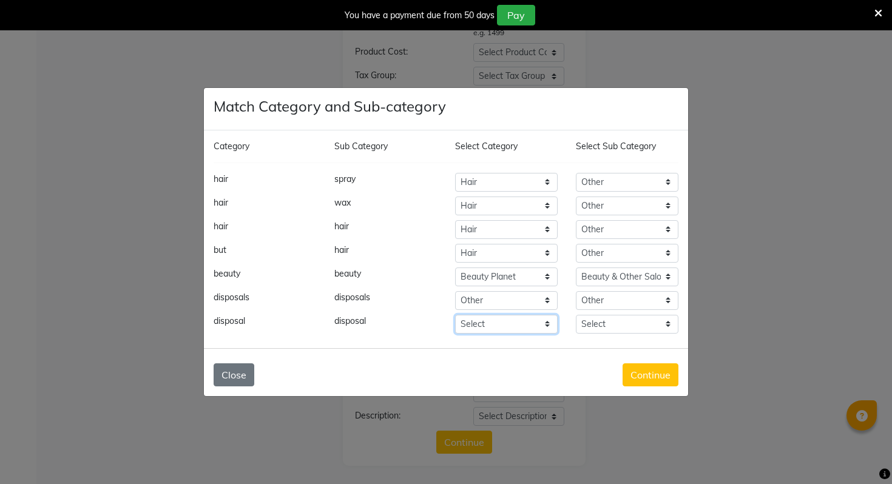
select select "1714701000"
click at [455, 315] on select "Select Hair Skin Makeup Personal Care Appliances Beard Waxing Disposable Thread…" at bounding box center [506, 324] width 103 height 19
click at [600, 326] on select "Select Houskeeping spray wax Other" at bounding box center [627, 324] width 103 height 19
select select "1714701002"
click at [576, 315] on select "Select Houskeeping spray wax Other" at bounding box center [627, 324] width 103 height 19
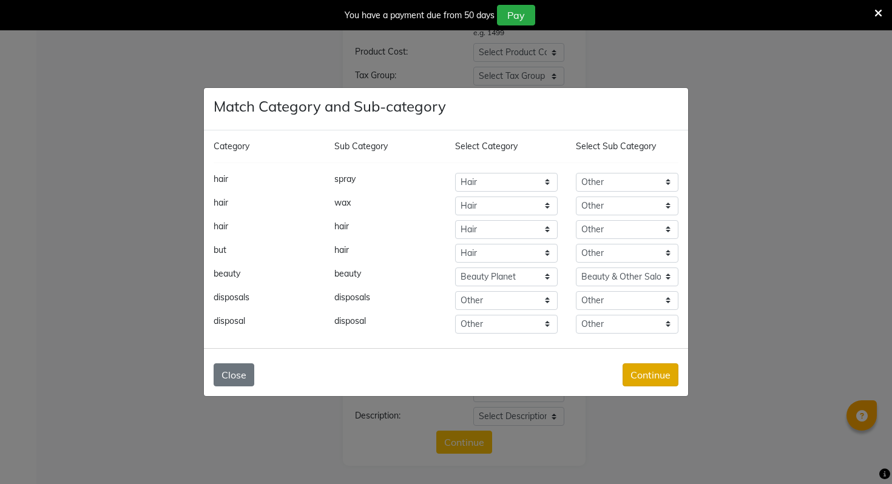
click at [642, 377] on button "Continue" at bounding box center [650, 374] width 56 height 23
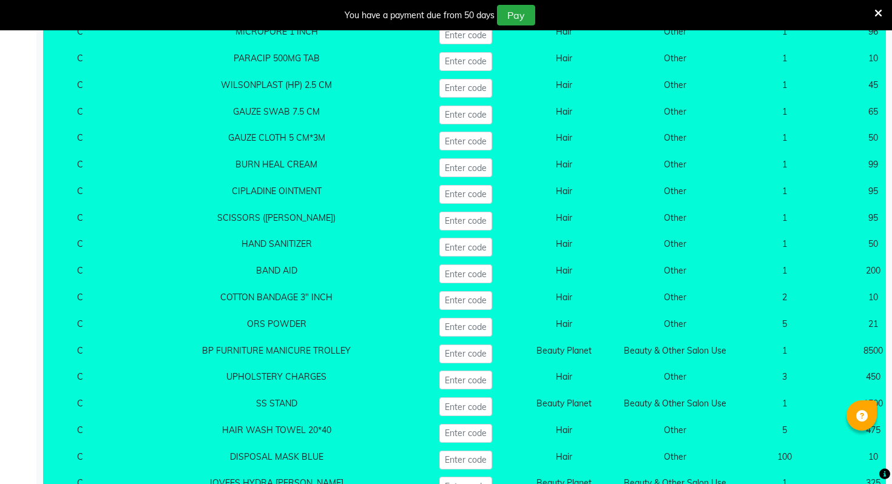
scroll to position [13178, 0]
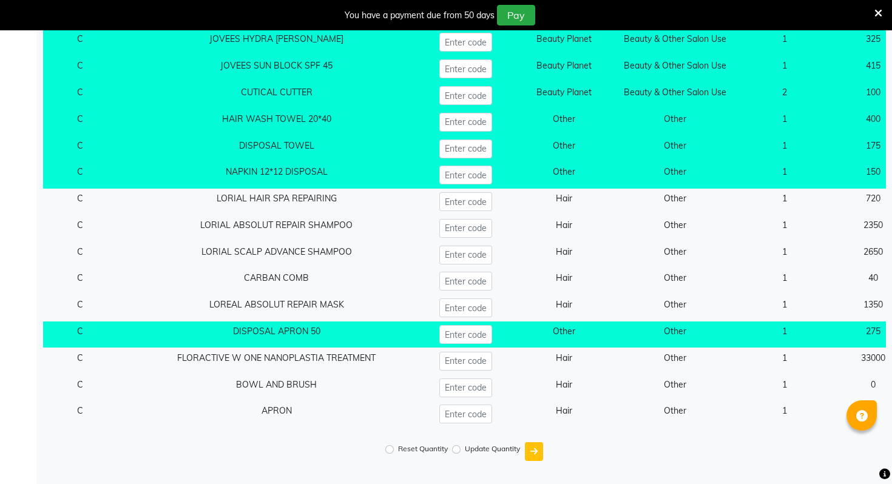
click at [437, 445] on label "Reset Quantity" at bounding box center [423, 448] width 50 height 11
click at [394, 445] on input "Reset Quantity" at bounding box center [389, 449] width 8 height 8
radio input "true"
click at [528, 451] on button "submit" at bounding box center [534, 451] width 18 height 19
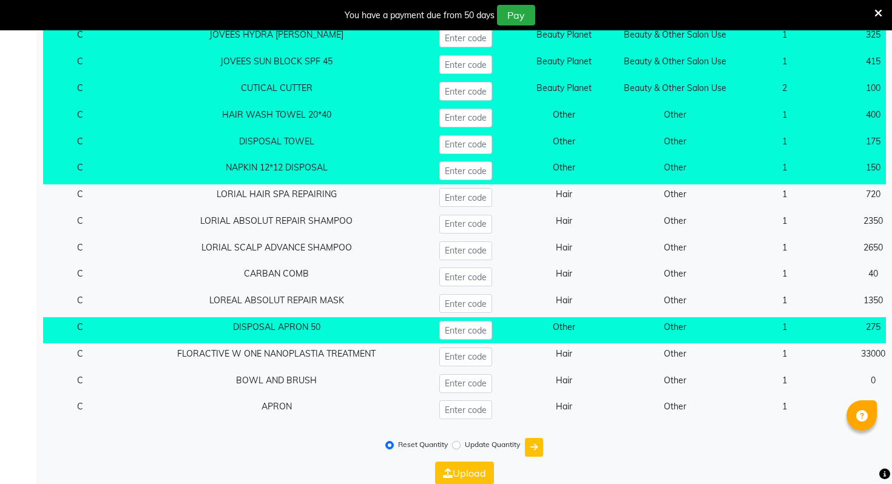
click at [484, 462] on div "Reset Quantity Update Quantity" at bounding box center [463, 447] width 843 height 29
click at [479, 473] on button "Upload" at bounding box center [464, 473] width 59 height 23
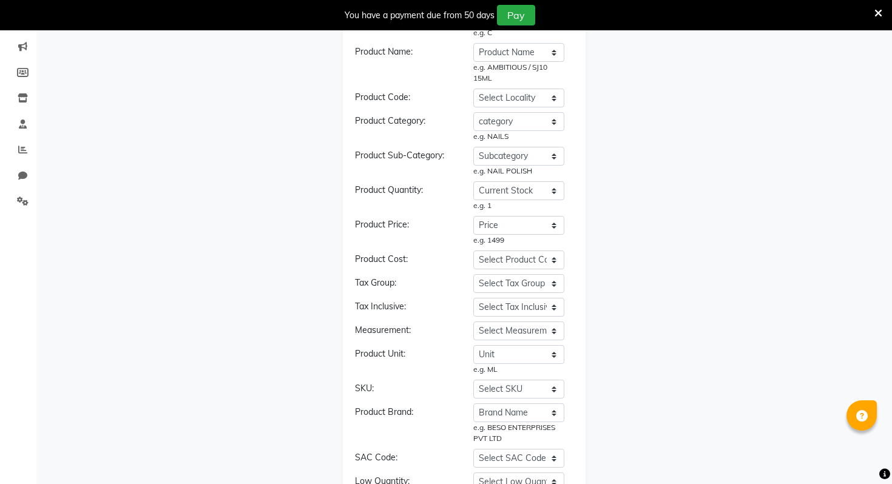
scroll to position [0, 0]
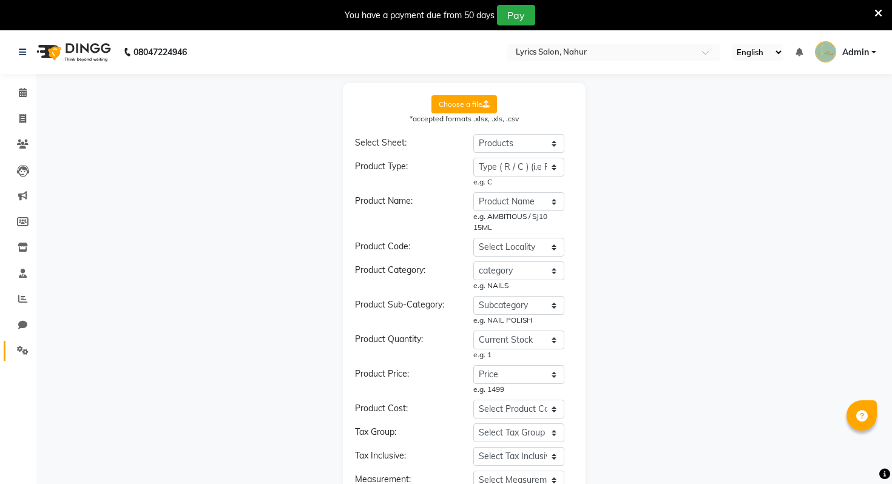
click at [13, 343] on link "Settings" at bounding box center [18, 351] width 29 height 20
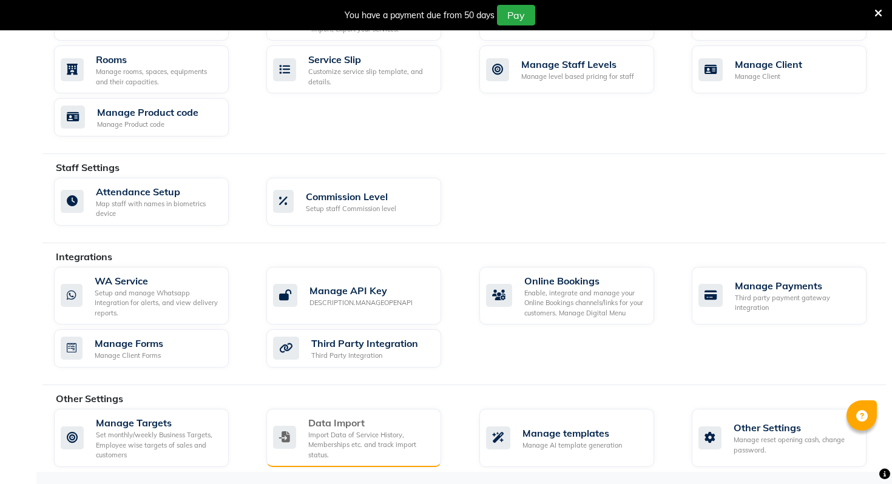
click at [385, 431] on div "Import Data of Service History, Memberships etc. and track import status." at bounding box center [369, 445] width 123 height 30
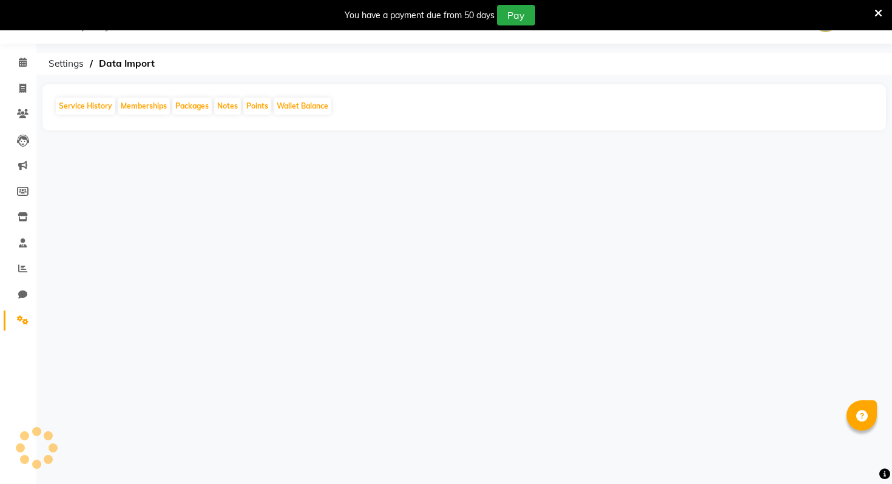
scroll to position [30, 0]
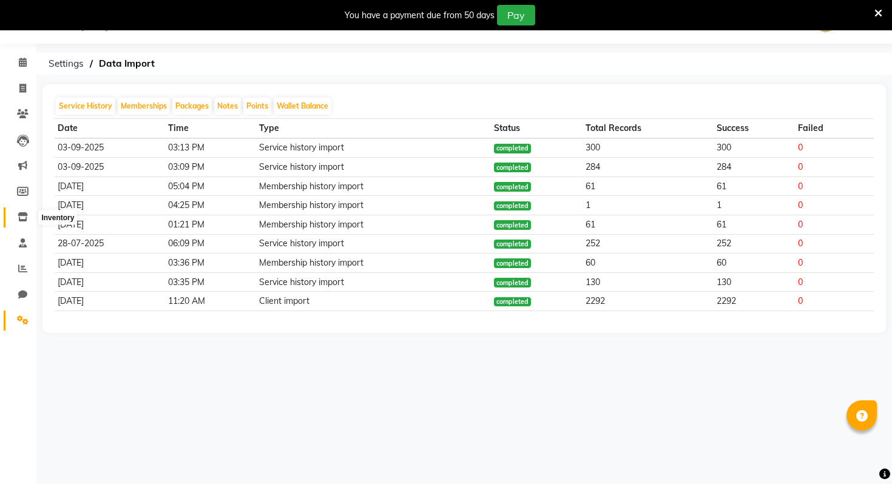
click at [27, 215] on icon at bounding box center [23, 216] width 10 height 9
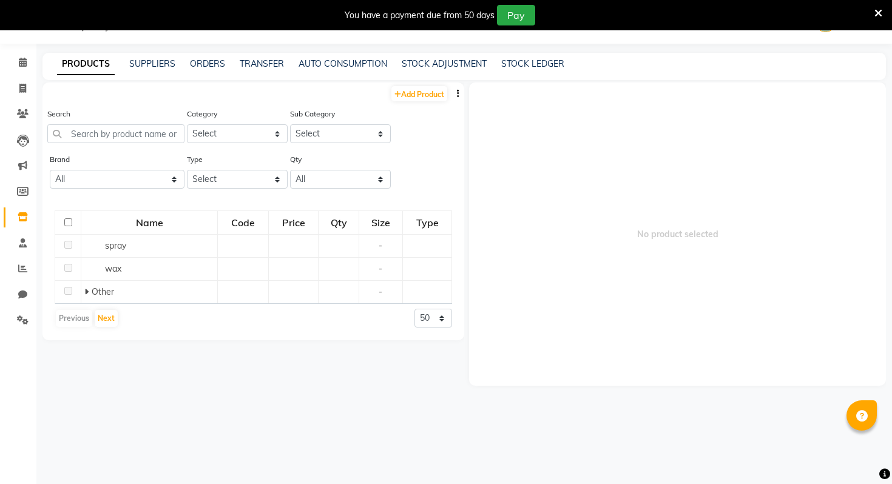
click at [456, 96] on button "button" at bounding box center [458, 93] width 12 height 13
click at [423, 89] on div "IMPORT" at bounding box center [419, 86] width 39 height 15
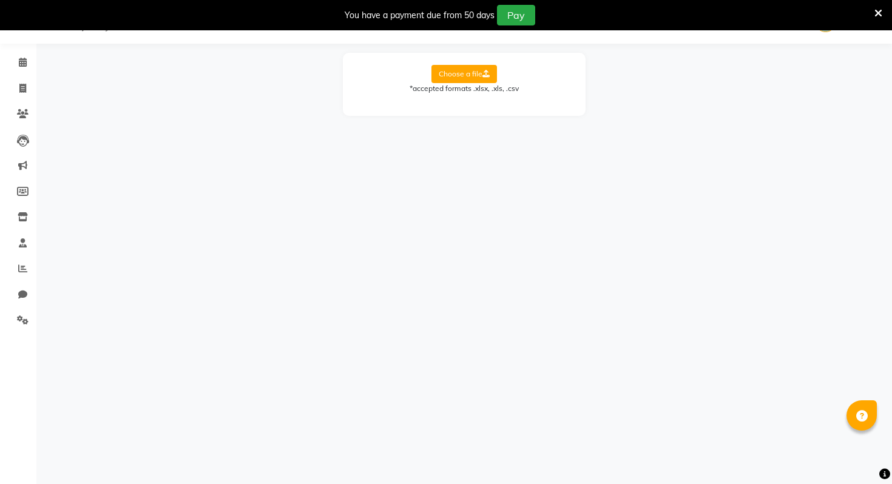
click at [454, 73] on label "Choose a file" at bounding box center [464, 74] width 66 height 18
click at [0, 0] on input "Choose a file" at bounding box center [0, 0] width 0 height 0
click at [530, 106] on select "Select Sheet Miscellaneous Staff Services Products Products Sales JUL Products …" at bounding box center [518, 113] width 91 height 19
select select "Products"
click at [473, 104] on select "Select Sheet Miscellaneous Staff Services Products Products Sales JUL Products …" at bounding box center [518, 113] width 91 height 19
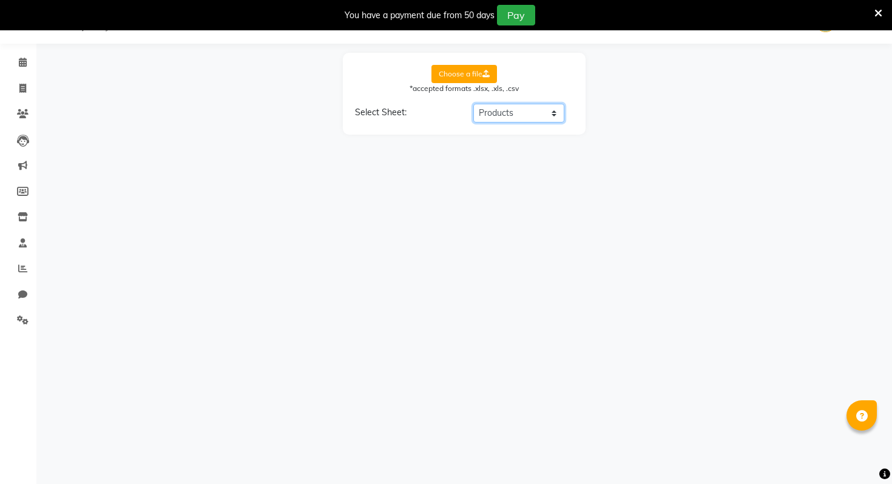
select select "Product Name"
select select "category"
select select "Subcategory"
select select "Price"
select select "Unit"
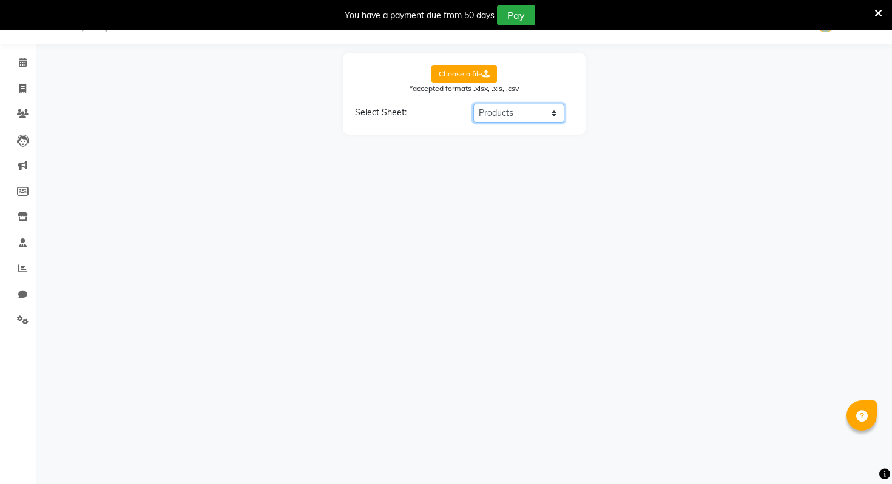
select select "Brand Name"
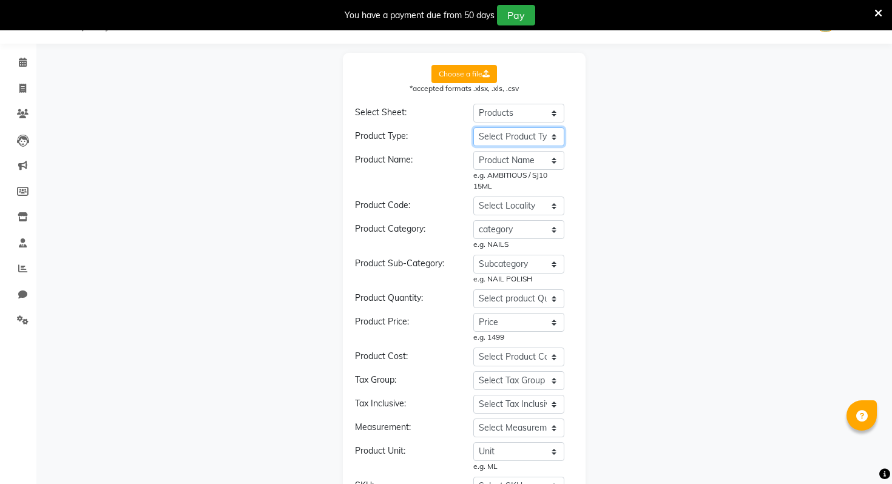
click at [514, 132] on select "Select Product Type Product Name Price Current Stock Cost Price Type ( R / C ) …" at bounding box center [518, 136] width 91 height 19
select select "Type ( R / C ) (i.e Retail or Consumable)"
click at [473, 127] on select "Select Product Type Product Name Price Current Stock Cost Price Type ( R / C ) …" at bounding box center [518, 136] width 91 height 19
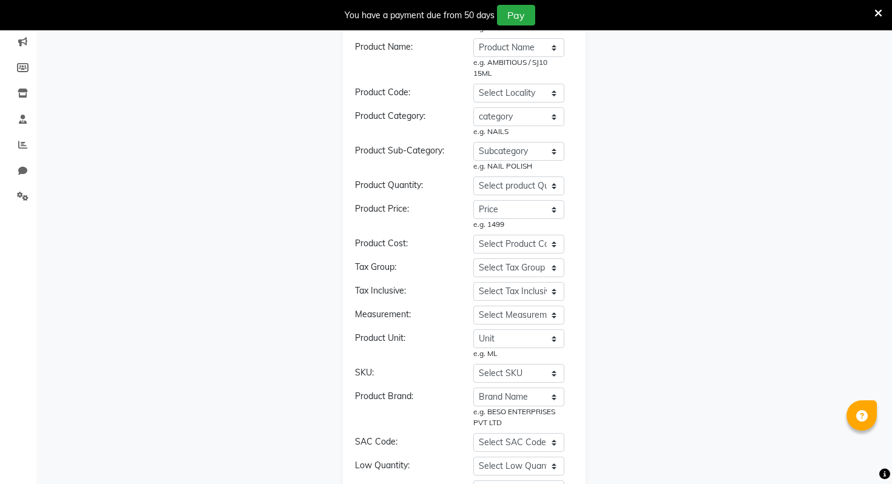
scroll to position [156, 0]
click at [513, 186] on select "Select product Quantity Product Name Price Current Stock Cost Price Type ( R / …" at bounding box center [518, 184] width 91 height 19
select select "Current Stock"
click at [473, 175] on select "Select product Quantity Product Name Price Current Stock Cost Price Type ( R / …" at bounding box center [518, 184] width 91 height 19
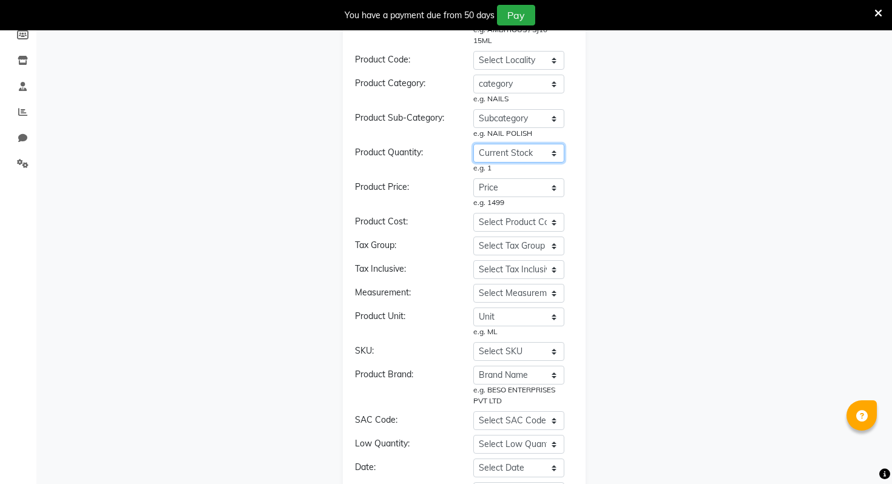
scroll to position [187, 0]
click at [513, 218] on select "Select Product Cost Product Name Price Current Stock Cost Price Type ( R / C ) …" at bounding box center [518, 221] width 91 height 19
select select "Cost Price"
click at [473, 212] on select "Select Product Cost Product Name Price Current Stock Cost Price Type ( R / C ) …" at bounding box center [518, 221] width 91 height 19
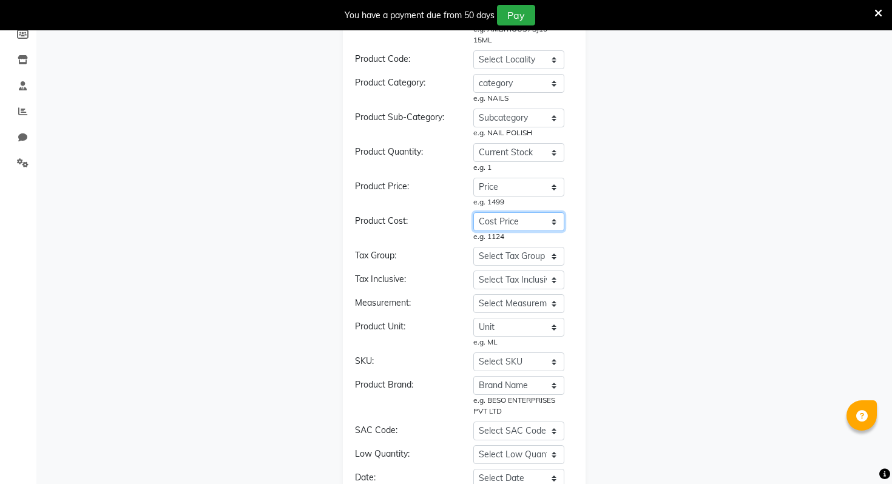
scroll to position [246, 0]
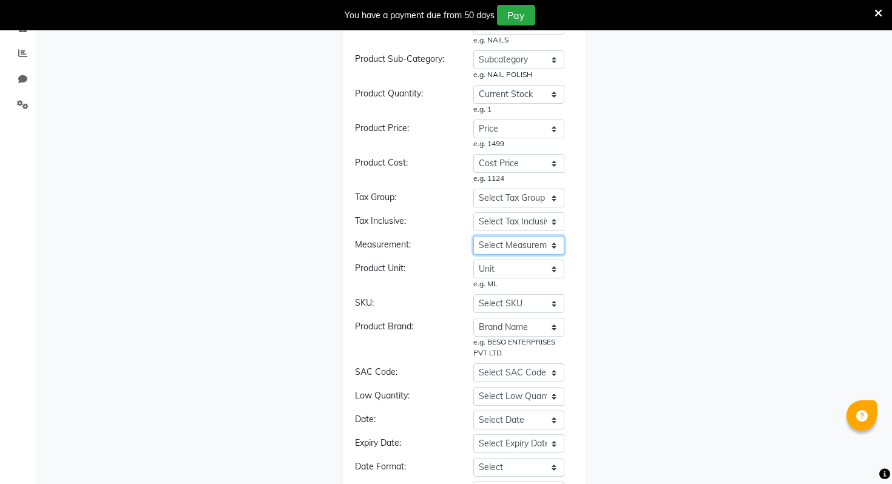
click at [513, 249] on select "Select Measurement Product Name Price Current Stock Cost Price Type ( R / C ) (…" at bounding box center [518, 245] width 91 height 19
select select "Measurment"
click at [473, 236] on select "Select Measurement Product Name Price Current Stock Cost Price Type ( R / C ) (…" at bounding box center [518, 245] width 91 height 19
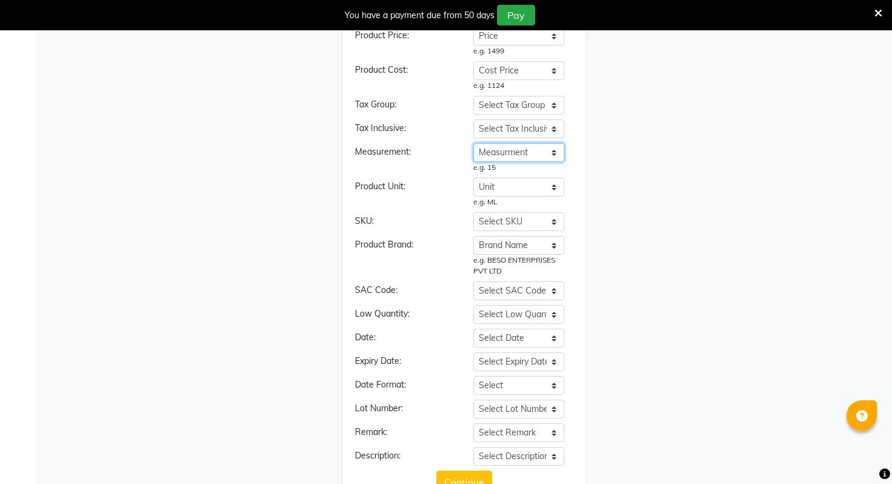
scroll to position [379, 0]
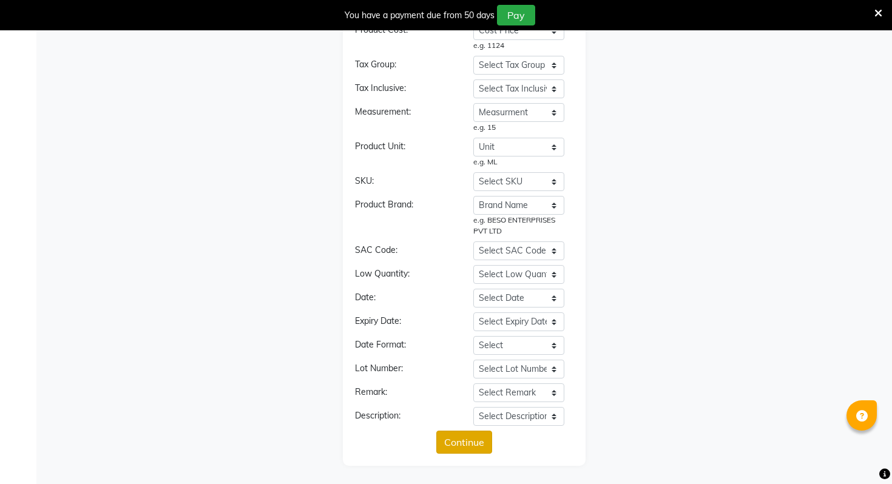
click at [462, 442] on button "Continue" at bounding box center [464, 442] width 56 height 23
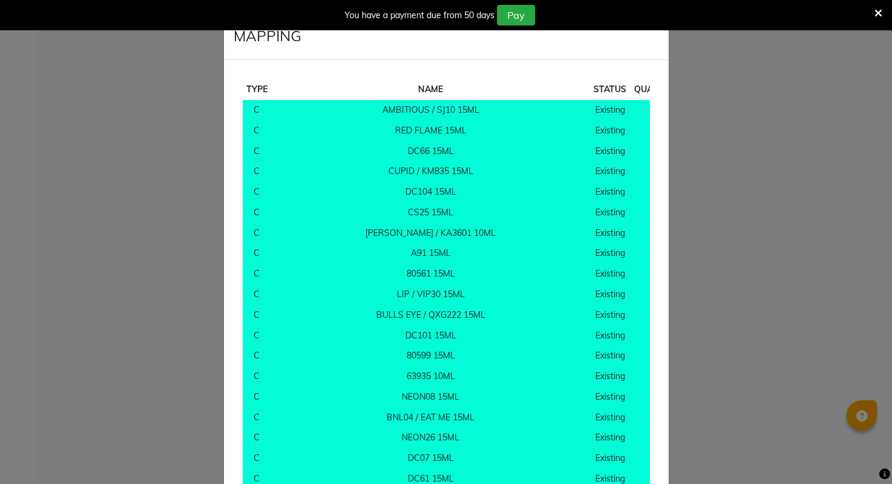
scroll to position [9542, 0]
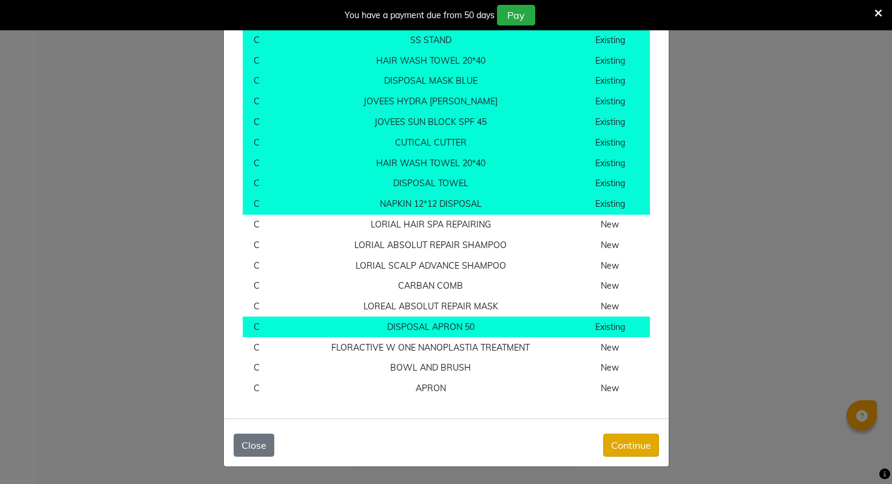
click at [630, 447] on button "Continue" at bounding box center [631, 445] width 56 height 23
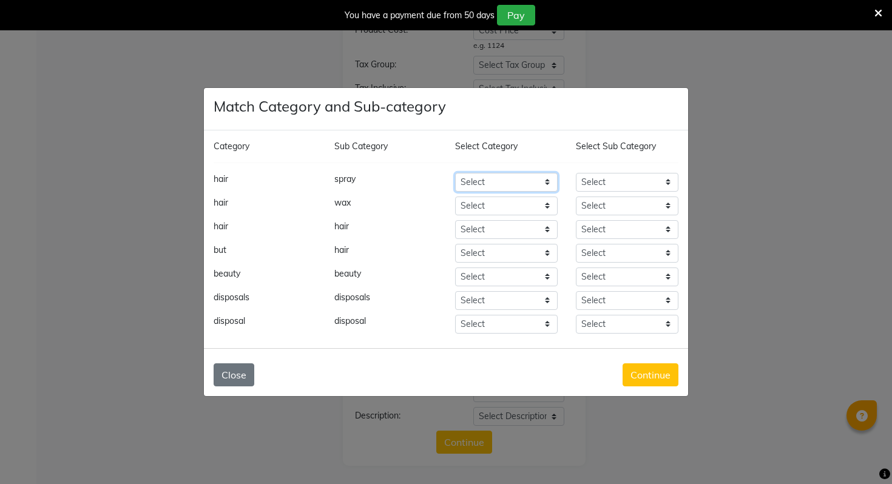
click at [493, 181] on select "Select Hair Skin Makeup Personal Care Appliances Beard Waxing Disposable Thread…" at bounding box center [506, 182] width 103 height 19
select select "1714701100"
click at [455, 173] on select "Select Hair Skin Makeup Personal Care Appliances Beard Waxing Disposable Thread…" at bounding box center [506, 182] width 103 height 19
click at [600, 183] on select "Select Shampoo Conditioner Cream Mask Oil Serum Color Appliances Treatment Styl…" at bounding box center [627, 182] width 103 height 19
select select "1714701112"
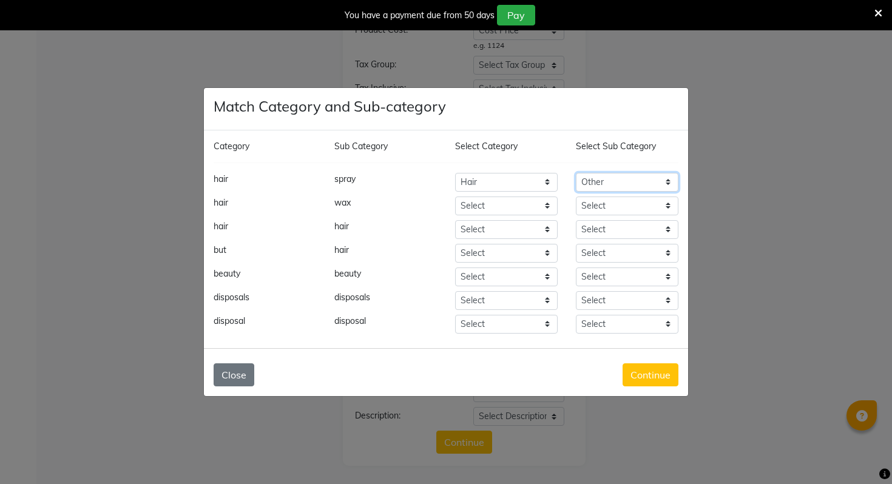
click at [576, 173] on select "Select Shampoo Conditioner Cream Mask Oil Serum Color Appliances Treatment Styl…" at bounding box center [627, 182] width 103 height 19
click at [485, 209] on select "Select Hair Skin Makeup Personal Care Appliances Beard Waxing Disposable Thread…" at bounding box center [506, 206] width 103 height 19
select select "1714701100"
click at [455, 197] on select "Select Hair Skin Makeup Personal Care Appliances Beard Waxing Disposable Thread…" at bounding box center [506, 206] width 103 height 19
click at [655, 200] on select "Select Shampoo Conditioner Cream Mask Oil Serum Color Appliances Treatment Styl…" at bounding box center [627, 206] width 103 height 19
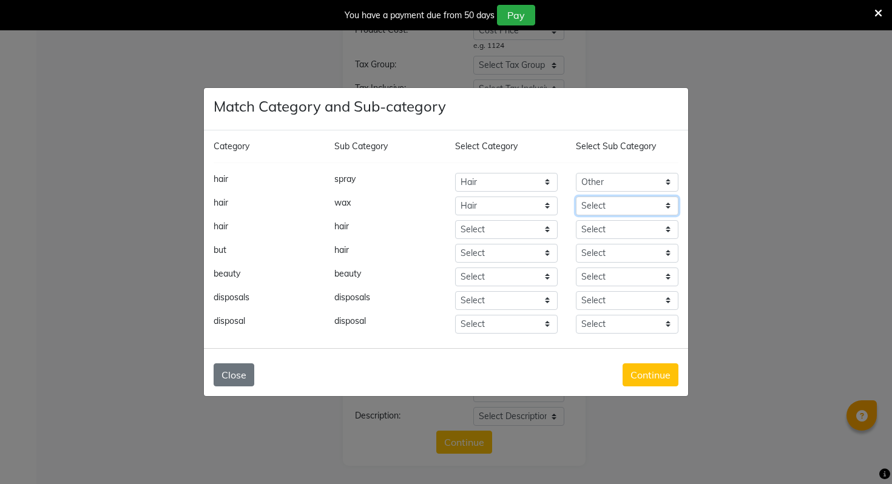
select select "1714701112"
click at [576, 197] on select "Select Shampoo Conditioner Cream Mask Oil Serum Color Appliances Treatment Styl…" at bounding box center [627, 206] width 103 height 19
click at [483, 226] on select "Select Hair Skin Makeup Personal Care Appliances Beard Waxing Disposable Thread…" at bounding box center [506, 229] width 103 height 19
select select "1714701100"
click at [455, 220] on select "Select Hair Skin Makeup Personal Care Appliances Beard Waxing Disposable Thread…" at bounding box center [506, 229] width 103 height 19
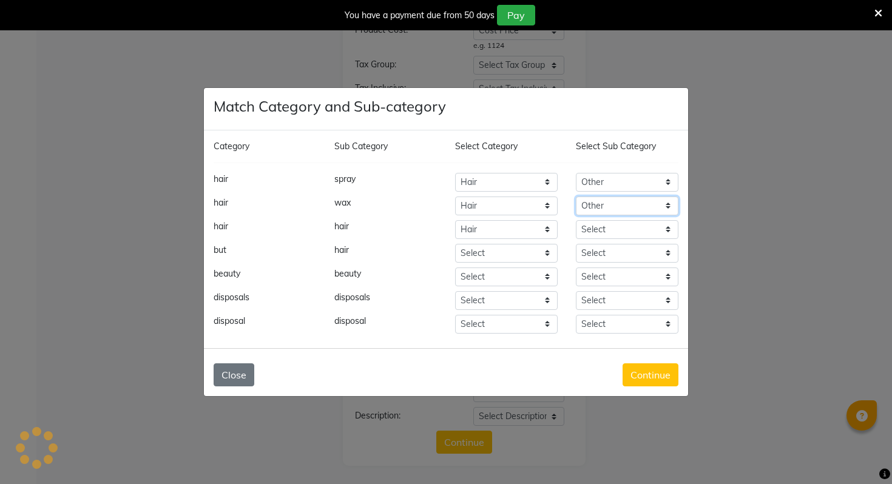
click at [596, 211] on select "Select Shampoo Conditioner Cream Mask Oil Serum Color Appliances Treatment Styl…" at bounding box center [627, 206] width 103 height 19
click at [582, 234] on select "Select Shampoo Conditioner Cream Mask Oil Serum Color Appliances Treatment Styl…" at bounding box center [627, 229] width 103 height 19
select select "1714701112"
click at [576, 220] on select "Select Shampoo Conditioner Cream Mask Oil Serum Color Appliances Treatment Styl…" at bounding box center [627, 229] width 103 height 19
click at [470, 254] on select "Select Hair Skin Makeup Personal Care Appliances Beard Waxing Disposable Thread…" at bounding box center [506, 253] width 103 height 19
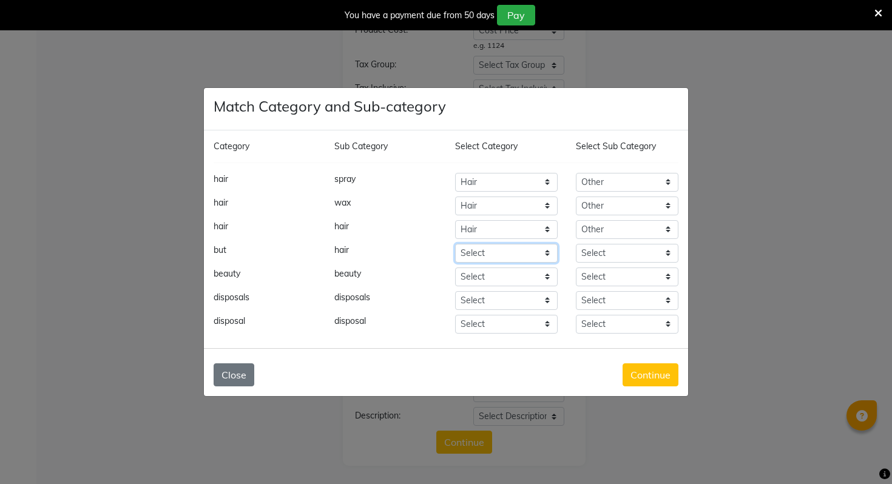
select select "1714701100"
click at [455, 244] on select "Select Hair Skin Makeup Personal Care Appliances Beard Waxing Disposable Thread…" at bounding box center [506, 253] width 103 height 19
click at [593, 248] on select "Select Lips Appron Loreal Retail Cheryls Retail Casmara Retail Keratin Retail B…" at bounding box center [627, 253] width 103 height 19
click at [576, 244] on select "Select Shampoo Conditioner Cream Mask Oil Serum Color Appliances Treatment Styl…" at bounding box center [627, 253] width 103 height 19
click at [590, 250] on select "Select Shampoo Conditioner Cream Mask Oil Serum Color Appliances Treatment Styl…" at bounding box center [627, 253] width 103 height 19
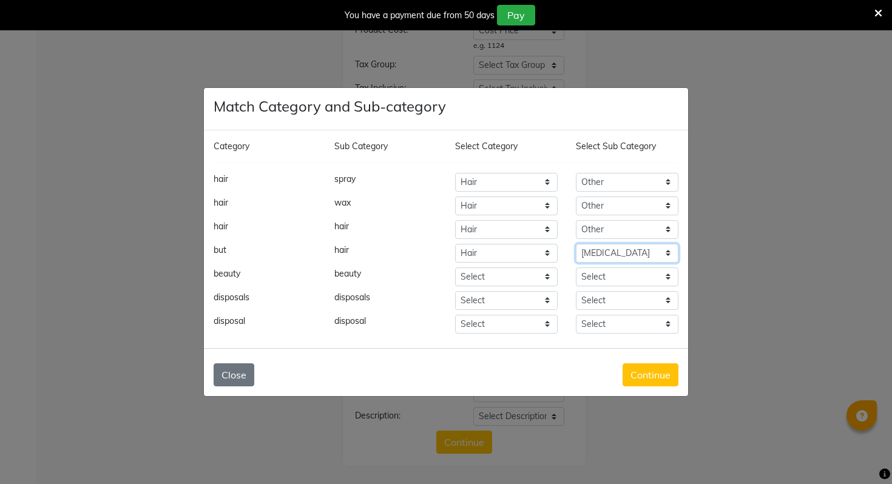
select select "1714701112"
click at [576, 244] on select "Select Shampoo Conditioner Cream Mask Oil Serum Color Appliances Treatment Styl…" at bounding box center [627, 253] width 103 height 19
click at [489, 275] on select "Select Hair Skin Makeup Personal Care Appliances Beard Waxing Disposable Thread…" at bounding box center [506, 277] width 103 height 19
select select "1714701400"
click at [455, 268] on select "Select Hair Skin Makeup Personal Care Appliances Beard Waxing Disposable Thread…" at bounding box center [506, 277] width 103 height 19
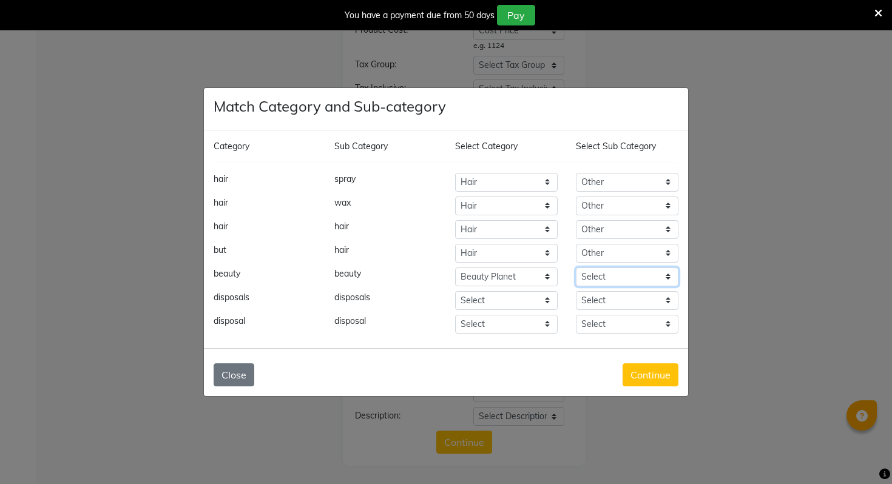
click at [625, 273] on select "Select Beauty & Other Salon Use Disposable Makeup" at bounding box center [627, 277] width 103 height 19
select select "1714701401"
click at [576, 268] on select "Select Beauty & Other Salon Use Disposable Makeup" at bounding box center [627, 277] width 103 height 19
click at [500, 300] on select "Select Hair Skin Makeup Personal Care Appliances Beard Waxing Disposable Thread…" at bounding box center [506, 300] width 103 height 19
select select "1714701000"
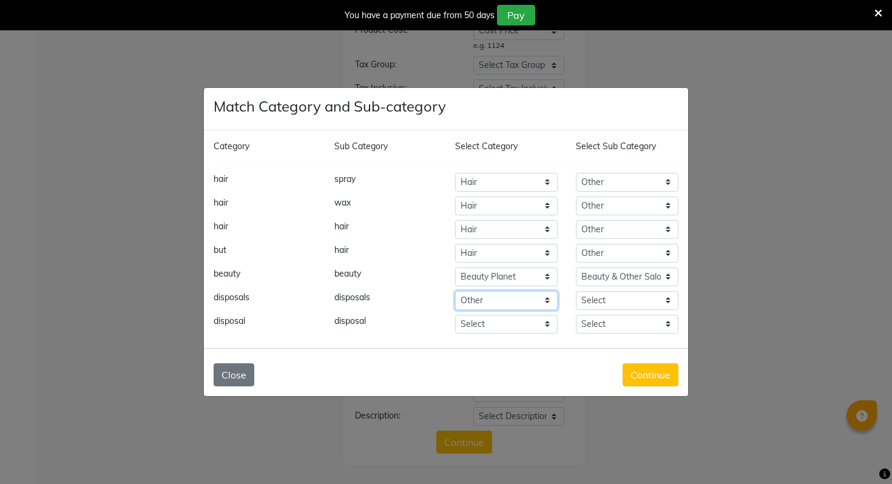
click at [455, 291] on select "Select Hair Skin Makeup Personal Care Appliances Beard Waxing Disposable Thread…" at bounding box center [506, 300] width 103 height 19
click at [612, 304] on select "Select Houskeeping spray wax Other" at bounding box center [627, 300] width 103 height 19
select select "1714701002"
click at [576, 291] on select "Select Houskeeping spray wax Other" at bounding box center [627, 300] width 103 height 19
click at [513, 330] on select "Select Hair Skin Makeup Personal Care Appliances Beard Waxing Disposable Thread…" at bounding box center [506, 324] width 103 height 19
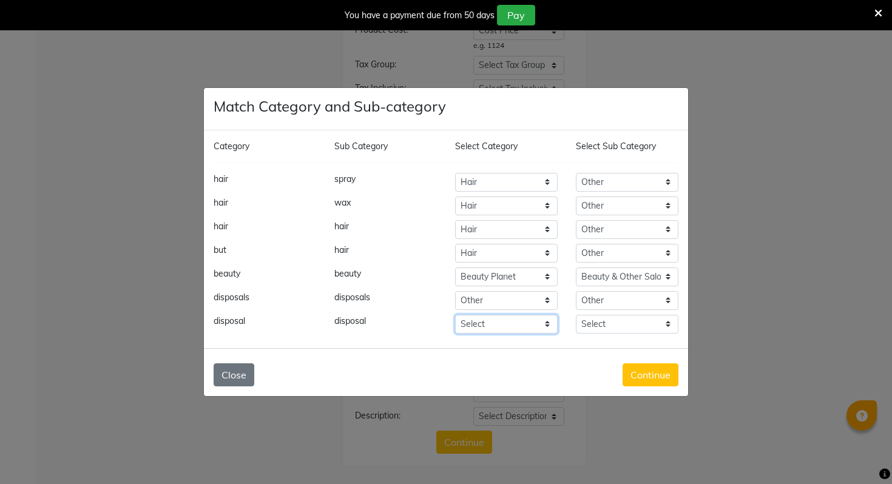
select select "1714701000"
click at [455, 315] on select "Select Hair Skin Makeup Personal Care Appliances Beard Waxing Disposable Thread…" at bounding box center [506, 324] width 103 height 19
click at [613, 339] on div "Category Sub Category Select Category Select Sub Category hair spray Select Hai…" at bounding box center [446, 239] width 484 height 218
click at [613, 330] on select "Select Houskeeping spray wax Other" at bounding box center [627, 324] width 103 height 19
select select "1714701002"
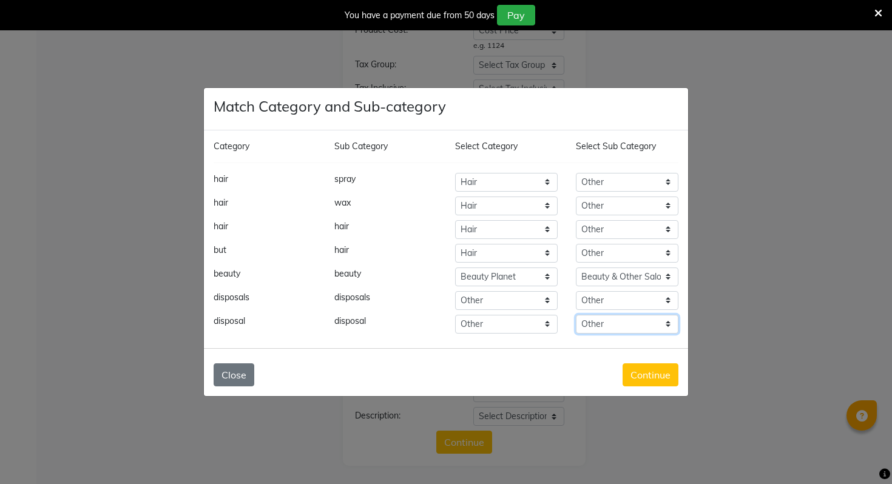
click at [576, 315] on select "Select Houskeeping spray wax Other" at bounding box center [627, 324] width 103 height 19
click at [639, 376] on button "Continue" at bounding box center [650, 374] width 56 height 23
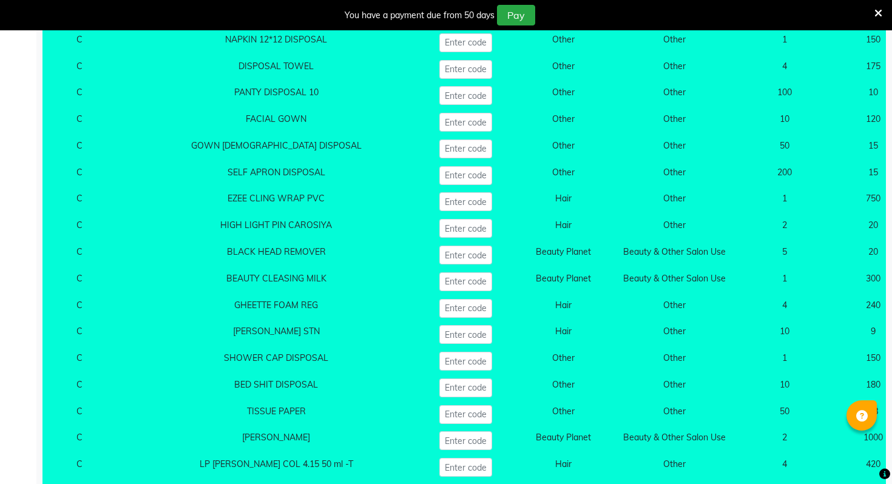
scroll to position [13200, 0]
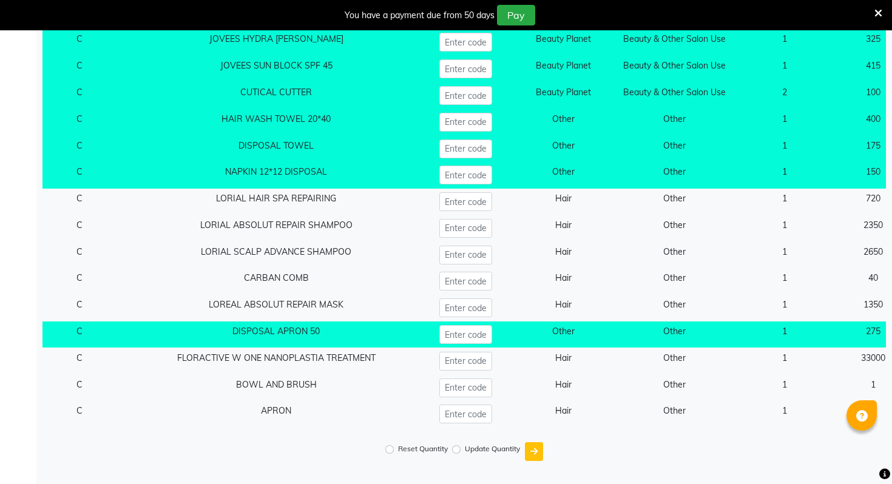
click at [428, 448] on label "Reset Quantity" at bounding box center [423, 448] width 50 height 11
click at [394, 448] on input "Reset Quantity" at bounding box center [389, 449] width 8 height 8
radio input "true"
click at [533, 448] on icon "submit" at bounding box center [533, 451] width 7 height 8
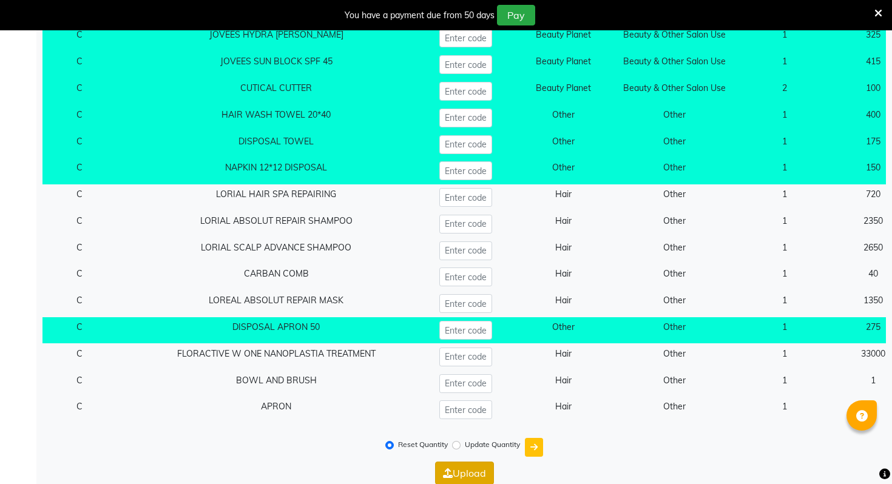
click at [479, 469] on button "Upload" at bounding box center [464, 473] width 59 height 23
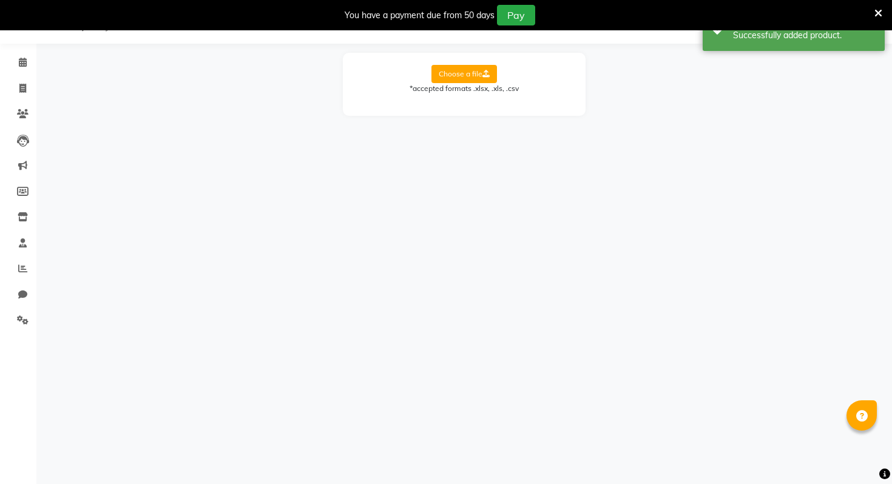
scroll to position [0, 0]
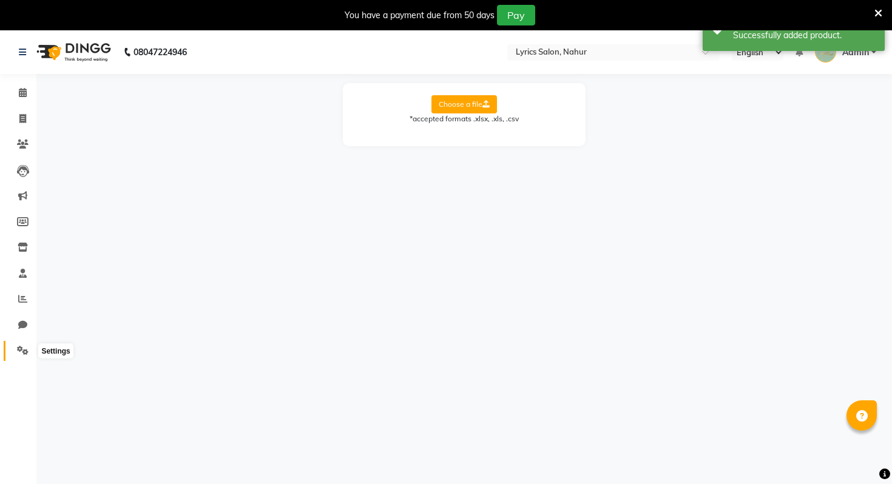
click at [17, 345] on span at bounding box center [22, 351] width 21 height 14
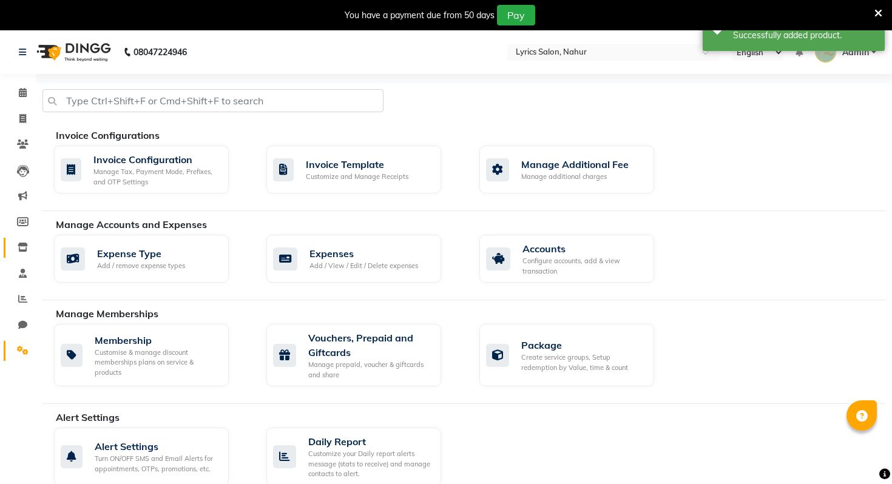
click at [21, 245] on icon at bounding box center [23, 247] width 10 height 9
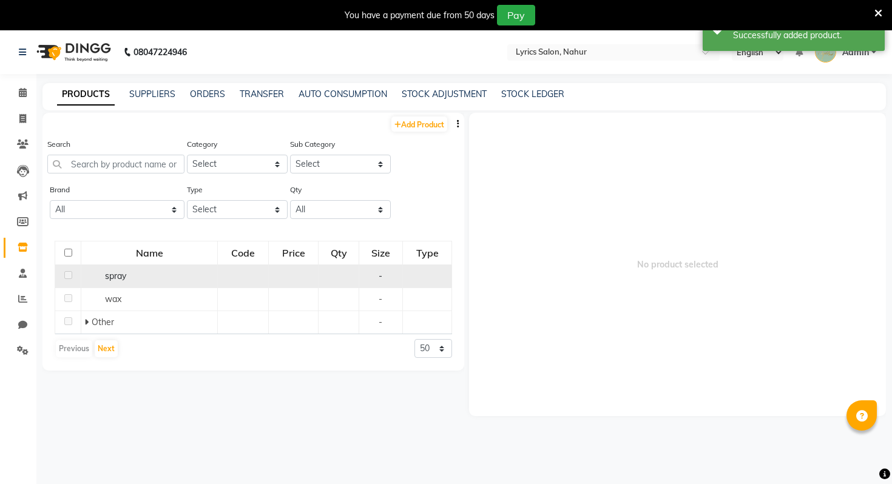
click at [112, 278] on span "spray" at bounding box center [115, 276] width 21 height 11
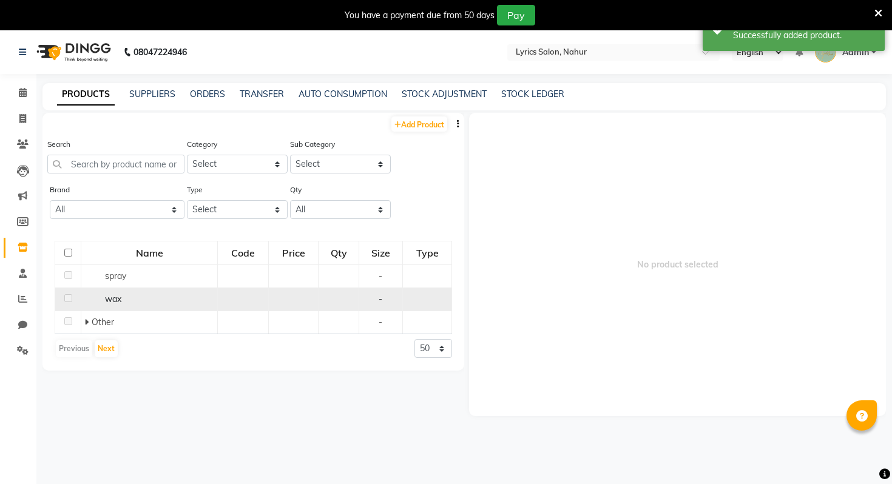
click at [98, 305] on div "wax" at bounding box center [149, 299] width 130 height 13
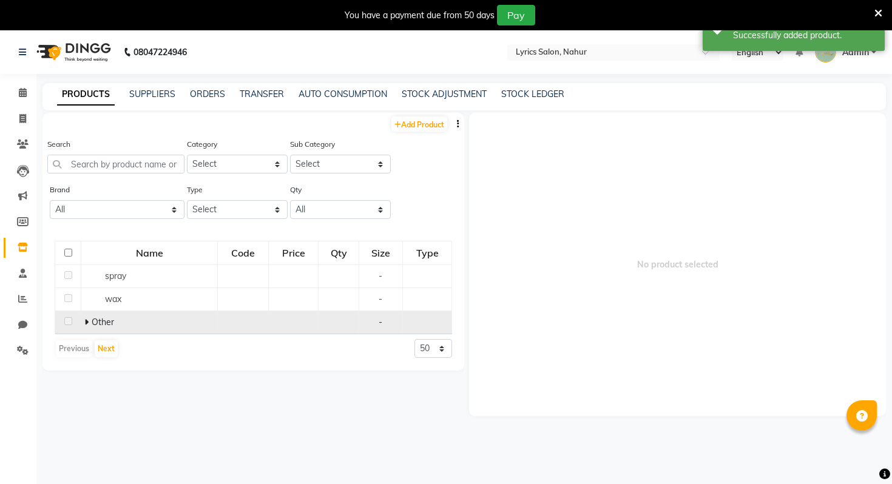
click at [90, 323] on span at bounding box center [87, 322] width 7 height 11
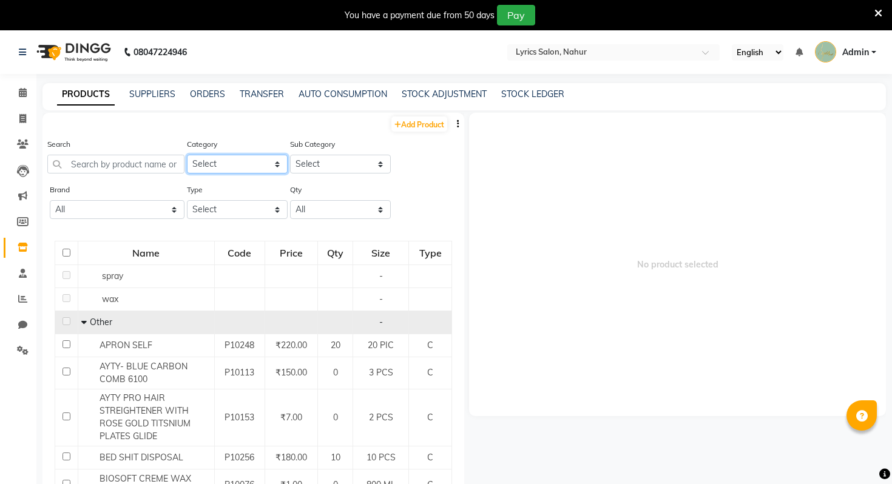
click at [273, 171] on select "Select Hair Skin Makeup Personal Care Appliances Beard Waxing Disposable Thread…" at bounding box center [237, 164] width 101 height 19
click at [187, 155] on select "Select Hair Skin Makeup Personal Care Appliances Beard Waxing Disposable Thread…" at bounding box center [237, 164] width 101 height 19
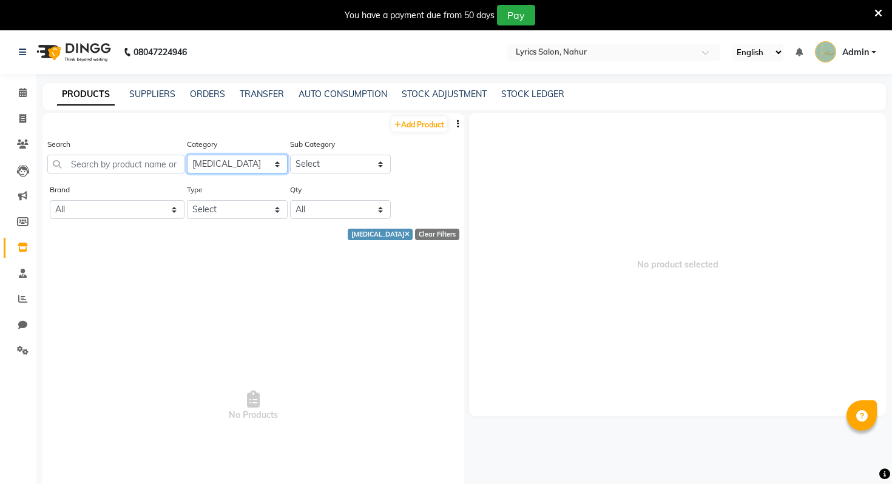
click at [255, 164] on select "Select Hair Skin Makeup Personal Care Appliances Beard Waxing Disposable Thread…" at bounding box center [237, 164] width 101 height 19
select select "1714701950"
click at [187, 155] on select "Select Hair Skin Makeup Personal Care Appliances Beard Waxing Disposable Thread…" at bounding box center [237, 164] width 101 height 19
click at [411, 234] on div "Hands and Feet" at bounding box center [382, 235] width 61 height 12
click at [411, 235] on div "Hands and Feet" at bounding box center [382, 235] width 61 height 12
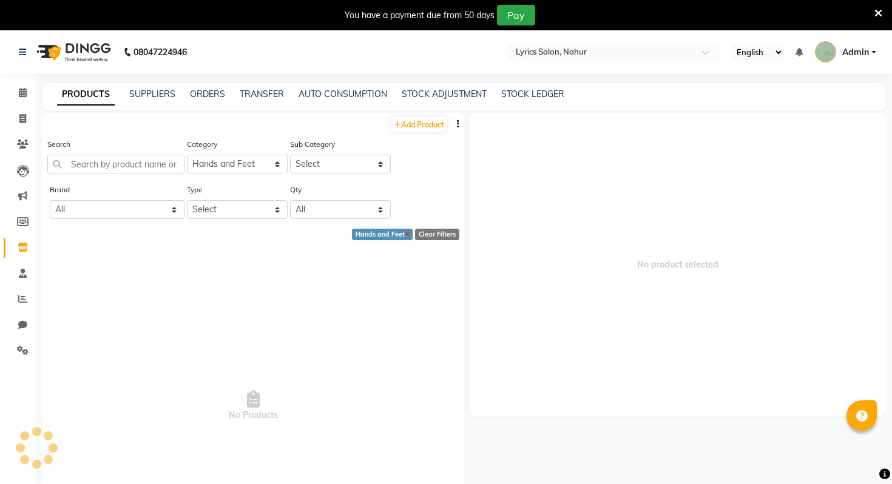
click at [408, 234] on icon at bounding box center [407, 235] width 5 height 7
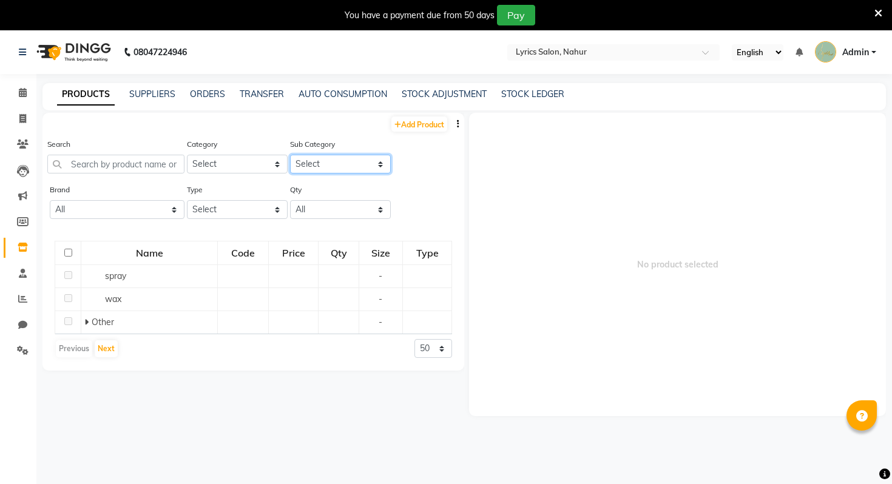
click at [346, 162] on select "Select" at bounding box center [340, 164] width 101 height 19
click at [271, 169] on select "Select Hair Skin Makeup Personal Care Appliances Beard Waxing Disposable Thread…" at bounding box center [237, 164] width 101 height 19
click at [187, 155] on select "Select Hair Skin Makeup Personal Care Appliances Beard Waxing Disposable Thread…" at bounding box center [237, 164] width 101 height 19
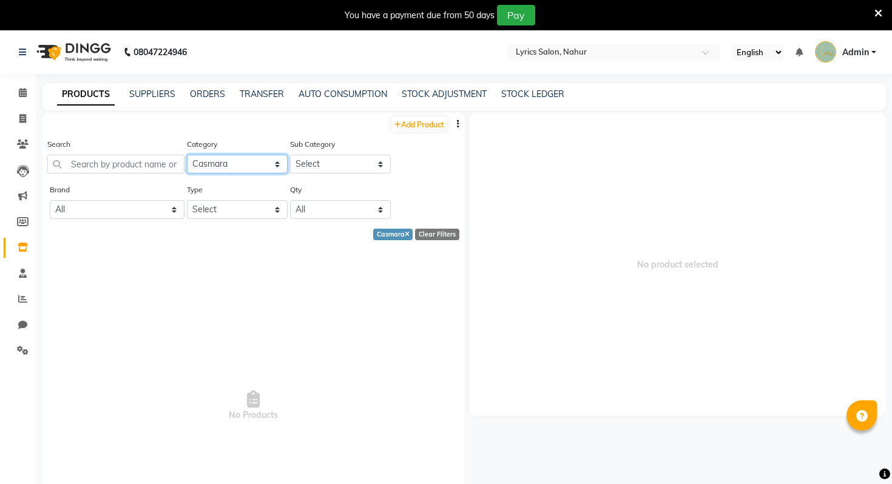
click at [261, 172] on select "Select Hair Skin Makeup Personal Care Appliances Beard Waxing Disposable Thread…" at bounding box center [237, 164] width 101 height 19
click at [187, 155] on select "Select Hair Skin Makeup Personal Care Appliances Beard Waxing Disposable Thread…" at bounding box center [237, 164] width 101 height 19
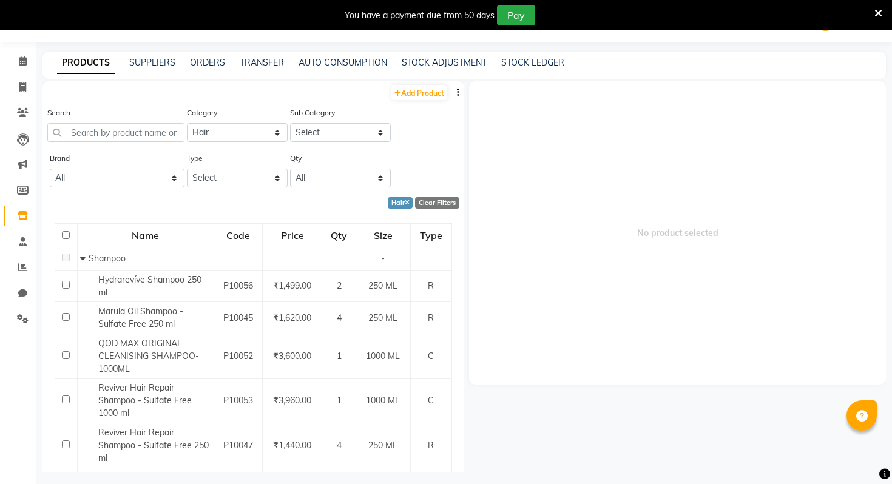
click at [314, 121] on div "Sub Category Select Shampoo Conditioner Cream Mask Oil Serum Color Appliances T…" at bounding box center [340, 124] width 101 height 36
click at [316, 132] on select "Select Shampoo Conditioner Cream Mask Oil Serum Color Appliances Treatment Styl…" at bounding box center [340, 132] width 101 height 19
click at [249, 131] on select "Select Hair Skin Makeup Personal Care Appliances Beard Waxing Disposable Thread…" at bounding box center [237, 132] width 101 height 19
click at [187, 123] on select "Select Hair Skin Makeup Personal Care Appliances Beard Waxing Disposable Thread…" at bounding box center [237, 132] width 101 height 19
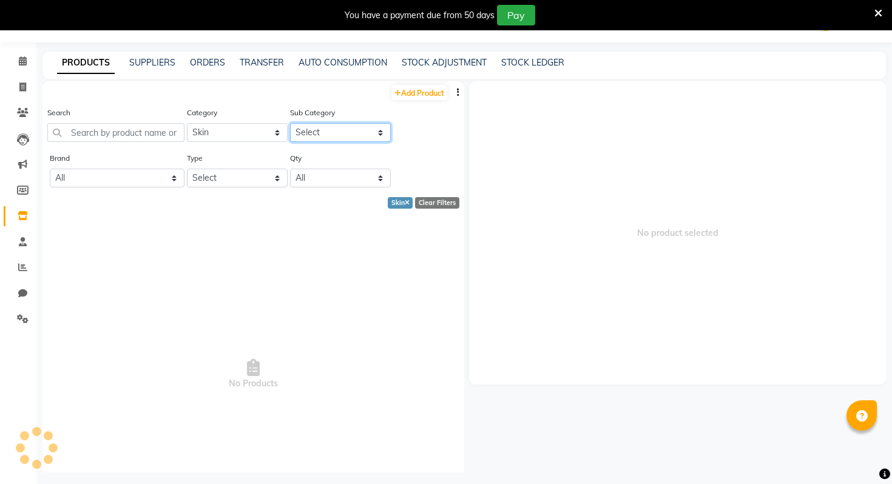
click at [331, 133] on select "Select Cleanser Facial Moisturiser Serum Toner Sun Care Masks Lip Care Eye Care…" at bounding box center [340, 132] width 101 height 19
click at [234, 138] on select "Select Hair Skin Makeup Personal Care Appliances Beard Waxing Disposable Thread…" at bounding box center [237, 132] width 101 height 19
select select "1714701100"
click at [187, 123] on select "Select Hair Skin Makeup Personal Care Appliances Beard Waxing Disposable Thread…" at bounding box center [237, 132] width 101 height 19
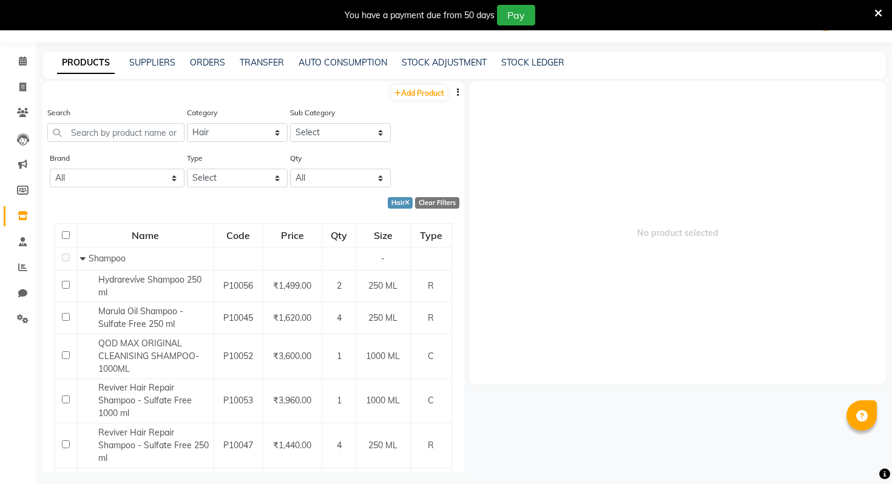
click at [18, 305] on li "Chat" at bounding box center [18, 294] width 36 height 26
click at [22, 324] on span at bounding box center [22, 319] width 21 height 14
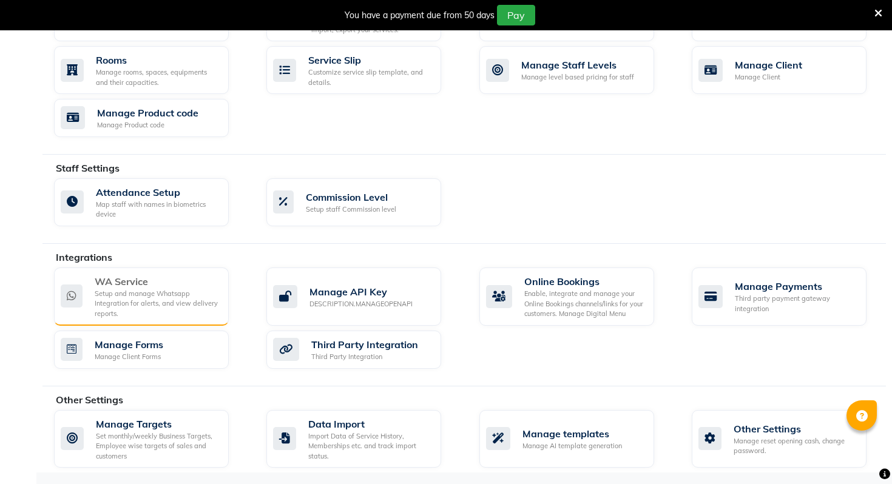
scroll to position [544, 0]
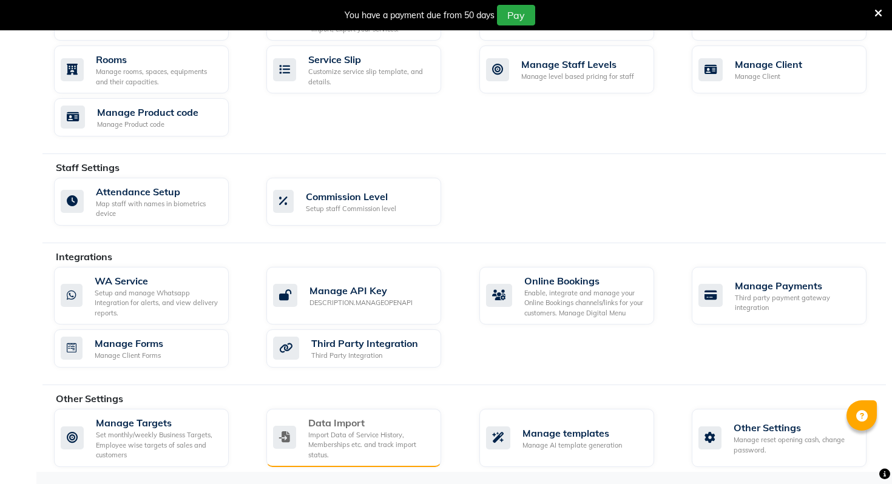
click at [400, 439] on div "Import Data of Service History, Memberships etc. and track import status." at bounding box center [369, 445] width 123 height 30
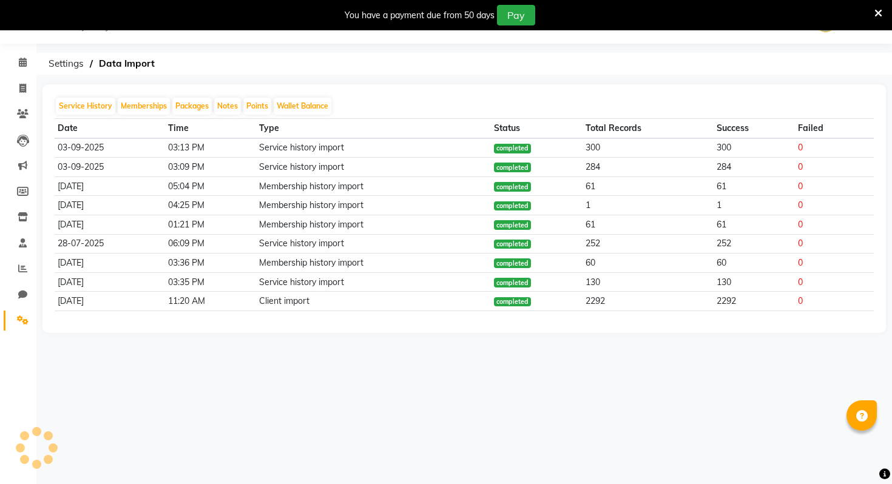
scroll to position [30, 0]
click at [105, 109] on button "Service History" at bounding box center [85, 106] width 59 height 17
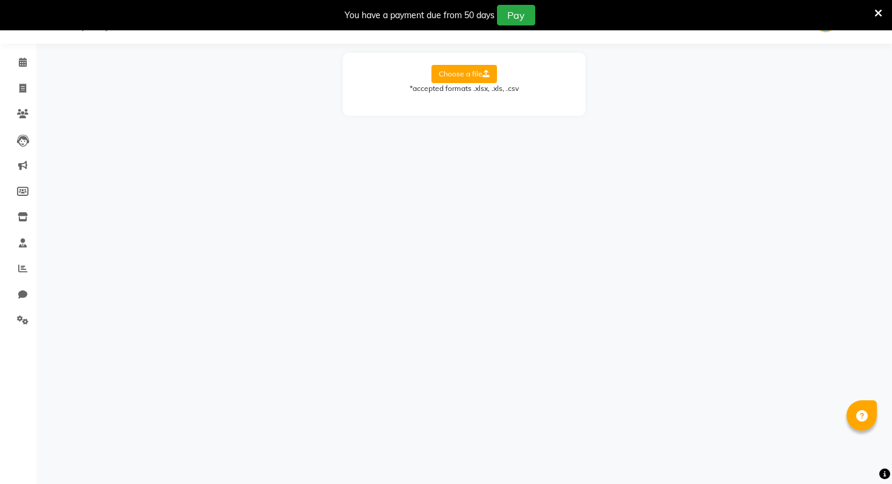
click at [457, 79] on label "Choose a file" at bounding box center [464, 74] width 66 height 18
click at [0, 0] on input "Choose a file" at bounding box center [0, 0] width 0 height 0
click at [482, 110] on select "Select Sheet Miscellaneous Staff Services Products Products Sales JUL Products …" at bounding box center [518, 113] width 91 height 19
click at [26, 321] on icon at bounding box center [23, 319] width 12 height 9
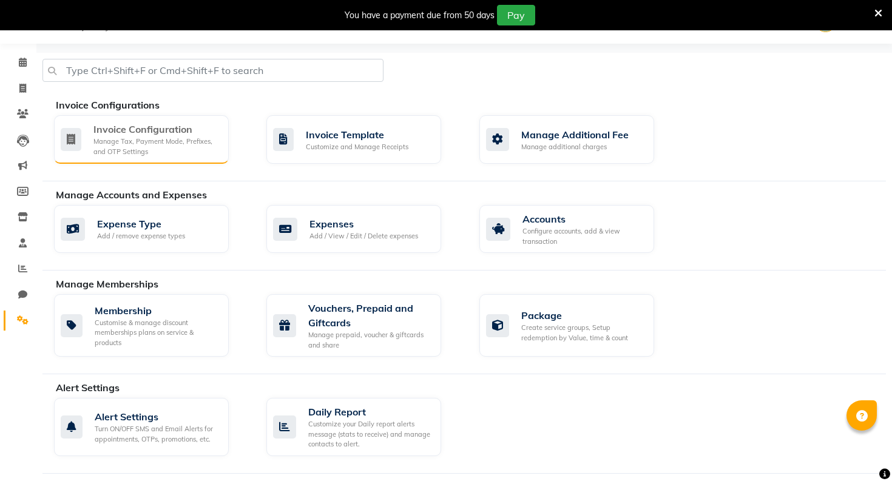
click at [204, 161] on div "Invoice Configuration Manage Tax, Payment Mode, Prefixes, and OTP Settings" at bounding box center [141, 139] width 175 height 49
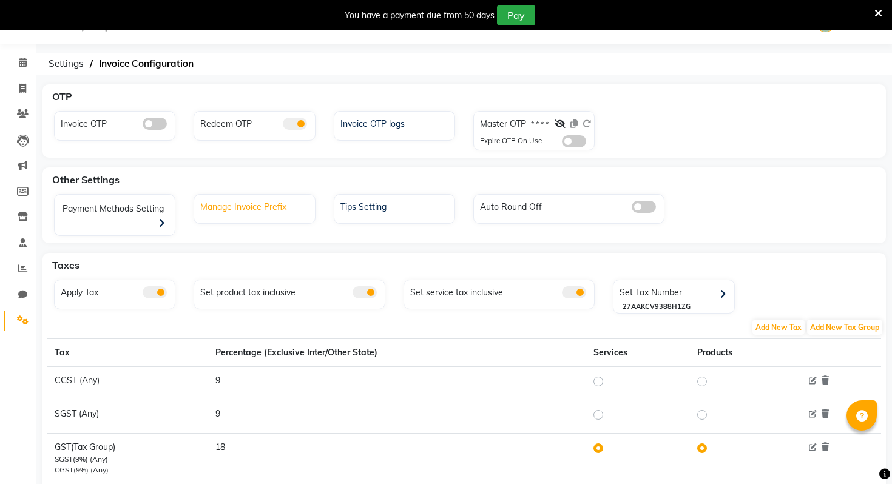
click at [285, 200] on div "Manage Invoice Prefix" at bounding box center [255, 206] width 117 height 16
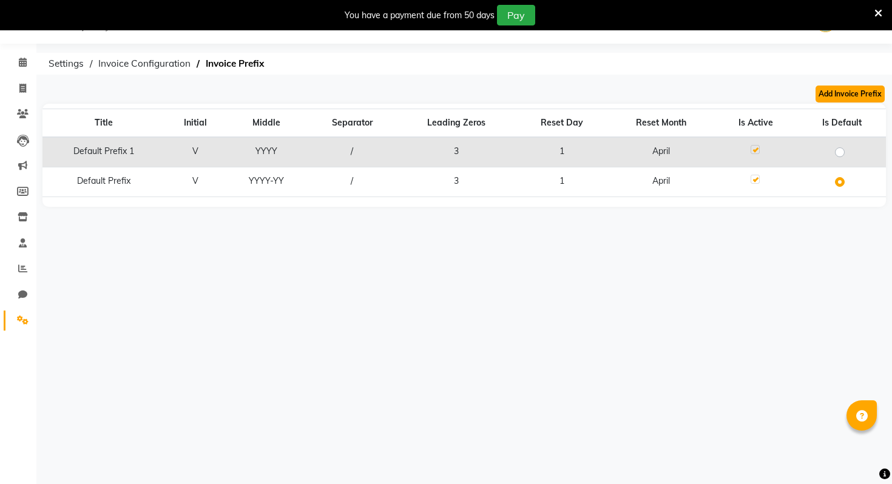
click at [849, 96] on button "Add Invoice Prefix" at bounding box center [849, 94] width 69 height 17
select select "YYYY-YY"
select select "04"
select select "3"
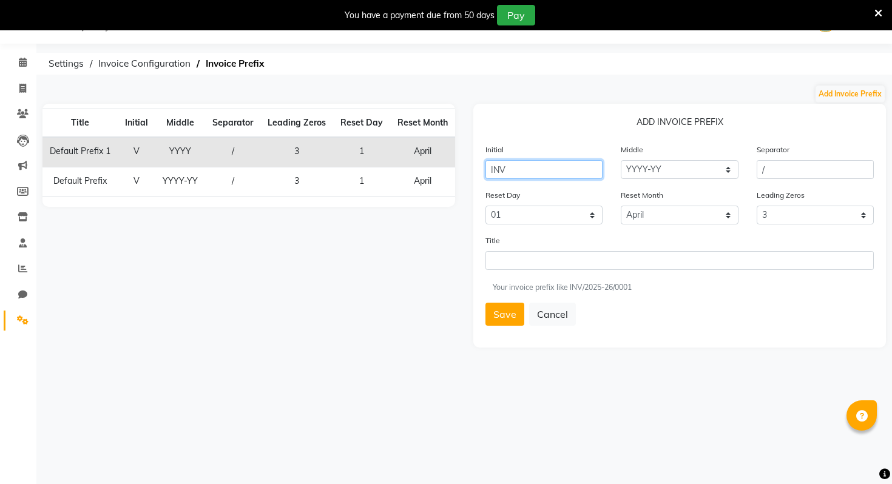
click at [548, 161] on input "INV" at bounding box center [543, 169] width 117 height 19
click at [550, 167] on input "INV" at bounding box center [543, 169] width 117 height 19
type input "I"
type input "PRO"
click at [499, 319] on button "Save" at bounding box center [504, 314] width 39 height 23
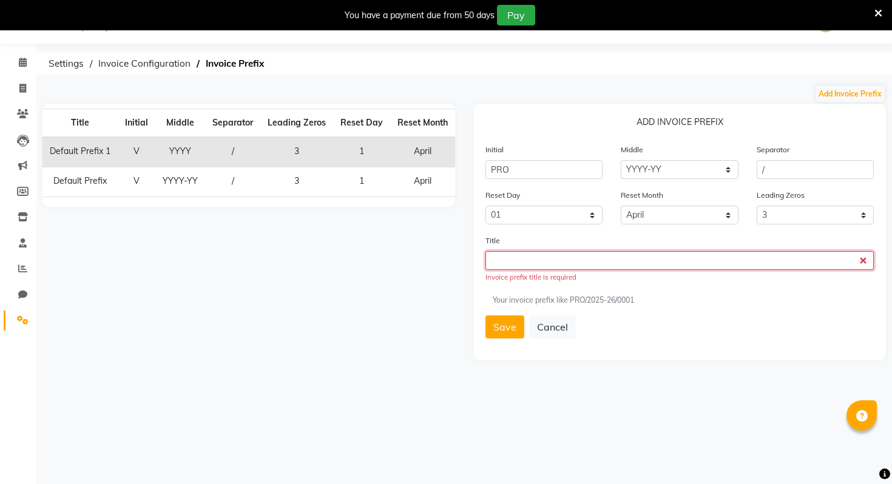
click at [548, 252] on input "text" at bounding box center [679, 260] width 388 height 19
type input "p"
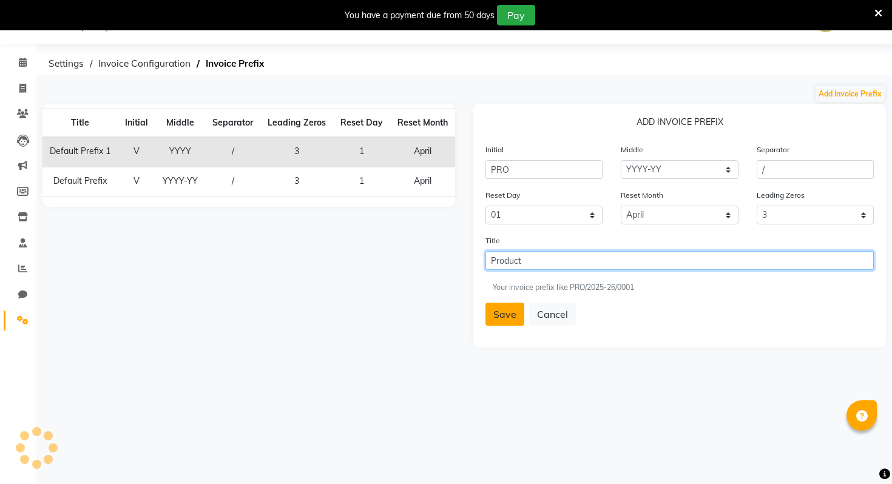
type input "Product"
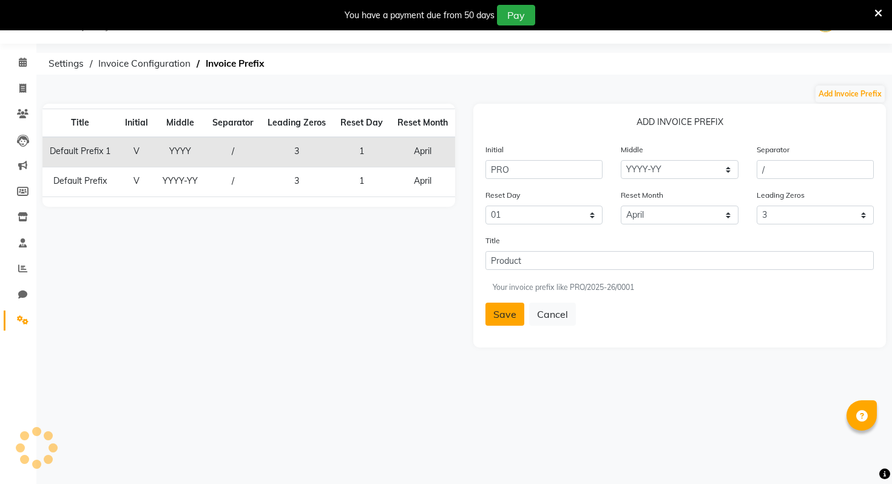
click at [500, 311] on button "Save" at bounding box center [504, 314] width 39 height 23
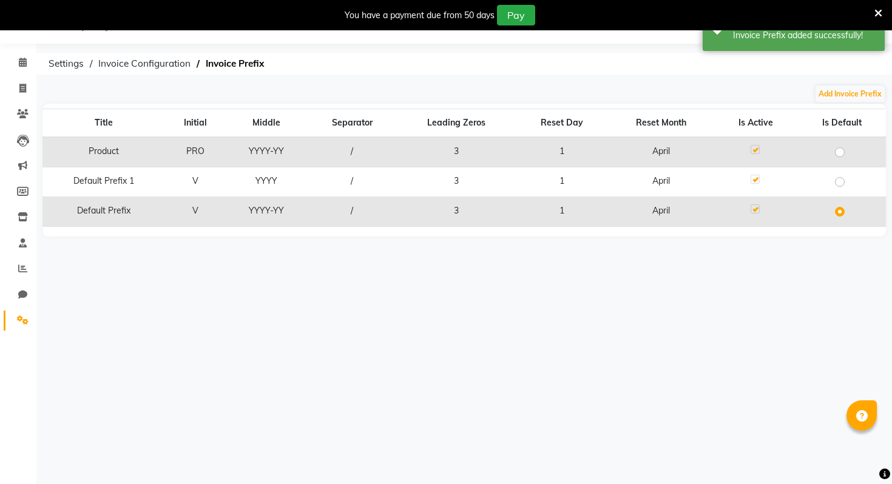
click at [849, 145] on label at bounding box center [849, 145] width 0 height 0
click at [840, 150] on input "radio" at bounding box center [844, 151] width 8 height 8
radio input "true"
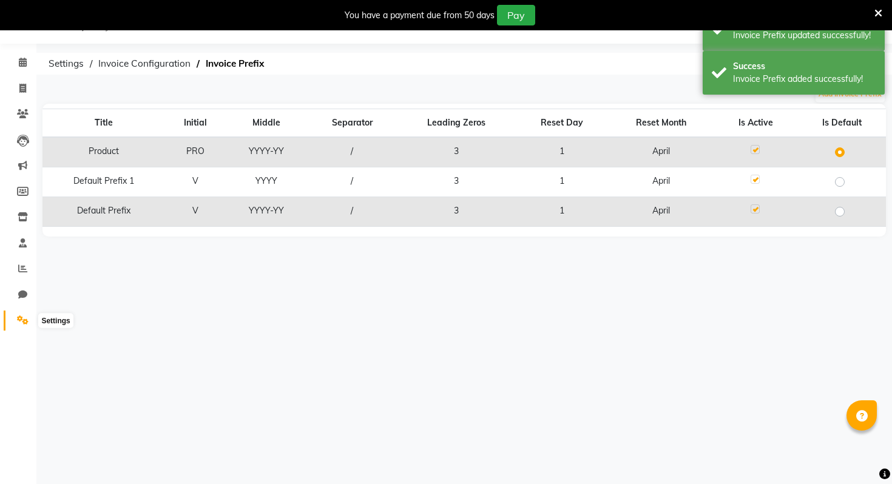
click at [19, 315] on span at bounding box center [22, 321] width 21 height 14
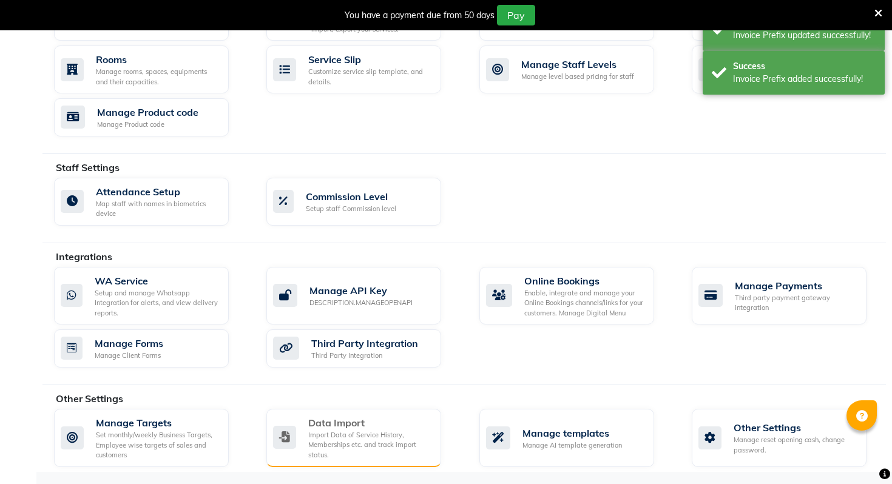
click at [313, 450] on div "Import Data of Service History, Memberships etc. and track import status." at bounding box center [369, 445] width 123 height 30
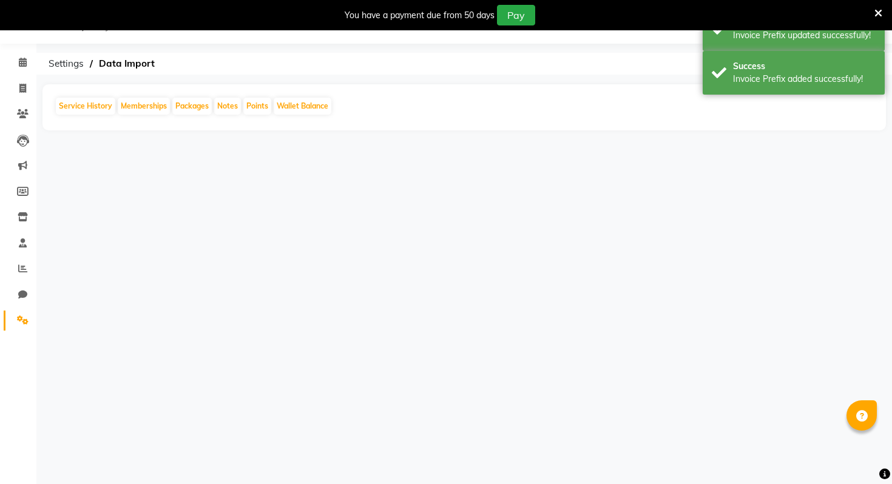
scroll to position [30, 0]
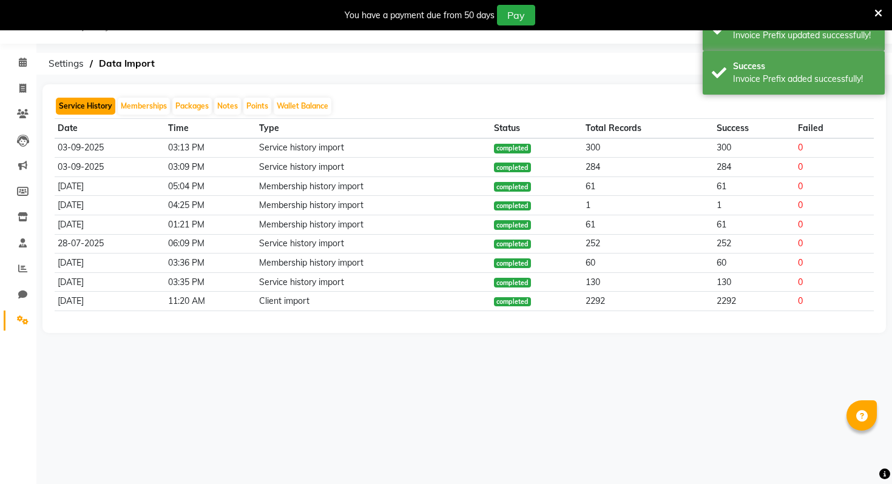
click at [101, 105] on button "Service History" at bounding box center [85, 106] width 59 height 17
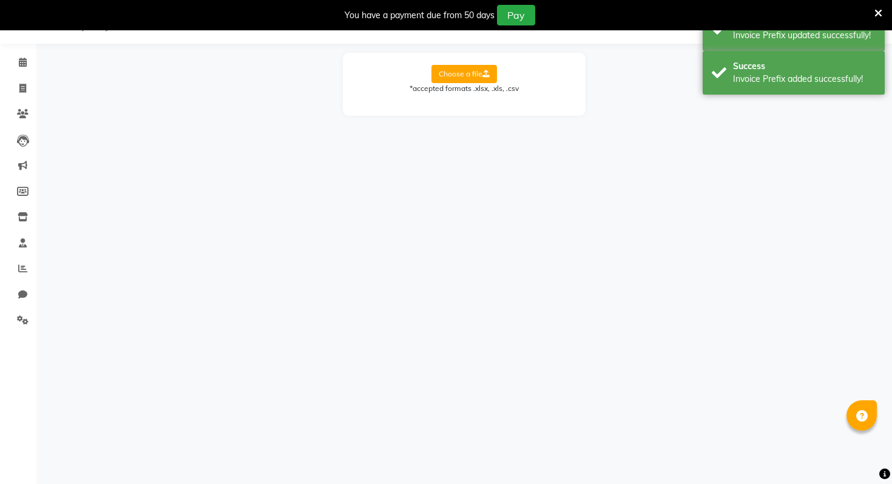
click at [481, 67] on label "Choose a file" at bounding box center [464, 74] width 66 height 18
click at [0, 0] on input "Choose a file" at bounding box center [0, 0] width 0 height 0
click at [499, 98] on form "Choose a file *accepted formats .xlsx, .xls, .csv Select Sheet: Select Sheet Mi…" at bounding box center [464, 94] width 218 height 58
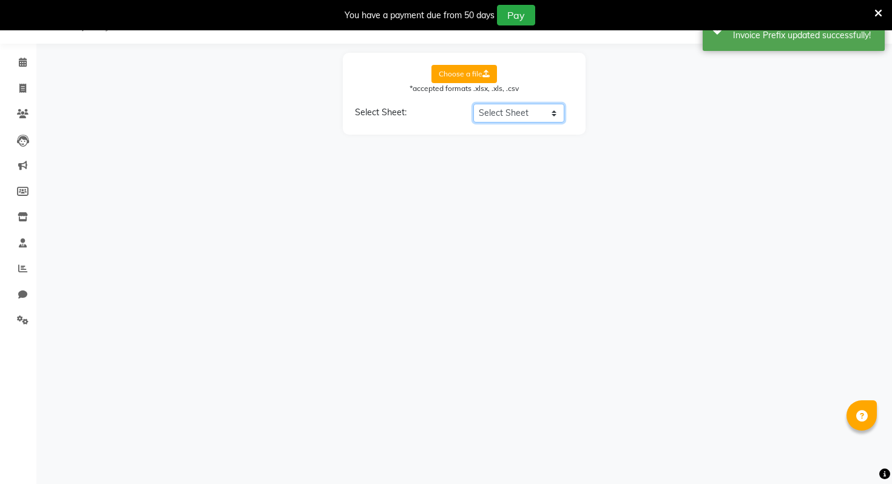
click at [499, 105] on select "Select Sheet Miscellaneous Staff Services Products Products Sales JUL Products …" at bounding box center [518, 113] width 91 height 19
select select "Products Sales JUL"
click at [473, 104] on select "Select Sheet Miscellaneous Staff Services Products Products Sales JUL Products …" at bounding box center [518, 113] width 91 height 19
select select "Client Name"
select select "Amount"
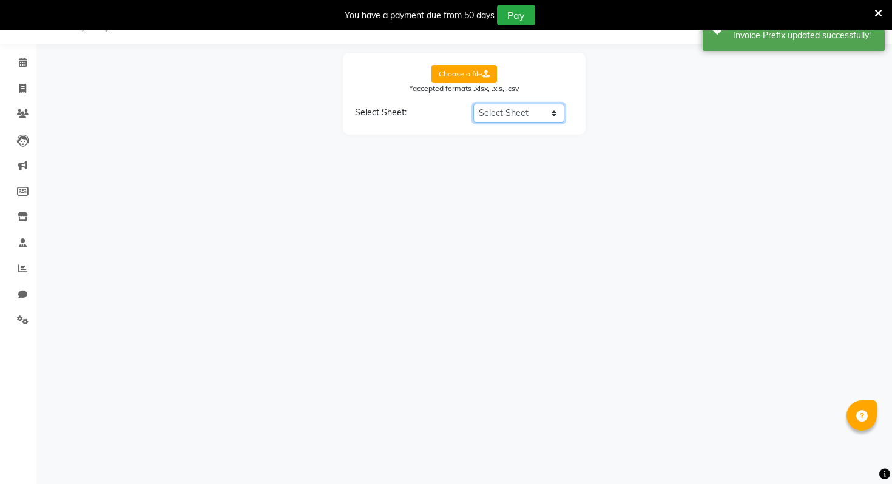
select select "Date"
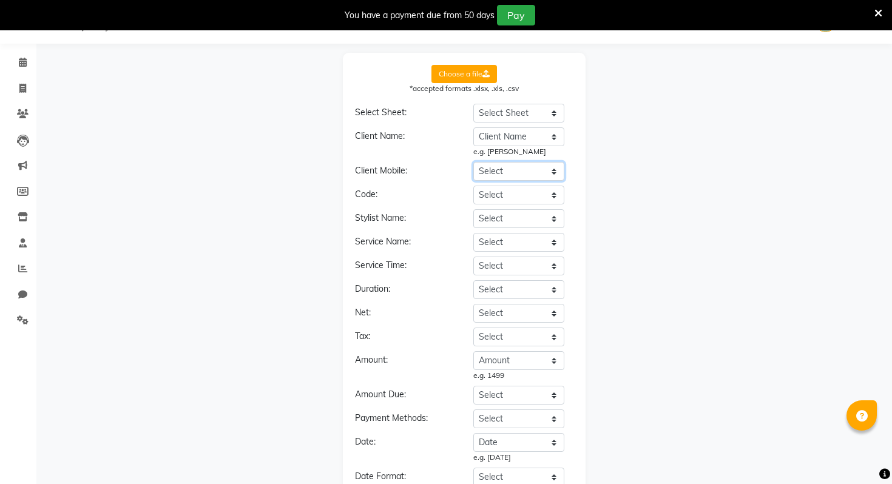
click at [515, 172] on select "Select Date Ref Client Name Mobile No. Service Category Stylist MRP Disc (%) Am…" at bounding box center [518, 171] width 91 height 19
select select "Mobile No."
click at [473, 162] on select "Select Date Ref Client Name Mobile No. Service Category Stylist MRP Disc (%) Am…" at bounding box center [518, 171] width 91 height 19
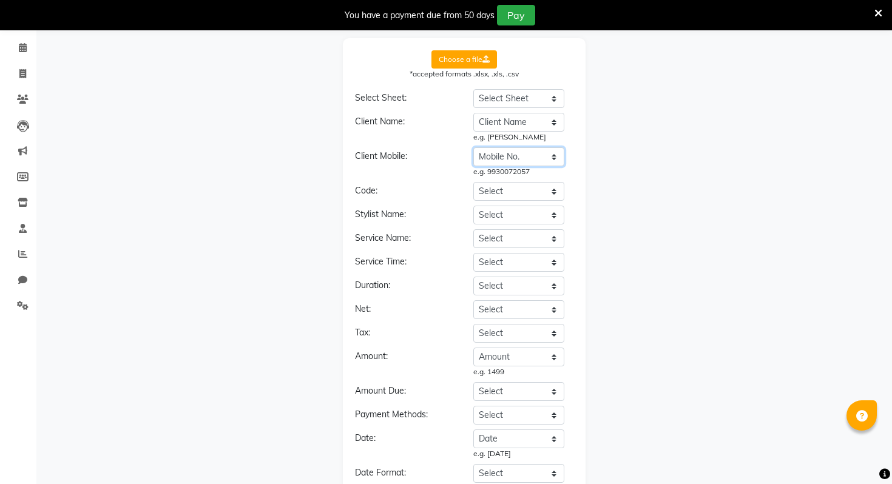
scroll to position [79, 0]
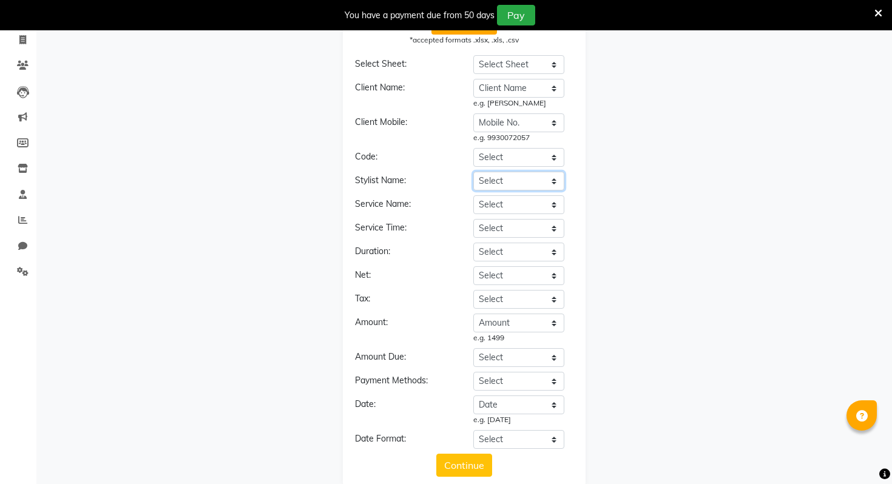
click at [517, 180] on select "Select Date Ref Client Name Mobile No. Service Category Stylist MRP Disc (%) Am…" at bounding box center [518, 181] width 91 height 19
select select "Stylist"
click at [473, 172] on select "Select Date Ref Client Name Mobile No. Service Category Stylist MRP Disc (%) Am…" at bounding box center [518, 181] width 91 height 19
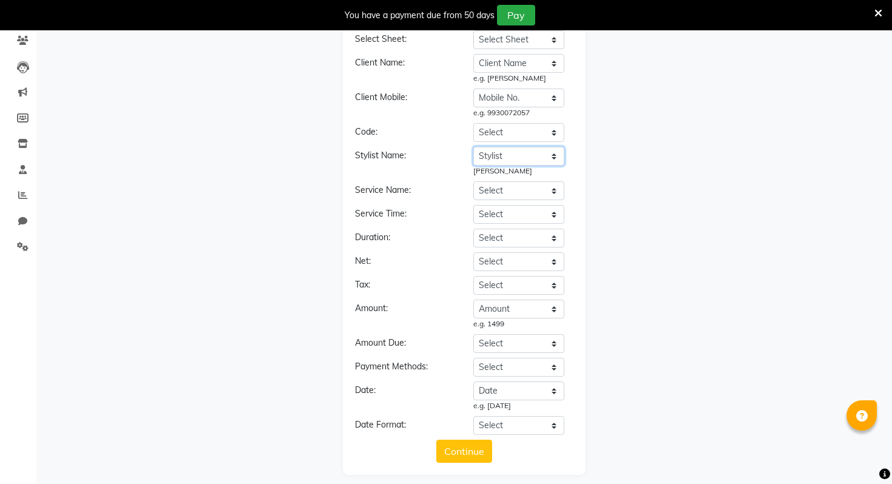
scroll to position [113, 0]
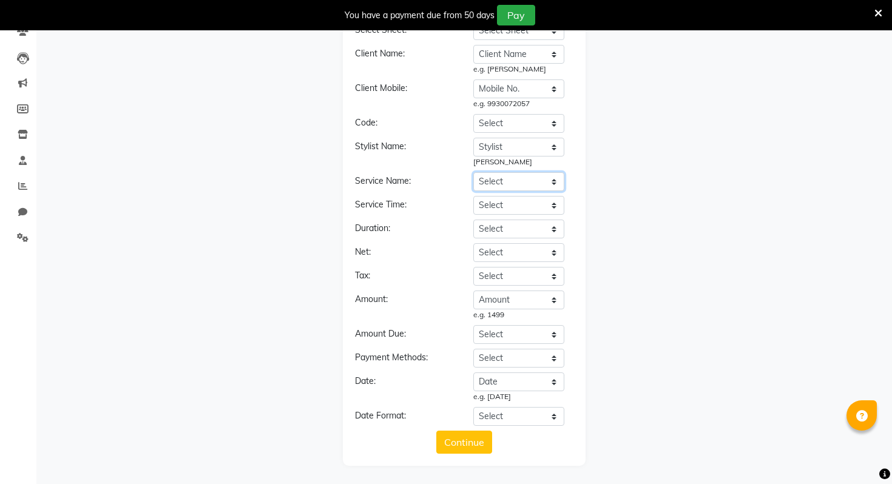
click at [536, 178] on select "Select Date Ref Client Name Mobile No. Service Category Stylist MRP Disc (%) Am…" at bounding box center [518, 181] width 91 height 19
select select "Service"
click at [473, 172] on select "Select Date Ref Client Name Mobile No. Service Category Stylist MRP Disc (%) Am…" at bounding box center [518, 181] width 91 height 19
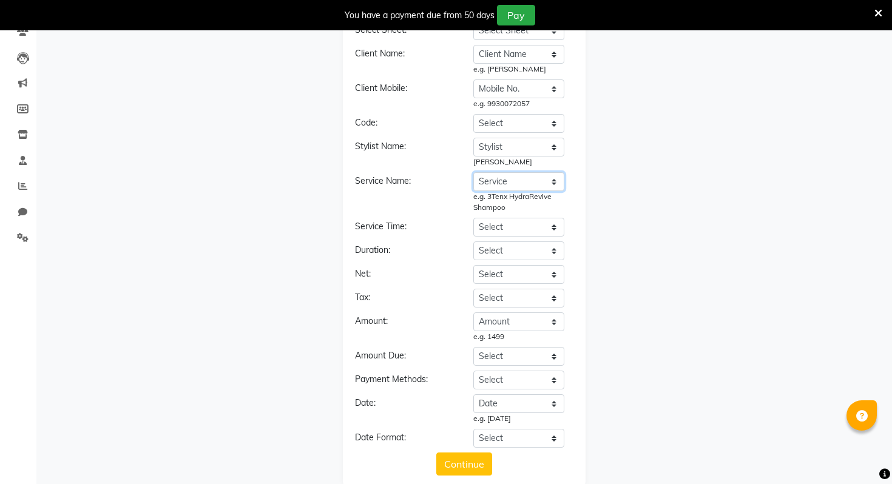
scroll to position [135, 0]
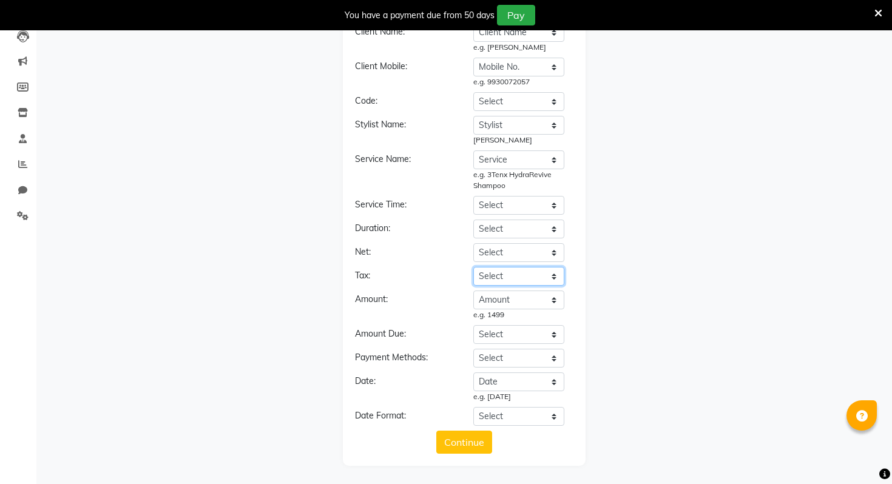
click at [514, 278] on select "Select Date Ref Client Name Mobile No. Service Category Stylist MRP Disc (%) Am…" at bounding box center [518, 276] width 91 height 19
click at [511, 356] on select "Select Date Ref Client Name Mobile No. Service Category Stylist MRP Disc (%) Am…" at bounding box center [518, 358] width 91 height 19
click at [473, 349] on select "Select Date Ref Client Name Mobile No. Service Category Stylist MRP Disc (%) Am…" at bounding box center [518, 358] width 91 height 19
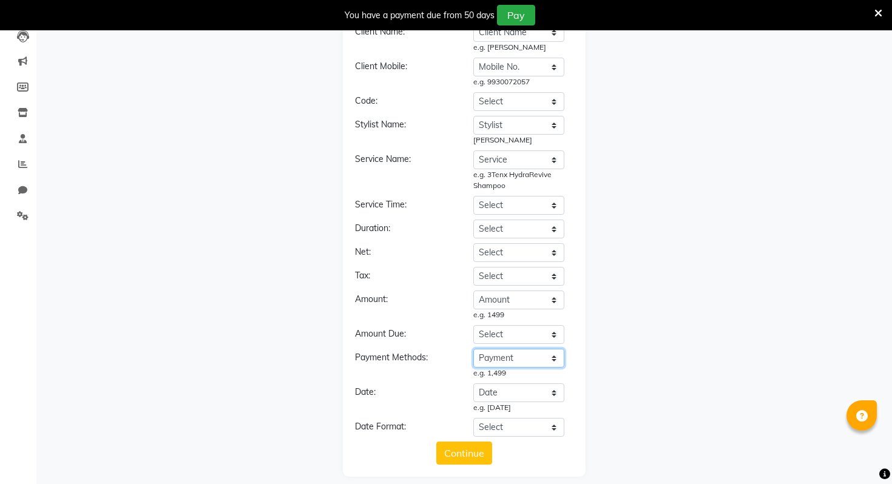
click at [514, 359] on select "Select Date Ref Client Name Mobile No. Service Category Stylist MRP Disc (%) Am…" at bounding box center [518, 358] width 91 height 19
select select "Mode"
click at [473, 349] on select "Select Date Ref Client Name Mobile No. Service Category Stylist MRP Disc (%) Am…" at bounding box center [518, 358] width 91 height 19
click at [525, 305] on select "Select Date Ref Client Name Mobile No. Service Category Stylist MRP Disc (%) Am…" at bounding box center [518, 300] width 91 height 19
select select "Payment"
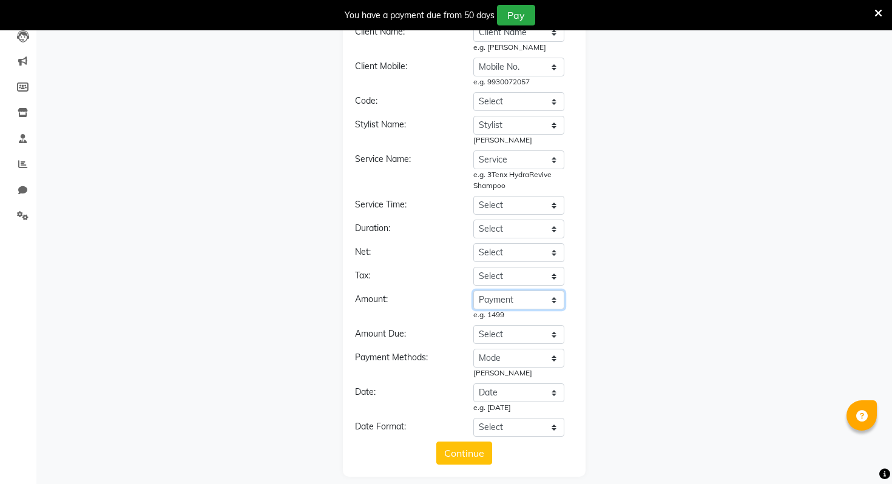
click at [473, 291] on select "Select Date Ref Client Name Mobile No. Service Category Stylist MRP Disc (%) Am…" at bounding box center [518, 300] width 91 height 19
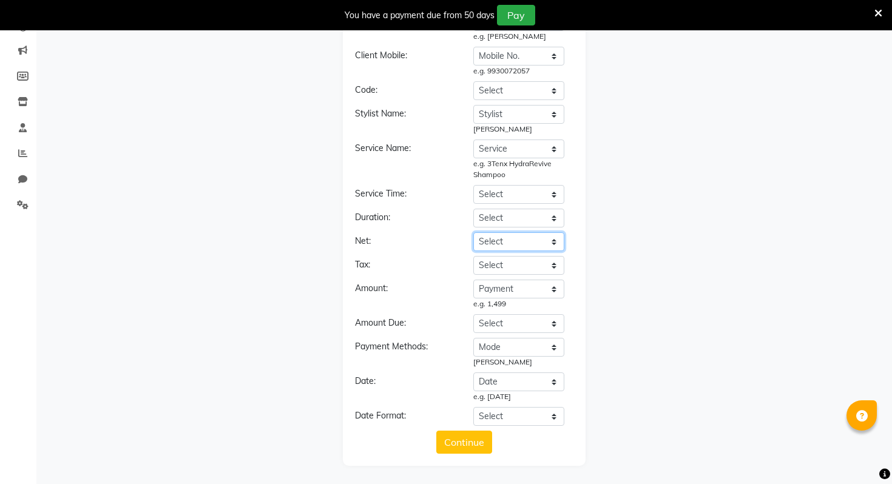
click at [510, 243] on select "Select Date Ref Client Name Mobile No. Service Category Stylist MRP Disc (%) Am…" at bounding box center [518, 241] width 91 height 19
select select "Amount"
click at [473, 232] on select "Select Date Ref Client Name Mobile No. Service Category Stylist MRP Disc (%) Am…" at bounding box center [518, 241] width 91 height 19
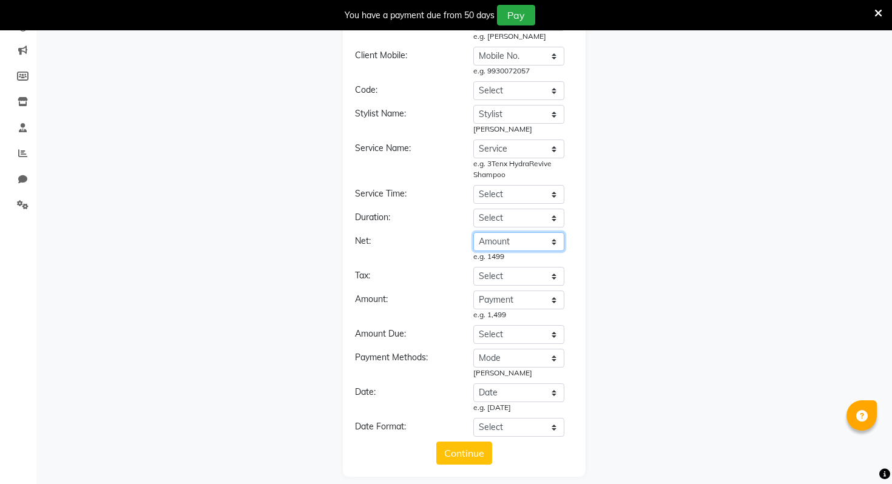
scroll to position [157, 0]
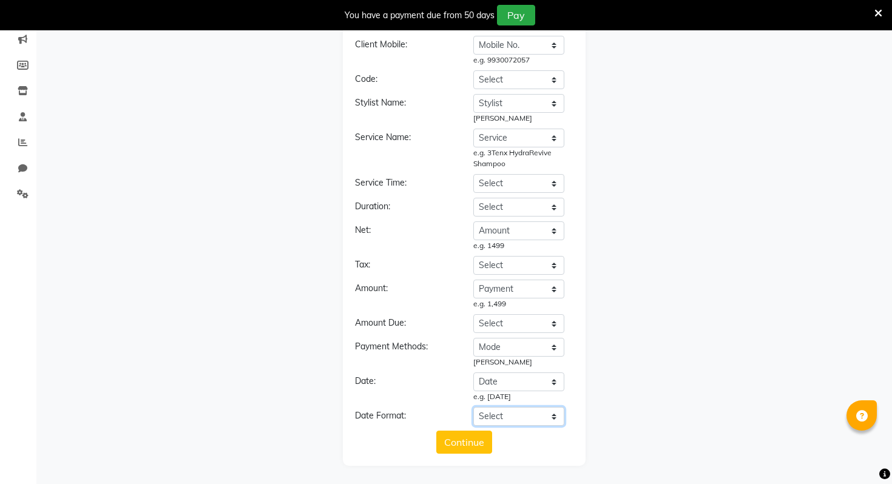
click at [502, 419] on select "Select YYYY-MM-DD MM-DD-YYYY DD-MM-YYYY MMMM Do, YYYY M/D/YYYY MMM Do YY MM/DD/…" at bounding box center [518, 416] width 91 height 19
select select "YYYY-MM-DD"
click at [473, 407] on select "Select YYYY-MM-DD MM-DD-YYYY DD-MM-YYYY MMMM Do, YYYY M/D/YYYY MMM Do YY MM/DD/…" at bounding box center [518, 416] width 91 height 19
click at [471, 437] on button "Continue" at bounding box center [464, 442] width 56 height 23
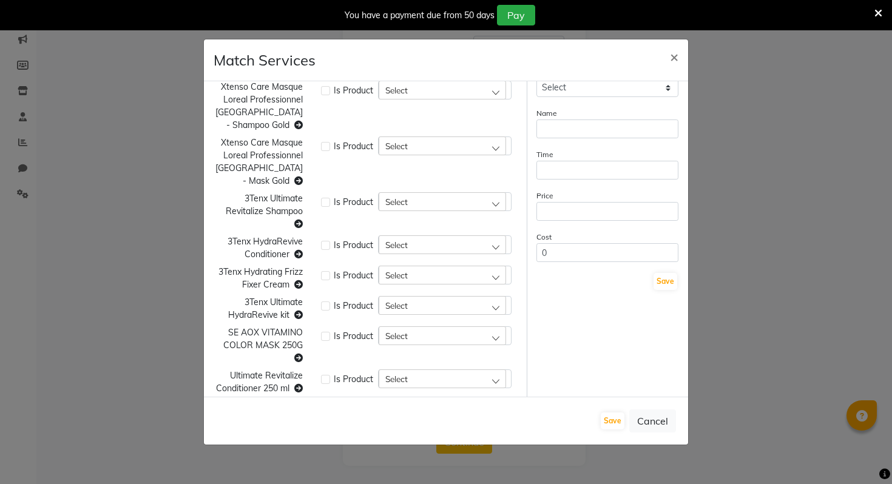
scroll to position [0, 0]
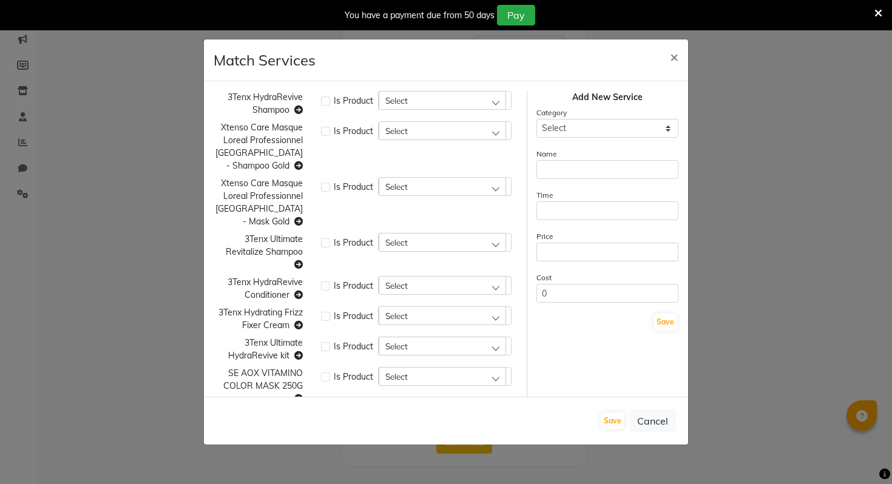
click at [403, 101] on span "Select" at bounding box center [396, 100] width 22 height 10
type input "3"
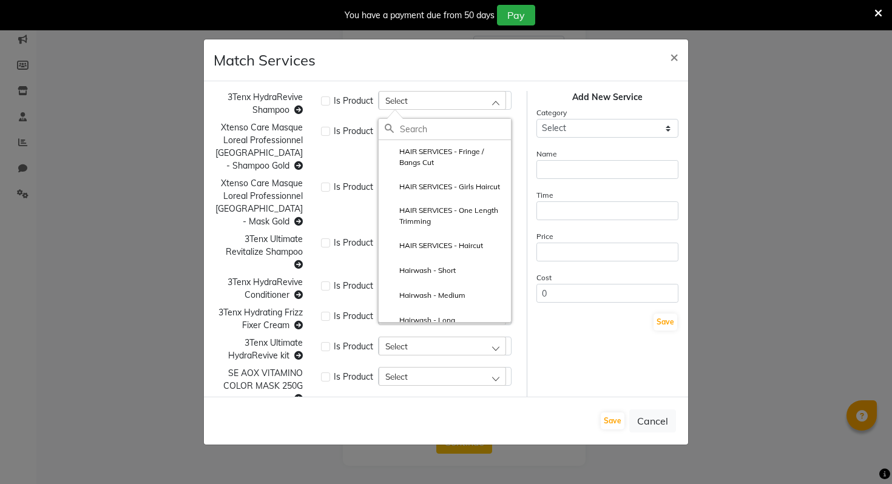
click at [290, 93] on span "3Tenx HydraRevive Shampoo" at bounding box center [264, 104] width 75 height 24
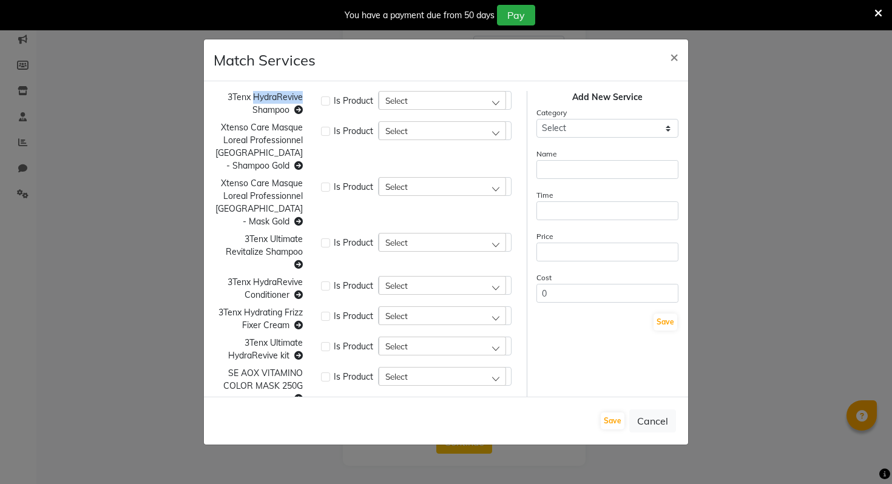
click at [290, 93] on span "3Tenx HydraRevive Shampoo" at bounding box center [264, 104] width 75 height 24
click at [327, 99] on label at bounding box center [325, 100] width 9 height 9
click at [327, 99] on input "checkbox" at bounding box center [325, 100] width 8 height 8
checkbox input "true"
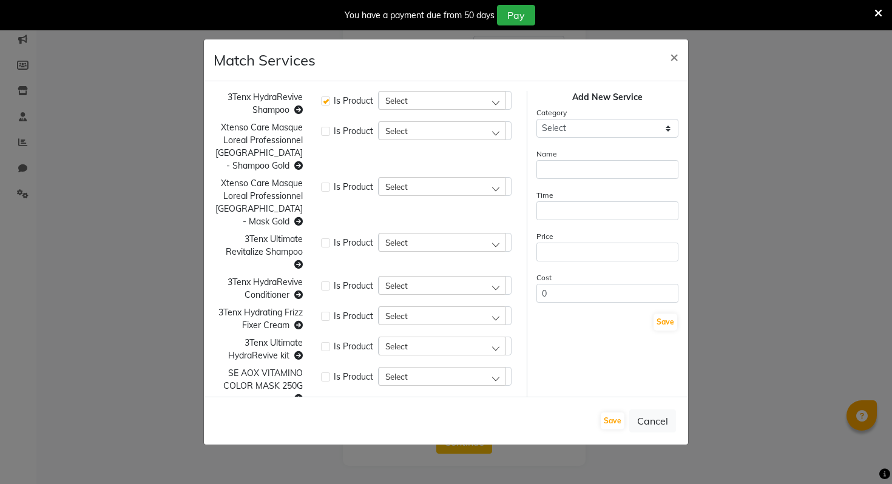
click at [437, 102] on div "Select" at bounding box center [442, 100] width 127 height 18
type input "3"
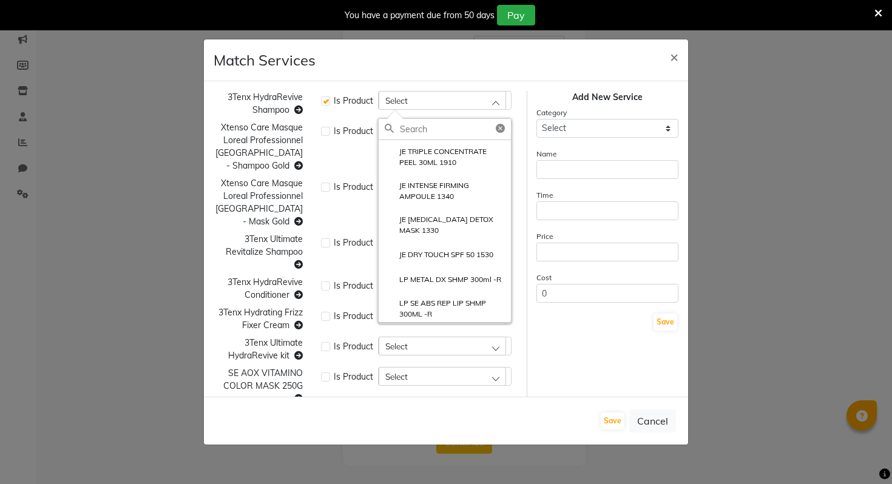
type input "="
click at [526, 86] on div "3Tenx HydraRevive Shampoo Is Product Select Marula Oil Shampoo -Sulfate Free 25…" at bounding box center [446, 238] width 484 height 315
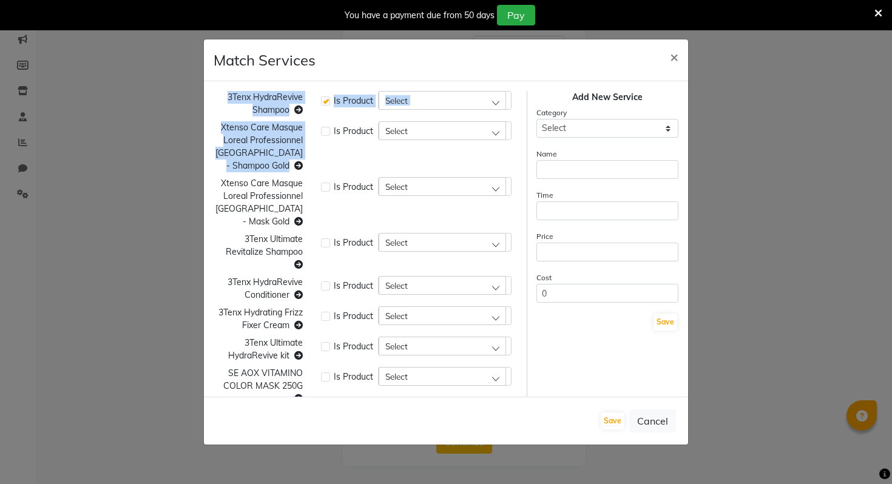
scroll to position [41, 0]
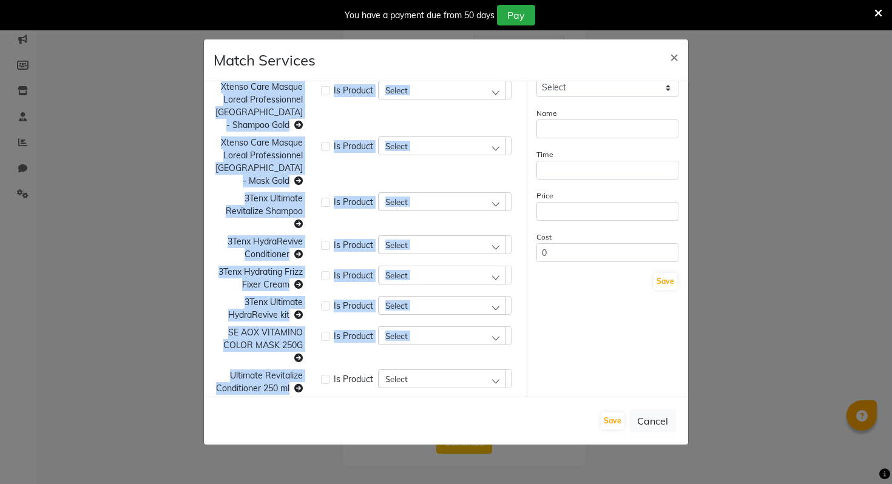
drag, startPoint x: 219, startPoint y: 94, endPoint x: 319, endPoint y: 394, distance: 316.5
click at [319, 394] on div "3Tenx HydraRevive Shampoo Is Product Select Marula Oil Shampoo -Sulfate Free 25…" at bounding box center [446, 238] width 484 height 315
copy div "3Tenx HydraRevive Shampoo Is Product Select Marula Oil Shampoo -Sulfate Free 25…"
click at [644, 423] on button "Cancel" at bounding box center [652, 420] width 47 height 23
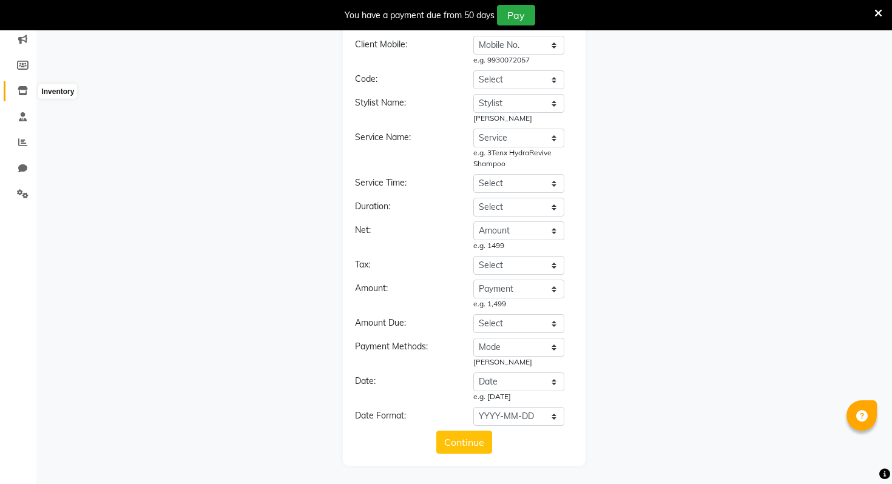
click at [22, 90] on icon at bounding box center [23, 90] width 10 height 9
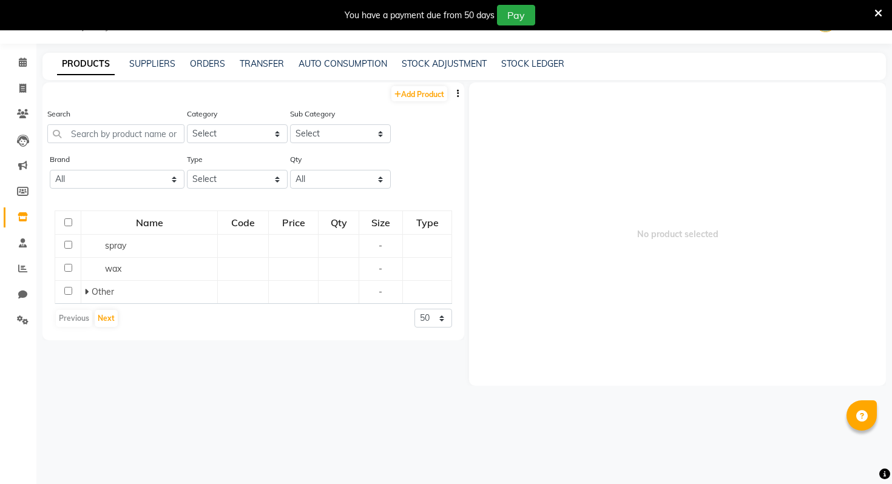
scroll to position [38, 0]
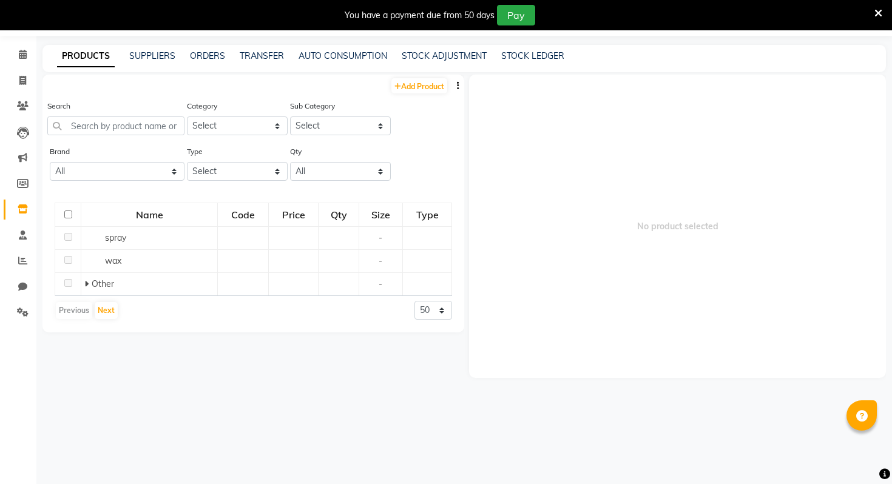
click at [457, 87] on icon "button" at bounding box center [458, 85] width 2 height 8
click at [431, 80] on div "IMPORT" at bounding box center [419, 78] width 39 height 15
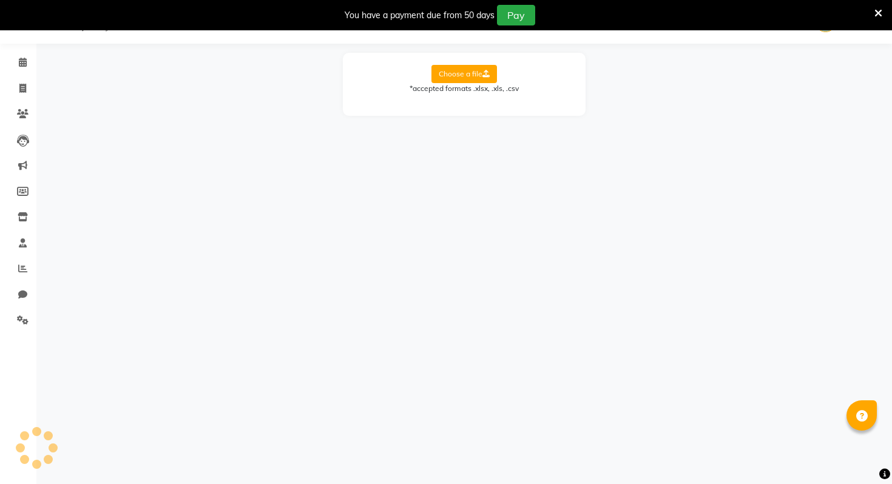
scroll to position [30, 0]
click at [457, 81] on label "Choose a file" at bounding box center [464, 74] width 66 height 18
click at [0, 0] on input "Choose a file" at bounding box center [0, 0] width 0 height 0
click at [494, 107] on select "Select Sheet Sheet1" at bounding box center [518, 113] width 91 height 19
select select "Sheet1"
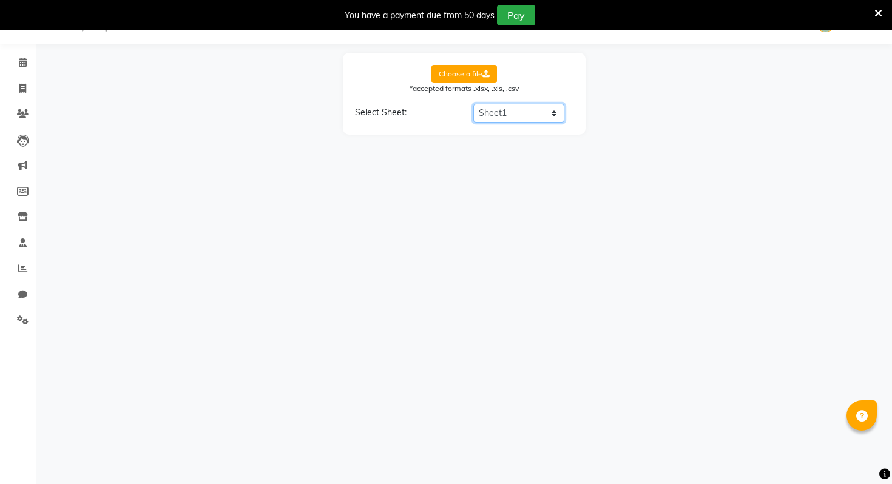
click at [473, 104] on select "Select Sheet Sheet1" at bounding box center [518, 113] width 91 height 19
select select "Product name"
select select "price"
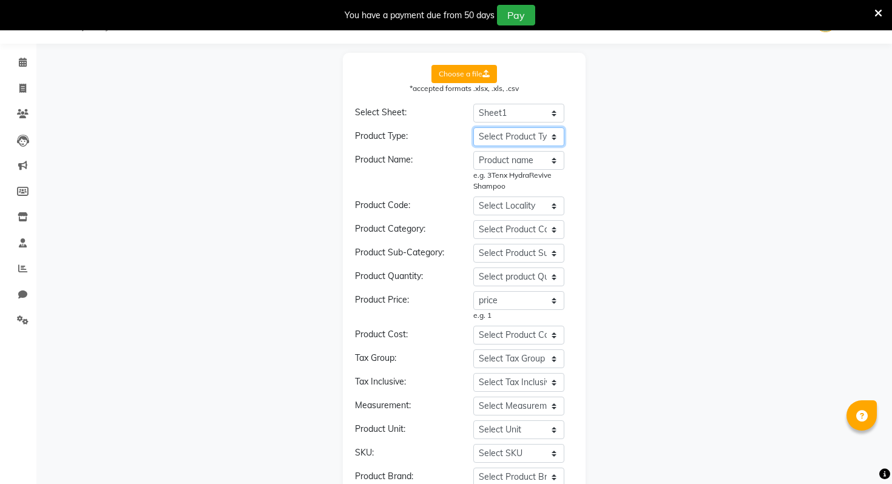
click at [505, 138] on select "Select Product Type Cata Sub Product name price qty type" at bounding box center [518, 136] width 91 height 19
click at [473, 127] on select "Select Product Type Cata Sub Product name price qty type" at bounding box center [518, 136] width 91 height 19
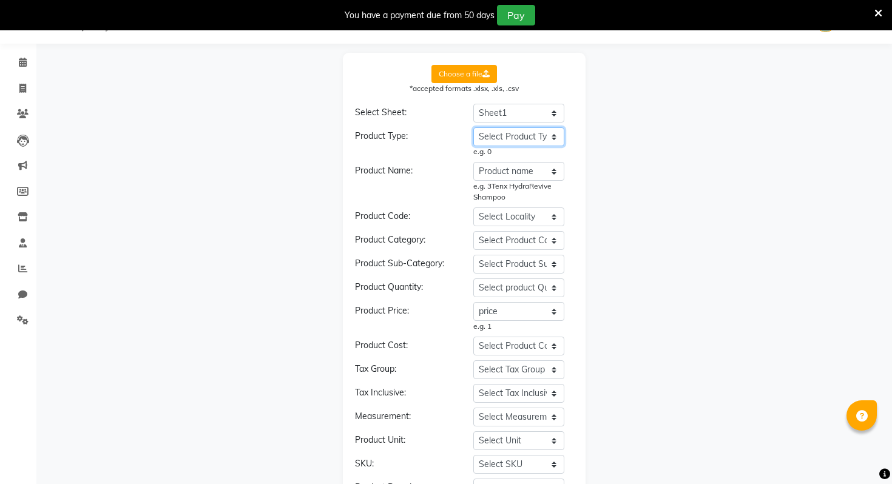
click at [519, 143] on select "Select Product Type Cata Sub Product name price qty type" at bounding box center [518, 136] width 91 height 19
select select "type"
click at [473, 127] on select "Select Product Type Cata Sub Product name price qty type" at bounding box center [518, 136] width 91 height 19
click at [516, 237] on select "Select Product Category Cata Sub Product name price qty type" at bounding box center [518, 240] width 91 height 19
select select "Cata"
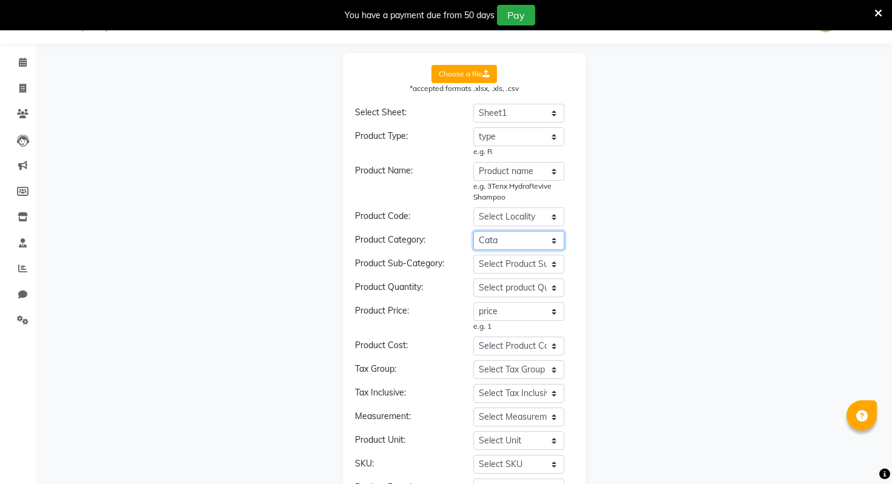
click at [473, 231] on select "Select Product Category Cata Sub Product name price qty type" at bounding box center [518, 240] width 91 height 19
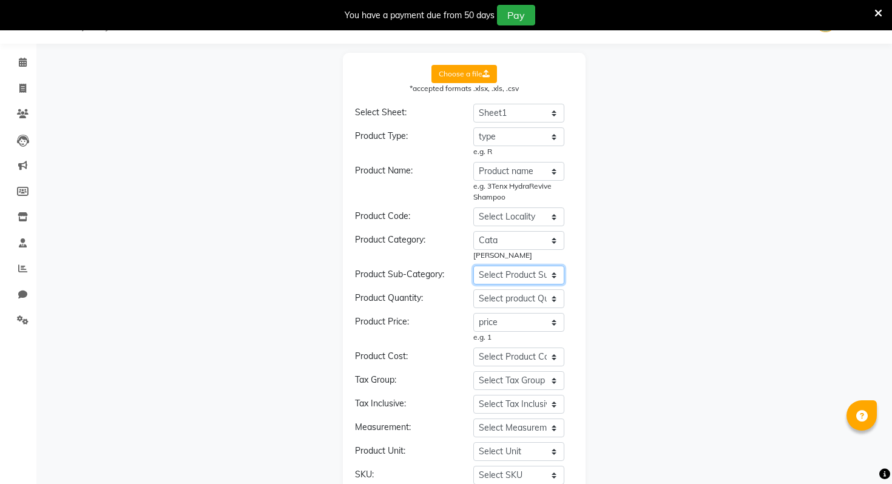
click at [511, 275] on select "Select Product Sub-Category Cata Sub Product name price qty type" at bounding box center [518, 275] width 91 height 19
select select "Sub"
click at [473, 266] on select "Select Product Sub-Category Cata Sub Product name price qty type" at bounding box center [518, 275] width 91 height 19
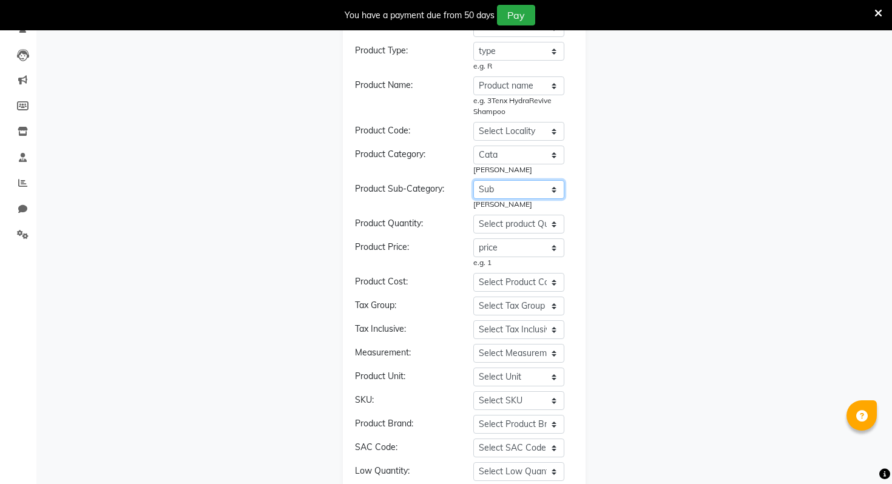
scroll to position [128, 0]
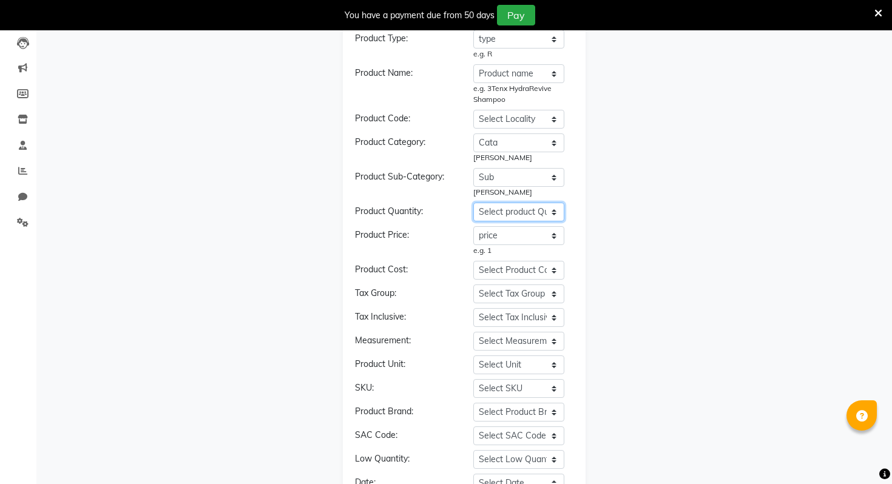
click at [518, 208] on select "Select product Quantity Cata Sub Product name price qty type" at bounding box center [518, 212] width 91 height 19
select select "qty"
click at [473, 203] on select "Select product Quantity Cata Sub Product name price qty type" at bounding box center [518, 212] width 91 height 19
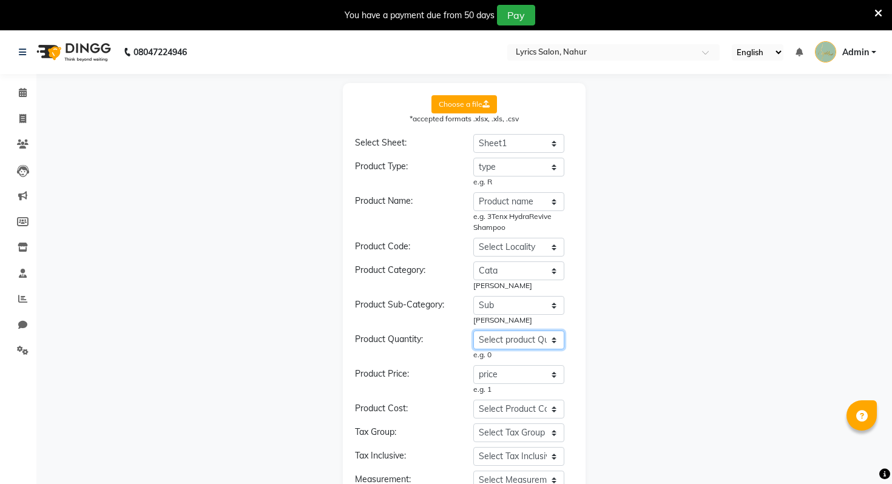
scroll to position [324, 0]
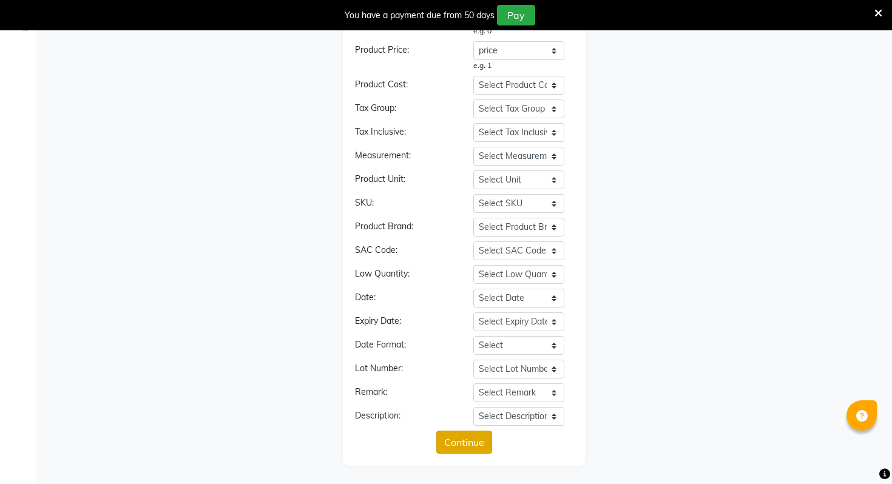
click at [459, 437] on button "Continue" at bounding box center [464, 442] width 56 height 23
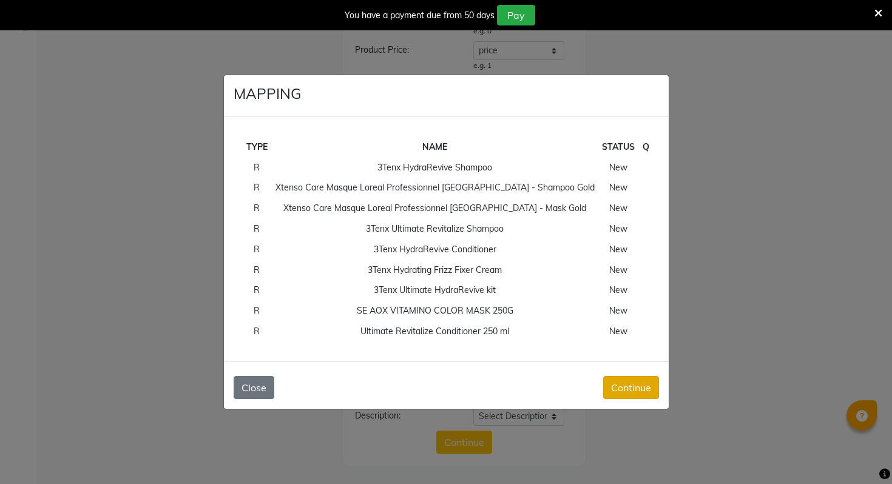
click at [633, 389] on button "Continue" at bounding box center [631, 387] width 56 height 23
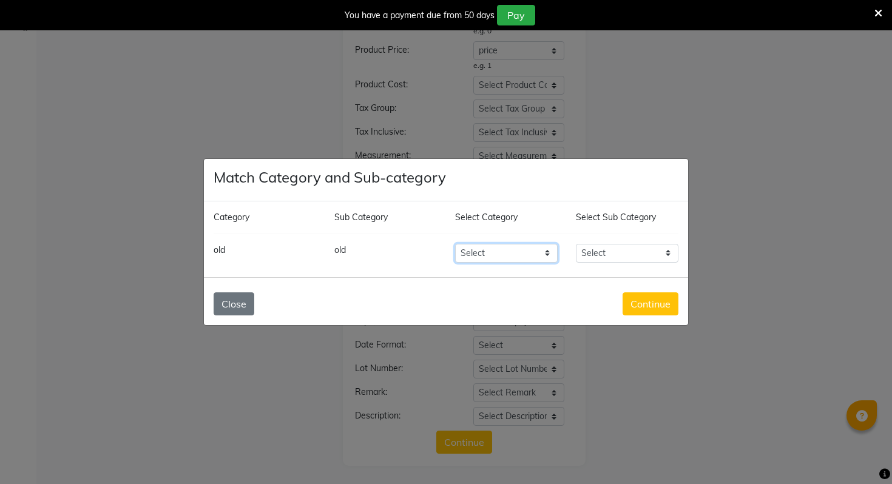
click at [544, 261] on select "Select Hair Skin Makeup Personal Care Appliances Beard Waxing Disposable Thread…" at bounding box center [506, 253] width 103 height 19
select select "1714701000"
click at [455, 244] on select "Select Hair Skin Makeup Personal Care Appliances Beard Waxing Disposable Thread…" at bounding box center [506, 253] width 103 height 19
click at [638, 257] on select "Select Houskeeping spray wax Other" at bounding box center [627, 253] width 103 height 19
select select "1714701002"
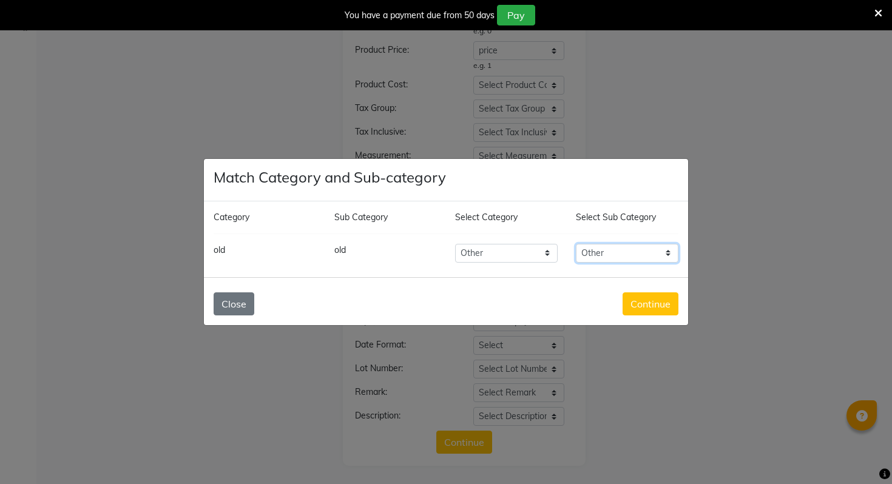
click at [576, 244] on select "Select Houskeeping spray wax Other" at bounding box center [627, 253] width 103 height 19
click at [642, 308] on button "Continue" at bounding box center [650, 303] width 56 height 23
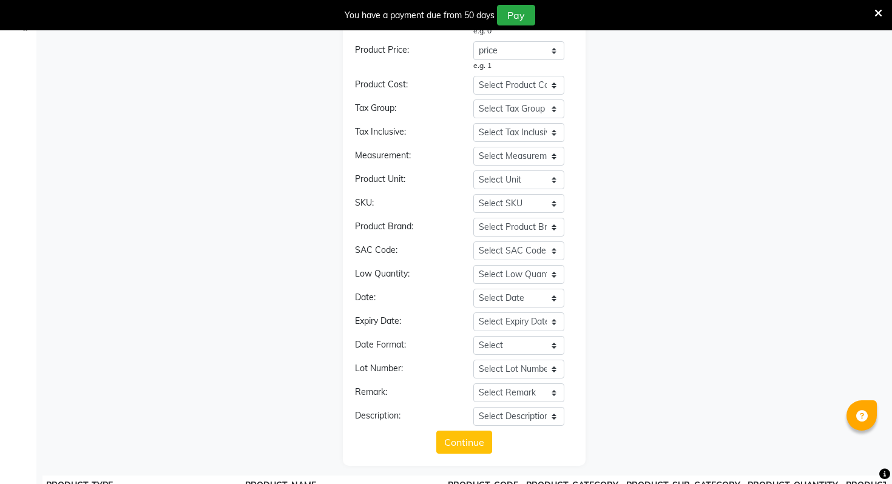
scroll to position [632, 0]
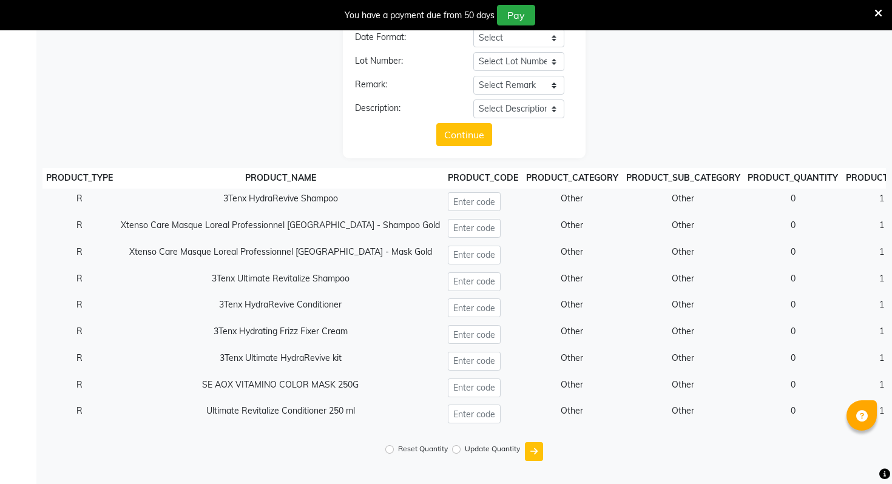
click at [443, 447] on label "Reset Quantity" at bounding box center [423, 448] width 50 height 11
click at [394, 447] on input "Reset Quantity" at bounding box center [389, 449] width 8 height 8
radio input "true"
click at [535, 450] on icon "submit" at bounding box center [533, 451] width 7 height 8
click at [487, 459] on div "Update Quantity" at bounding box center [486, 451] width 67 height 18
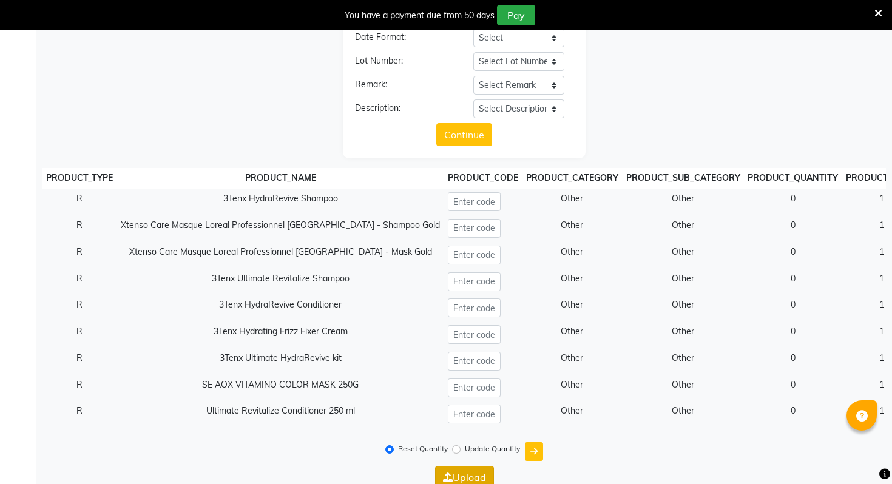
click at [485, 476] on button "Upload" at bounding box center [464, 477] width 59 height 23
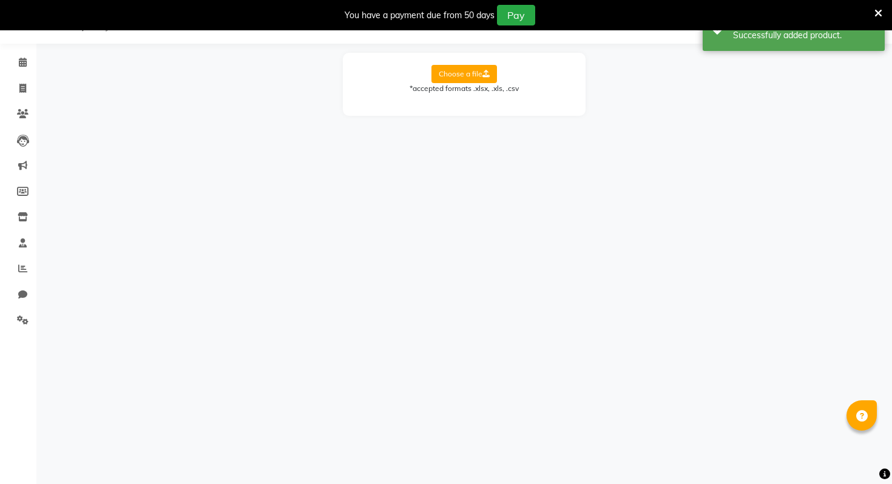
scroll to position [30, 0]
click at [25, 318] on icon at bounding box center [23, 319] width 12 height 9
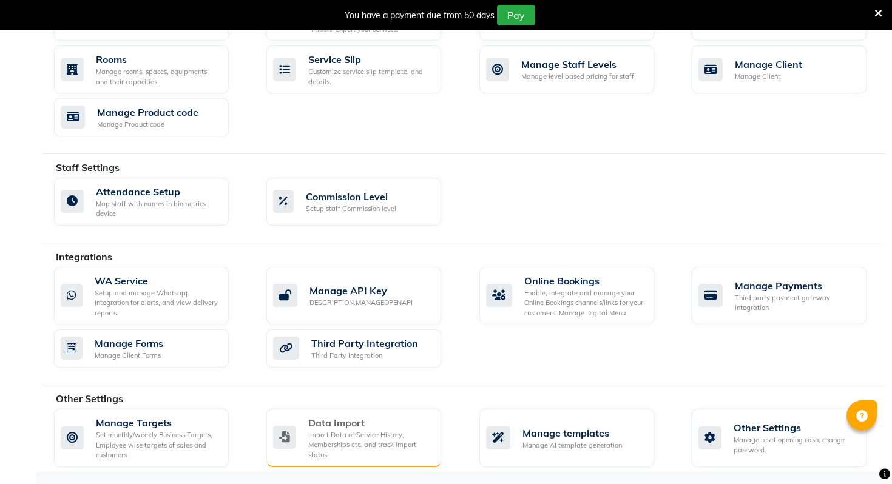
click at [338, 455] on div "Import Data of Service History, Memberships etc. and track import status." at bounding box center [369, 445] width 123 height 30
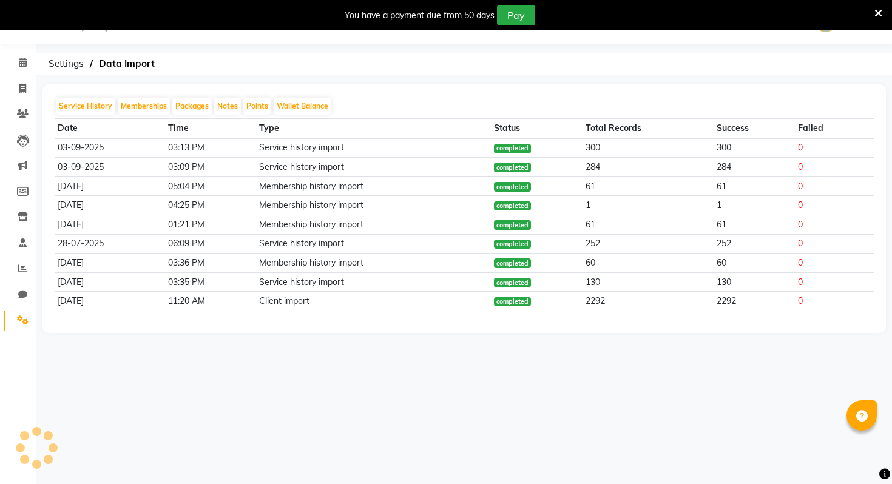
scroll to position [30, 0]
click at [105, 112] on button "Service History" at bounding box center [85, 106] width 59 height 17
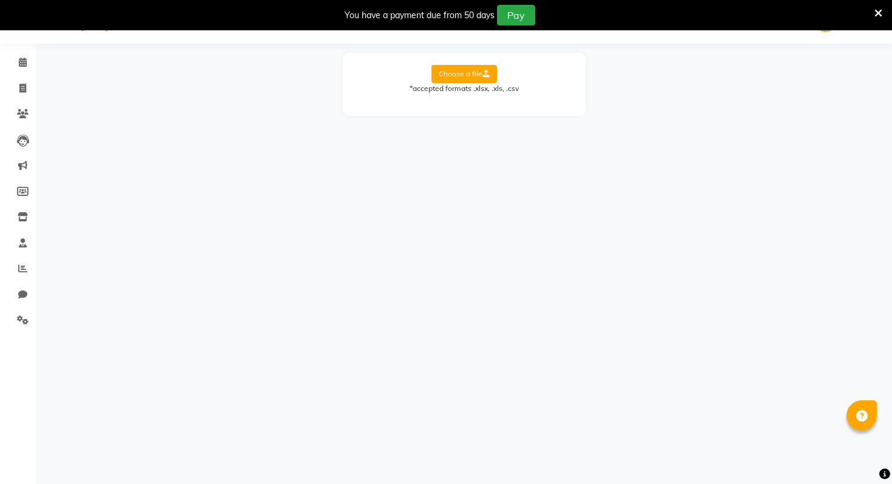
click at [465, 71] on label "Choose a file" at bounding box center [464, 74] width 66 height 18
click at [0, 0] on input "Choose a file" at bounding box center [0, 0] width 0 height 0
click at [523, 114] on select "Select Sheet Miscellaneous Staff Services Products Products Sales JUL Products …" at bounding box center [518, 113] width 91 height 19
select select "Products Sales JUL"
click at [473, 104] on select "Select Sheet Miscellaneous Staff Services Products Products Sales JUL Products …" at bounding box center [518, 113] width 91 height 19
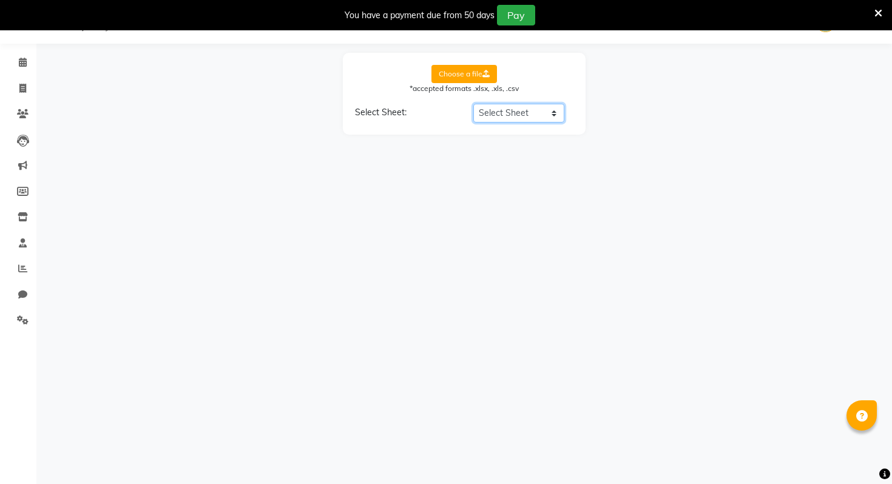
select select "Client Name"
select select "Amount"
select select "Date"
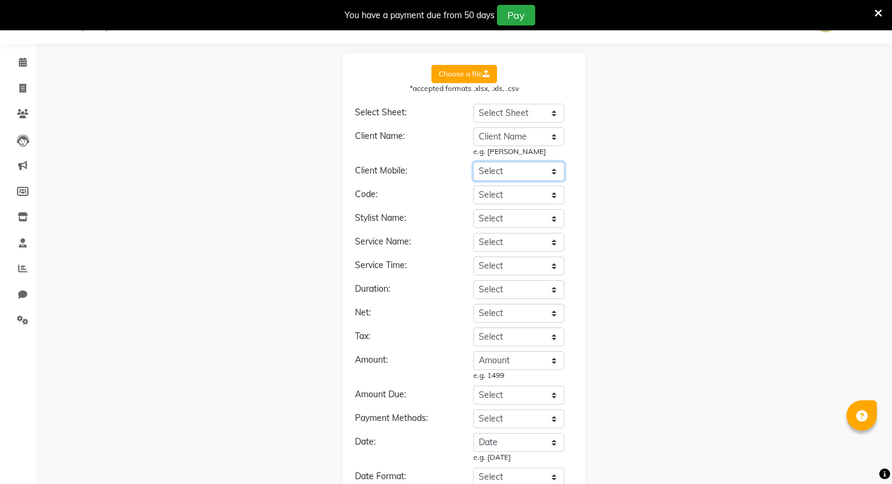
click at [502, 177] on select "Select Date Ref Client Name Mobile No. Service Category Stylist MRP Disc (%) Am…" at bounding box center [518, 171] width 91 height 19
select select "Mobile No."
click at [473, 162] on select "Select Date Ref Client Name Mobile No. Service Category Stylist MRP Disc (%) Am…" at bounding box center [518, 171] width 91 height 19
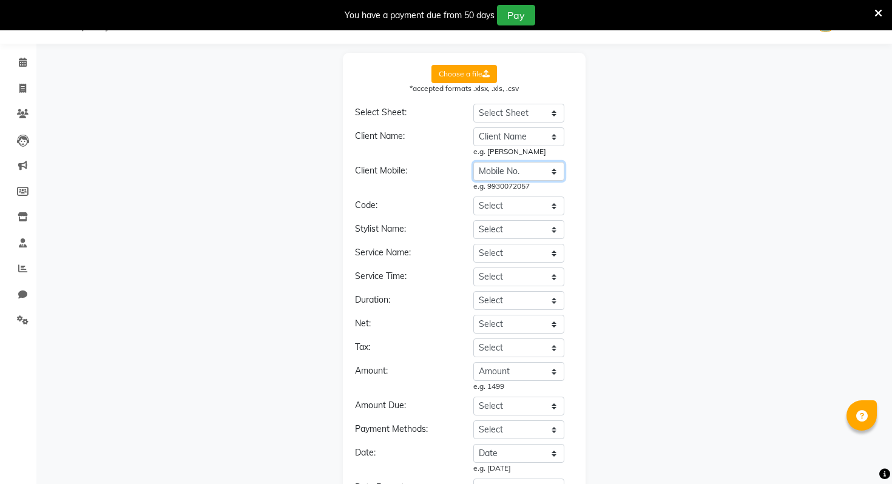
scroll to position [92, 0]
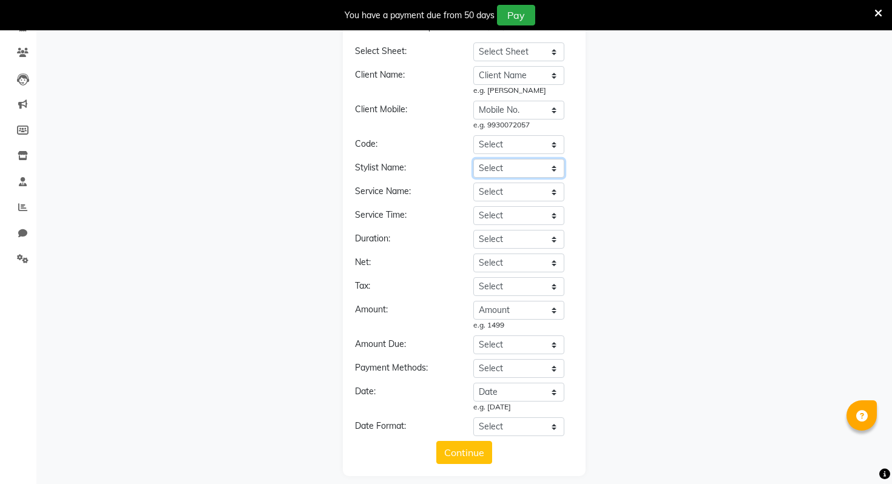
click at [519, 169] on select "Select Date Ref Client Name Mobile No. Service Category Stylist MRP Disc (%) Am…" at bounding box center [518, 168] width 91 height 19
select select "Stylist"
click at [473, 159] on select "Select Date Ref Client Name Mobile No. Service Category Stylist MRP Disc (%) Am…" at bounding box center [518, 168] width 91 height 19
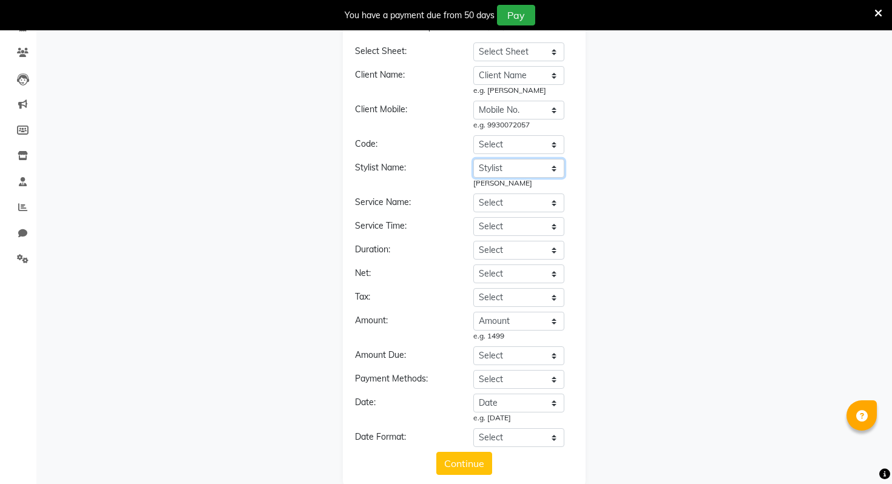
scroll to position [113, 0]
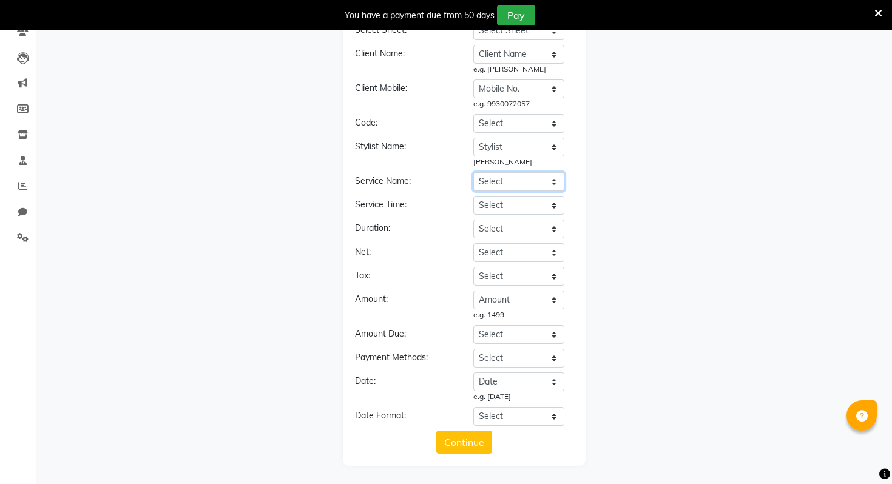
click at [527, 183] on select "Select Date Ref Client Name Mobile No. Service Category Stylist MRP Disc (%) Am…" at bounding box center [518, 181] width 91 height 19
click at [473, 172] on select "Select Date Ref Client Name Mobile No. Service Category Stylist MRP Disc (%) Am…" at bounding box center [518, 181] width 91 height 19
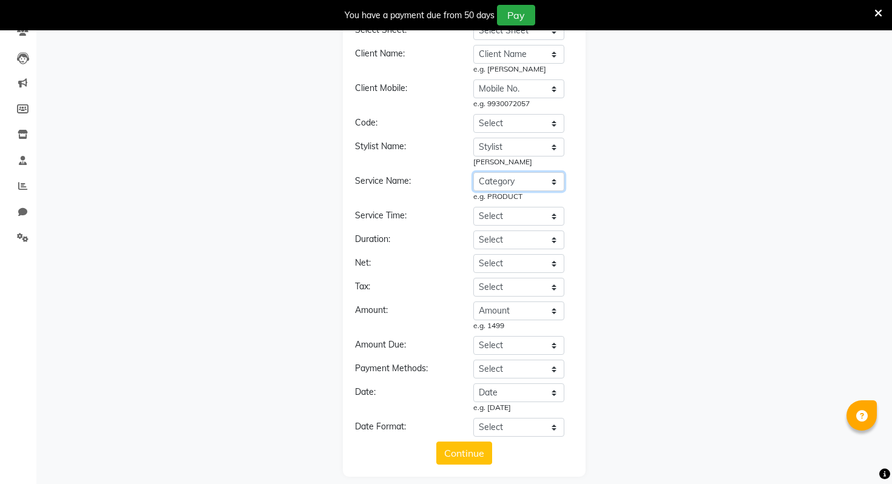
click at [511, 172] on select "Select Date Ref Client Name Mobile No. Service Category Stylist MRP Disc (%) Am…" at bounding box center [518, 181] width 91 height 19
select select "Service"
click at [473, 172] on select "Select Date Ref Client Name Mobile No. Service Category Stylist MRP Disc (%) Am…" at bounding box center [518, 181] width 91 height 19
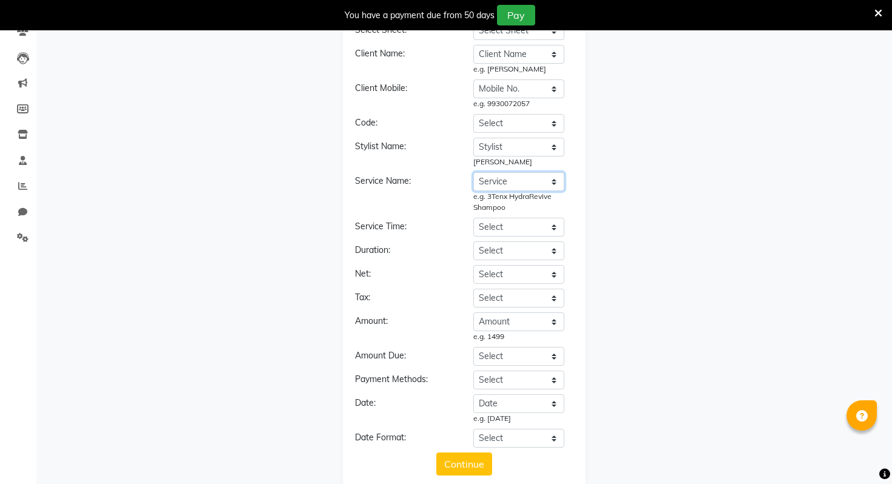
scroll to position [135, 0]
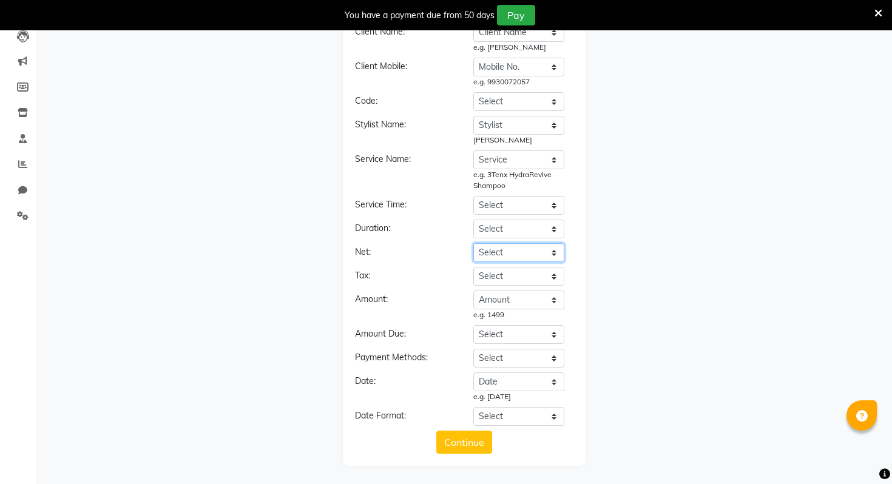
click at [517, 252] on select "Select Date Ref Client Name Mobile No. Service Category Stylist MRP Disc (%) Am…" at bounding box center [518, 252] width 91 height 19
select select "Amount"
click at [473, 243] on select "Select Date Ref Client Name Mobile No. Service Category Stylist MRP Disc (%) Am…" at bounding box center [518, 252] width 91 height 19
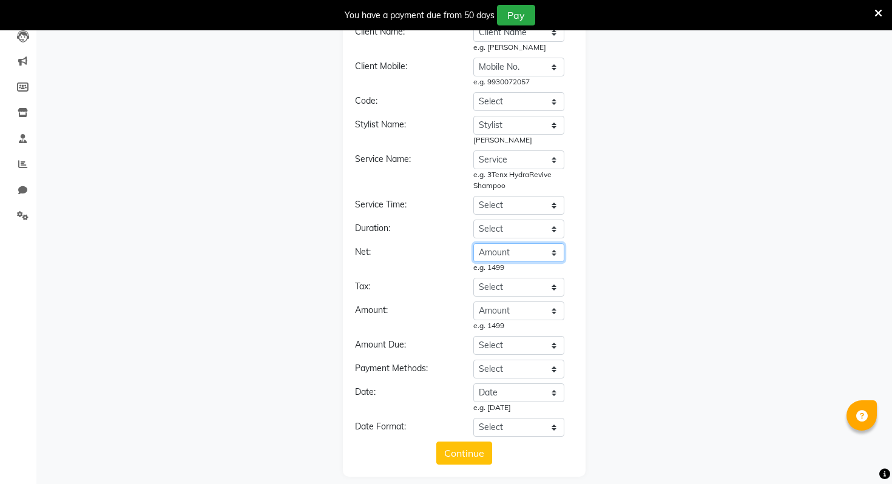
scroll to position [146, 0]
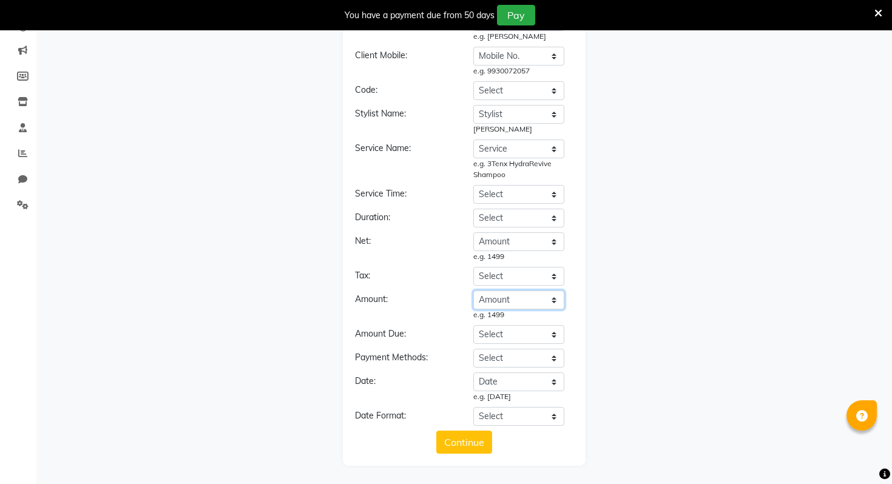
click at [521, 295] on select "Select Date Ref Client Name Mobile No. Service Category Stylist MRP Disc (%) Am…" at bounding box center [518, 300] width 91 height 19
select select "Payment"
click at [473, 291] on select "Select Date Ref Client Name Mobile No. Service Category Stylist MRP Disc (%) Am…" at bounding box center [518, 300] width 91 height 19
click at [515, 361] on select "Select Date Ref Client Name Mobile No. Service Category Stylist MRP Disc (%) Am…" at bounding box center [518, 358] width 91 height 19
click at [473, 349] on select "Select Date Ref Client Name Mobile No. Service Category Stylist MRP Disc (%) Am…" at bounding box center [518, 358] width 91 height 19
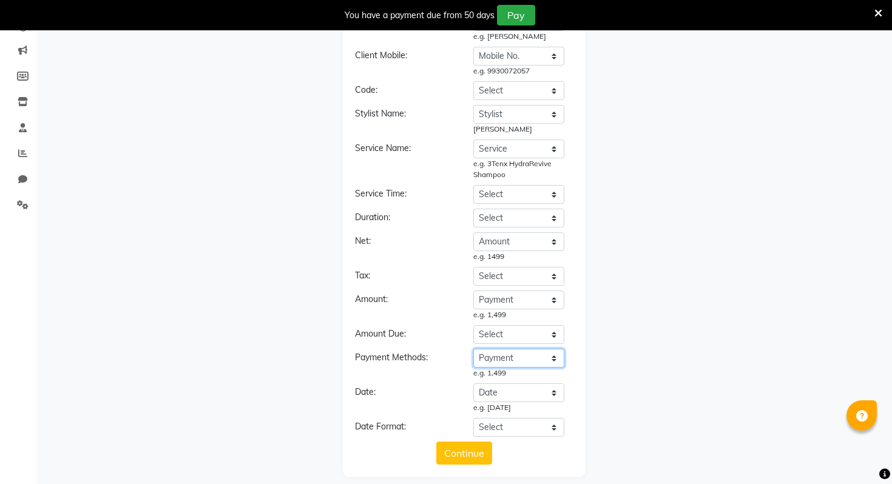
click at [519, 361] on select "Select Date Ref Client Name Mobile No. Service Category Stylist MRP Disc (%) Am…" at bounding box center [518, 358] width 91 height 19
select select "Mode"
click at [473, 349] on select "Select Date Ref Client Name Mobile No. Service Category Stylist MRP Disc (%) Am…" at bounding box center [518, 358] width 91 height 19
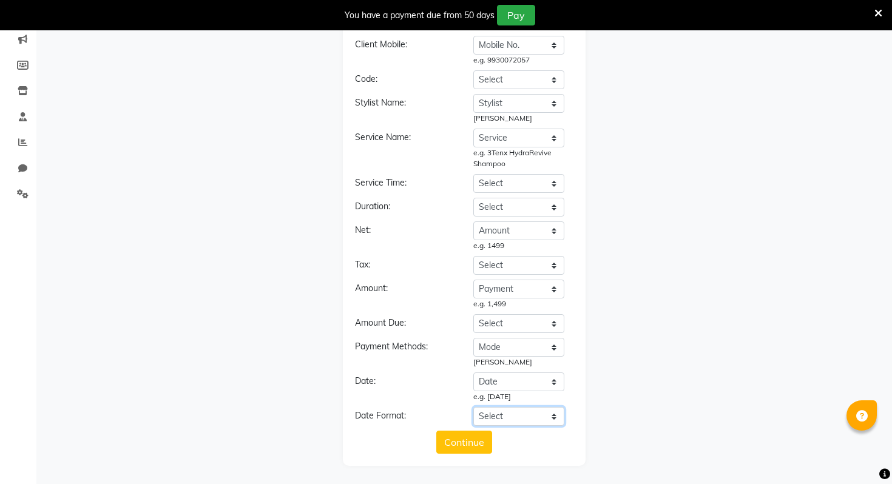
click at [531, 415] on select "Select YYYY-MM-DD MM-DD-YYYY DD-MM-YYYY MMMM Do, YYYY M/D/YYYY MMM Do YY MM/DD/…" at bounding box center [518, 416] width 91 height 19
select select "YYYY-MM-DD"
click at [473, 407] on select "Select YYYY-MM-DD MM-DD-YYYY DD-MM-YYYY MMMM Do, YYYY M/D/YYYY MMM Do YY MM/DD/…" at bounding box center [518, 416] width 91 height 19
click at [480, 444] on button "Continue" at bounding box center [464, 442] width 56 height 23
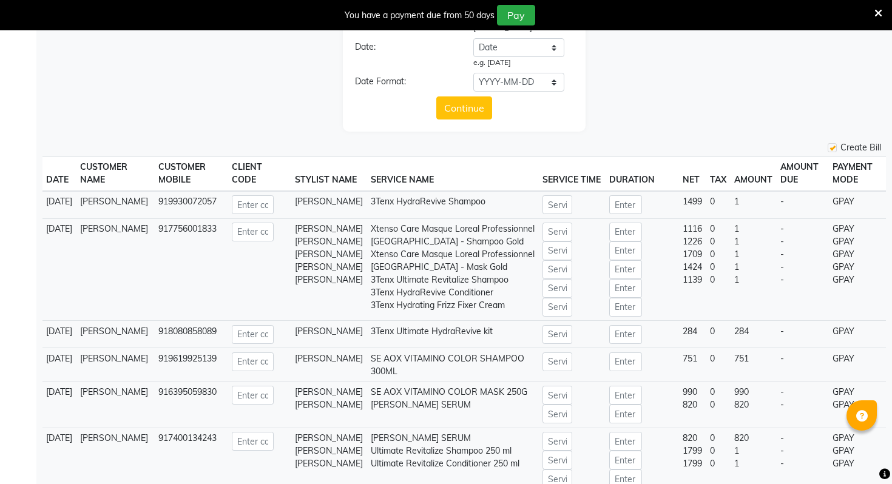
scroll to position [656, 0]
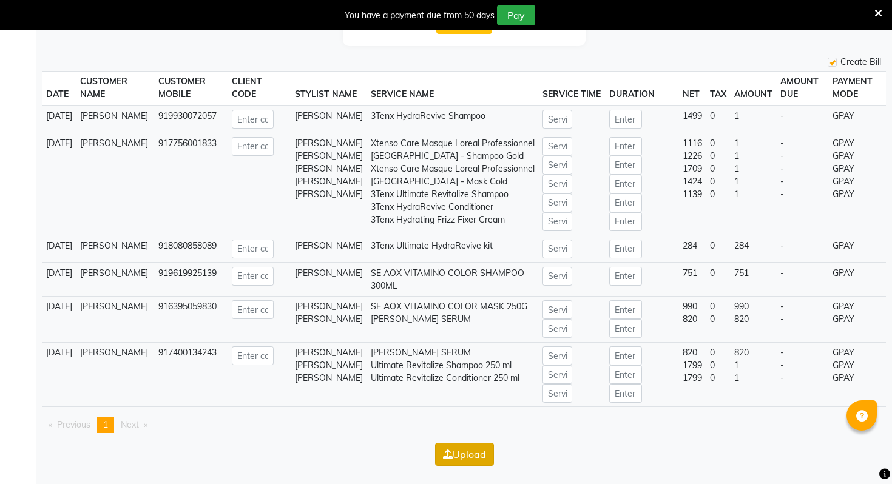
click at [456, 457] on button "Upload" at bounding box center [464, 454] width 59 height 23
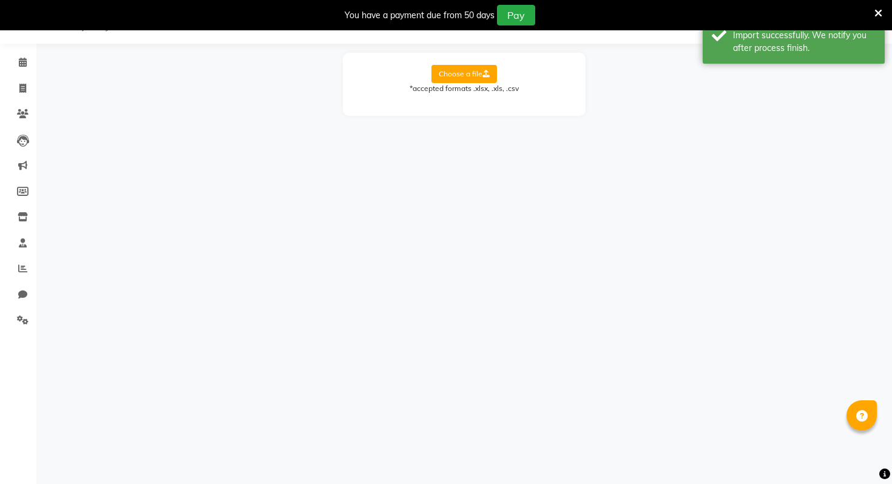
scroll to position [0, 0]
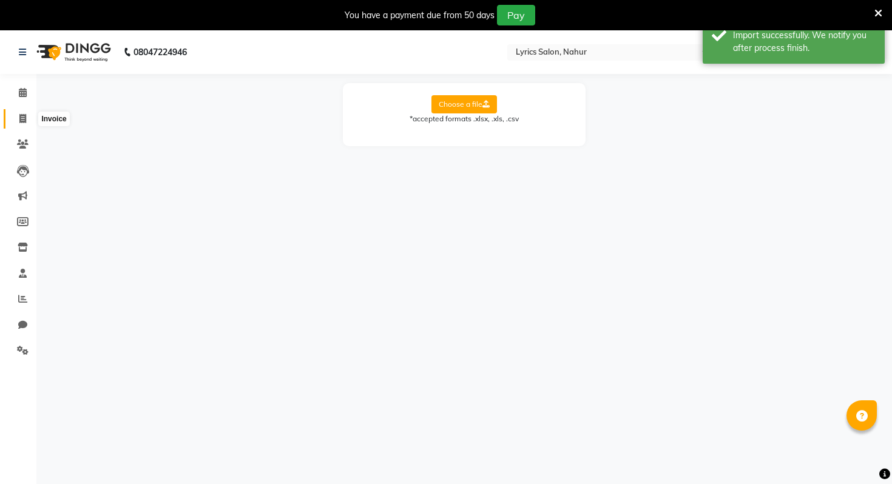
click at [25, 125] on span at bounding box center [22, 119] width 21 height 14
select select "service"
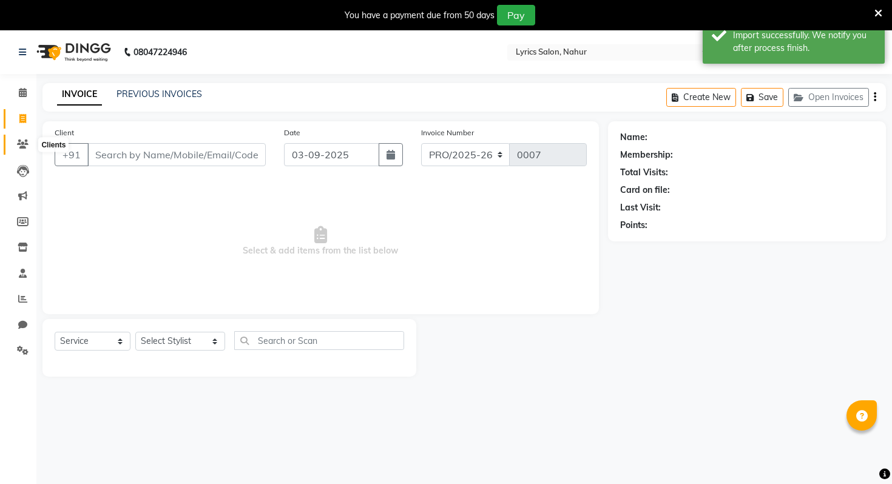
click at [17, 140] on icon at bounding box center [23, 144] width 12 height 9
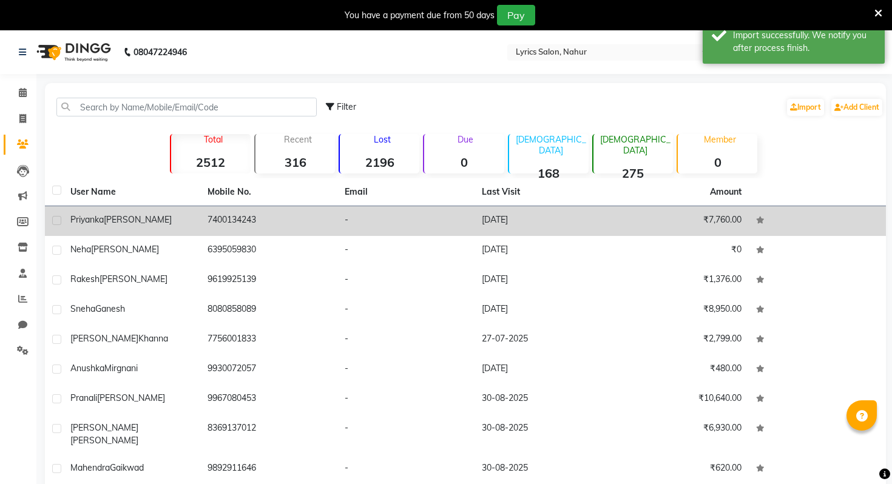
click at [215, 233] on td "7400134243" at bounding box center [268, 221] width 137 height 30
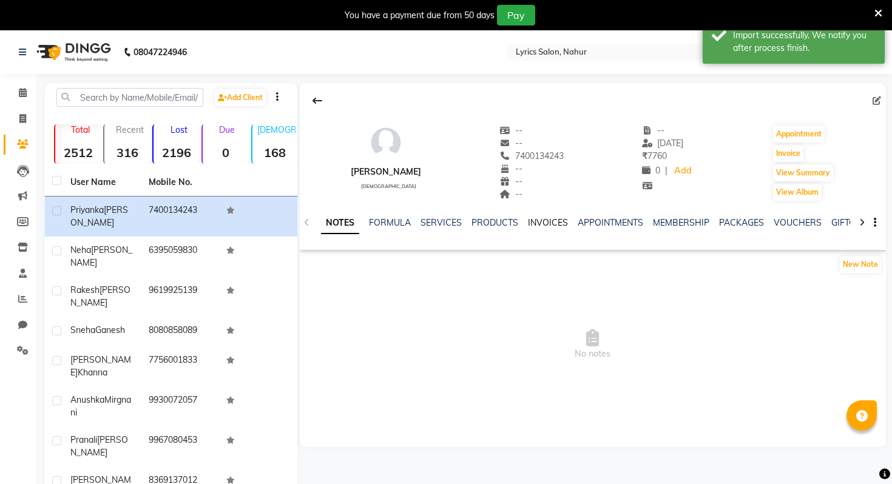
click at [539, 223] on link "INVOICES" at bounding box center [548, 222] width 40 height 11
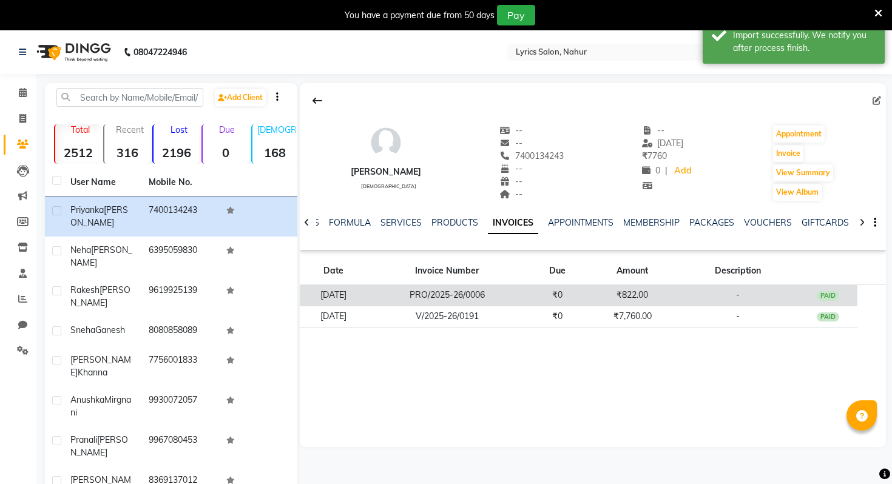
click at [567, 300] on td "₹0" at bounding box center [558, 295] width 60 height 21
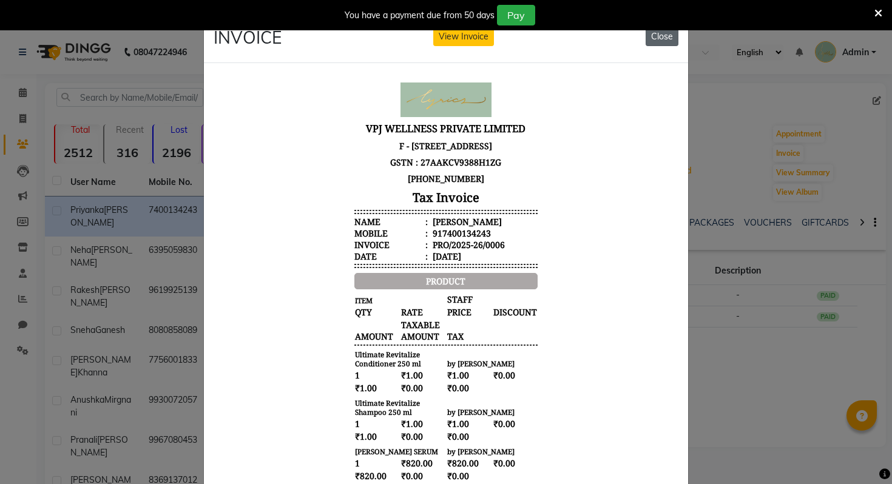
click at [661, 44] on button "Close" at bounding box center [661, 36] width 33 height 19
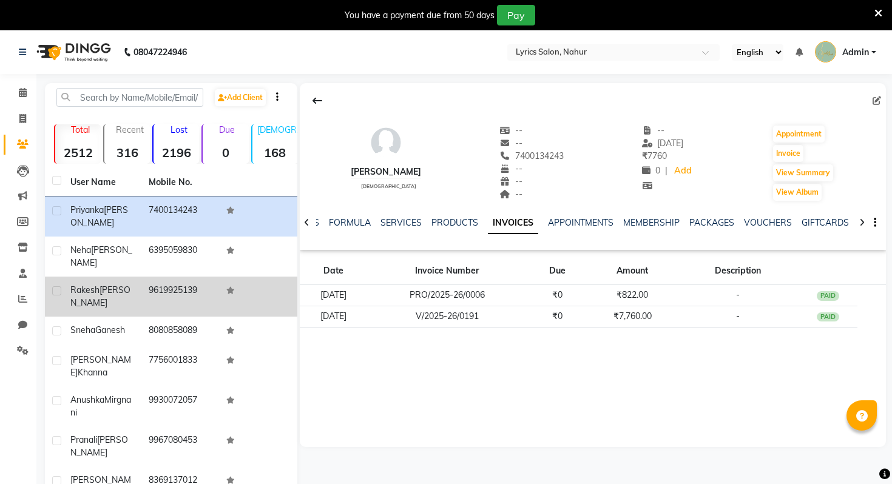
click at [134, 277] on td "Rakesh Adnani" at bounding box center [102, 297] width 78 height 40
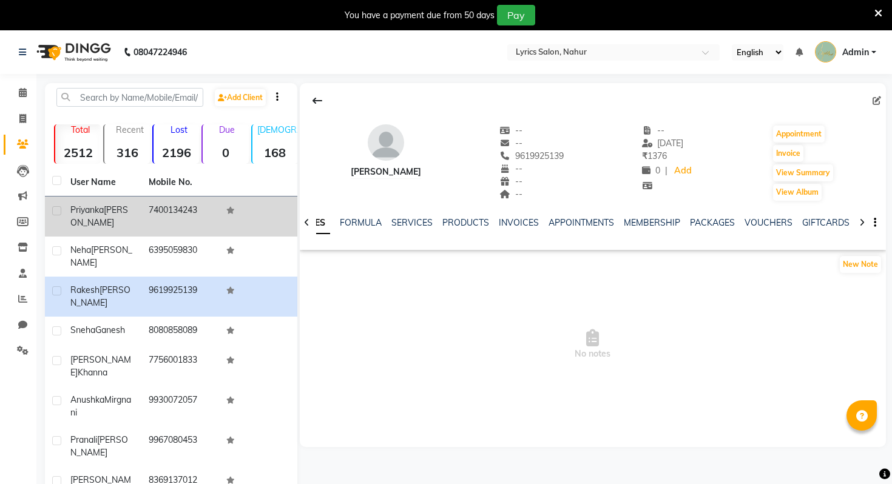
click at [157, 216] on td "7400134243" at bounding box center [180, 217] width 78 height 40
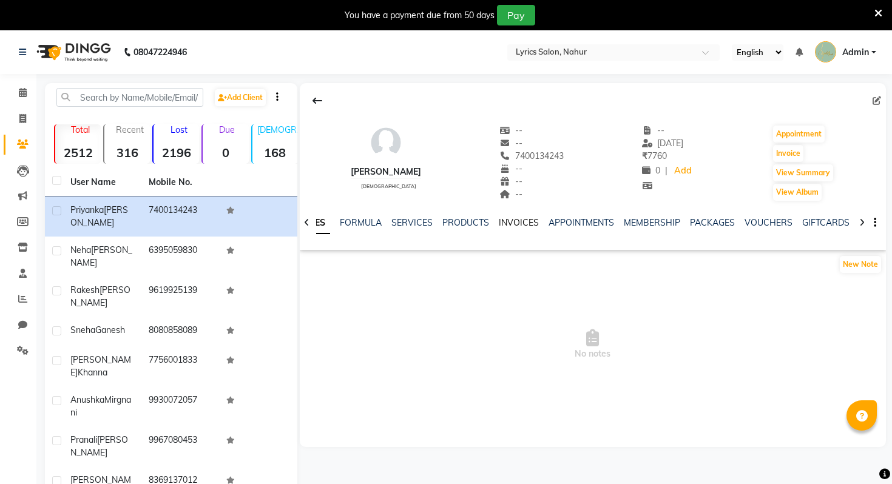
click at [510, 219] on link "INVOICES" at bounding box center [519, 222] width 40 height 11
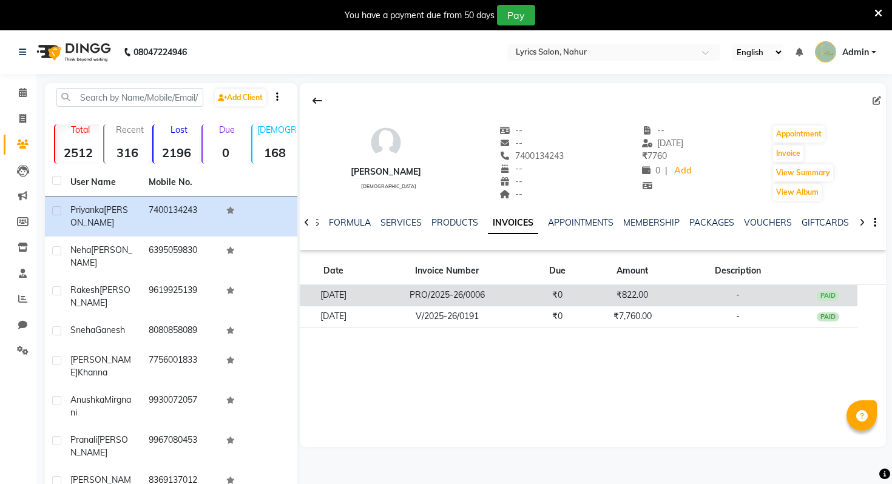
click at [749, 294] on td "-" at bounding box center [737, 295] width 121 height 21
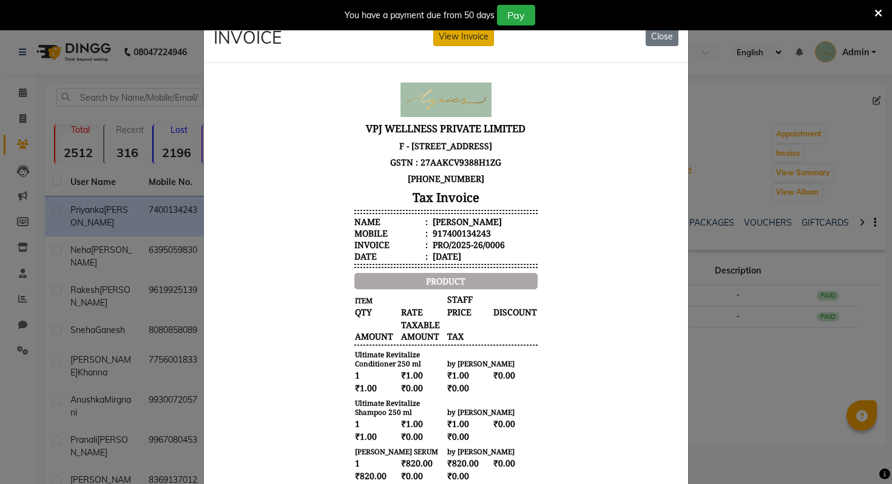
click at [489, 38] on button "View Invoice" at bounding box center [463, 36] width 61 height 19
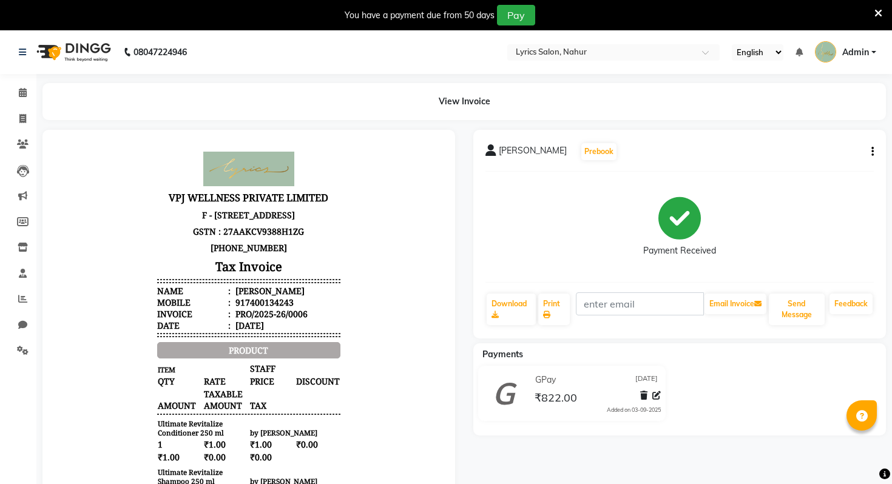
click at [867, 153] on button "button" at bounding box center [869, 152] width 7 height 13
click at [769, 163] on div "Edit Invoice" at bounding box center [791, 159] width 124 height 15
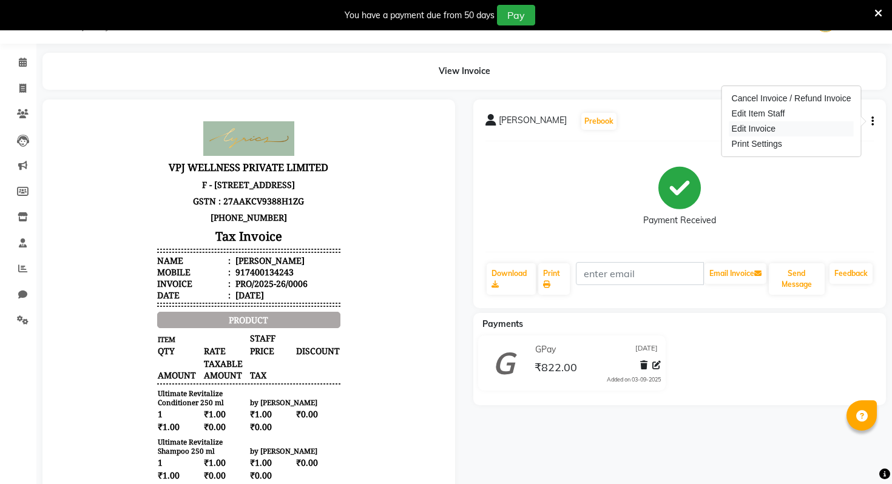
select select "service"
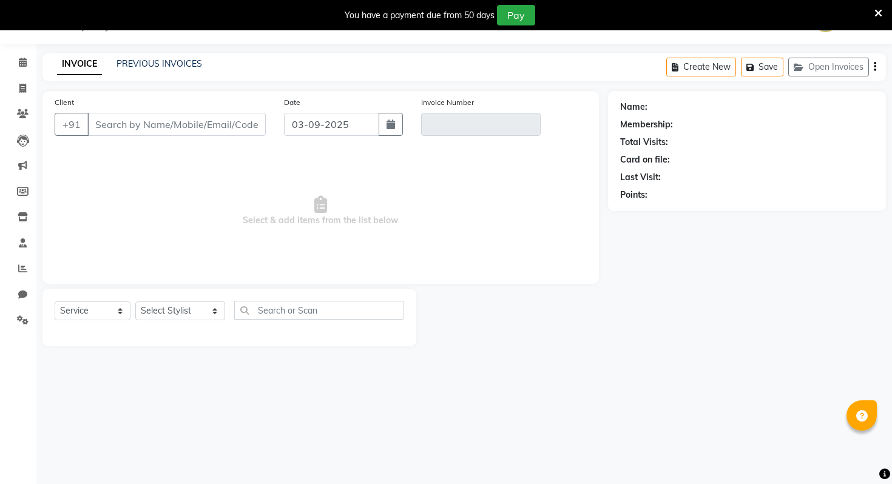
type input "7400134243"
type input "PRO/2025-26/0006"
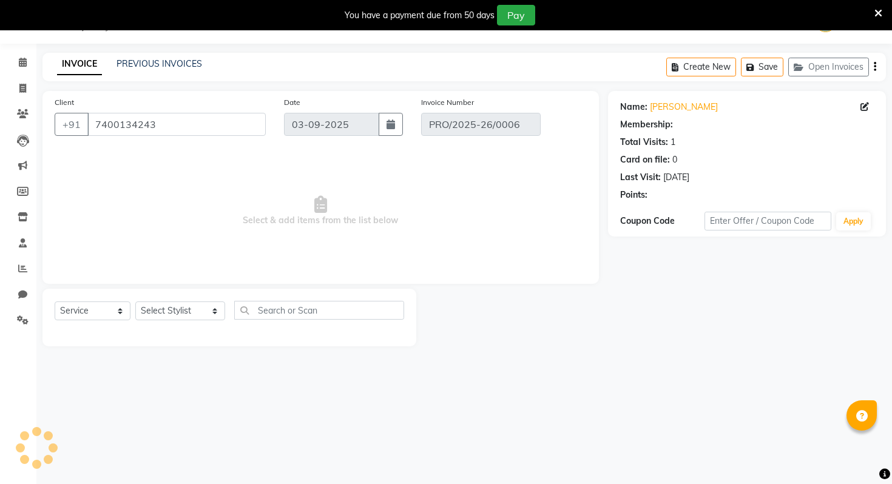
type input "26-07-2025"
select select "select"
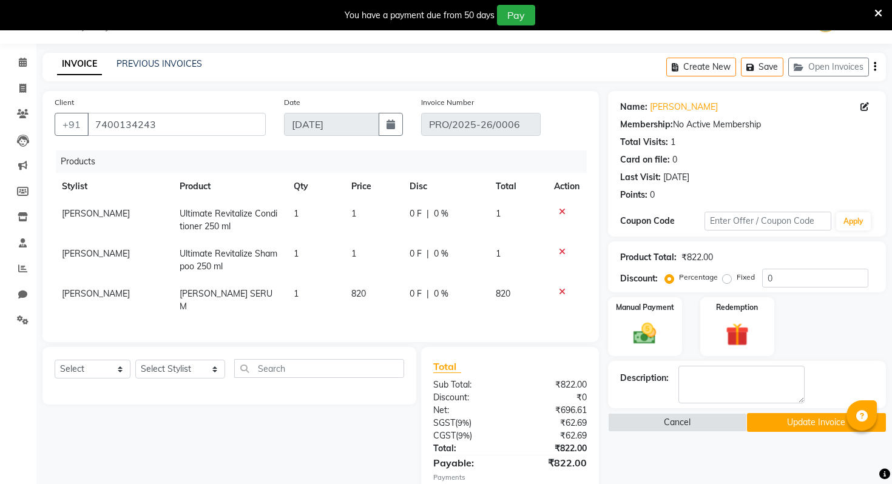
click at [357, 212] on td "1" at bounding box center [373, 220] width 58 height 40
select select "85765"
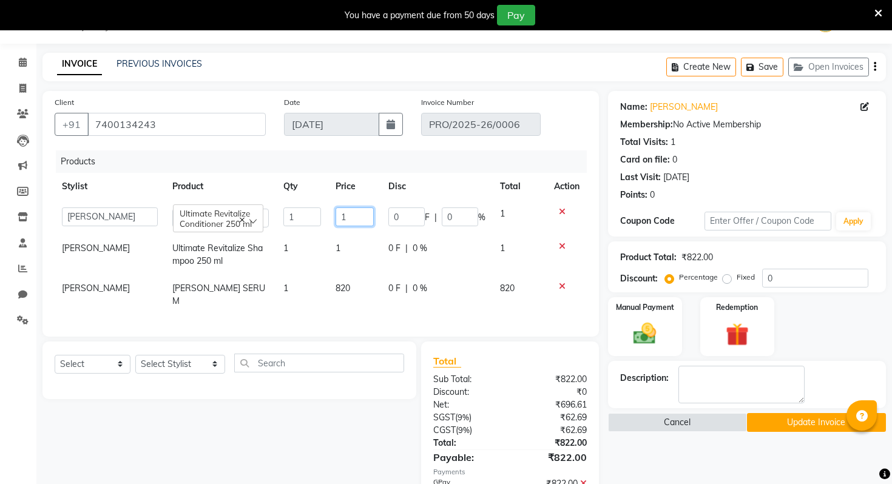
click at [355, 212] on input "1" at bounding box center [354, 216] width 39 height 19
type input "1799"
click at [349, 246] on td "1" at bounding box center [354, 255] width 53 height 40
select select "85765"
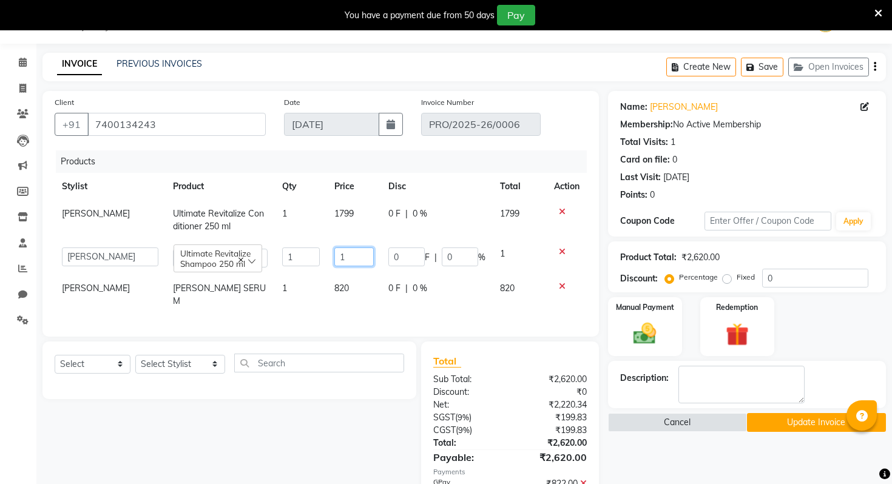
click at [354, 252] on input "1" at bounding box center [353, 257] width 39 height 19
type input "1799"
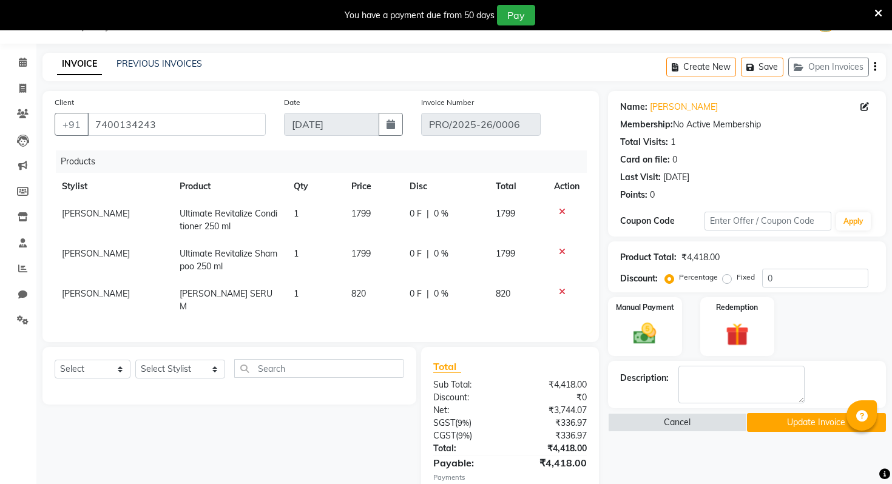
click at [352, 309] on div "Products Stylist Product Qty Price Disc Total Action DEEPAK KUMAR Ultimate Revi…" at bounding box center [321, 240] width 532 height 180
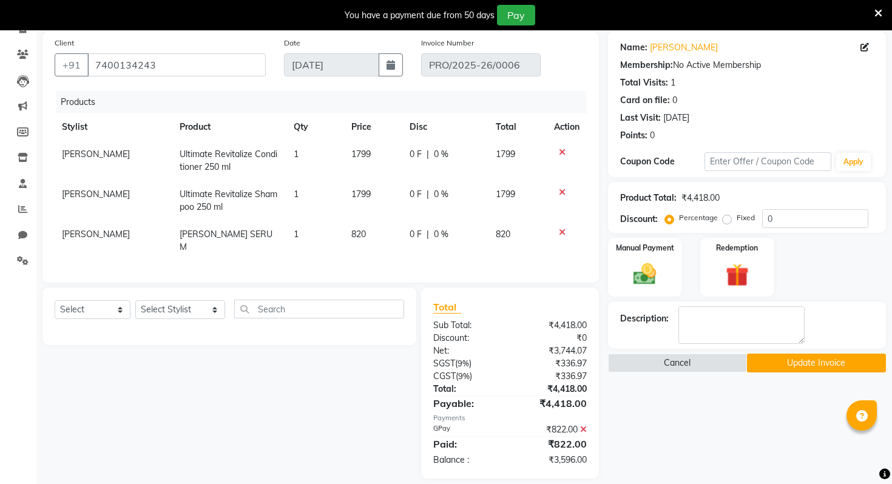
click at [583, 425] on icon at bounding box center [583, 429] width 7 height 8
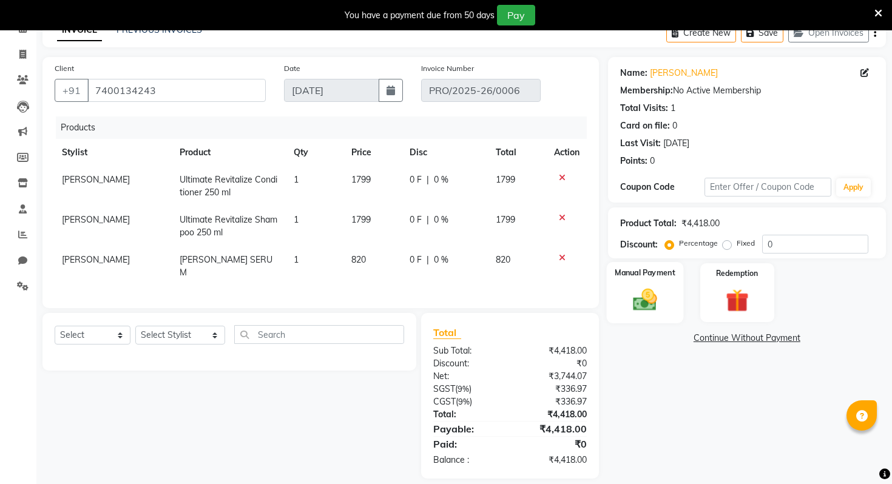
click at [670, 306] on div "Manual Payment" at bounding box center [644, 292] width 77 height 61
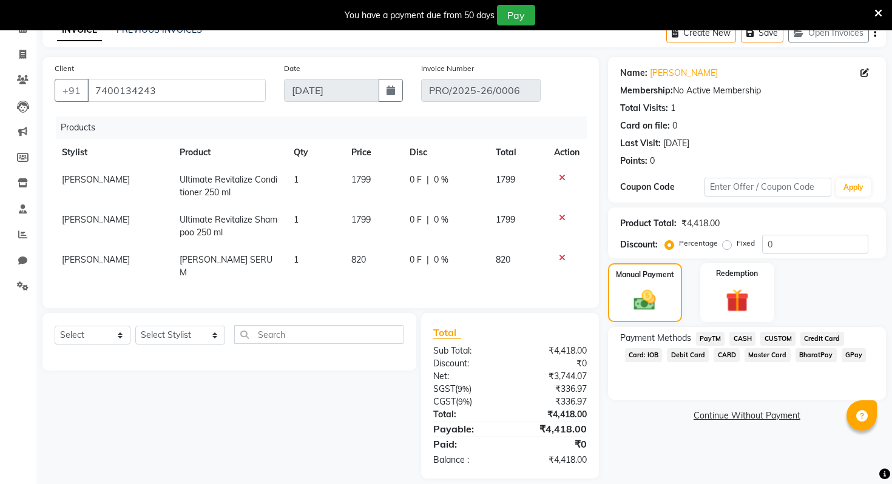
click at [848, 357] on span "GPay" at bounding box center [853, 355] width 25 height 14
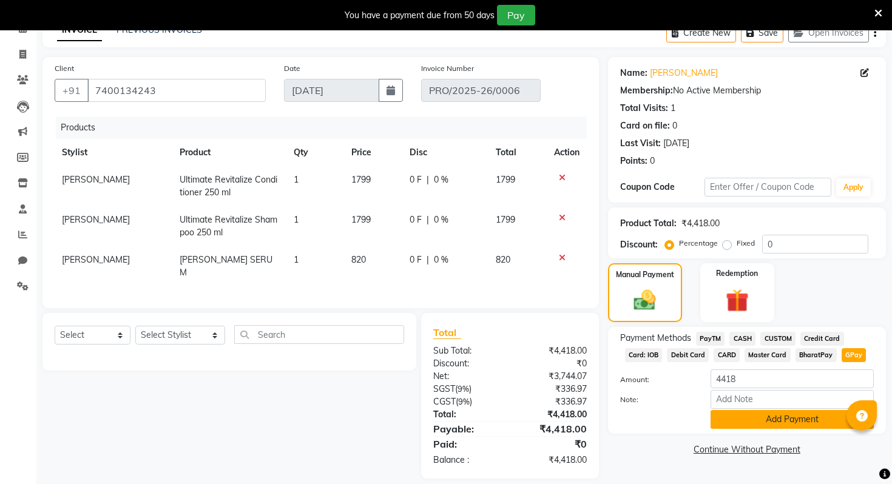
click at [749, 417] on button "Add Payment" at bounding box center [791, 419] width 163 height 19
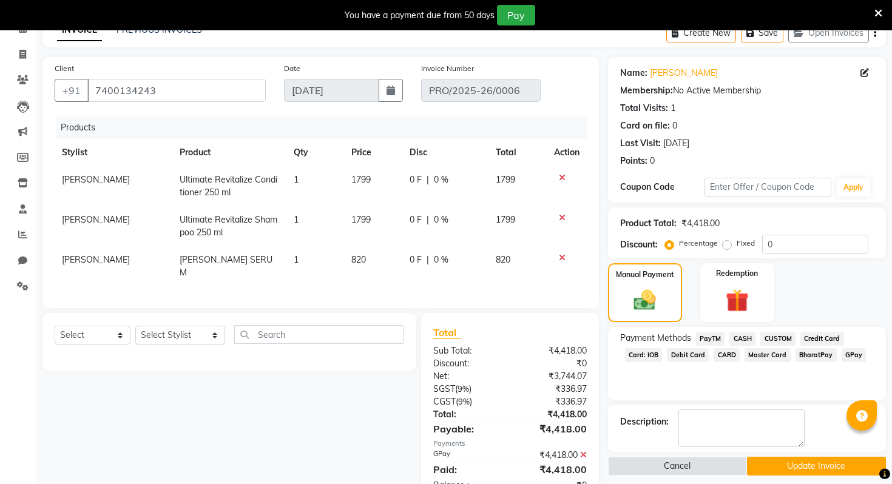
scroll to position [90, 0]
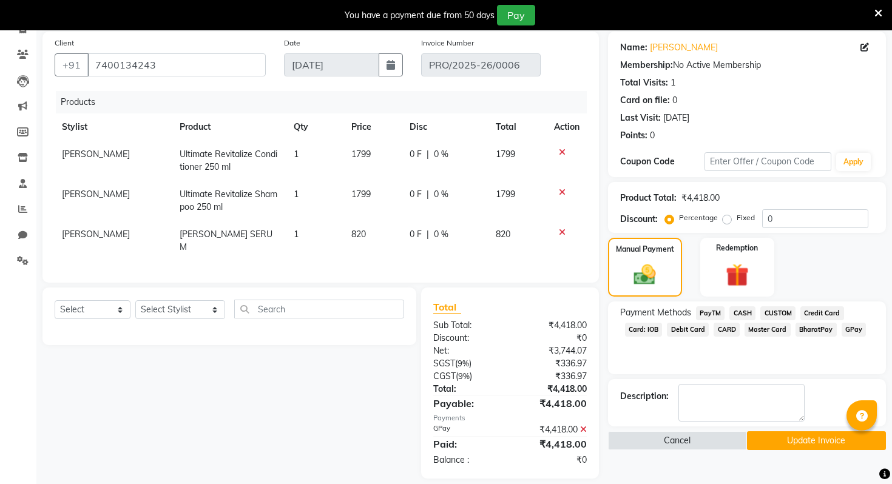
click at [813, 447] on button "Update Invoice" at bounding box center [816, 440] width 139 height 19
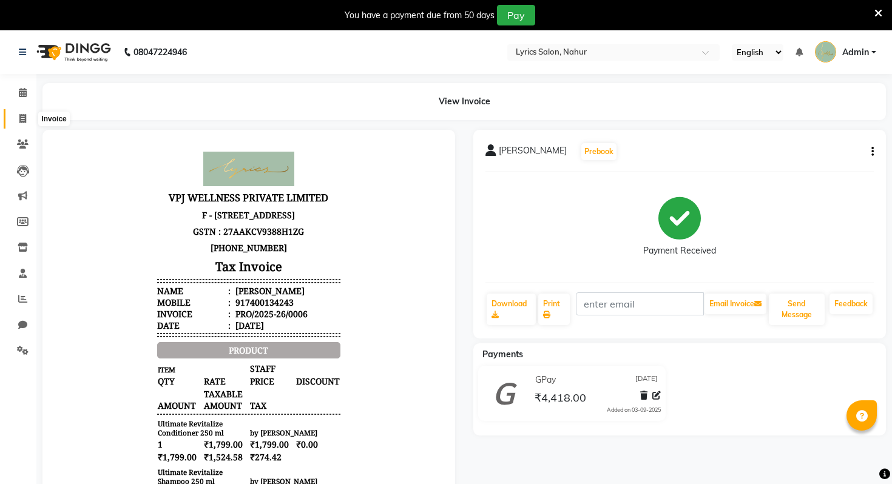
click at [17, 125] on span at bounding box center [22, 119] width 21 height 14
select select "service"
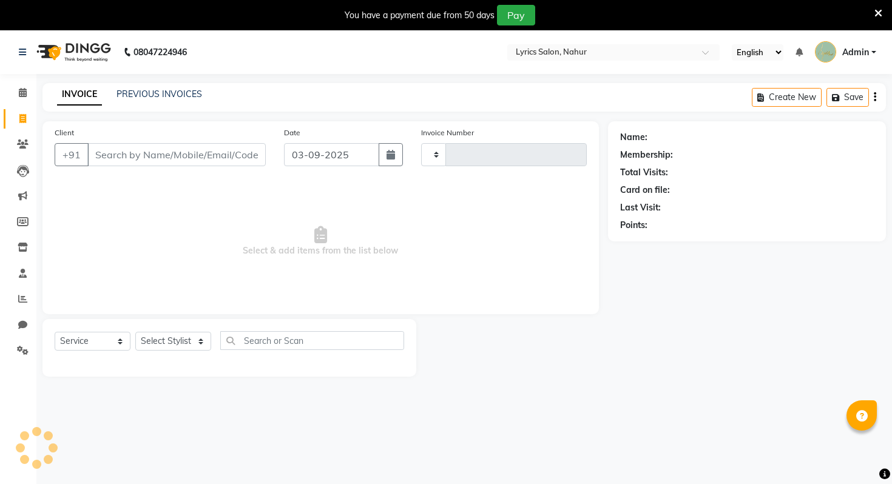
type input "0007"
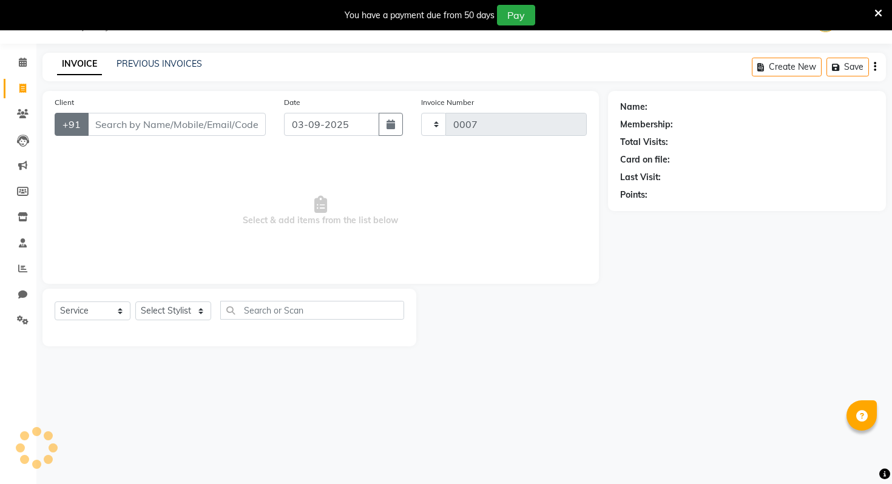
select select "8973"
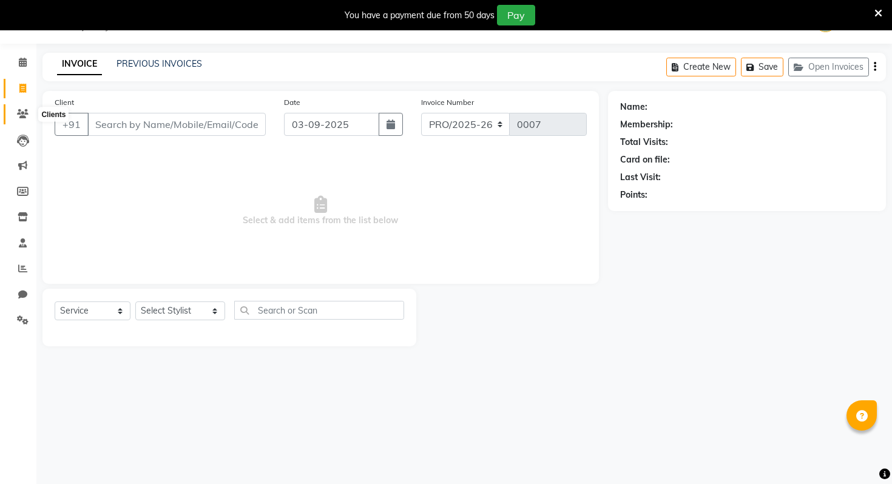
click at [18, 120] on span at bounding box center [22, 114] width 21 height 14
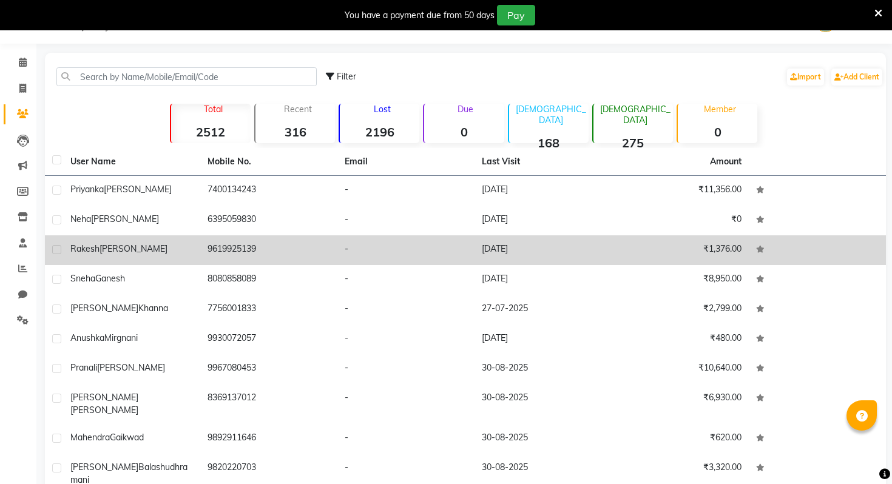
click at [100, 237] on td "Rakesh Adnani" at bounding box center [131, 250] width 137 height 30
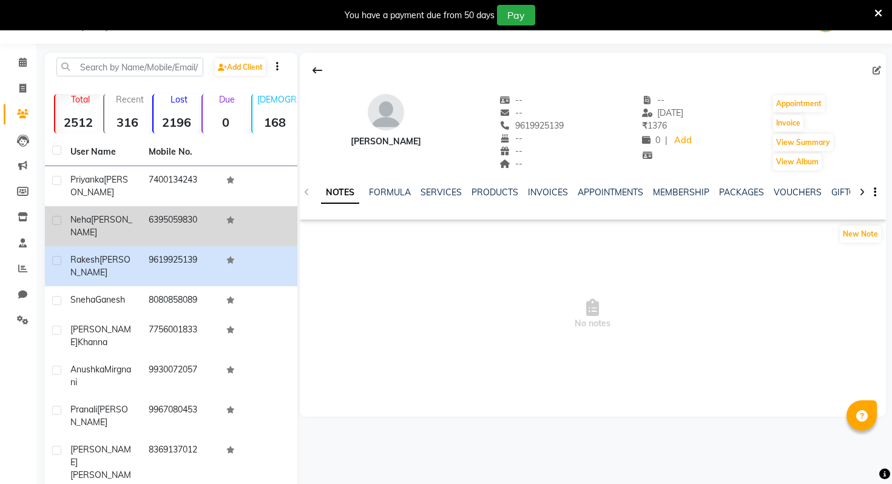
click at [123, 214] on div "Neha Singh" at bounding box center [102, 226] width 64 height 25
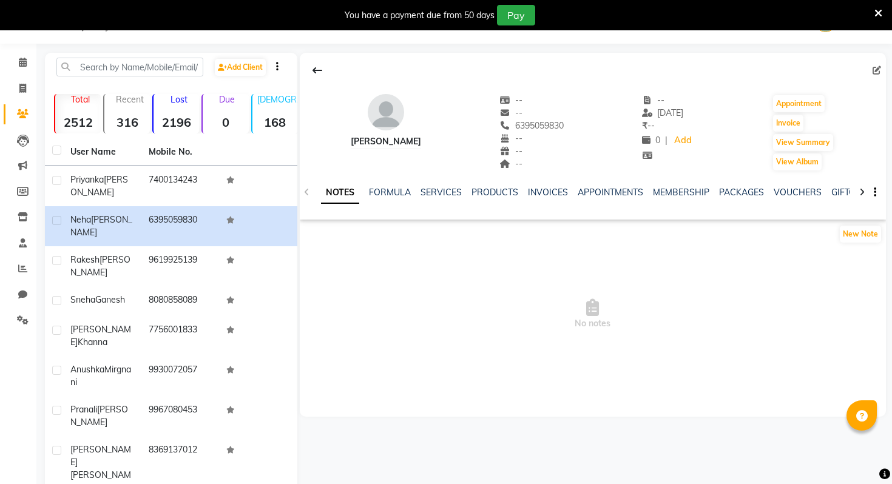
click at [548, 183] on div "NOTES FORMULA SERVICES PRODUCTS INVOICES APPOINTMENTS MEMBERSHIP PACKAGES VOUCH…" at bounding box center [593, 193] width 586 height 42
click at [548, 188] on link "INVOICES" at bounding box center [548, 192] width 40 height 11
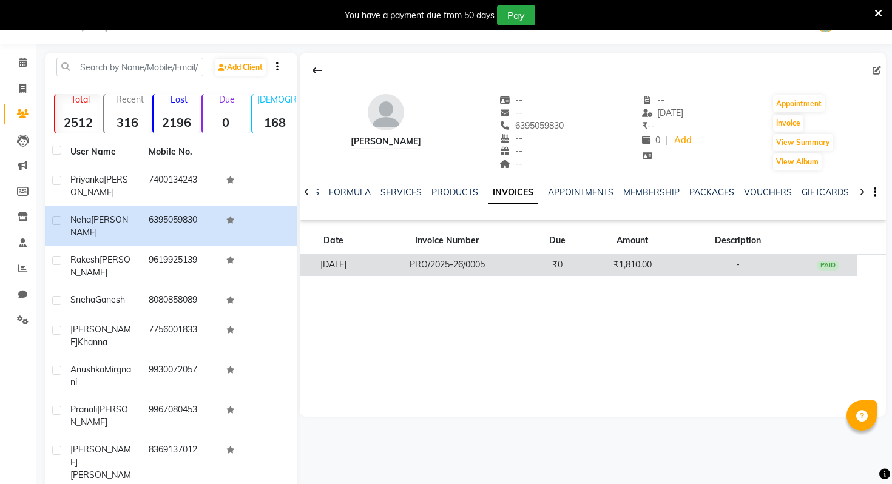
click at [527, 261] on td "PRO/2025-26/0005" at bounding box center [446, 265] width 161 height 21
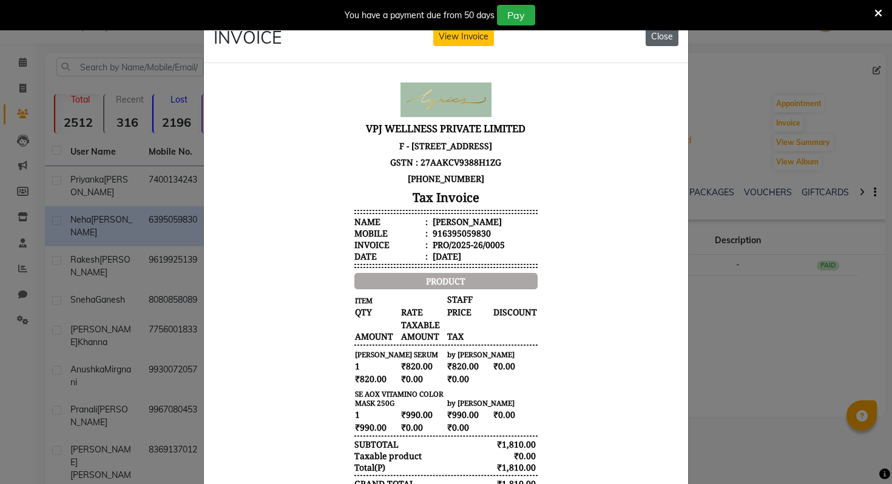
click at [661, 41] on button "Close" at bounding box center [661, 36] width 33 height 19
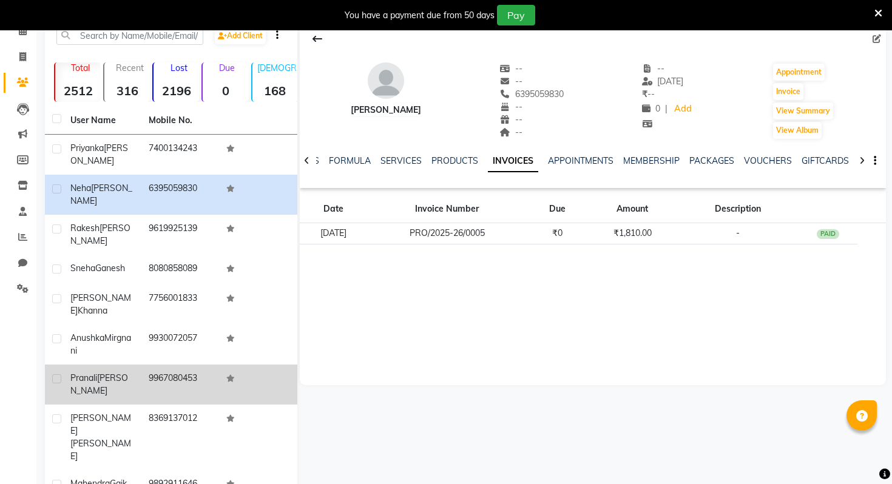
scroll to position [63, 0]
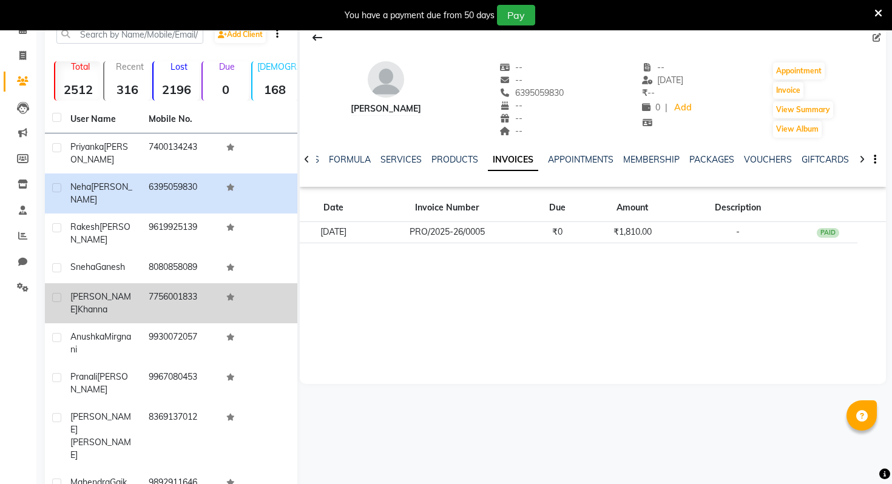
click at [149, 283] on td "7756001833" at bounding box center [180, 303] width 78 height 40
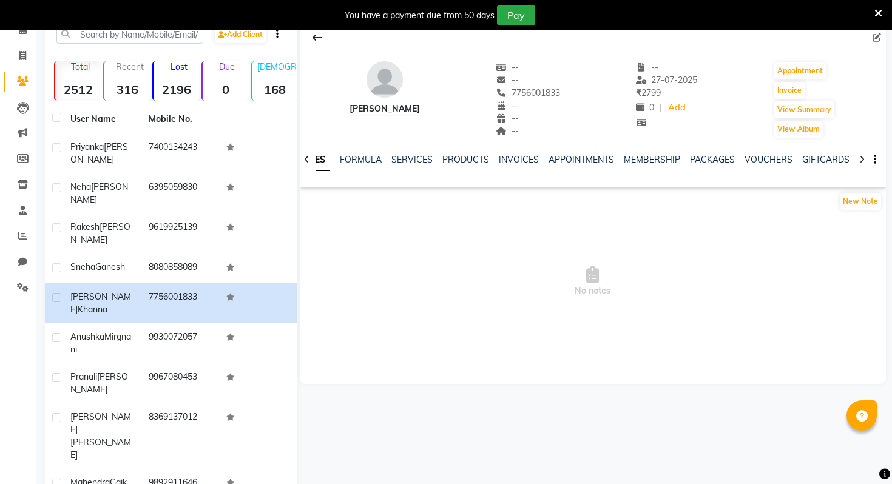
click at [523, 171] on div "NOTES FORMULA SERVICES PRODUCTS INVOICES APPOINTMENTS MEMBERSHIP PACKAGES VOUCH…" at bounding box center [578, 164] width 514 height 22
click at [516, 156] on link "INVOICES" at bounding box center [519, 159] width 40 height 11
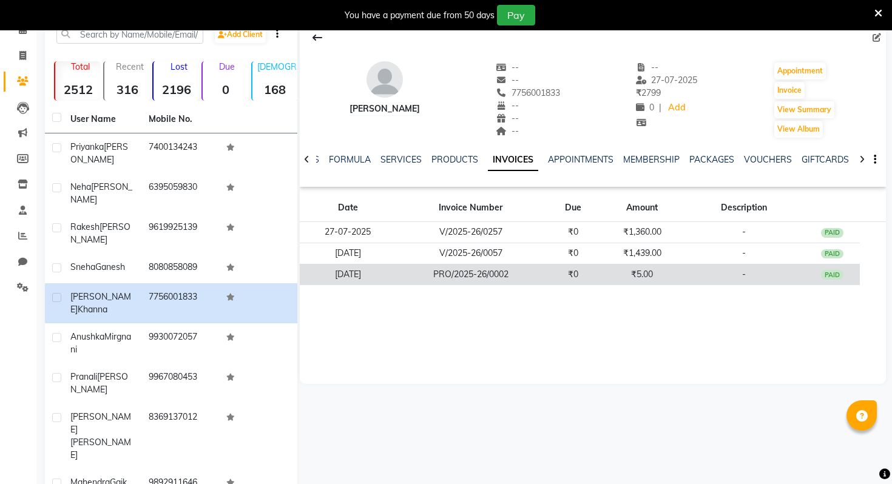
click at [579, 268] on td "₹0" at bounding box center [573, 274] width 56 height 21
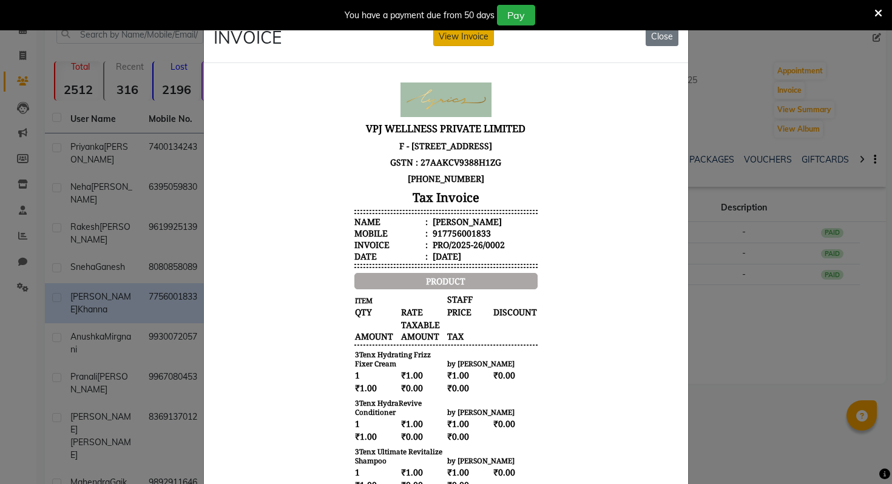
click at [467, 39] on button "View Invoice" at bounding box center [463, 36] width 61 height 19
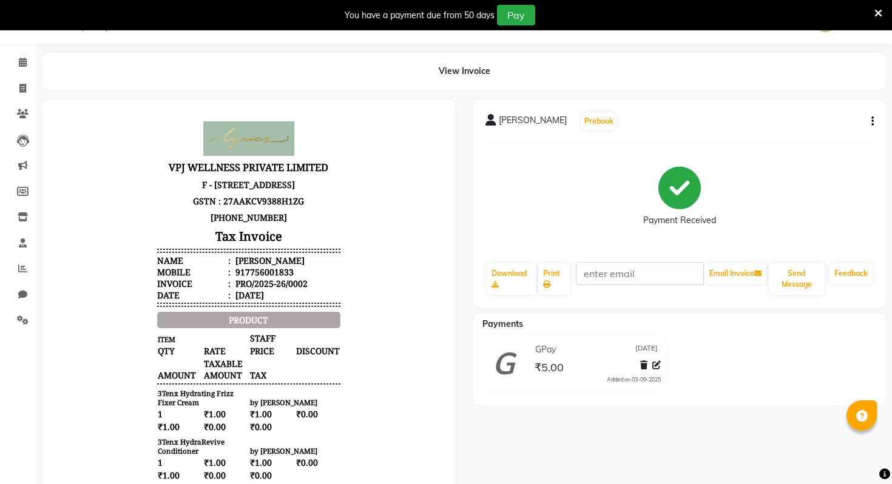
click at [870, 122] on button "button" at bounding box center [869, 121] width 7 height 13
click at [769, 128] on div "Edit Invoice" at bounding box center [791, 128] width 124 height 15
select select "service"
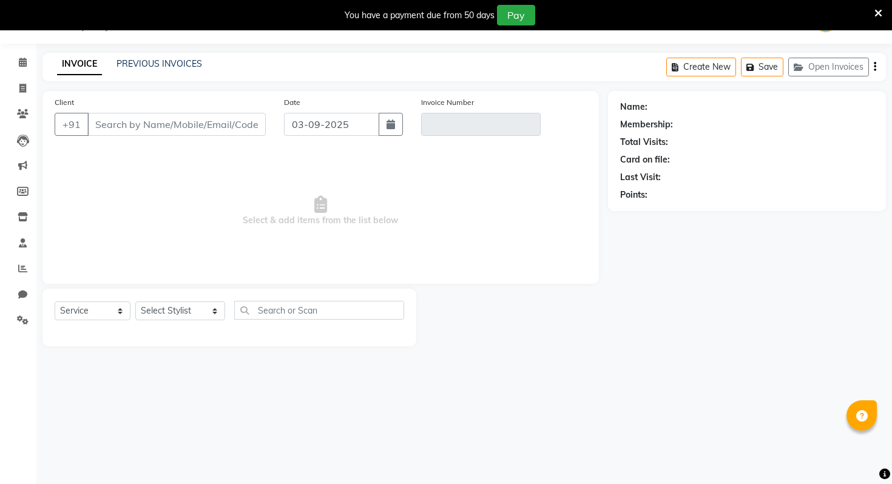
type input "7756001833"
type input "PRO/2025-26/0002"
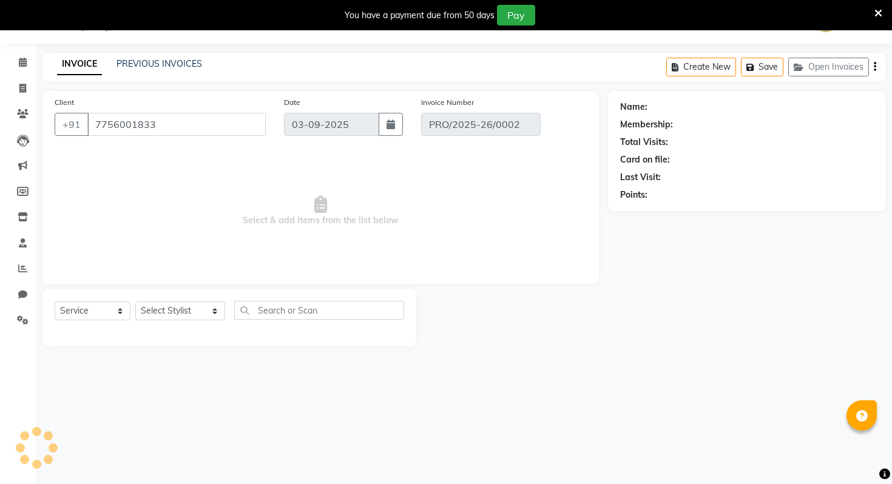
type input "06-07-2025"
select select "select"
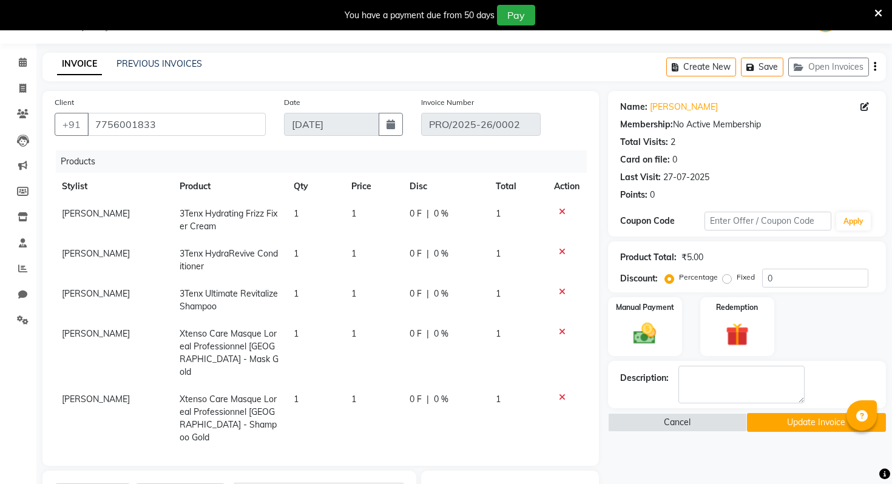
click at [366, 387] on td "1" at bounding box center [373, 419] width 58 height 66
select select "85765"
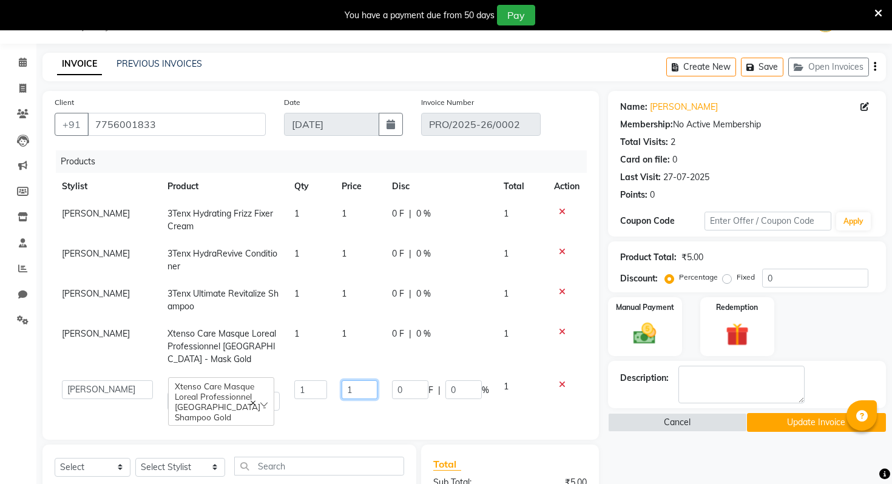
click at [366, 387] on input "1" at bounding box center [359, 389] width 35 height 19
type input "1116"
click at [339, 336] on tr "DEEPAK KUMAR Xtenso Care Masque Loreal Professionnel Paris - Mask Gold 1 1 0 F …" at bounding box center [321, 346] width 532 height 53
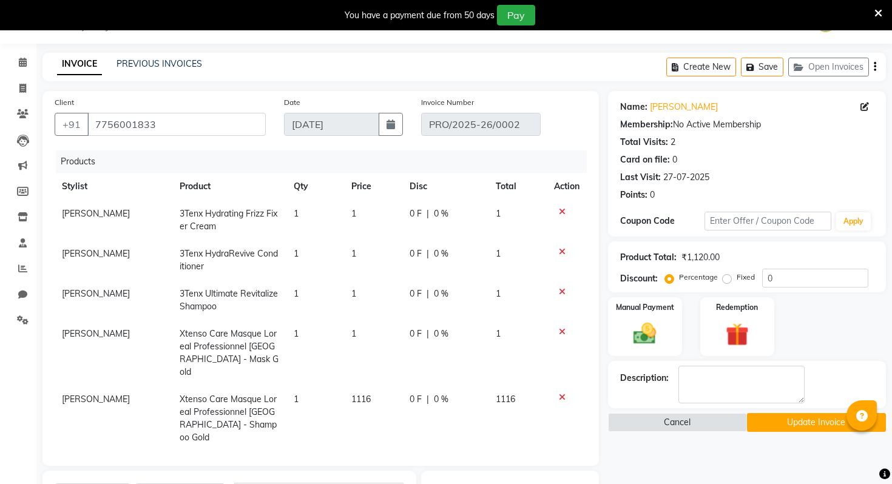
click at [353, 331] on span "1" at bounding box center [353, 333] width 5 height 11
select select "85765"
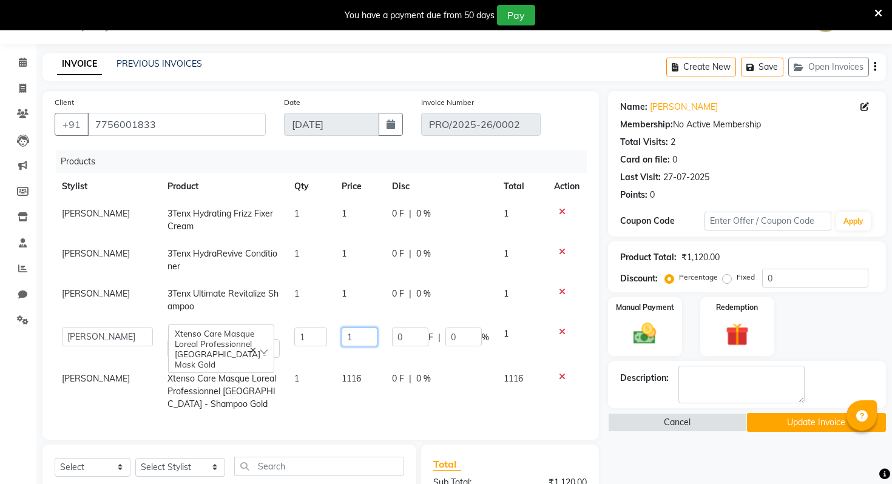
click at [356, 338] on input "1" at bounding box center [359, 337] width 35 height 19
type input "1226"
click at [345, 403] on td "1116" at bounding box center [359, 391] width 50 height 53
select select "85765"
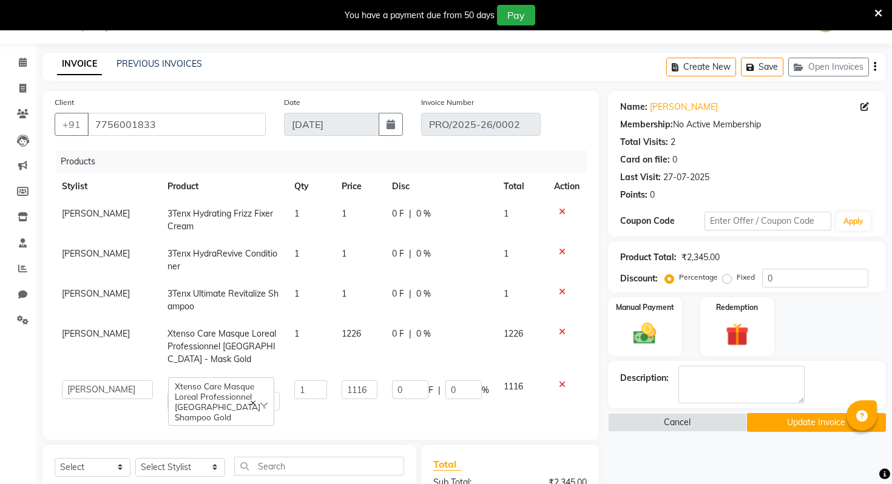
click at [352, 294] on td "1" at bounding box center [359, 300] width 50 height 40
select select "85765"
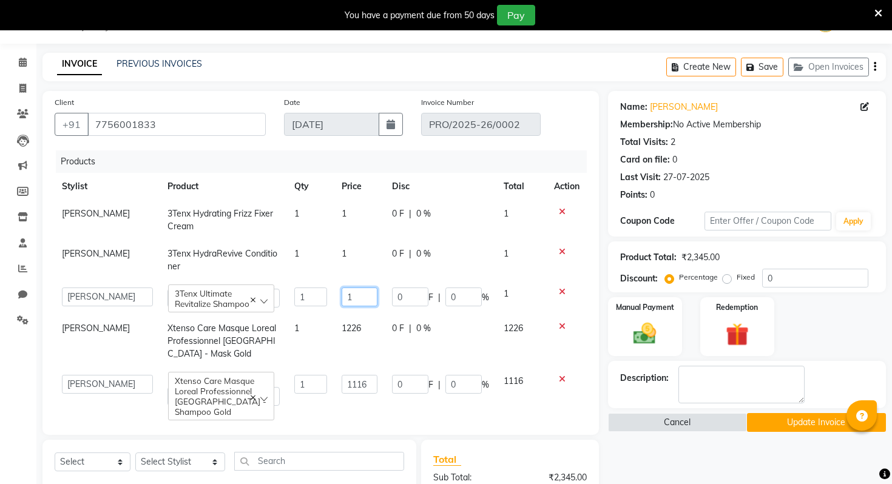
click at [358, 297] on input "1" at bounding box center [359, 297] width 35 height 19
type input "1709"
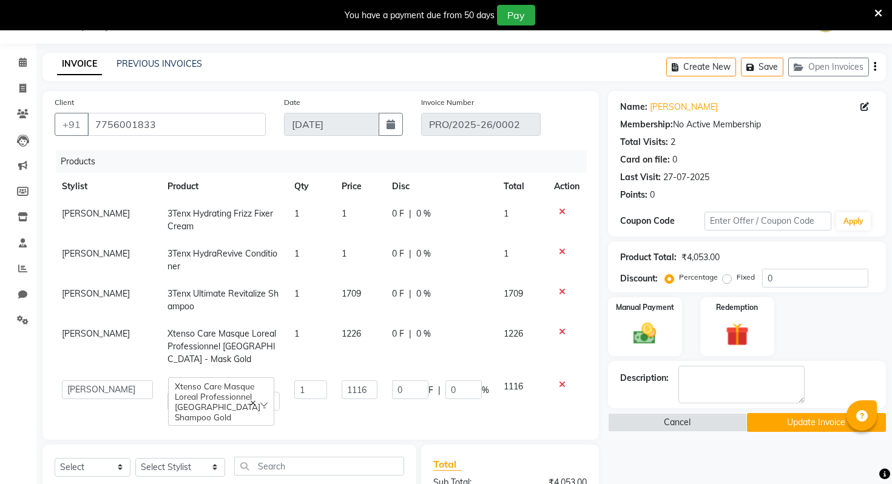
click at [345, 257] on td "1" at bounding box center [359, 260] width 50 height 40
select select "85765"
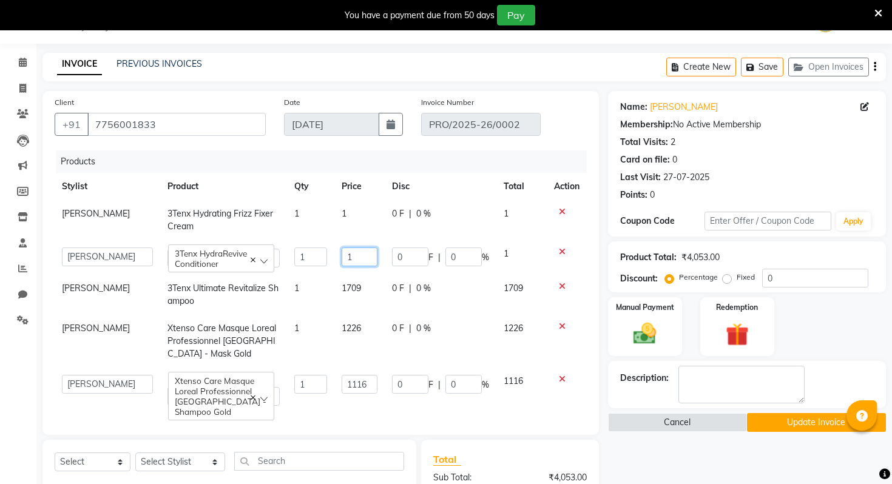
click at [345, 257] on input "1" at bounding box center [359, 257] width 35 height 19
type input "1424"
click at [351, 228] on td "1" at bounding box center [359, 220] width 50 height 40
select select "85765"
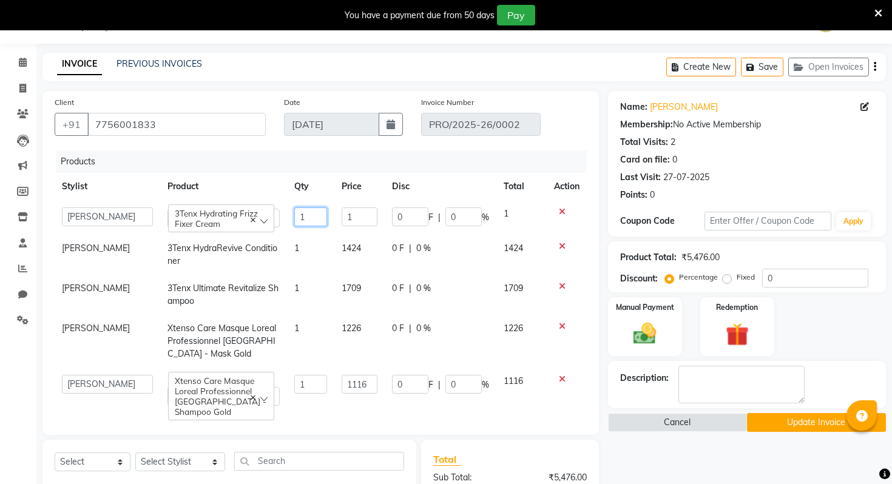
click at [309, 217] on input "1" at bounding box center [310, 216] width 33 height 19
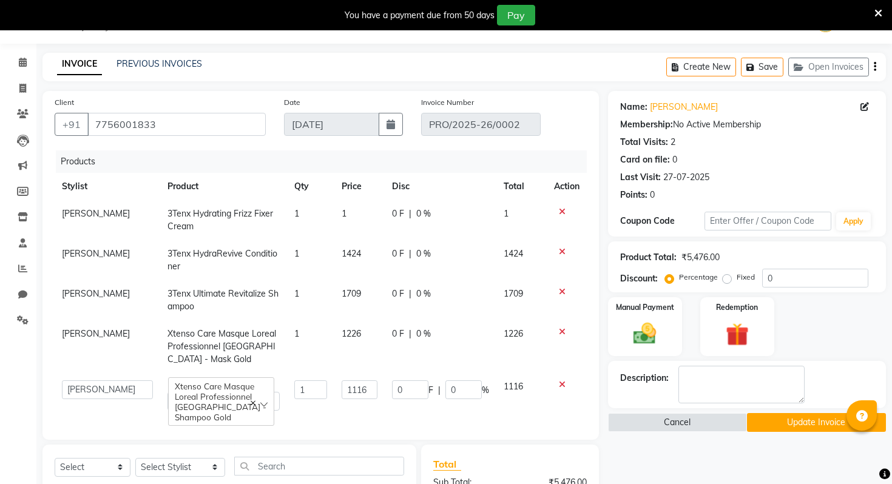
click at [352, 215] on td "1" at bounding box center [359, 220] width 50 height 40
select select "85765"
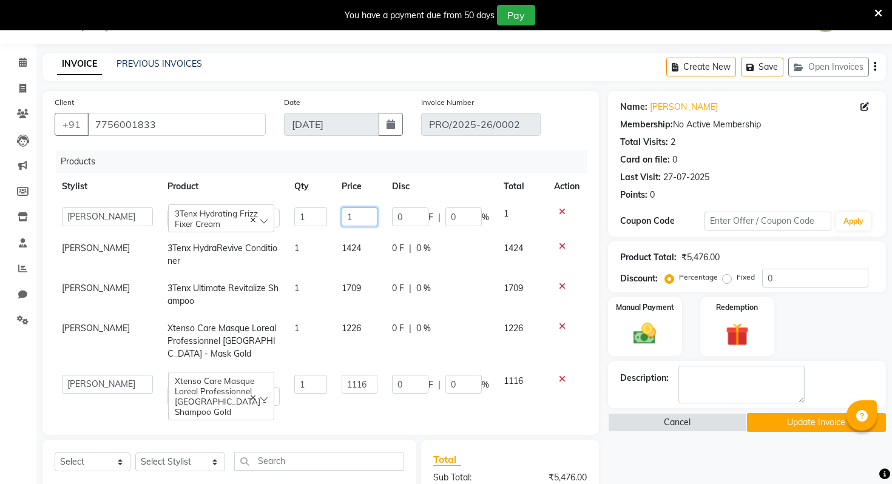
click at [352, 215] on input "1" at bounding box center [359, 216] width 35 height 19
type input "1139"
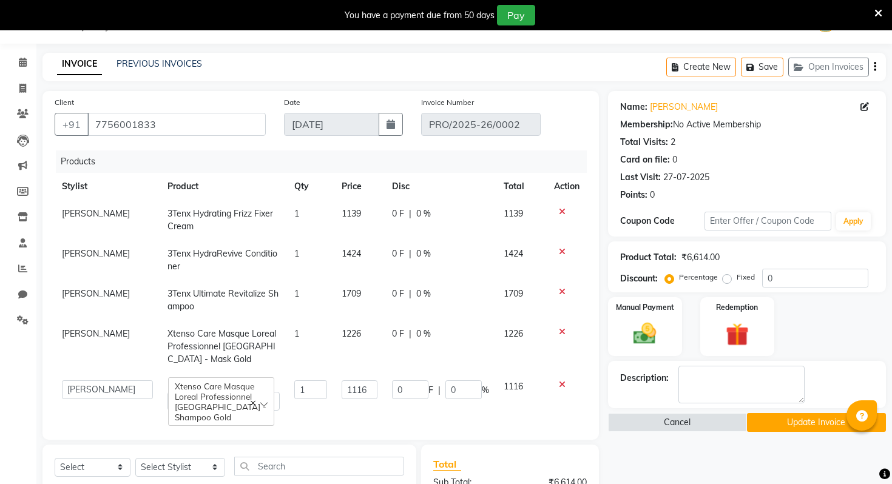
click at [535, 255] on td "1424" at bounding box center [521, 260] width 50 height 40
select select "85765"
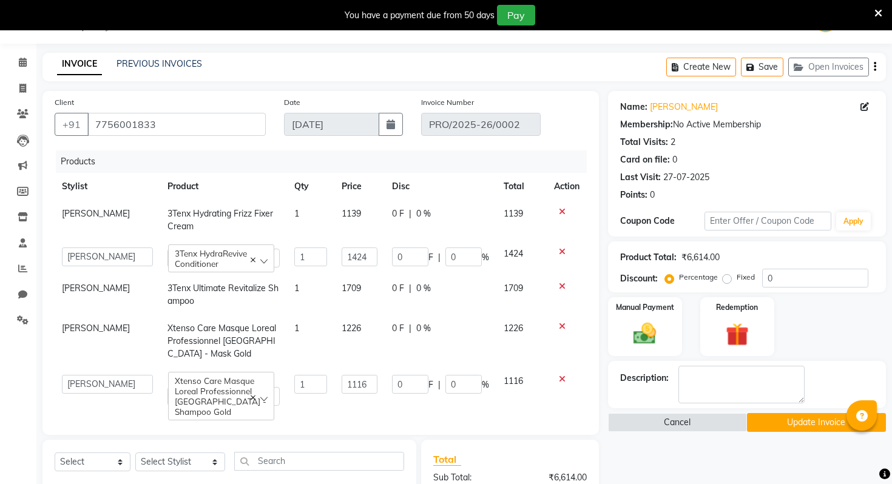
click at [584, 351] on td at bounding box center [567, 341] width 40 height 53
click at [576, 400] on td at bounding box center [567, 390] width 40 height 45
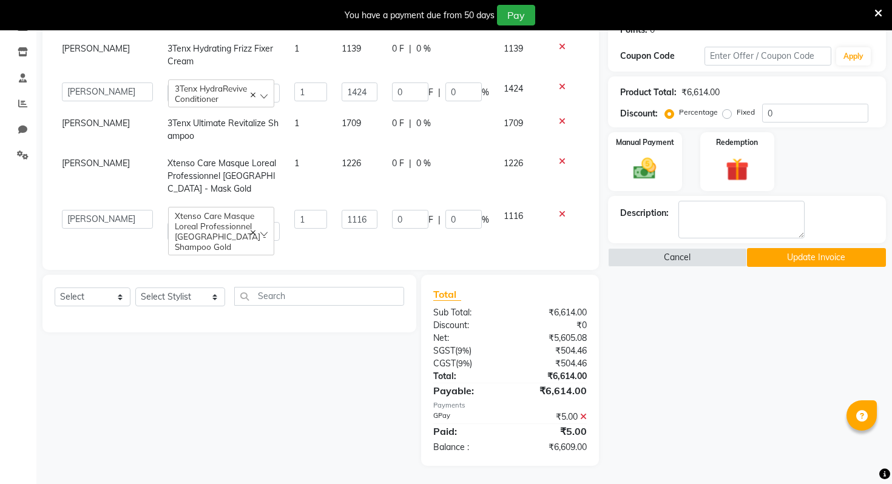
click at [584, 415] on icon at bounding box center [583, 417] width 7 height 8
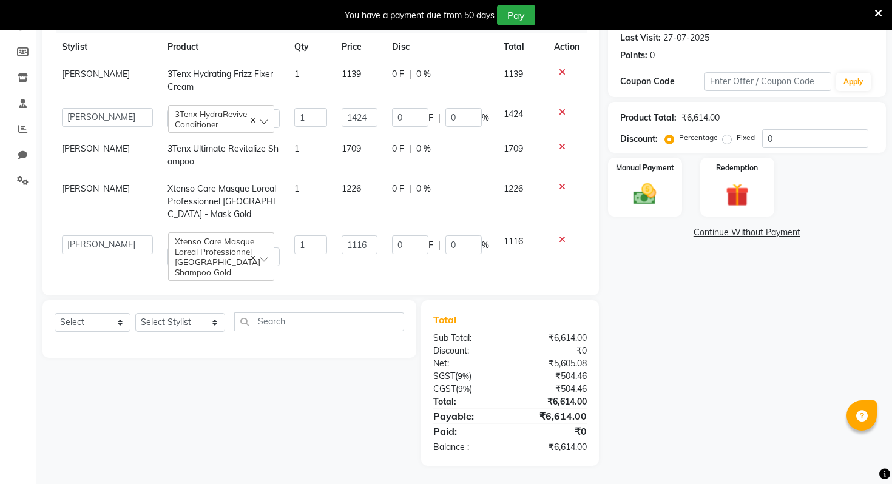
scroll to position [171, 0]
click at [659, 174] on div "Manual Payment" at bounding box center [644, 187] width 77 height 61
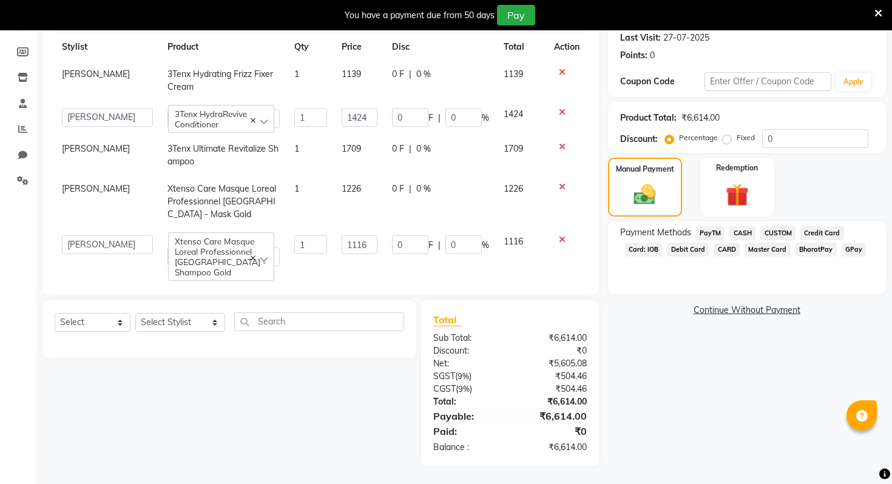
click at [843, 249] on span "GPay" at bounding box center [853, 250] width 25 height 14
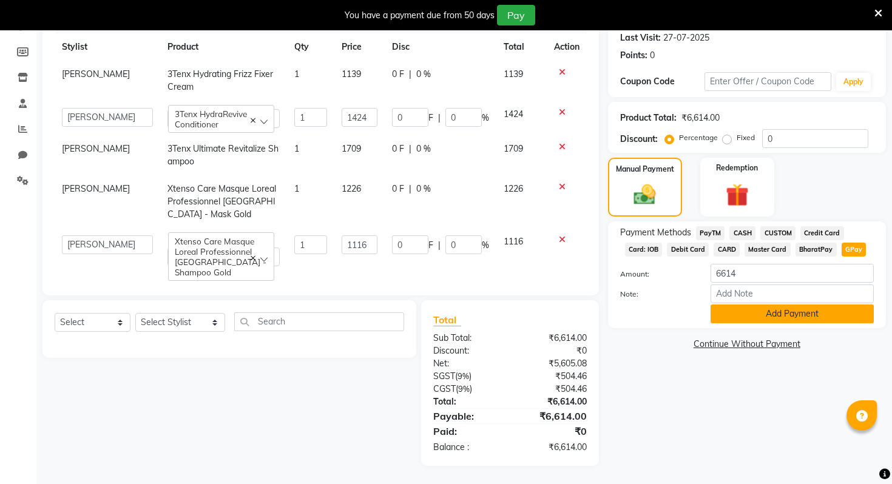
click at [758, 317] on button "Add Payment" at bounding box center [791, 314] width 163 height 19
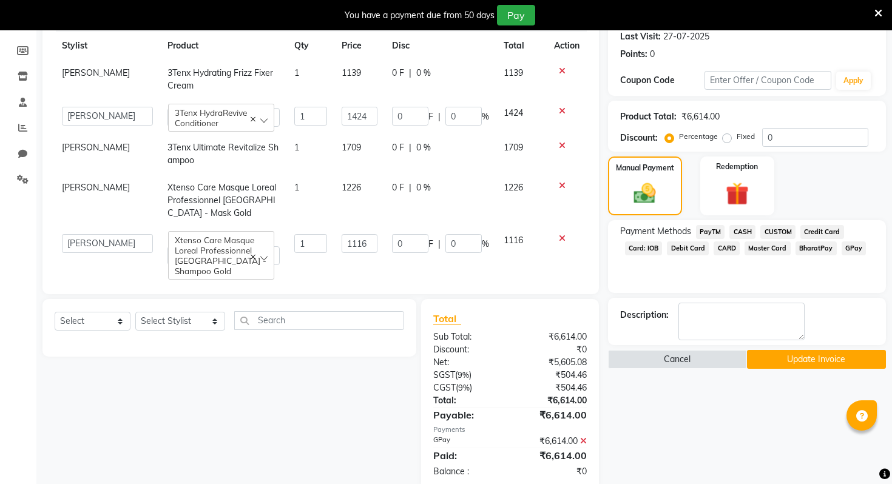
scroll to position [197, 0]
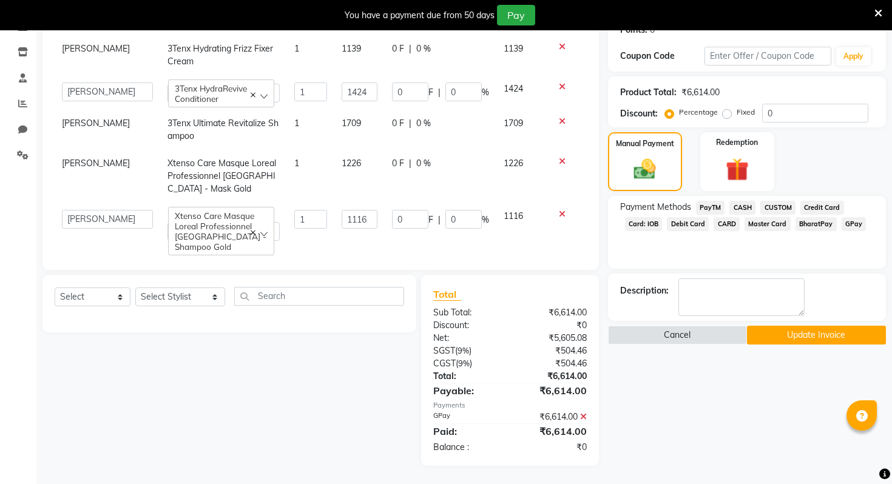
click at [814, 331] on button "Update Invoice" at bounding box center [816, 335] width 139 height 19
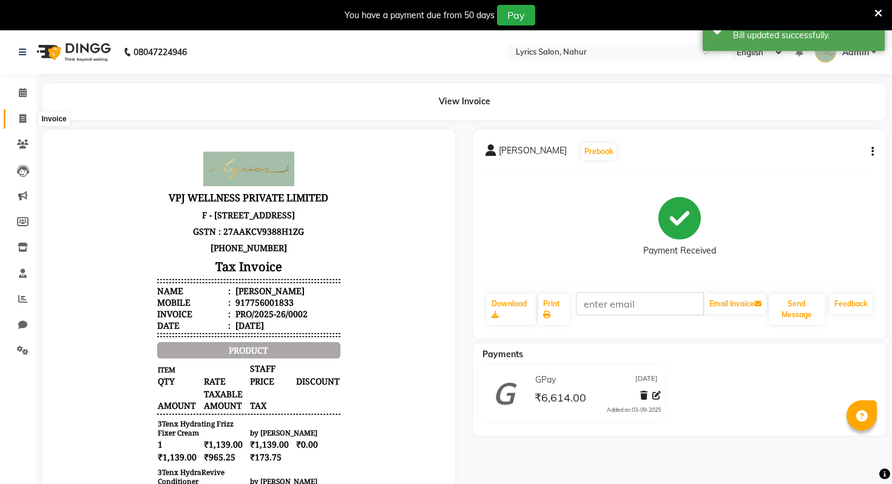
click at [23, 124] on span at bounding box center [22, 119] width 21 height 14
select select "service"
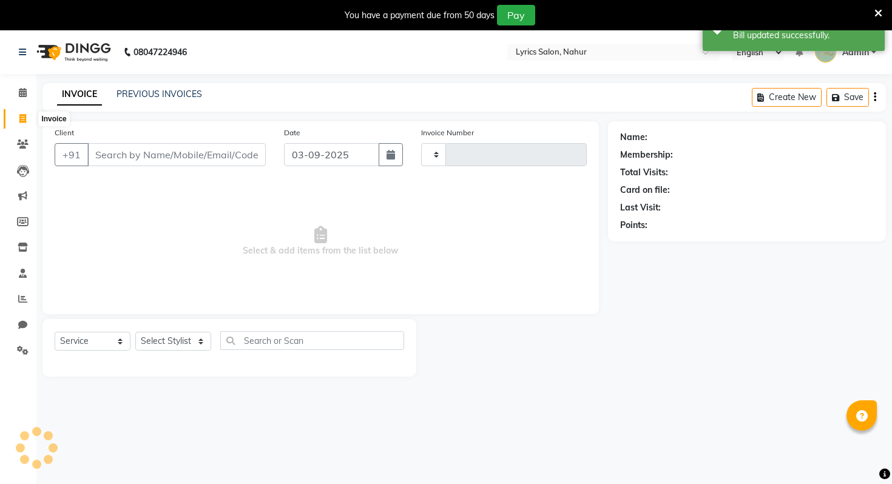
scroll to position [30, 0]
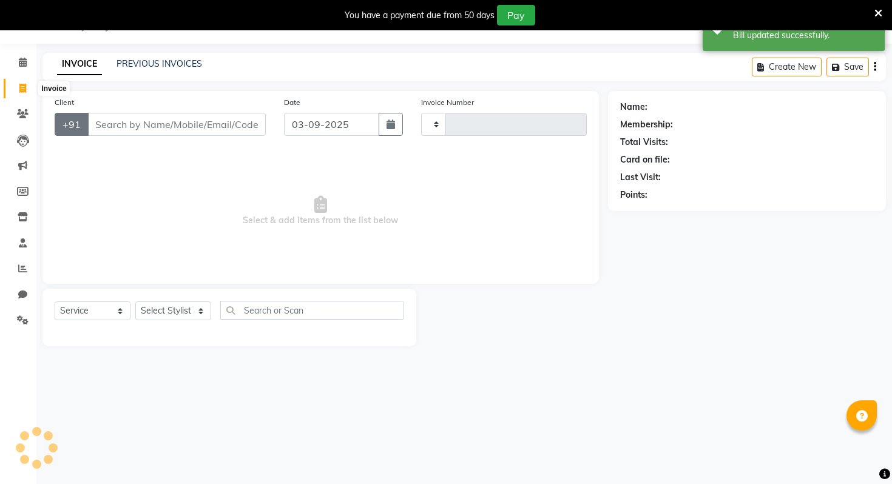
type input "0007"
select select "8973"
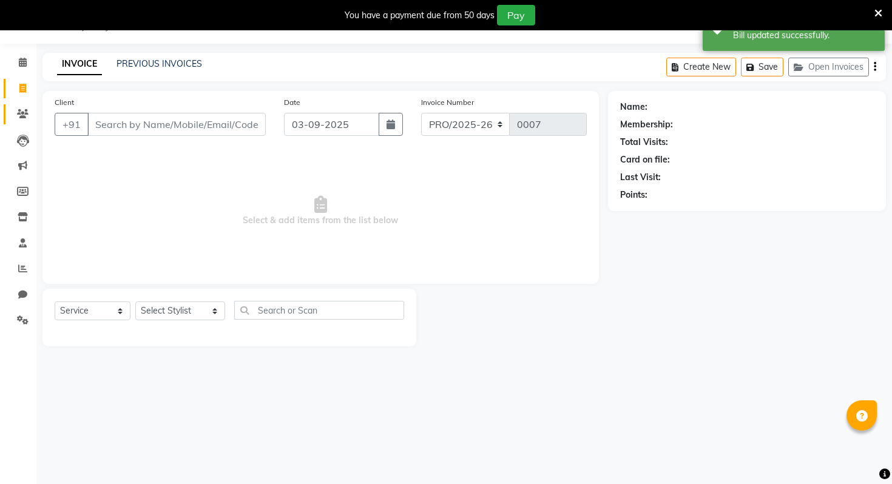
click at [4, 118] on link "Clients" at bounding box center [18, 114] width 29 height 20
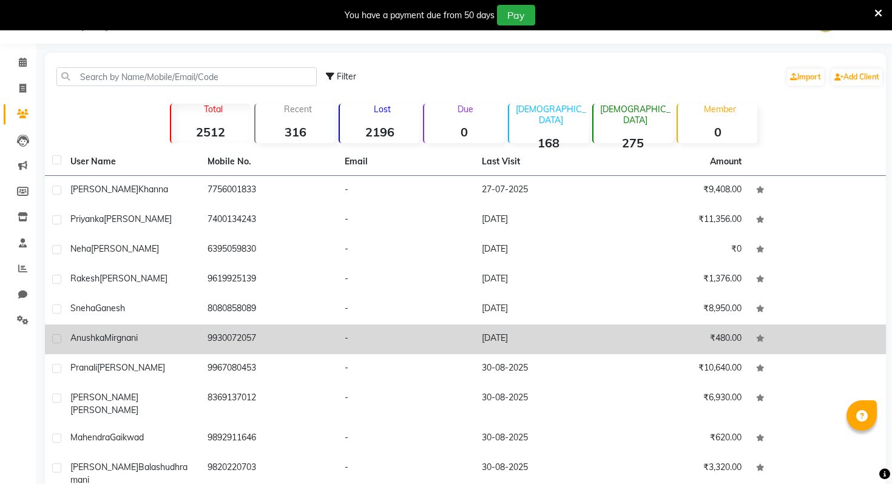
click at [138, 336] on span "Mirgnani" at bounding box center [120, 337] width 33 height 11
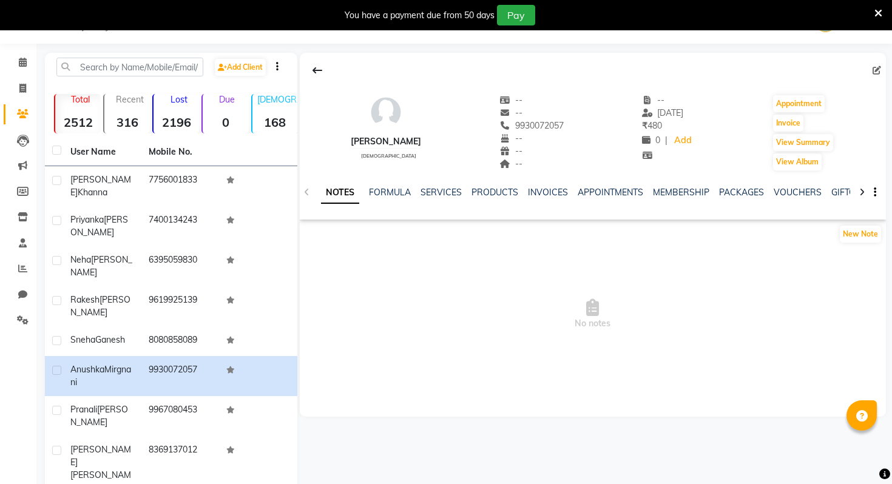
click at [534, 186] on div "NOTES FORMULA SERVICES PRODUCTS INVOICES APPOINTMENTS MEMBERSHIP PACKAGES VOUCH…" at bounding box center [593, 193] width 586 height 42
click at [537, 189] on link "INVOICES" at bounding box center [548, 192] width 40 height 11
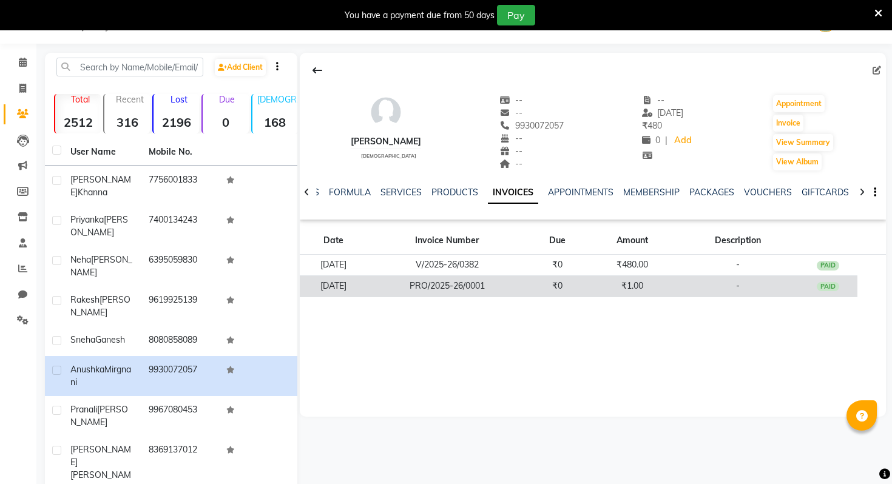
click at [460, 289] on td "PRO/2025-26/0001" at bounding box center [446, 285] width 161 height 21
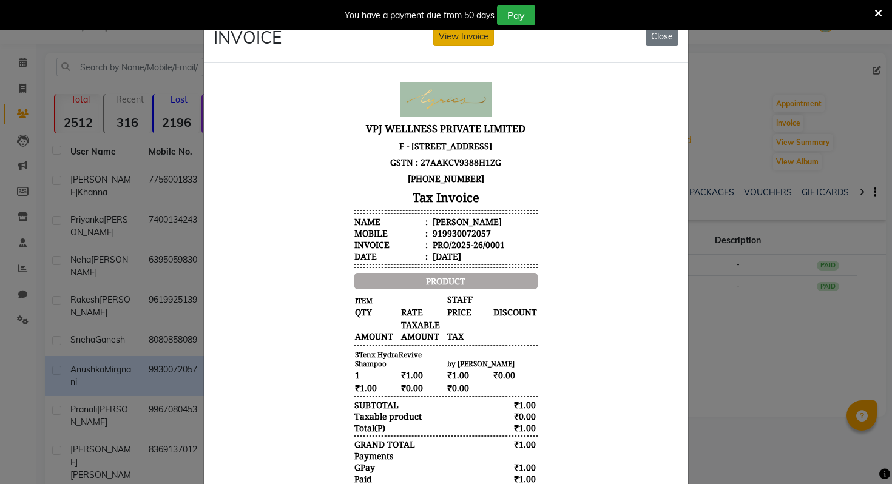
click at [459, 41] on button "View Invoice" at bounding box center [463, 36] width 61 height 19
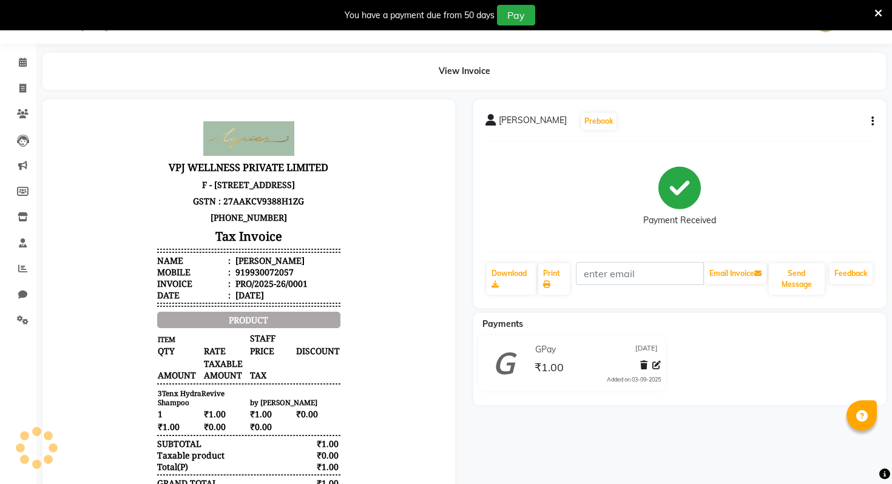
click at [872, 121] on icon "button" at bounding box center [872, 121] width 2 height 1
click at [778, 130] on div "Edit Invoice" at bounding box center [791, 128] width 124 height 15
select select "service"
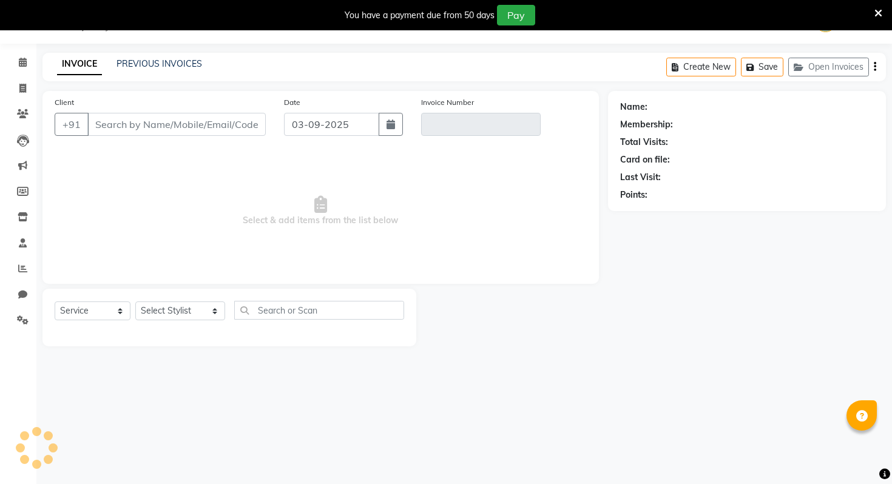
type input "9930072057"
type input "PRO/2025-26/0001"
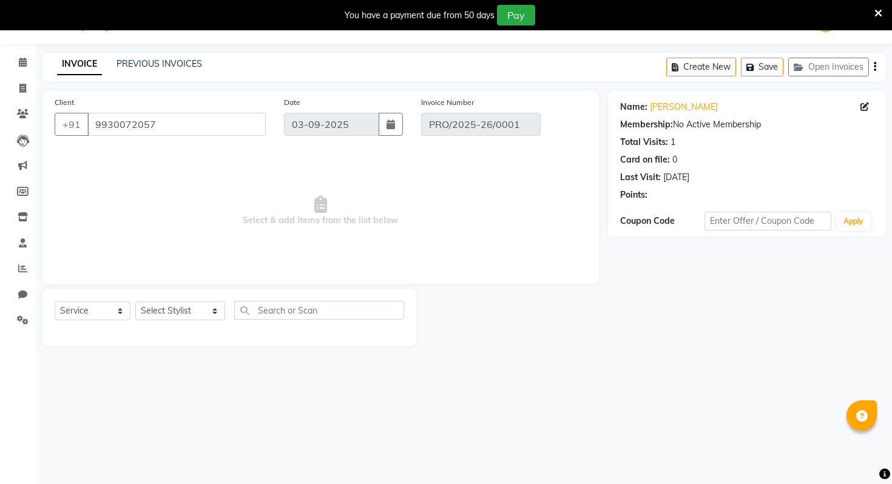
type input "06-07-2025"
select select "select"
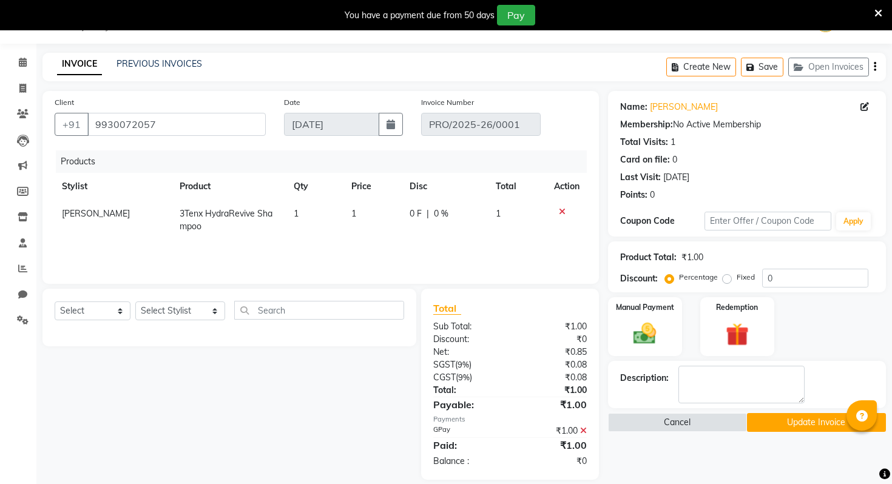
click at [381, 215] on td "1" at bounding box center [373, 220] width 58 height 40
select select "85765"
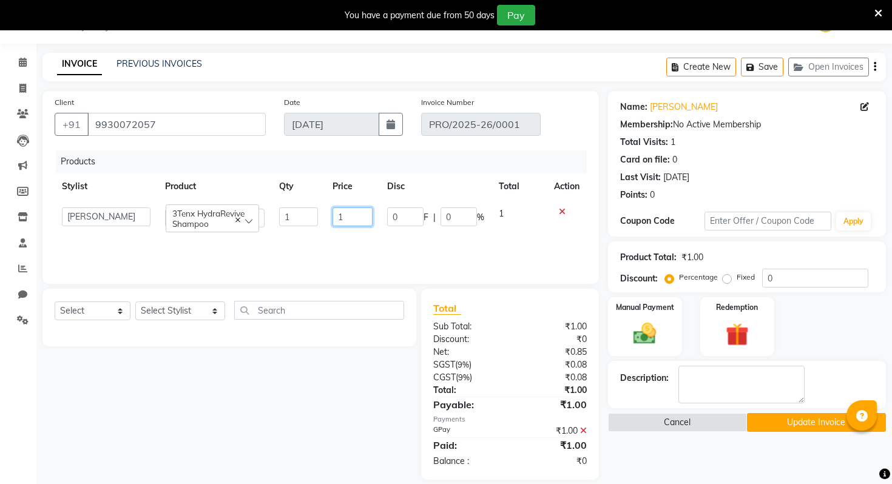
click at [349, 215] on input "1" at bounding box center [352, 216] width 40 height 19
type input "1499"
click at [412, 257] on div "Products Stylist Product Qty Price Disc Total Action APURVA MUNJ DEEPAK KUMAR D…" at bounding box center [321, 210] width 532 height 121
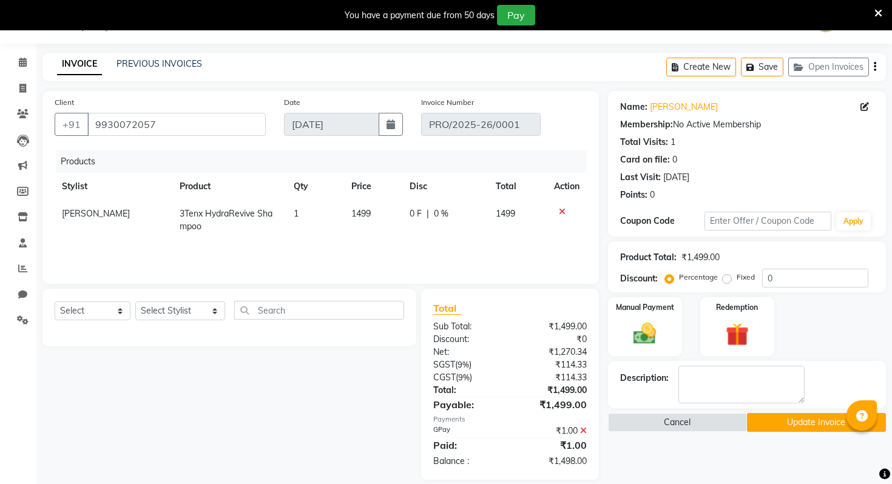
scroll to position [44, 0]
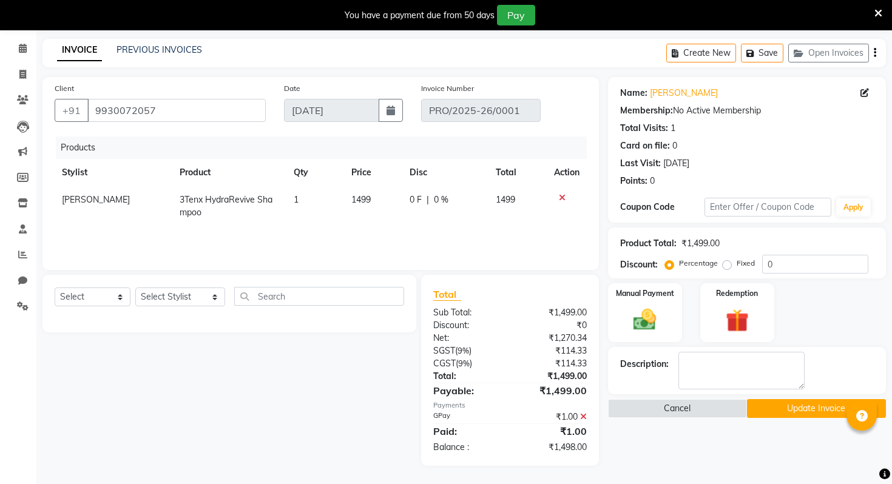
click at [579, 414] on div "₹1.00" at bounding box center [553, 417] width 86 height 13
click at [583, 416] on icon at bounding box center [583, 417] width 7 height 8
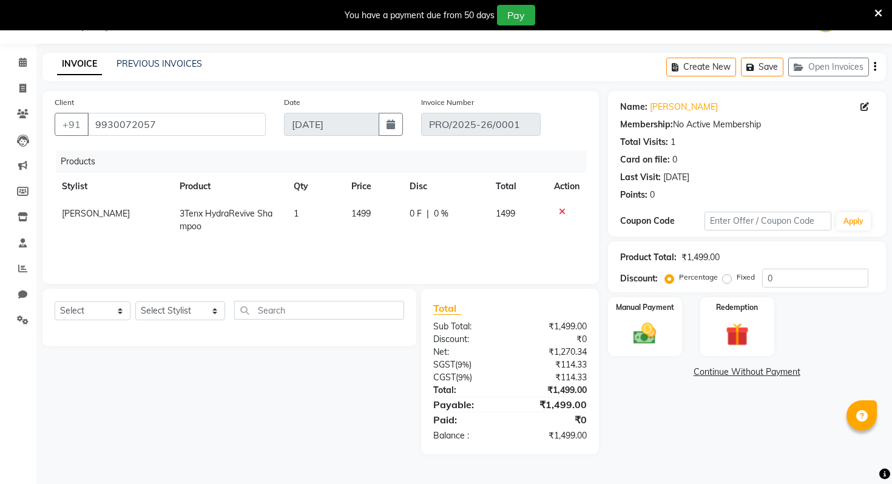
scroll to position [30, 0]
click at [634, 356] on div "Manual Payment" at bounding box center [644, 326] width 77 height 61
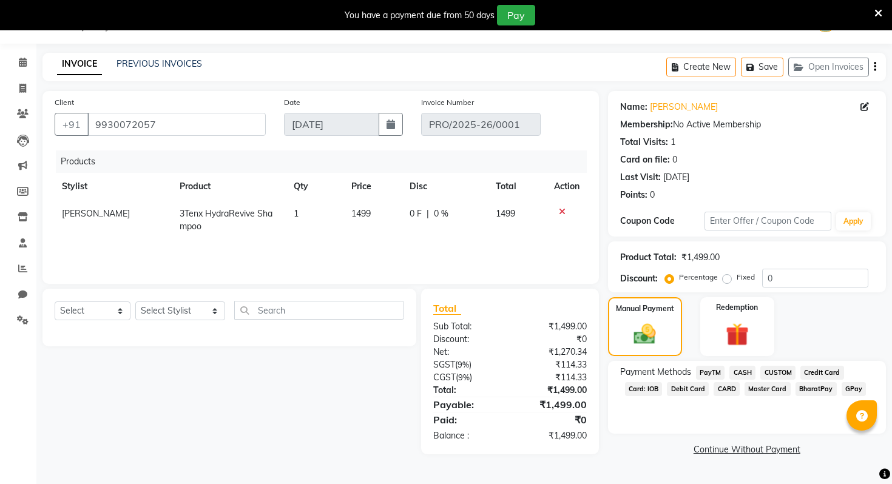
click at [844, 393] on span "GPay" at bounding box center [853, 389] width 25 height 14
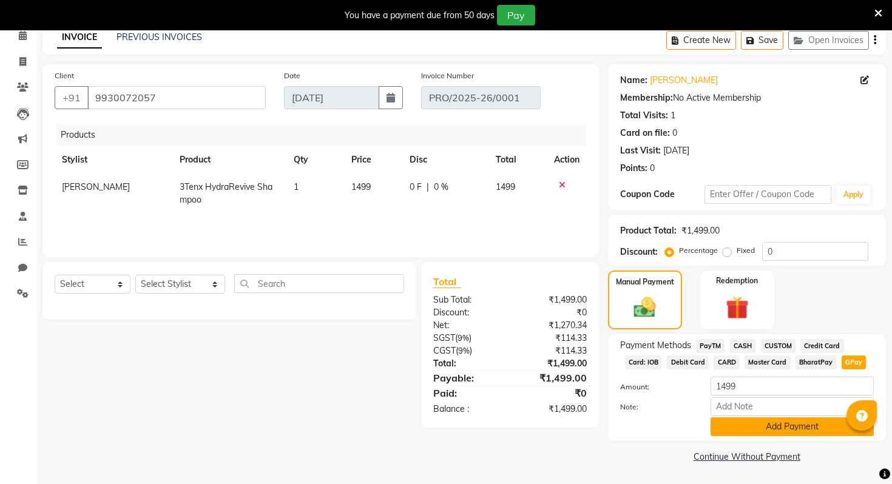
click at [753, 422] on button "Add Payment" at bounding box center [791, 426] width 163 height 19
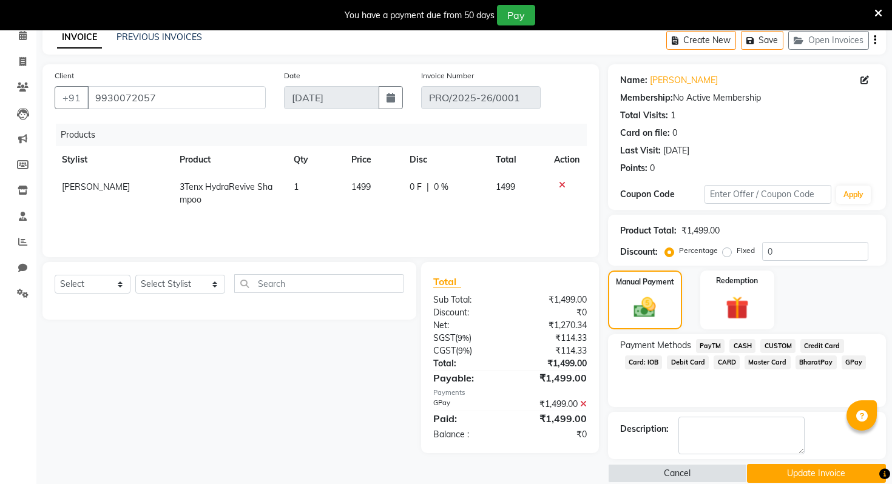
scroll to position [74, 0]
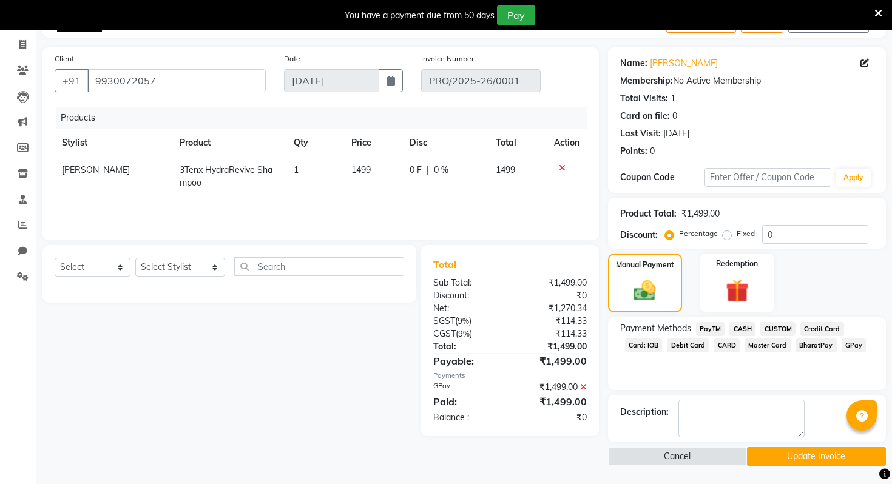
click at [784, 451] on button "Update Invoice" at bounding box center [816, 456] width 139 height 19
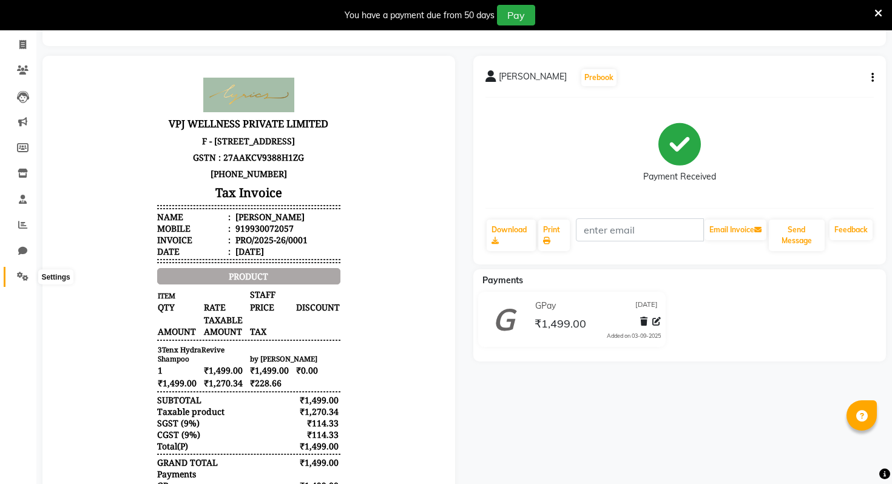
click at [20, 276] on icon at bounding box center [23, 276] width 12 height 9
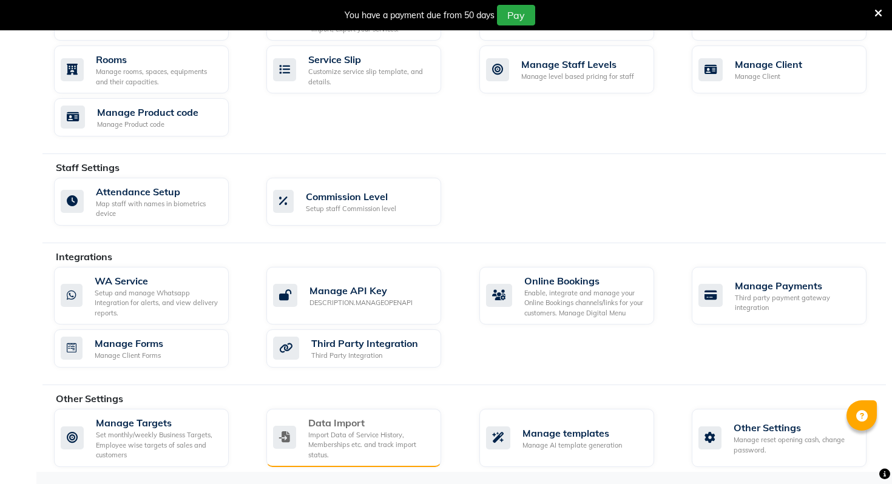
click at [365, 448] on div "Import Data of Service History, Memberships etc. and track import status." at bounding box center [369, 445] width 123 height 30
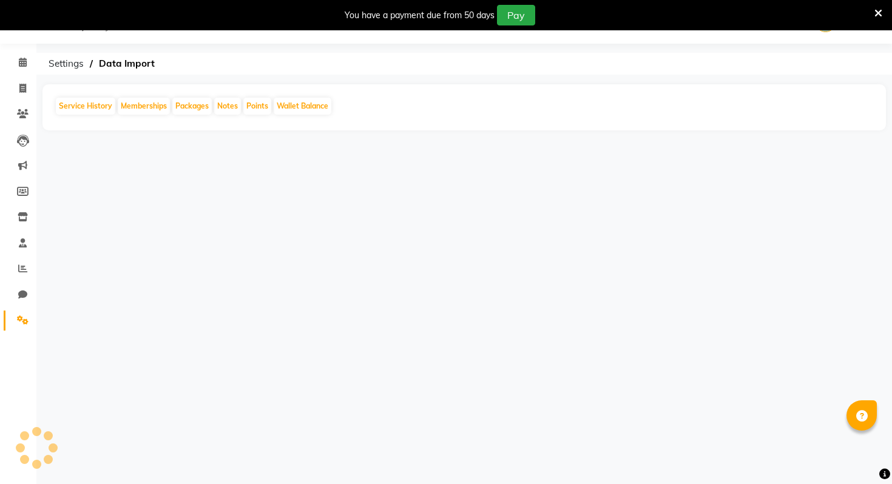
scroll to position [30, 0]
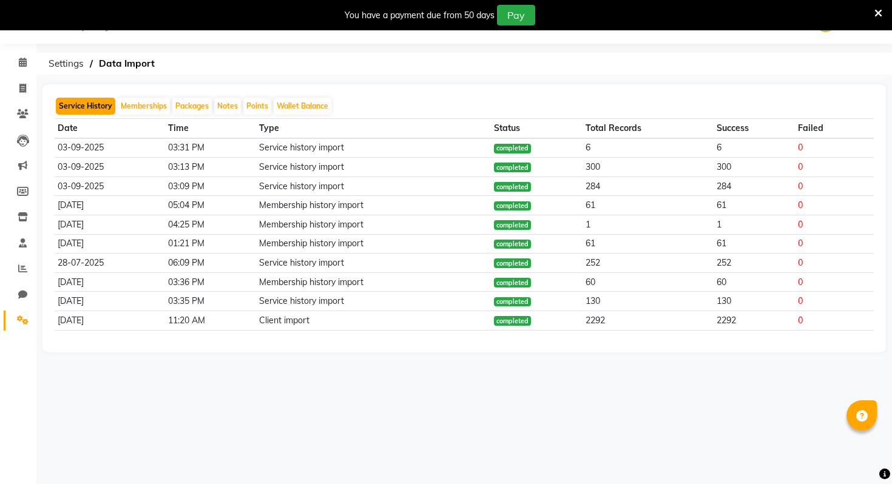
click at [87, 106] on button "Service History" at bounding box center [85, 106] width 59 height 17
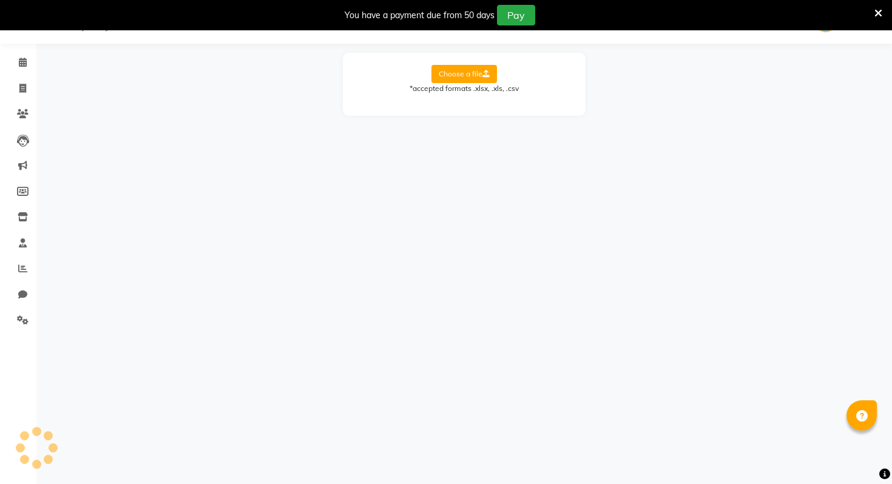
click at [442, 76] on label "Choose a file" at bounding box center [464, 74] width 66 height 18
click at [0, 0] on input "Choose a file" at bounding box center [0, 0] width 0 height 0
click at [509, 119] on select "Select Sheet Miscellaneous Staff Services Products Products Sales JUL Products …" at bounding box center [518, 113] width 91 height 19
select select "Products Sales AUG"
click at [473, 104] on select "Select Sheet Miscellaneous Staff Services Products Products Sales JUL Products …" at bounding box center [518, 113] width 91 height 19
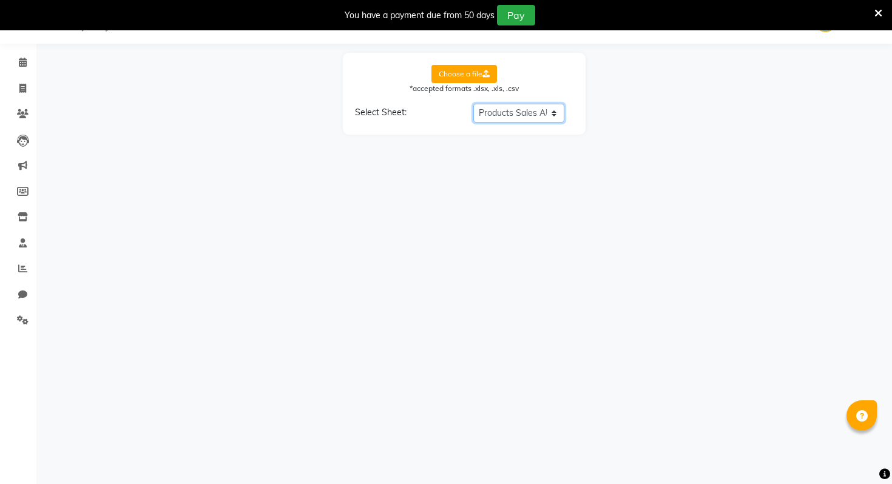
select select "Client Name"
select select "Amount"
select select "Date"
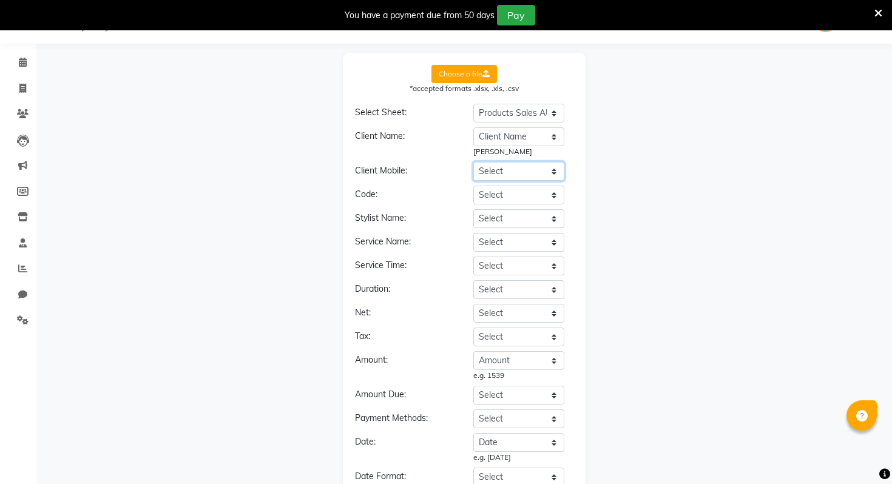
click at [517, 170] on select "Select Date Ref Client Name Mobile No. Service Category Stylist MRP Disc (%) Am…" at bounding box center [518, 171] width 91 height 19
select select "Mobile No."
click at [473, 162] on select "Select Date Ref Client Name Mobile No. Service Category Stylist MRP Disc (%) Am…" at bounding box center [518, 171] width 91 height 19
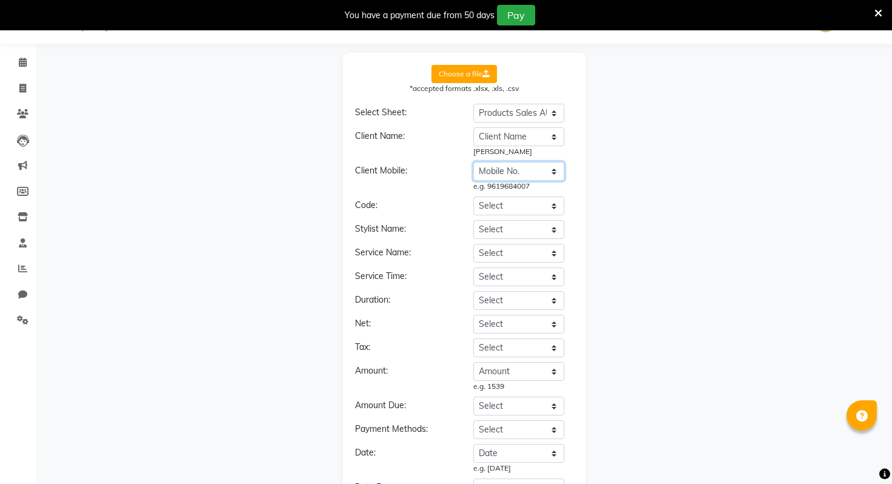
scroll to position [45, 0]
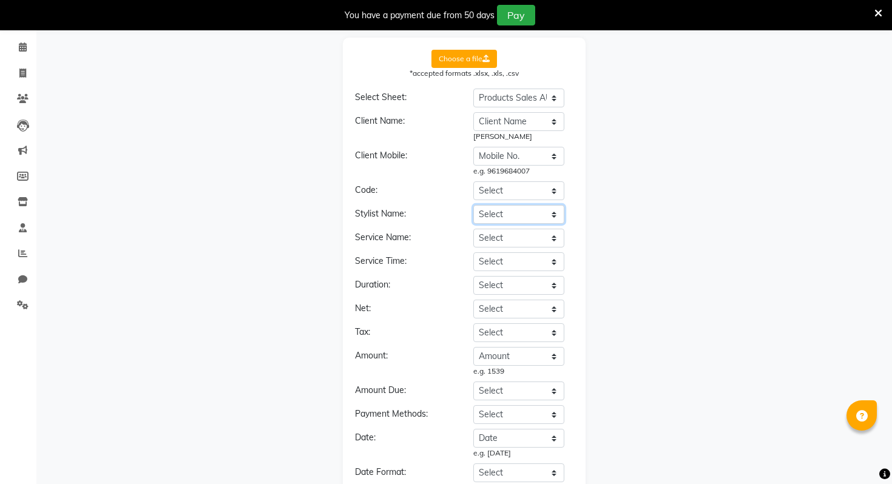
click at [514, 215] on select "Select Date Ref Client Name Mobile No. Service Category Stylist MRP Disc (%) Am…" at bounding box center [518, 214] width 91 height 19
select select "Stylist"
click at [473, 205] on select "Select Date Ref Client Name Mobile No. Service Category Stylist MRP Disc (%) Am…" at bounding box center [518, 214] width 91 height 19
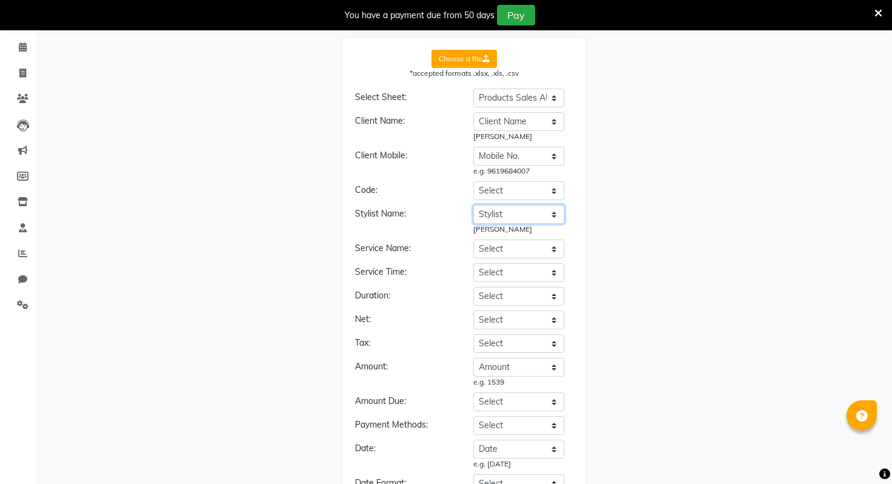
scroll to position [113, 0]
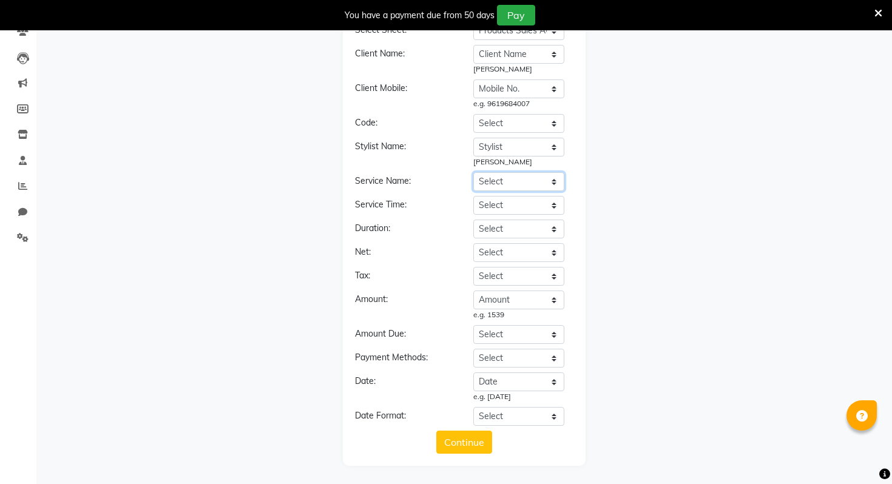
click at [504, 178] on select "Select Date Ref Client Name Mobile No. Service Category Stylist MRP Disc (%) Am…" at bounding box center [518, 181] width 91 height 19
select select "Service"
click at [473, 172] on select "Select Date Ref Client Name Mobile No. Service Category Stylist MRP Disc (%) Am…" at bounding box center [518, 181] width 91 height 19
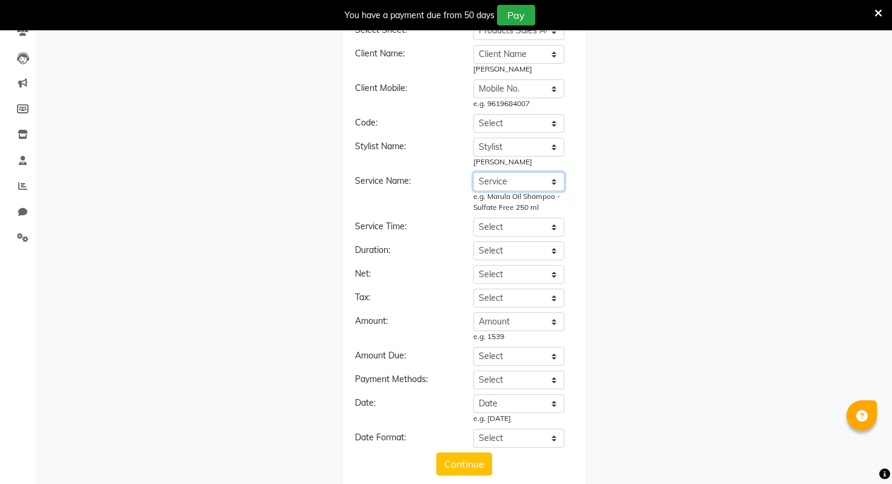
scroll to position [135, 0]
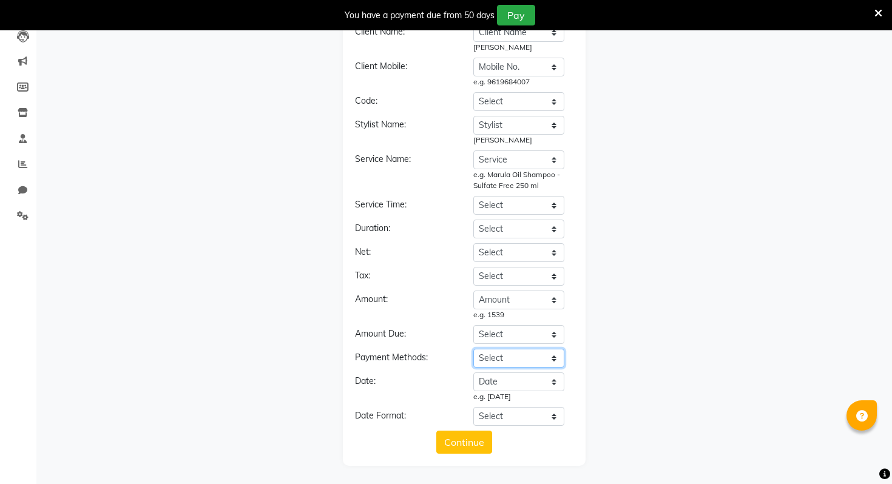
click at [499, 352] on select "Select Date Ref Client Name Mobile No. Service Category Stylist MRP Disc (%) Am…" at bounding box center [518, 358] width 91 height 19
click at [502, 334] on select "Select Date Ref Client Name Mobile No. Service Category Stylist MRP Disc (%) Am…" at bounding box center [518, 334] width 91 height 19
select select "Amount"
click at [473, 325] on select "Select Date Ref Client Name Mobile No. Service Category Stylist MRP Disc (%) Am…" at bounding box center [518, 334] width 91 height 19
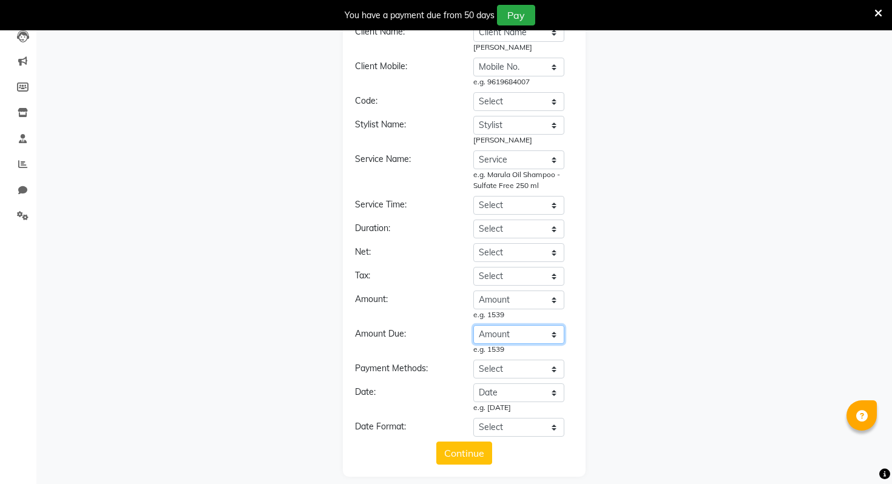
scroll to position [146, 0]
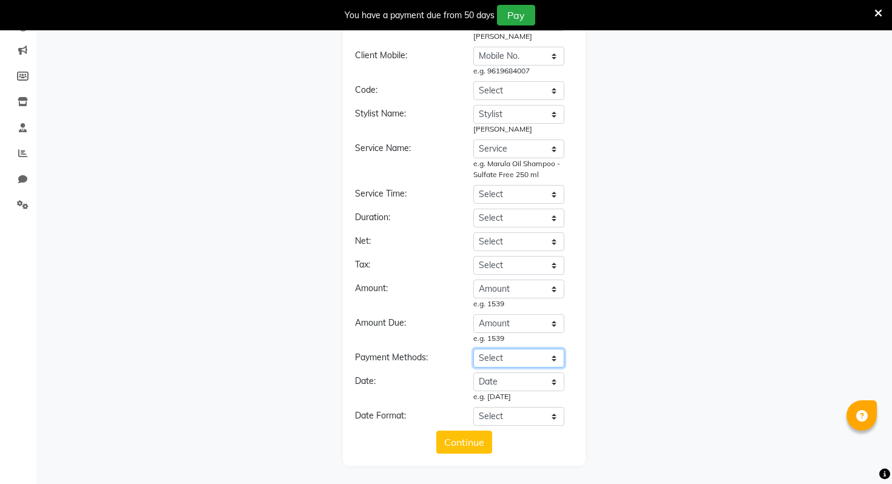
click at [505, 354] on select "Select Date Ref Client Name Mobile No. Service Category Stylist MRP Disc (%) Am…" at bounding box center [518, 358] width 91 height 19
click at [473, 349] on select "Select Date Ref Client Name Mobile No. Service Category Stylist MRP Disc (%) Am…" at bounding box center [518, 358] width 91 height 19
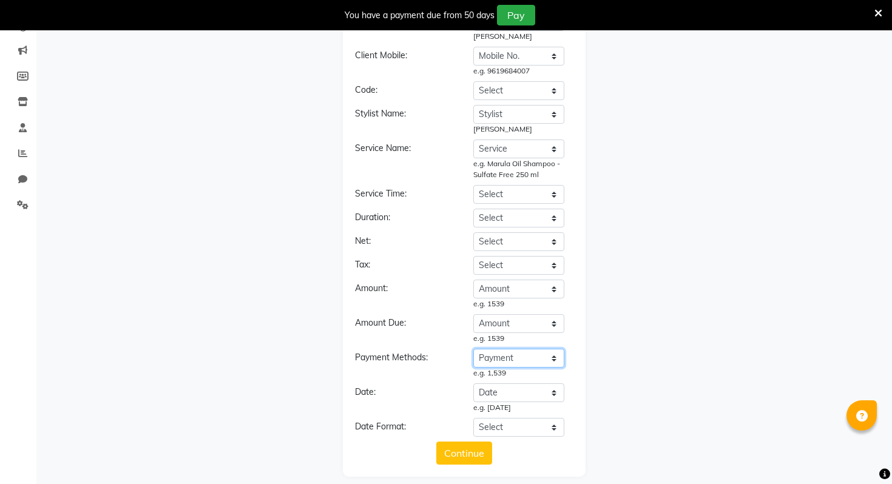
click at [511, 358] on select "Select Date Ref Client Name Mobile No. Service Category Stylist MRP Disc (%) Am…" at bounding box center [518, 358] width 91 height 19
select select "Mode"
click at [473, 349] on select "Select Date Ref Client Name Mobile No. Service Category Stylist MRP Disc (%) Am…" at bounding box center [518, 358] width 91 height 19
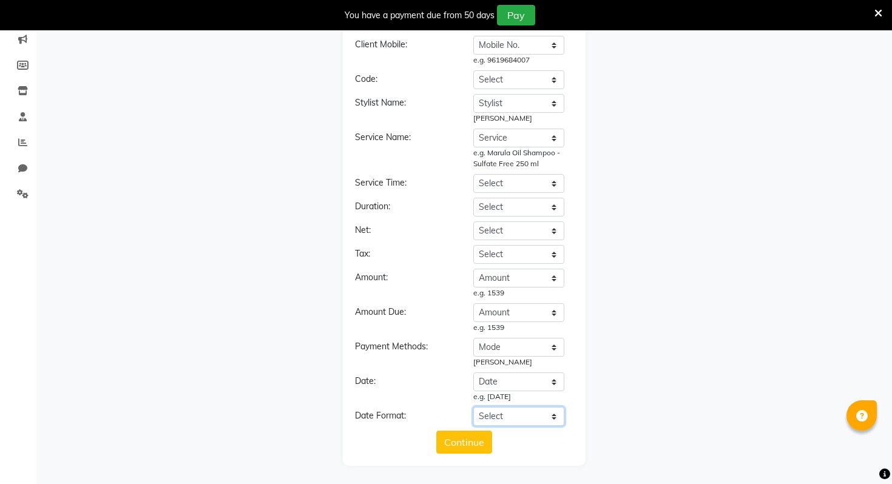
click at [505, 418] on select "Select YYYY-MM-DD MM-DD-YYYY DD-MM-YYYY MMMM Do, YYYY M/D/YYYY MMM Do YY MM/DD/…" at bounding box center [518, 416] width 91 height 19
select select "YYYY-MM-DD"
click at [473, 407] on select "Select YYYY-MM-DD MM-DD-YYYY DD-MM-YYYY MMMM Do, YYYY M/D/YYYY MMM Do YY MM/DD/…" at bounding box center [518, 416] width 91 height 19
click at [467, 442] on button "Continue" at bounding box center [464, 442] width 56 height 23
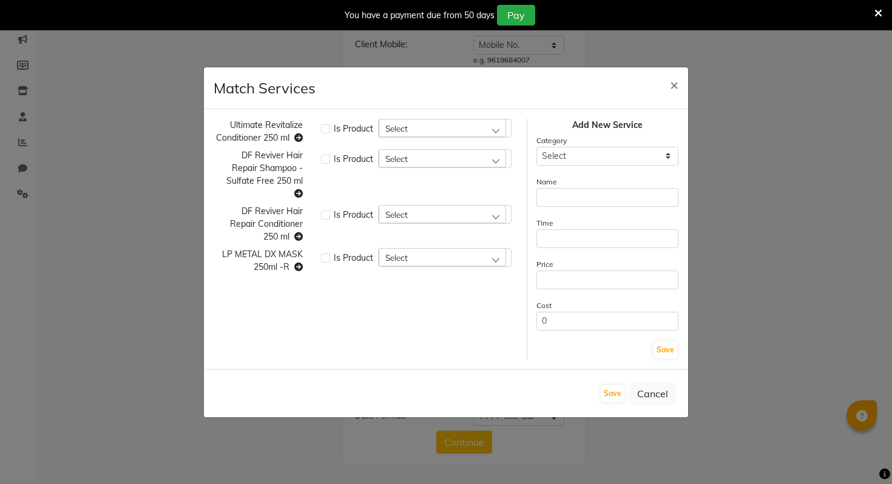
click at [386, 127] on span "Select" at bounding box center [396, 128] width 22 height 10
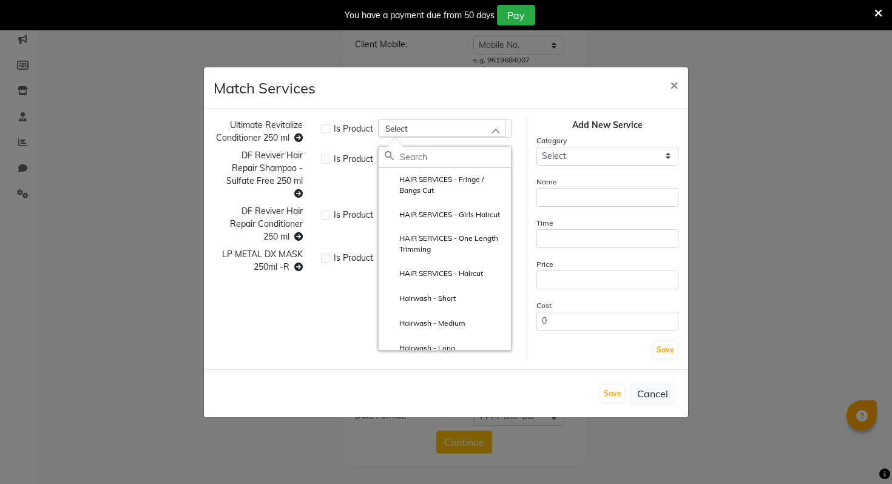
click at [324, 130] on label at bounding box center [325, 128] width 9 height 9
click at [324, 130] on input "checkbox" at bounding box center [325, 128] width 8 height 8
checkbox input "true"
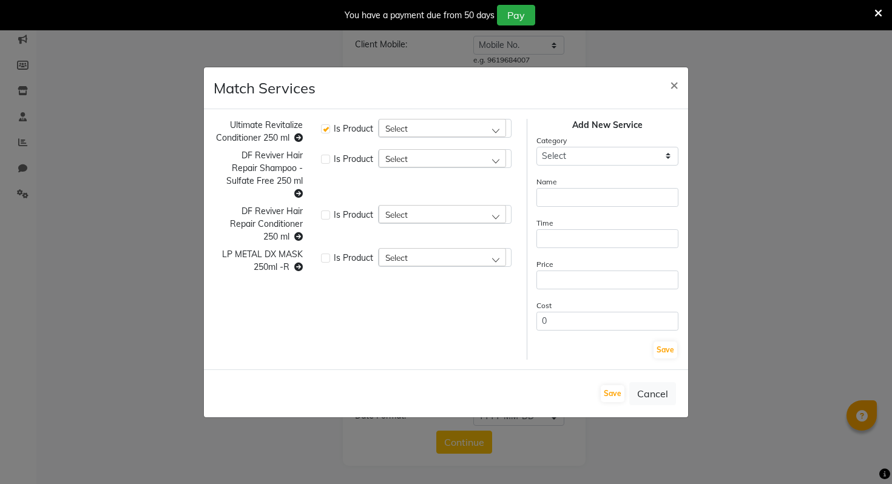
click at [418, 127] on div "Select" at bounding box center [442, 128] width 127 height 18
type input "u"
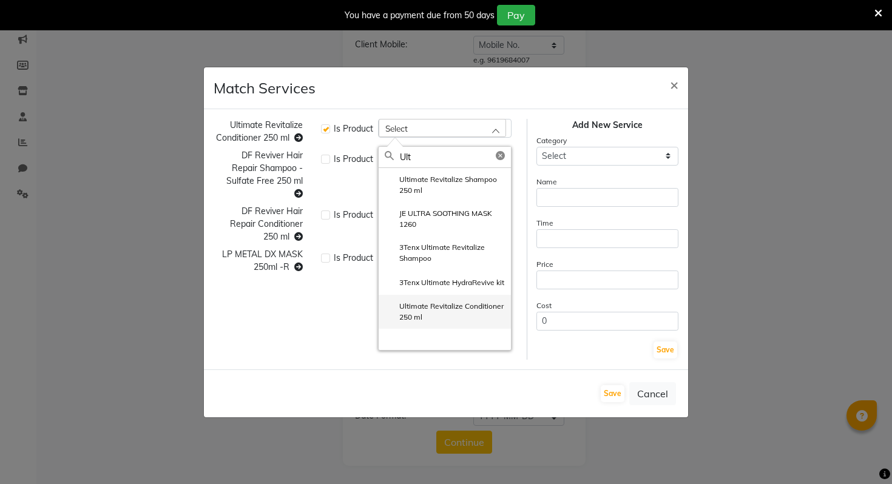
type input "Ult"
click at [442, 323] on label "Ultimate Revitalize Conditioner 250 ml" at bounding box center [445, 312] width 120 height 22
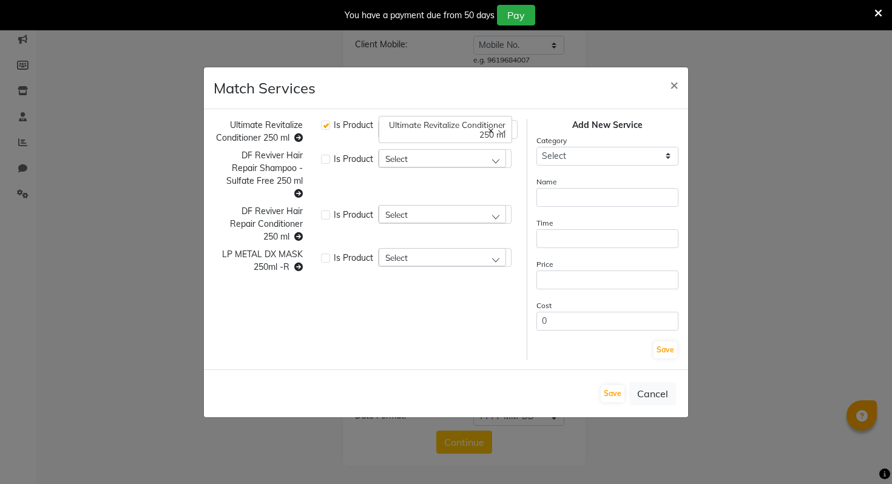
click at [407, 155] on span "Select" at bounding box center [396, 158] width 22 height 10
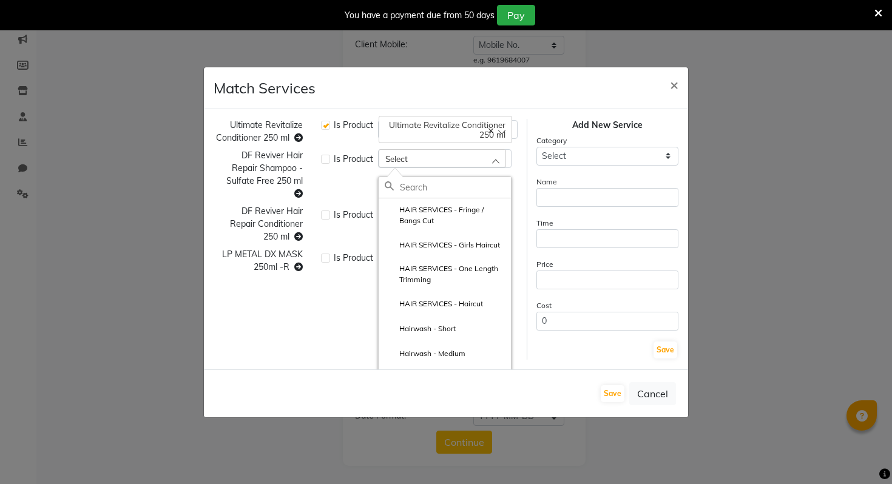
click at [325, 162] on label at bounding box center [325, 159] width 9 height 9
click at [325, 162] on input "checkbox" at bounding box center [325, 158] width 8 height 8
checkbox input "true"
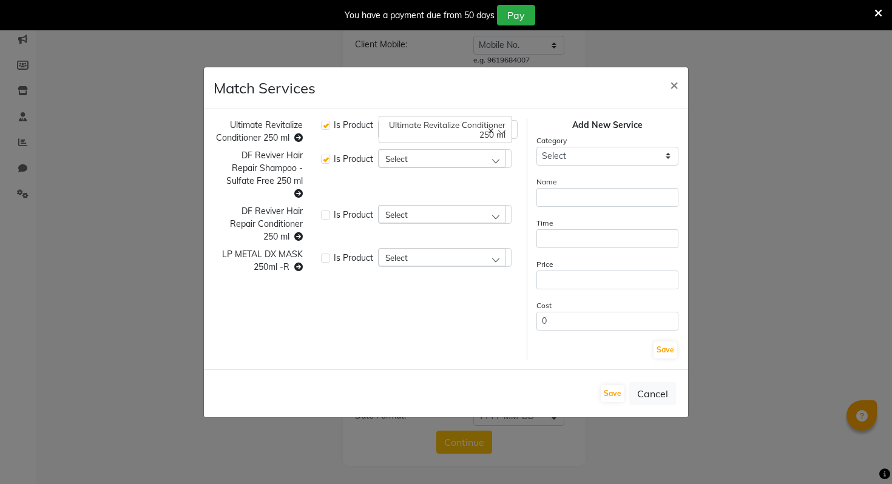
click at [433, 159] on div "Select" at bounding box center [442, 158] width 127 height 18
type input "D"
type input "e"
type input "rev"
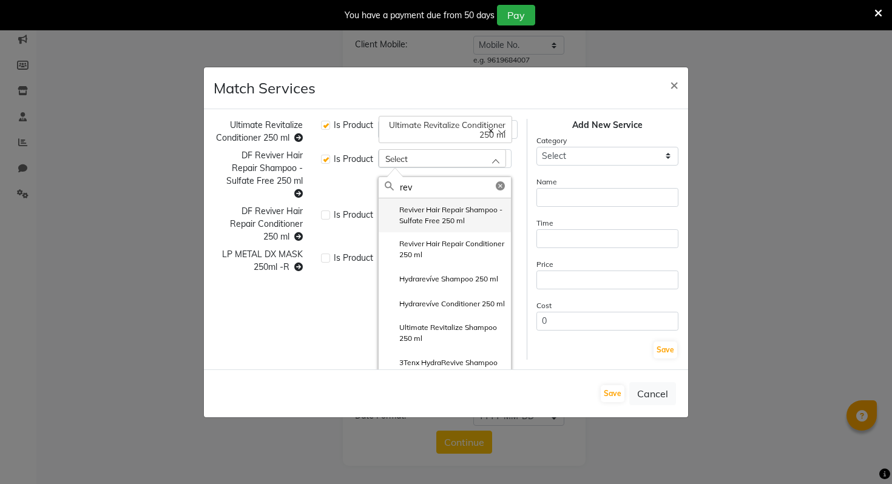
click at [436, 220] on label "Reviver Hair Repair Shampoo - Sulfate Free 250 ml" at bounding box center [445, 215] width 120 height 22
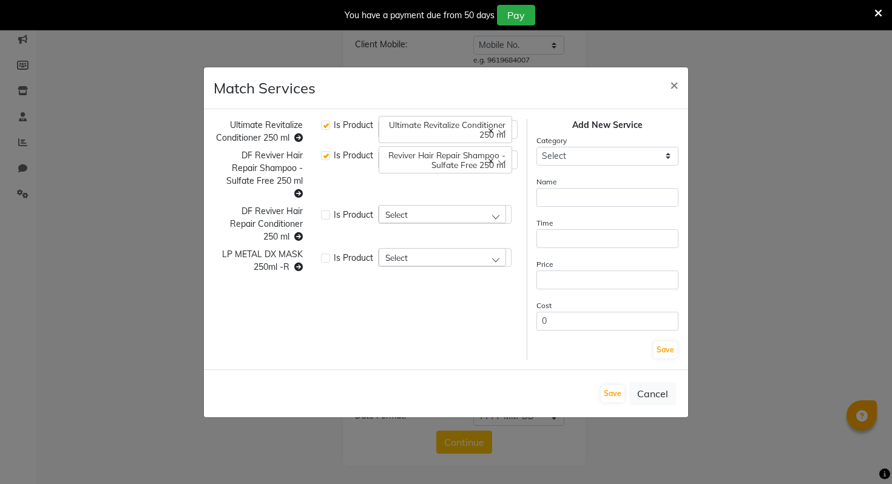
click at [425, 217] on div "Select" at bounding box center [442, 214] width 127 height 18
type input "revi"
click at [326, 214] on label at bounding box center [325, 215] width 9 height 9
click at [326, 214] on input "checkbox" at bounding box center [325, 214] width 8 height 8
checkbox input "true"
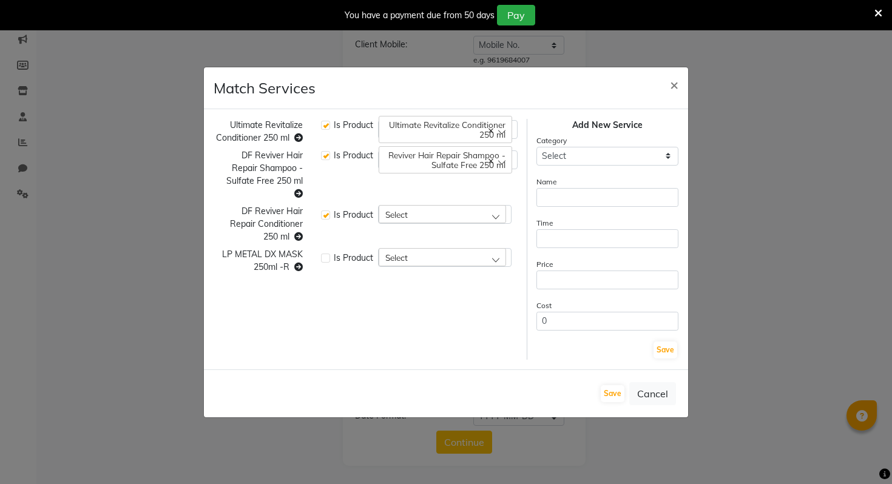
click at [422, 218] on div "Select" at bounding box center [442, 214] width 127 height 18
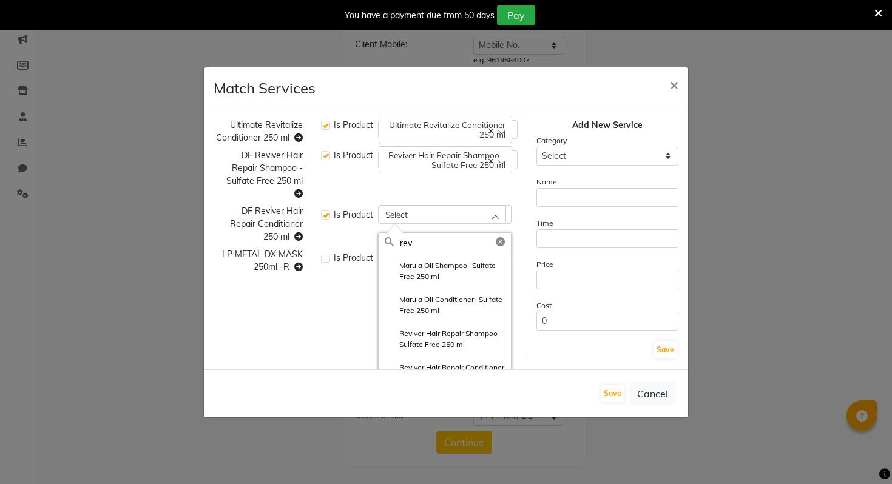
type input "revi"
click at [434, 305] on label "Reviver Hair Repair Conditioner 250 ml" at bounding box center [445, 305] width 120 height 22
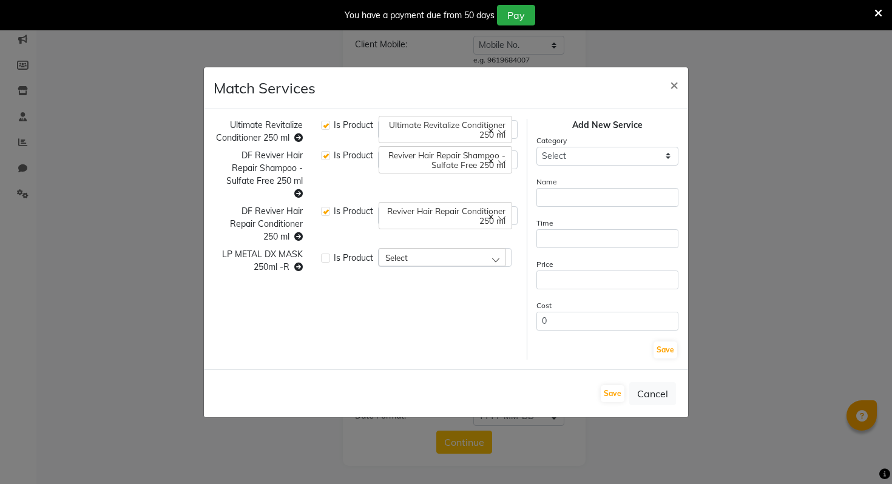
click at [422, 268] on div "Is Product Select" at bounding box center [419, 260] width 215 height 25
click at [420, 260] on div "Select" at bounding box center [442, 257] width 127 height 18
type input "meta"
click at [326, 252] on div at bounding box center [325, 258] width 8 height 13
click at [327, 257] on label at bounding box center [325, 258] width 9 height 9
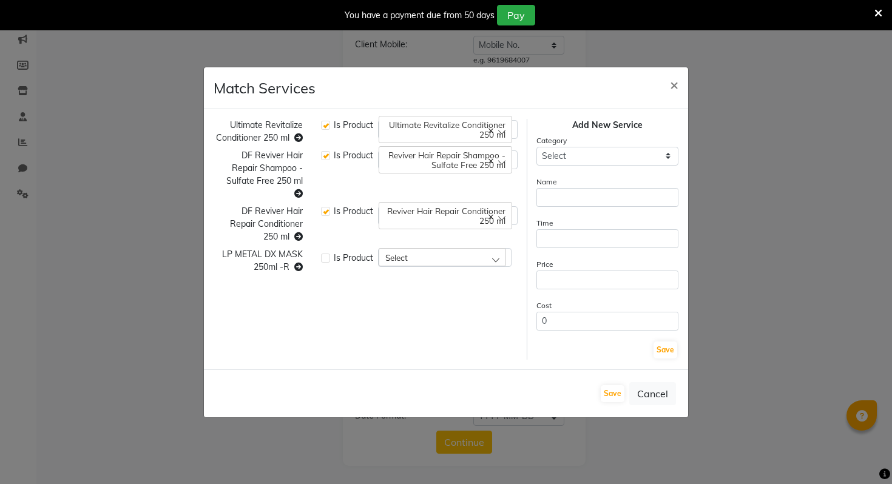
click at [327, 257] on input "checkbox" at bounding box center [325, 257] width 8 height 8
checkbox input "true"
click at [423, 257] on div "Select" at bounding box center [442, 257] width 127 height 18
click at [442, 303] on li "LP METAL DX SHMP 300ml -R" at bounding box center [445, 309] width 132 height 25
click at [570, 163] on select "Select WOMEN HAIR SERVICES- old WOMEN Hairwash - old WOMEN Blow Dry Curls / Str…" at bounding box center [607, 156] width 142 height 19
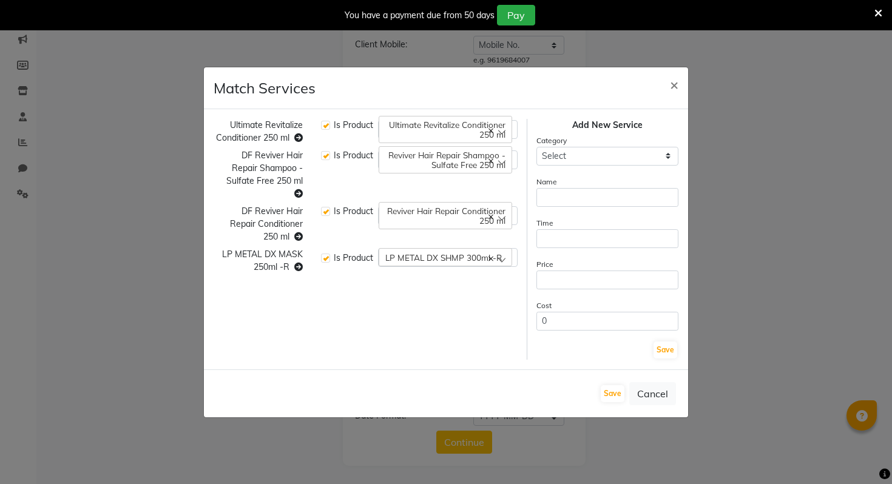
click at [487, 255] on span "LP METAL DX SHMP 300ml -R" at bounding box center [443, 257] width 116 height 10
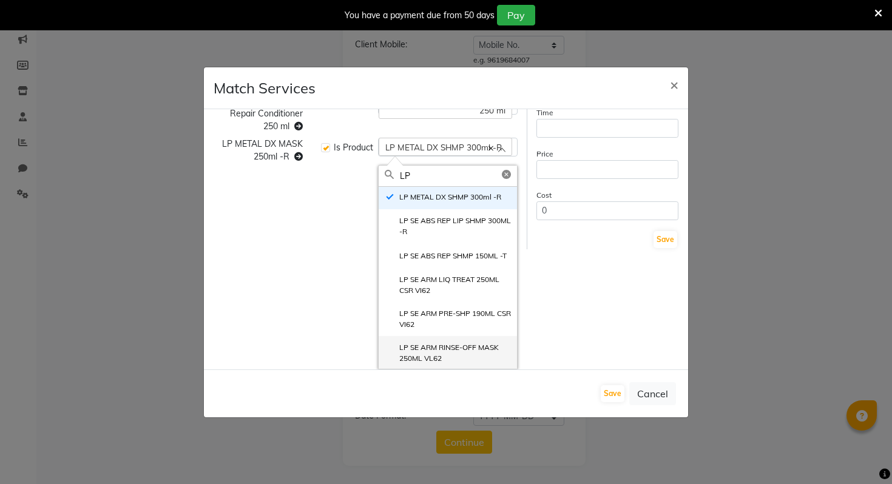
scroll to position [0, 0]
type input "LP"
click at [610, 261] on div "Ultimate Revitalize Conditioner 250 ml Is Product Ultimate Revitalize Condition…" at bounding box center [446, 239] width 484 height 260
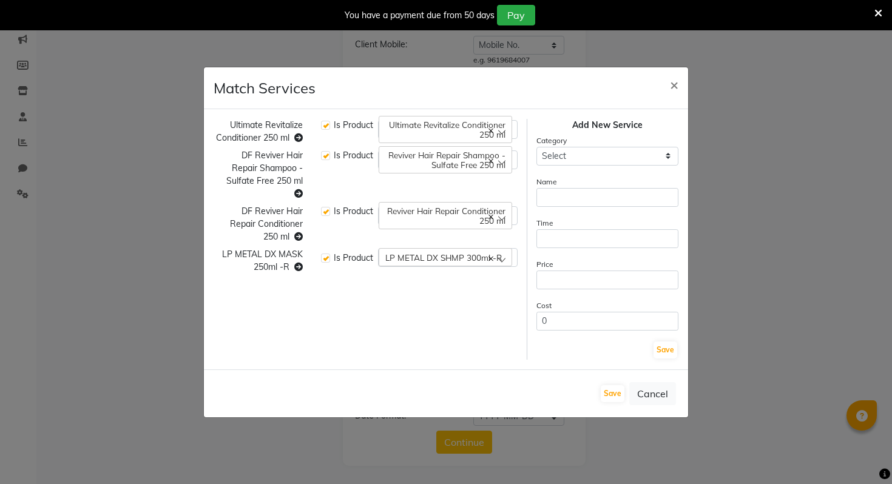
click at [248, 252] on span "LP METAL DX MASK 250ml -R" at bounding box center [262, 261] width 81 height 24
copy span "LP METAL DX MASK 250ml -R"
click at [652, 386] on button "Cancel" at bounding box center [652, 393] width 47 height 23
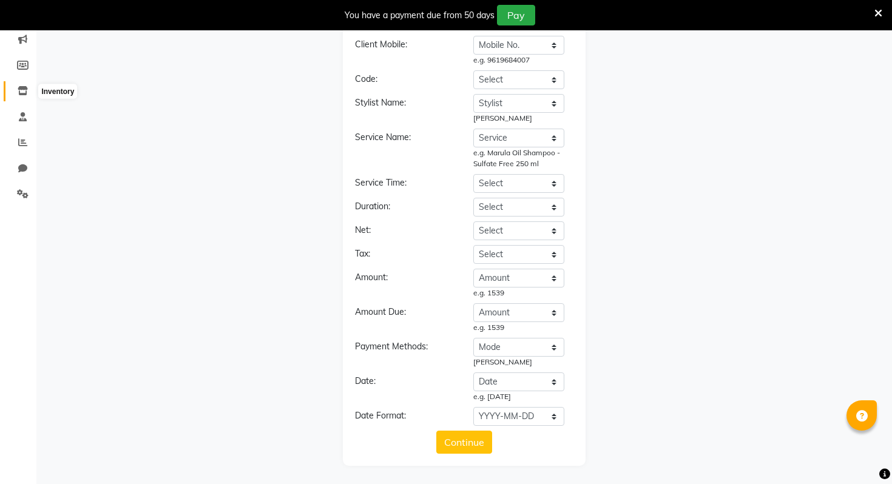
click at [21, 93] on icon at bounding box center [23, 90] width 10 height 9
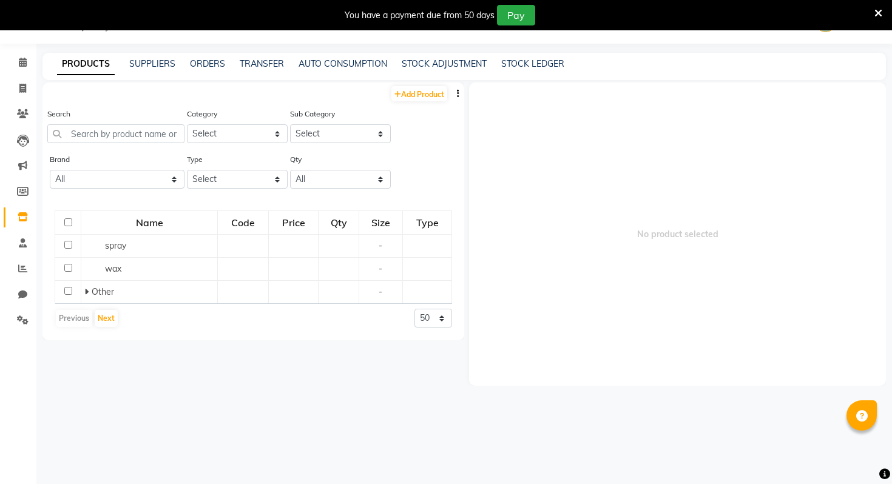
scroll to position [38, 0]
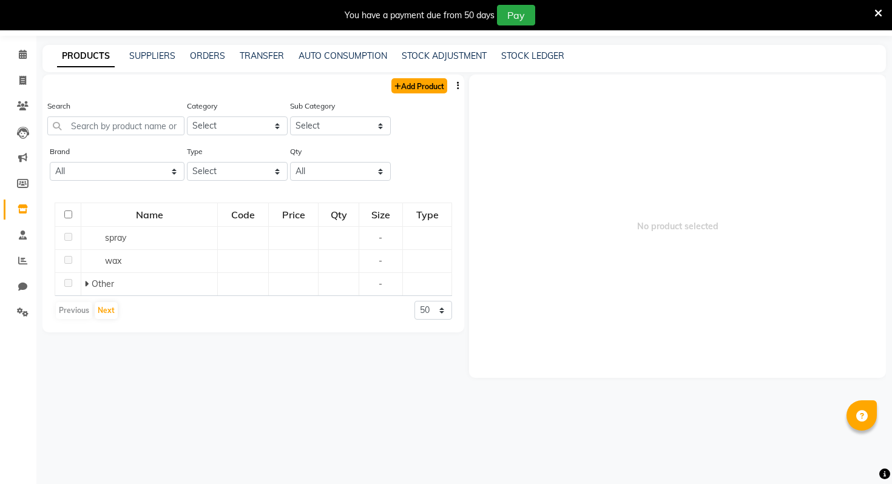
click at [437, 87] on link "Add Product" at bounding box center [419, 85] width 56 height 15
select select "true"
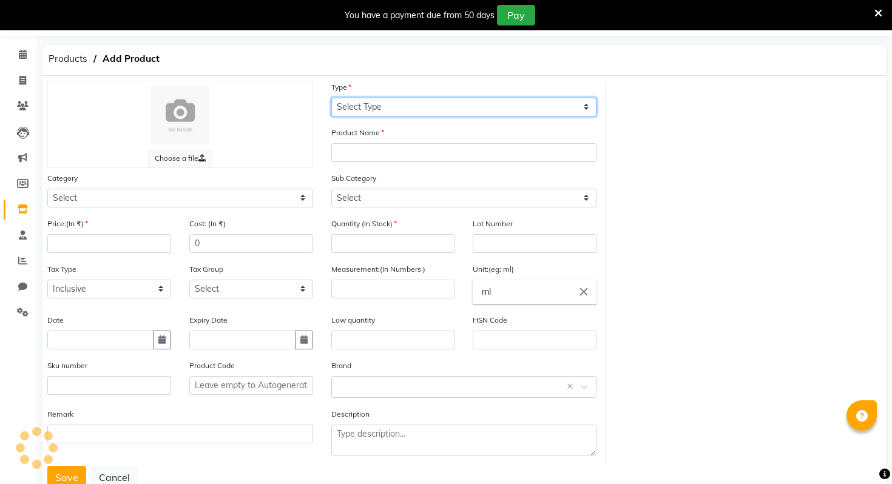
click at [453, 106] on select "Select Type Both Retail Consumable" at bounding box center [464, 107] width 266 height 19
select select "R"
click at [331, 98] on select "Select Type Both Retail Consumable" at bounding box center [464, 107] width 266 height 19
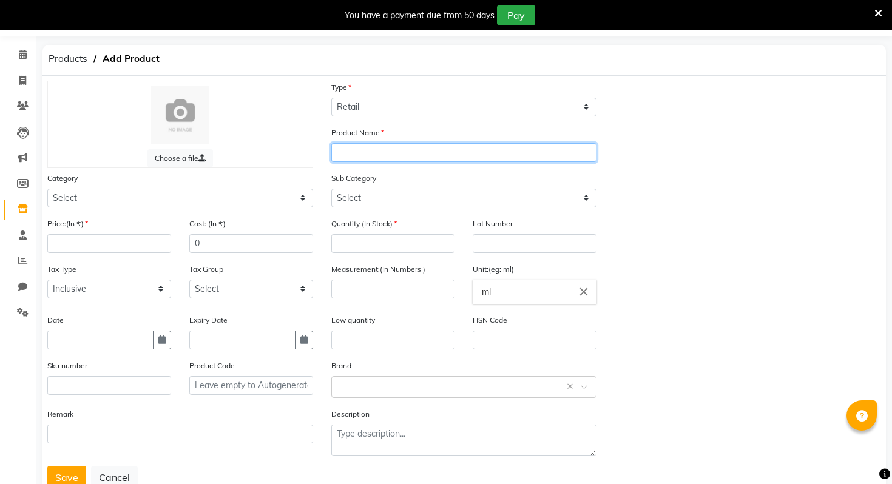
click at [391, 150] on input "text" at bounding box center [464, 152] width 266 height 19
paste input "LP METAL DX MASK 250ml -R"
click at [391, 150] on input "LP METAL DX MASK 250ml -R" at bounding box center [464, 152] width 266 height 19
click at [497, 155] on input "LP METAL DX MASK 250ml -R" at bounding box center [464, 152] width 266 height 19
type input "LP METAL DX MASK 250ml -R"
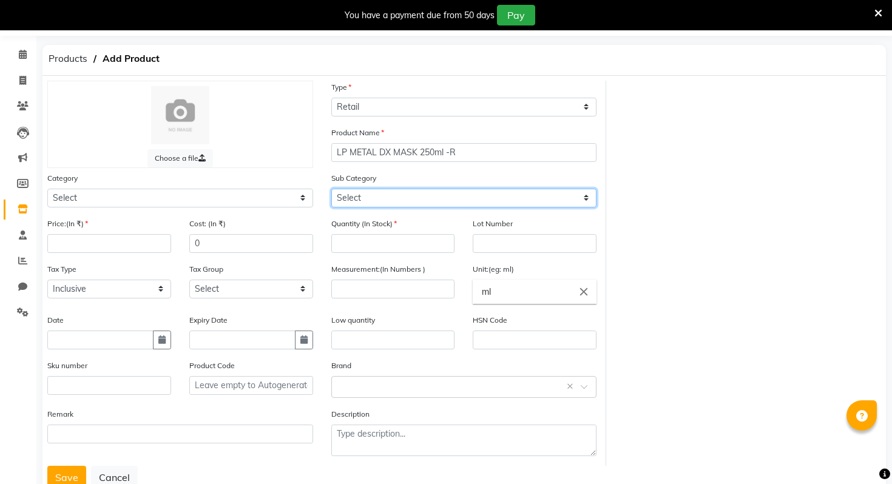
click at [361, 194] on select "Select" at bounding box center [464, 198] width 266 height 19
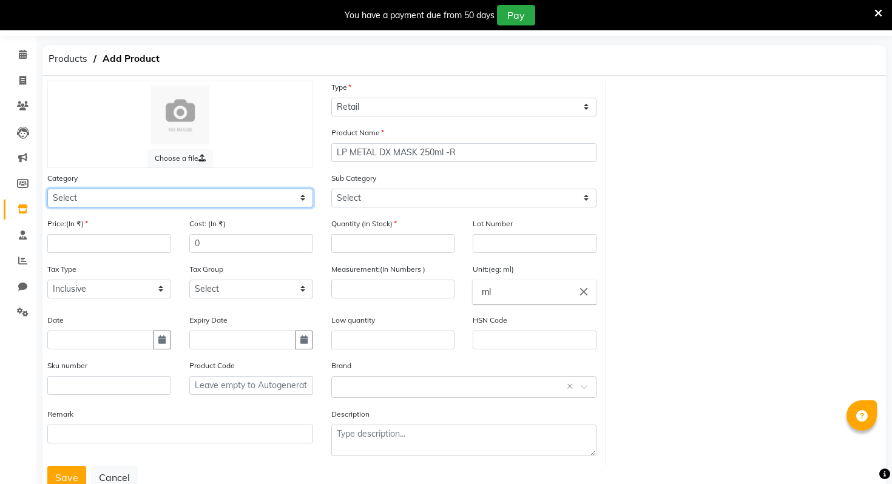
click at [235, 192] on select "Select Hair Skin Makeup Personal Care Appliances Beard Waxing Disposable Thread…" at bounding box center [180, 198] width 266 height 19
select select "1714701150"
click at [47, 189] on select "Select Hair Skin Makeup Personal Care Appliances Beard Waxing Disposable Thread…" at bounding box center [180, 198] width 266 height 19
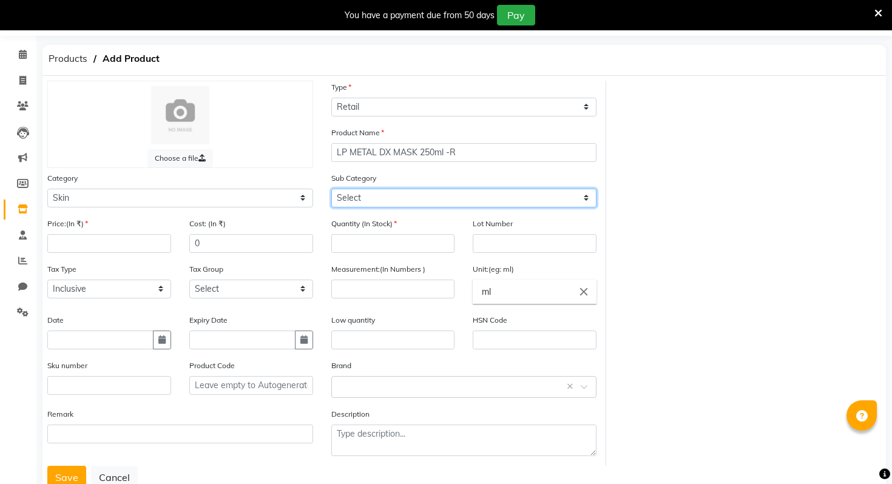
click at [393, 201] on select "Select" at bounding box center [464, 198] width 266 height 19
select select "1714701157"
click at [331, 189] on select "Select Cleanser Facial Moisturiser Serum Toner Sun Care Masks Lip Care Eye Care…" at bounding box center [464, 198] width 266 height 19
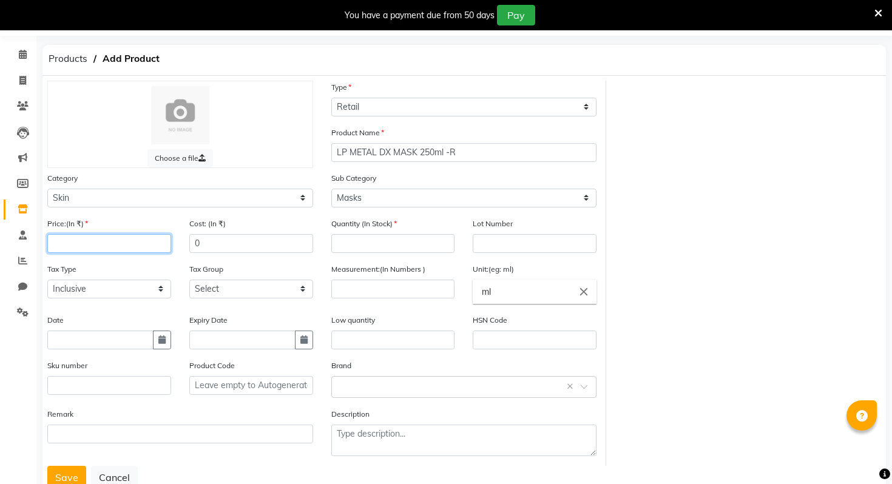
click at [130, 243] on input "number" at bounding box center [109, 243] width 124 height 19
type input "1"
click at [241, 236] on input "0" at bounding box center [251, 243] width 124 height 19
click at [382, 243] on input "number" at bounding box center [393, 243] width 124 height 19
type input "0"
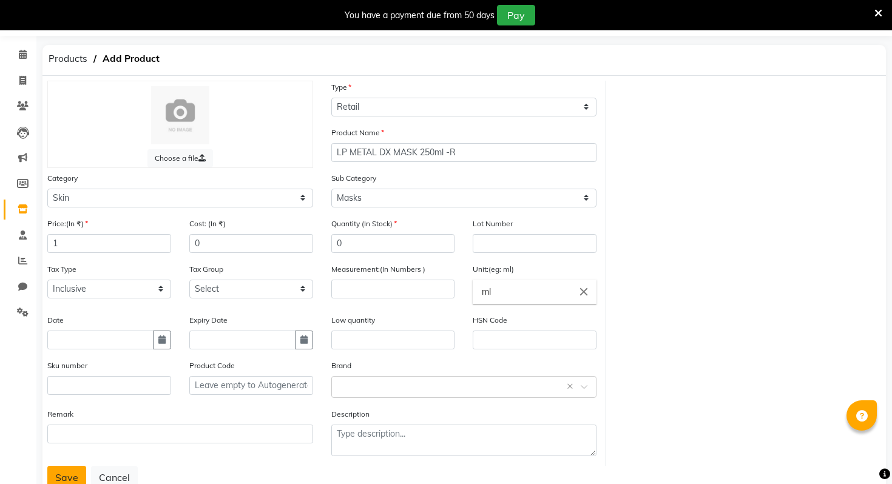
click at [78, 473] on button "Save" at bounding box center [66, 477] width 39 height 23
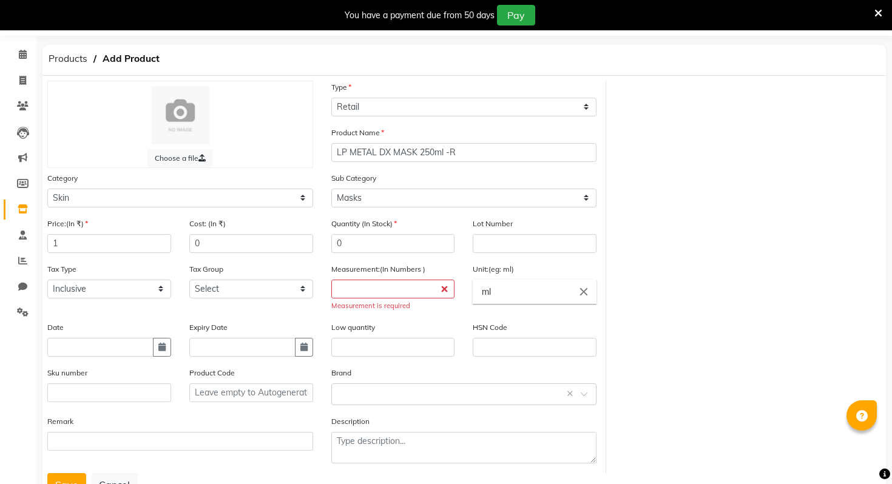
click at [384, 277] on div "Measurement:(In Numbers ) Measurement is required" at bounding box center [393, 287] width 124 height 49
click at [385, 280] on input "number" at bounding box center [393, 289] width 124 height 19
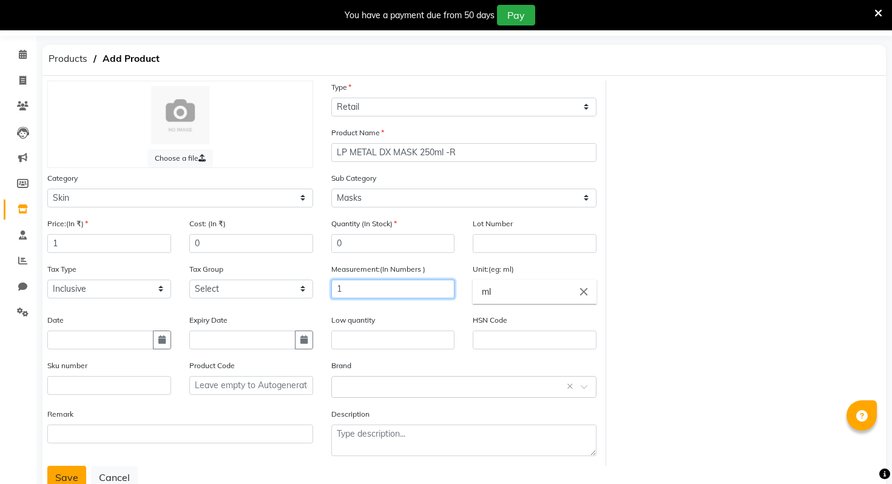
type input "1"
click at [75, 482] on button "Save" at bounding box center [66, 477] width 39 height 23
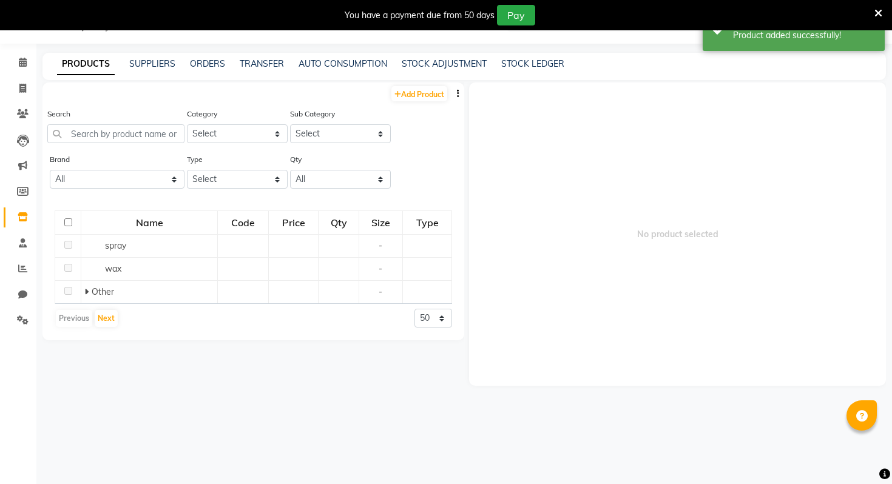
scroll to position [38, 0]
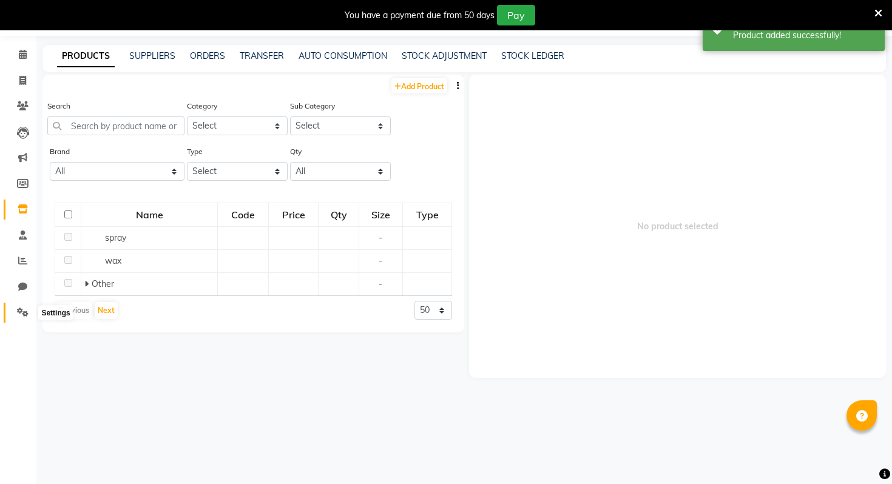
click at [13, 314] on span at bounding box center [22, 313] width 21 height 14
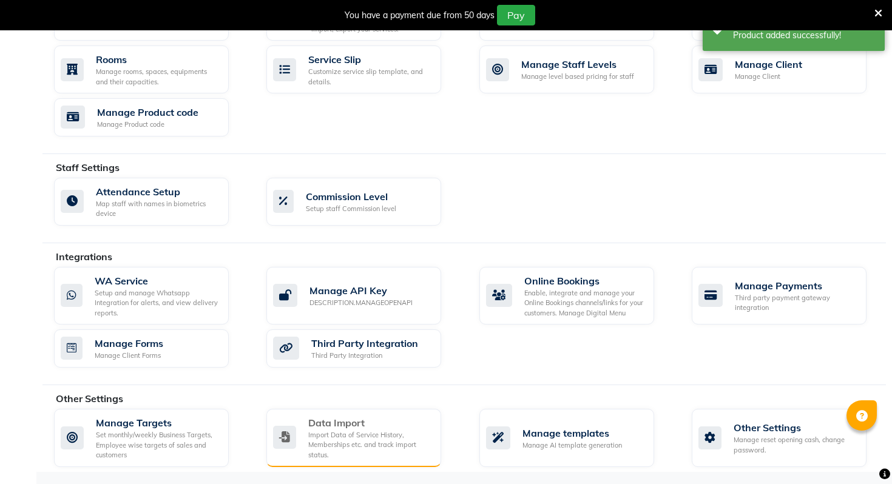
click at [306, 446] on div "Data Import Import Data of Service History, Memberships etc. and track import s…" at bounding box center [352, 438] width 158 height 45
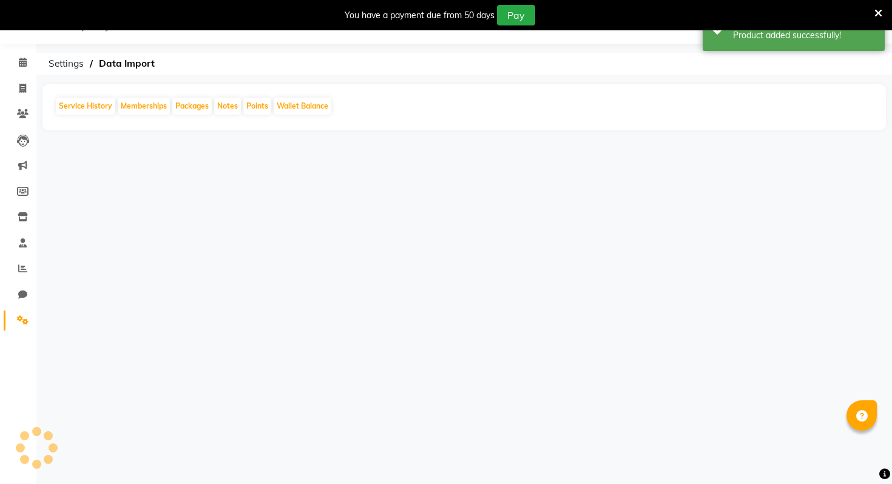
scroll to position [30, 0]
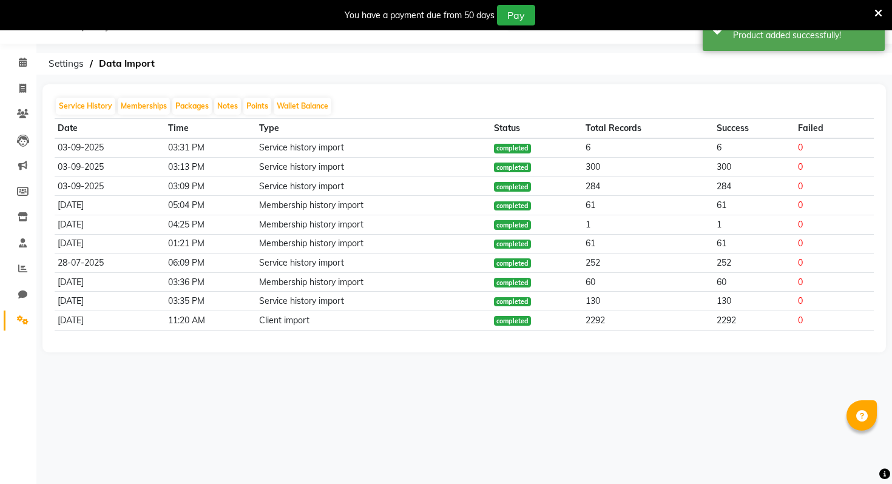
click at [96, 119] on th "Date" at bounding box center [110, 128] width 110 height 19
click at [93, 109] on button "Service History" at bounding box center [85, 106] width 59 height 17
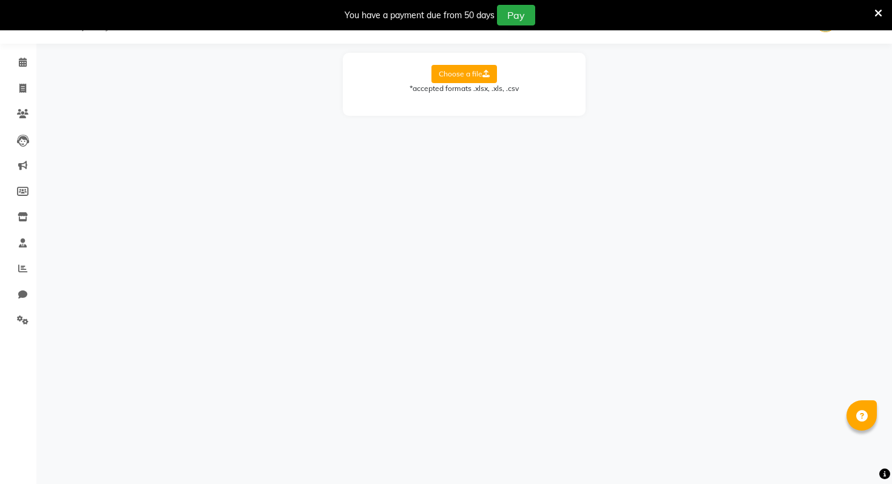
click at [455, 65] on label "Choose a file" at bounding box center [464, 74] width 66 height 18
click at [0, 0] on input "Choose a file" at bounding box center [0, 0] width 0 height 0
click at [493, 118] on select "Select Sheet Miscellaneous Staff Services Products Products Sales JUL Products …" at bounding box center [518, 113] width 91 height 19
select select "Products Sales AUG"
click at [473, 104] on select "Select Sheet Miscellaneous Staff Services Products Products Sales JUL Products …" at bounding box center [518, 113] width 91 height 19
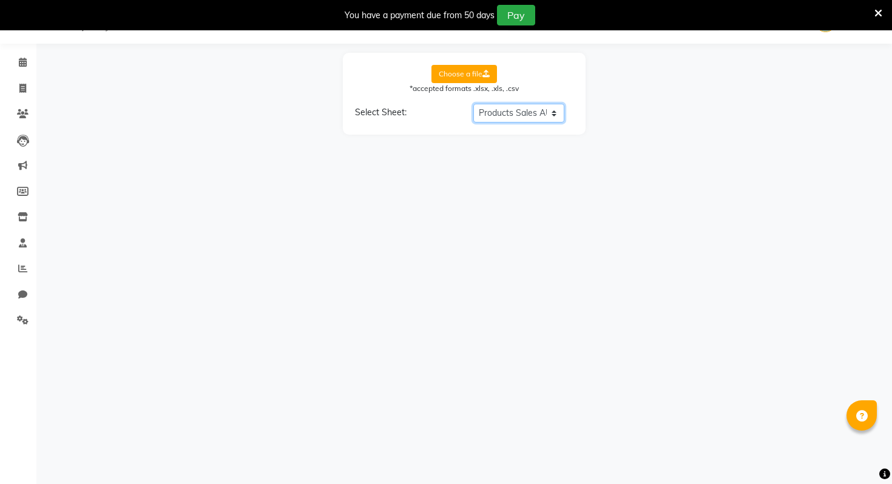
select select "Client Name"
select select "Amount"
select select "Date"
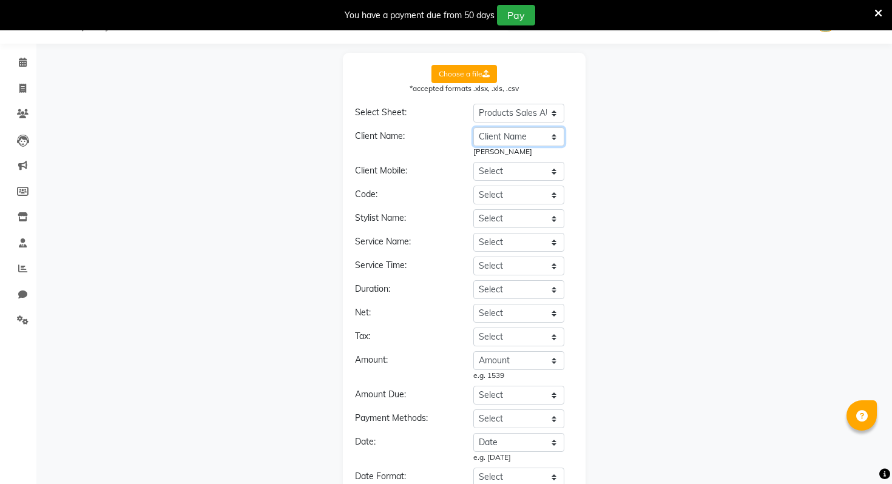
click at [510, 142] on select "Select Date Ref Client Name Mobile No. Service Category Stylist MRP Disc (%) Am…" at bounding box center [518, 136] width 91 height 19
click at [491, 174] on select "Select Date Ref Client Name Mobile No. Service Category Stylist MRP Disc (%) Am…" at bounding box center [518, 171] width 91 height 19
select select "Mobile No."
click at [473, 162] on select "Select Date Ref Client Name Mobile No. Service Category Stylist MRP Disc (%) Am…" at bounding box center [518, 171] width 91 height 19
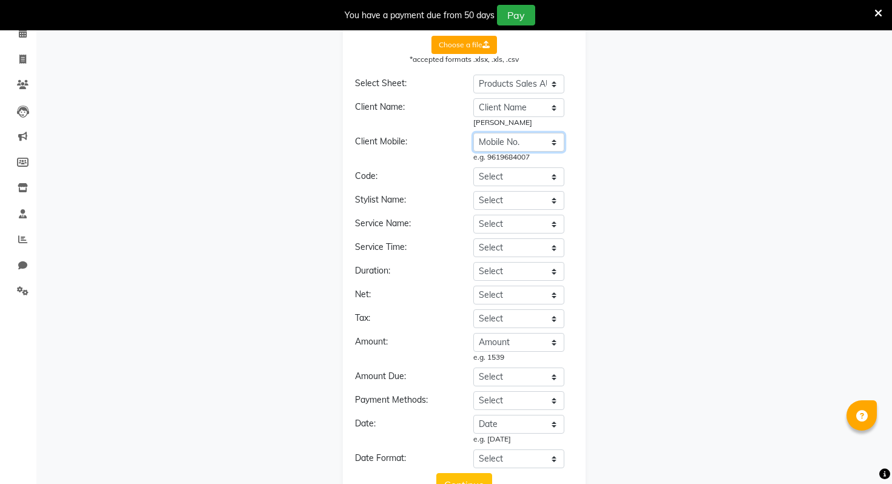
scroll to position [73, 0]
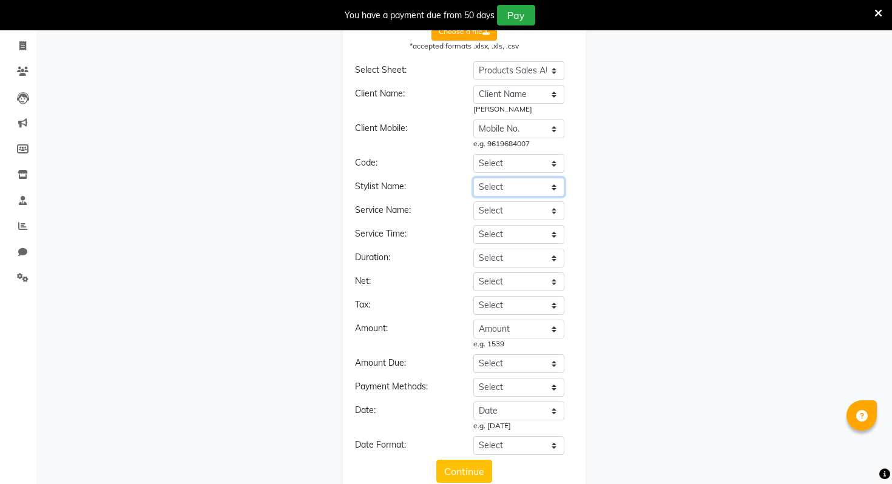
click at [497, 184] on select "Select Date Ref Client Name Mobile No. Service Category Stylist MRP Disc (%) Am…" at bounding box center [518, 187] width 91 height 19
select select "Stylist"
click at [473, 178] on select "Select Date Ref Client Name Mobile No. Service Category Stylist MRP Disc (%) Am…" at bounding box center [518, 187] width 91 height 19
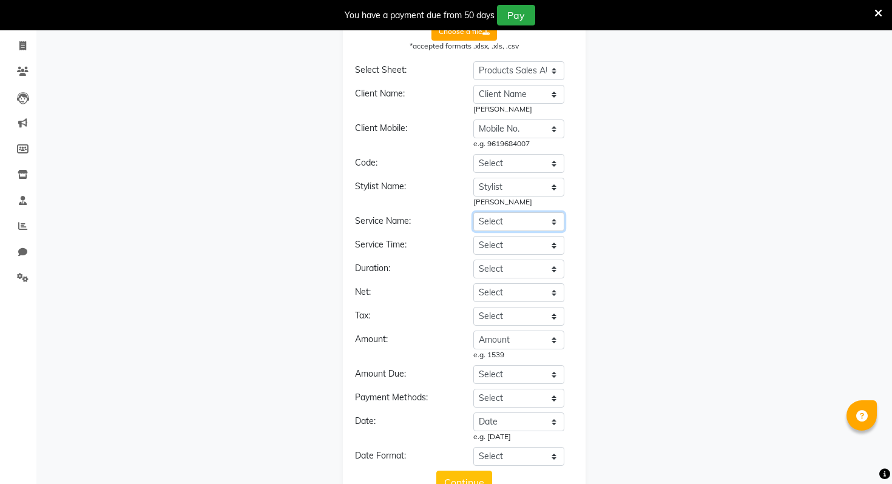
click at [515, 226] on select "Select Date Ref Client Name Mobile No. Service Category Stylist MRP Disc (%) Am…" at bounding box center [518, 221] width 91 height 19
select select "Service"
click at [473, 212] on select "Select Date Ref Client Name Mobile No. Service Category Stylist MRP Disc (%) Am…" at bounding box center [518, 221] width 91 height 19
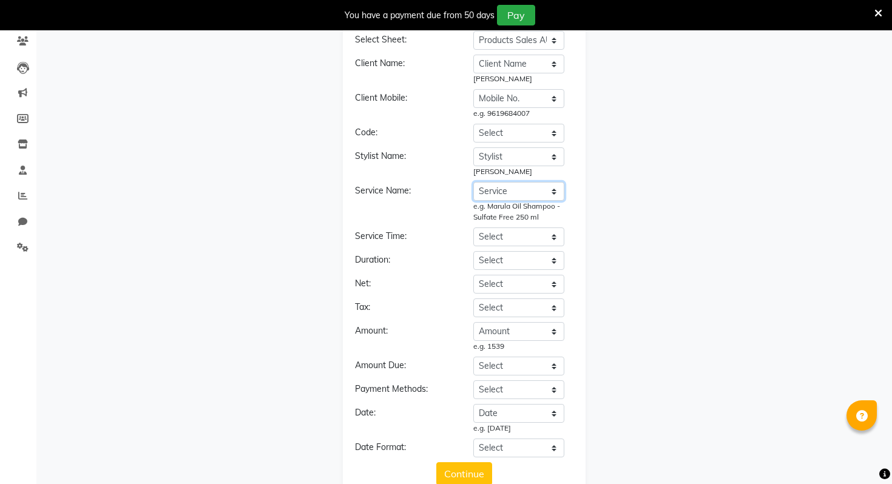
scroll to position [116, 0]
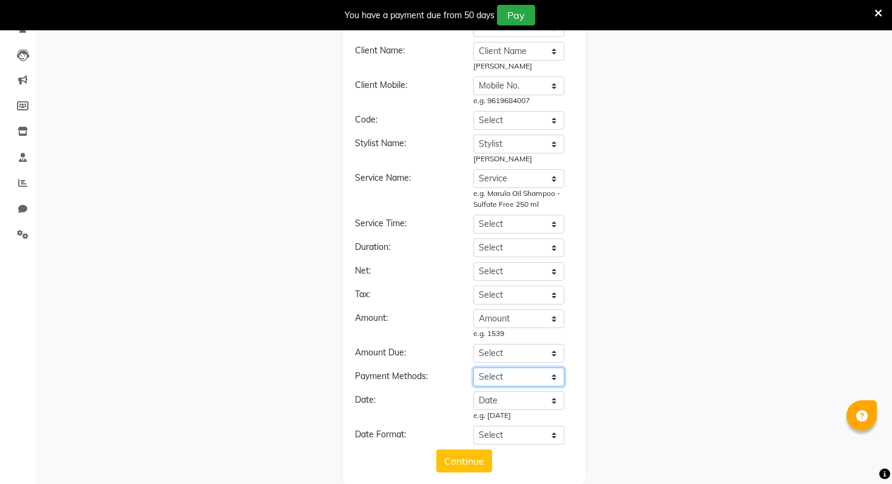
click at [493, 379] on select "Select Date Ref Client Name Mobile No. Service Category Stylist MRP Disc (%) Am…" at bounding box center [518, 377] width 91 height 19
select select "Mode"
click at [473, 368] on select "Select Date Ref Client Name Mobile No. Service Category Stylist MRP Disc (%) Am…" at bounding box center [518, 377] width 91 height 19
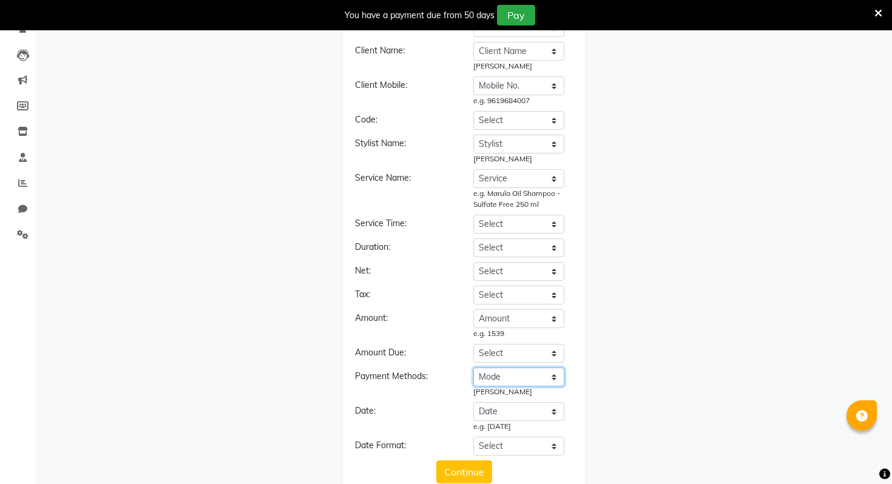
scroll to position [146, 0]
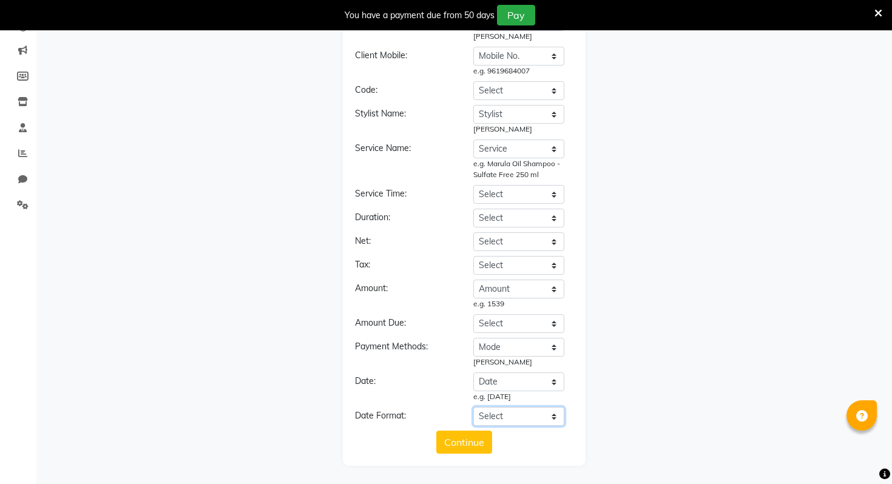
click at [499, 410] on select "Select YYYY-MM-DD MM-DD-YYYY DD-MM-YYYY MMMM Do, YYYY M/D/YYYY MMM Do YY MM/DD/…" at bounding box center [518, 416] width 91 height 19
select select "YYYY-MM-DD"
click at [473, 407] on select "Select YYYY-MM-DD MM-DD-YYYY DD-MM-YYYY MMMM Do, YYYY M/D/YYYY MMM Do YY MM/DD/…" at bounding box center [518, 416] width 91 height 19
click at [459, 443] on button "Continue" at bounding box center [464, 442] width 56 height 23
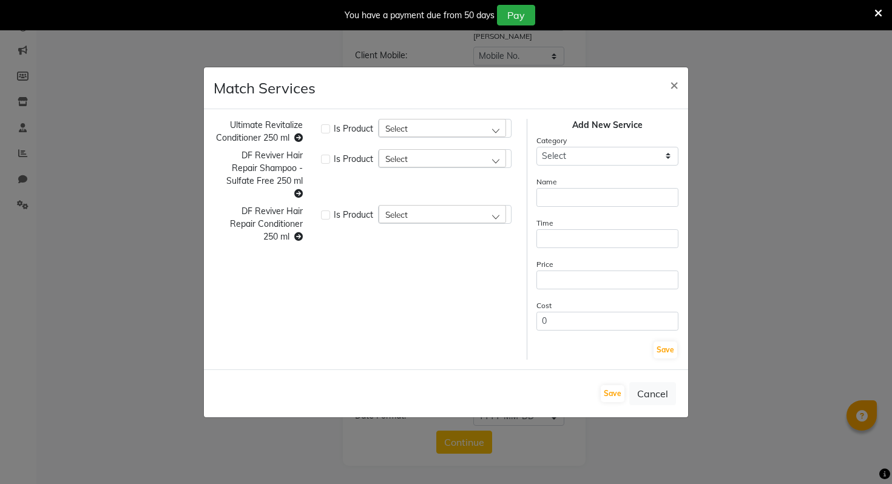
click at [402, 129] on span "Select" at bounding box center [396, 128] width 22 height 10
type input "re"
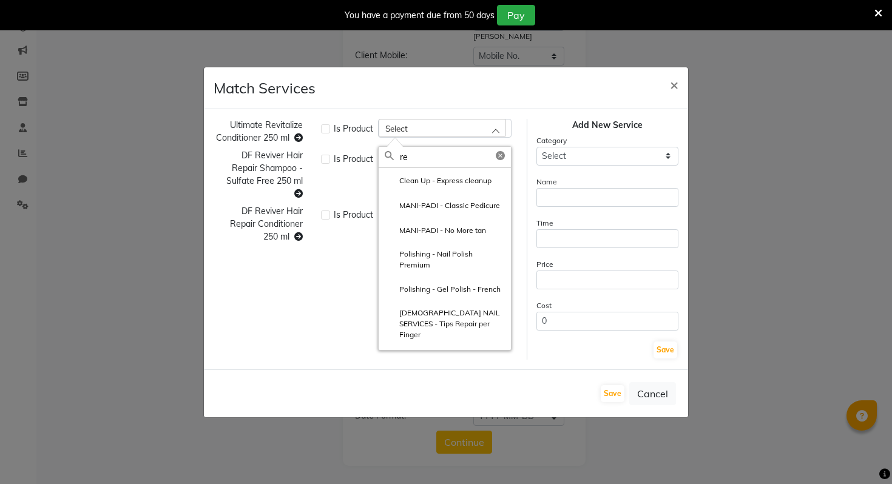
click at [326, 125] on label at bounding box center [325, 128] width 9 height 9
click at [326, 125] on input "checkbox" at bounding box center [325, 128] width 8 height 8
checkbox input "true"
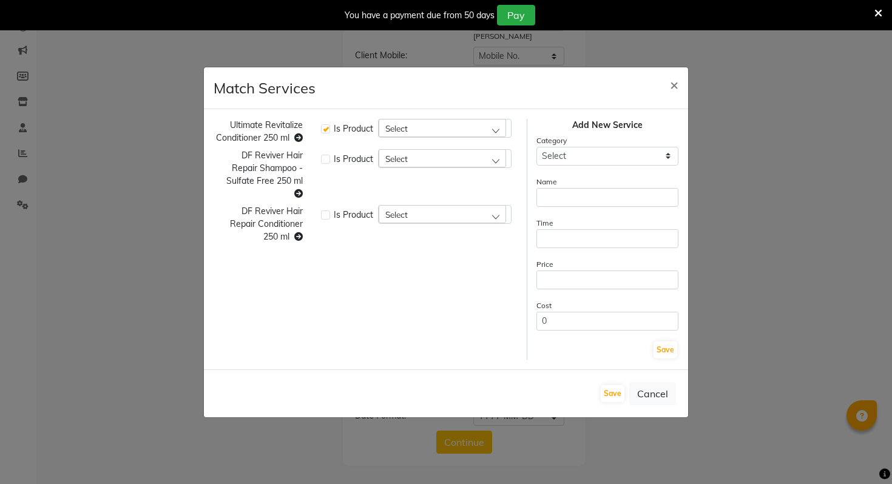
click at [393, 124] on span "Select" at bounding box center [396, 128] width 22 height 10
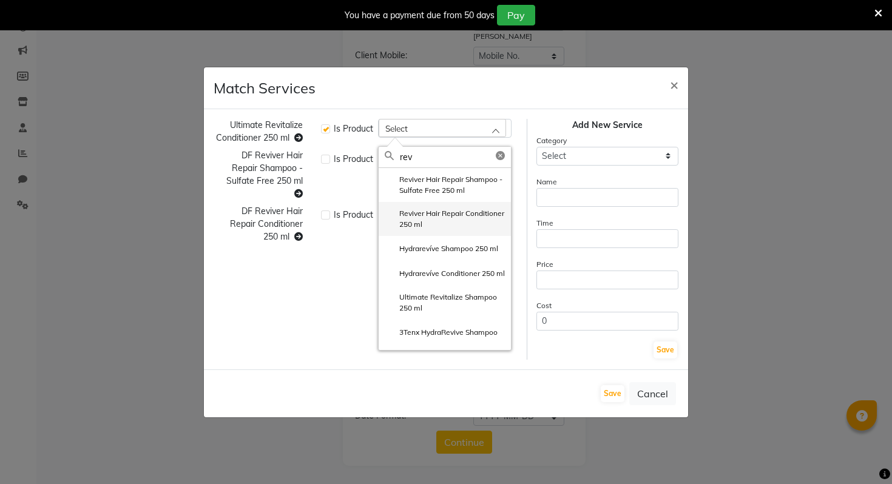
type input "rev"
click at [427, 220] on label "Reviver Hair Repair Conditioner 250 ml" at bounding box center [445, 219] width 120 height 22
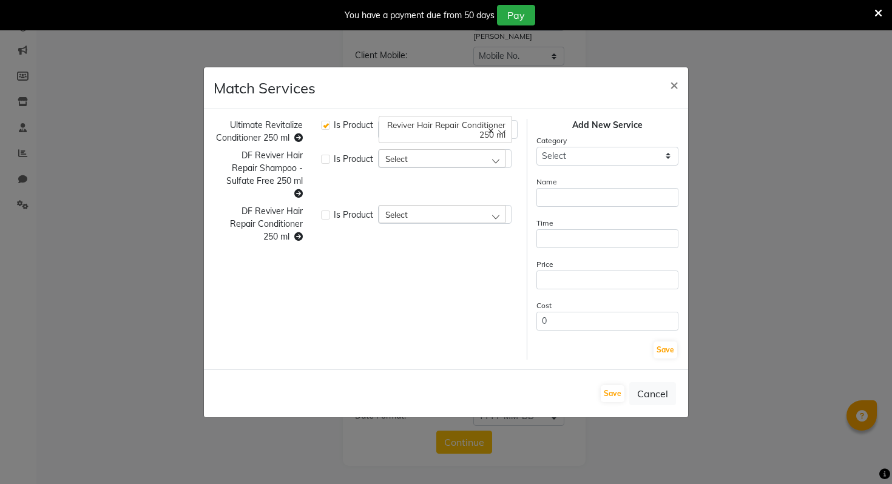
click at [416, 157] on div "Select" at bounding box center [442, 158] width 127 height 18
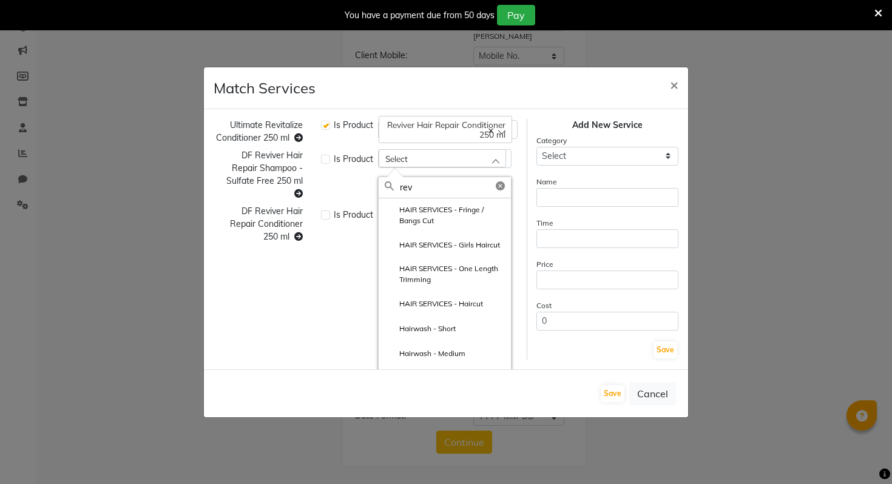
type input "revi"
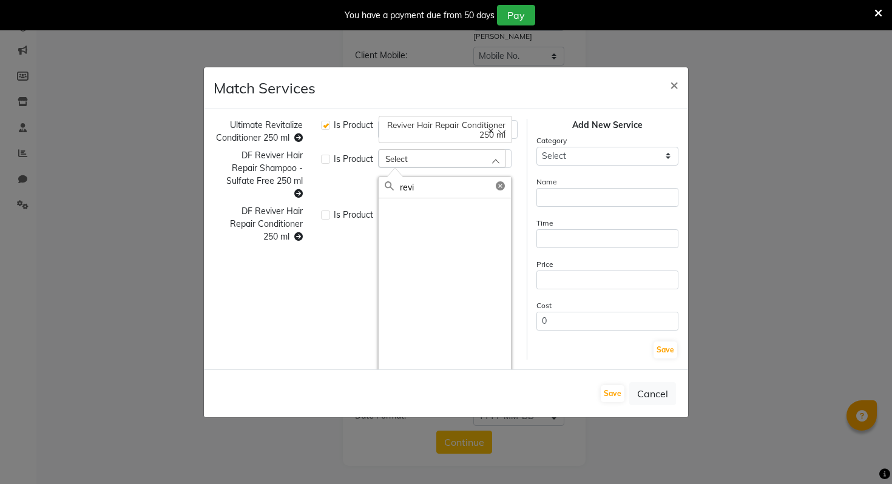
click at [328, 158] on label at bounding box center [325, 159] width 9 height 9
click at [328, 158] on input "checkbox" at bounding box center [325, 158] width 8 height 8
checkbox input "true"
click at [431, 166] on div "Select" at bounding box center [442, 158] width 127 height 18
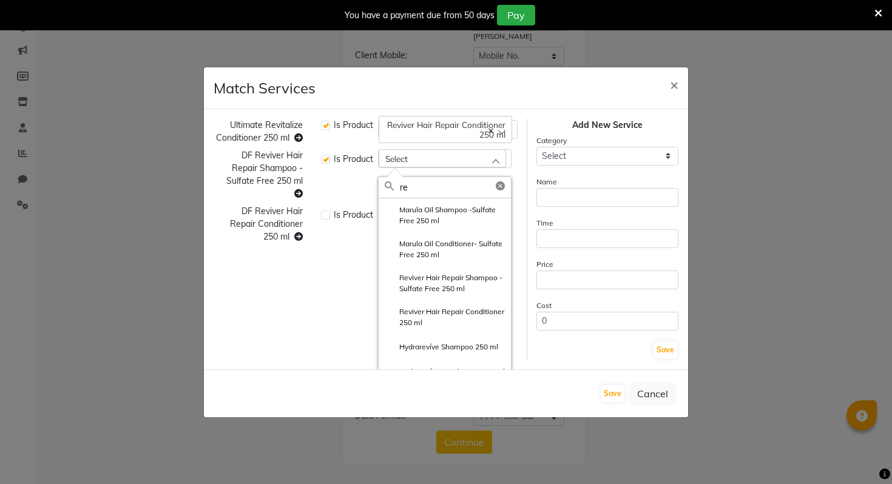
type input "rev"
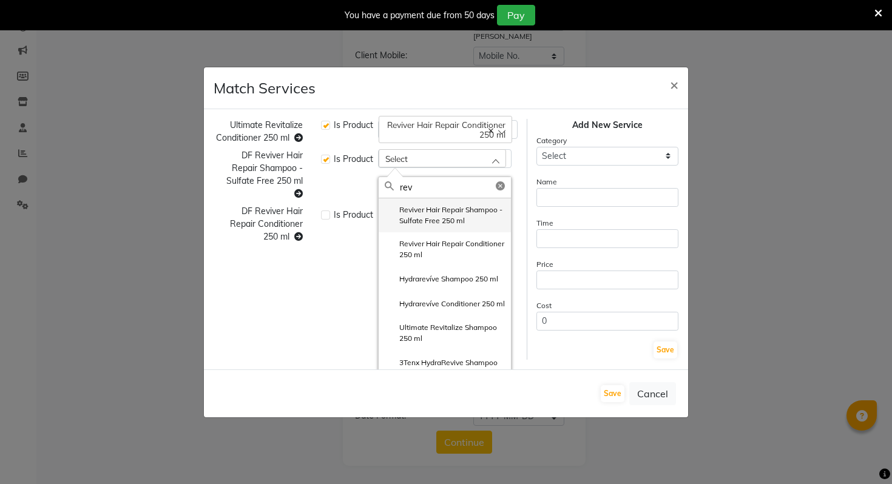
click at [423, 218] on label "Reviver Hair Repair Shampoo - Sulfate Free 250 ml" at bounding box center [445, 215] width 120 height 22
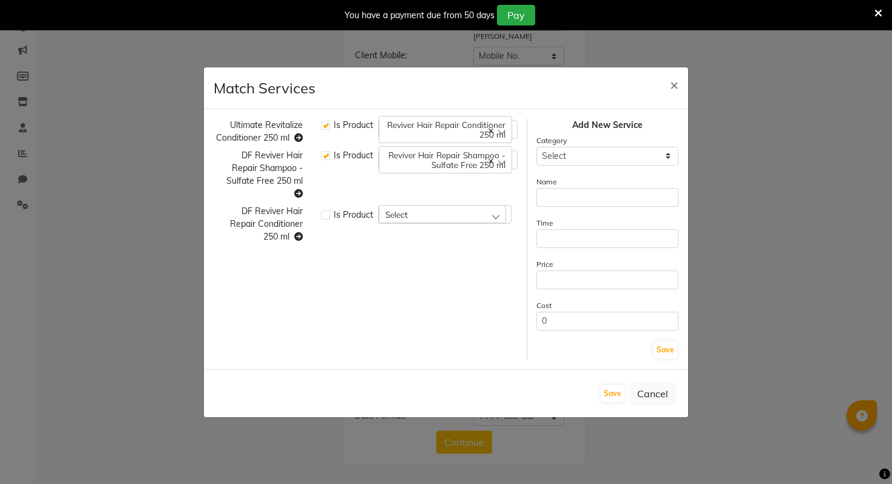
click at [416, 214] on div "Select" at bounding box center [442, 214] width 127 height 18
click at [325, 214] on label at bounding box center [325, 215] width 9 height 9
click at [325, 214] on input "checkbox" at bounding box center [325, 214] width 8 height 8
checkbox input "true"
click at [396, 220] on div "Select" at bounding box center [442, 214] width 127 height 18
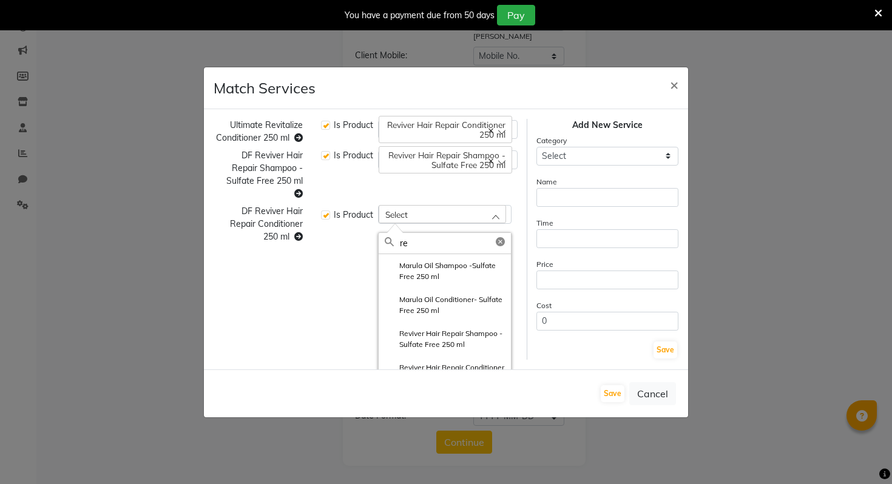
type input "rev"
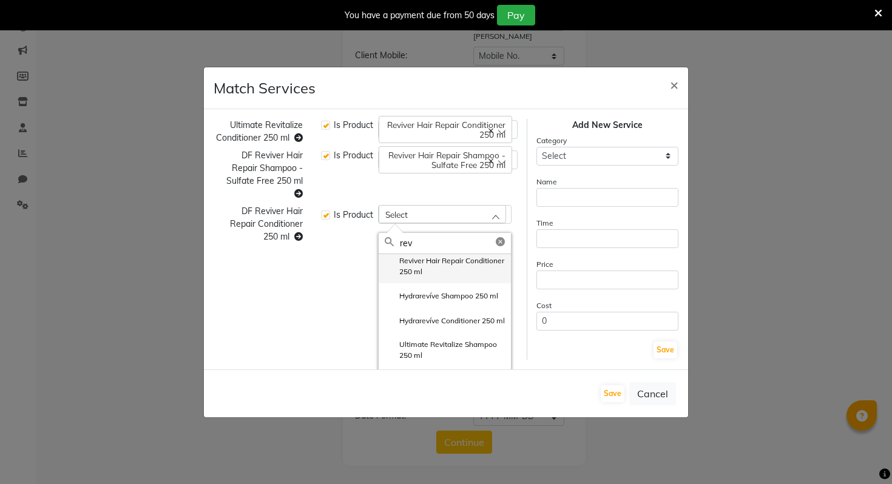
scroll to position [0, 0]
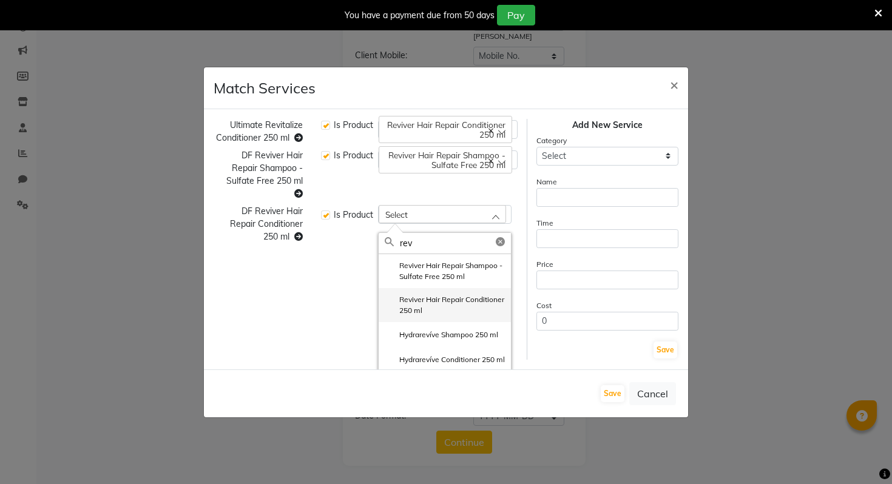
click at [428, 310] on label "Reviver Hair Repair Conditioner 250 ml" at bounding box center [445, 305] width 120 height 22
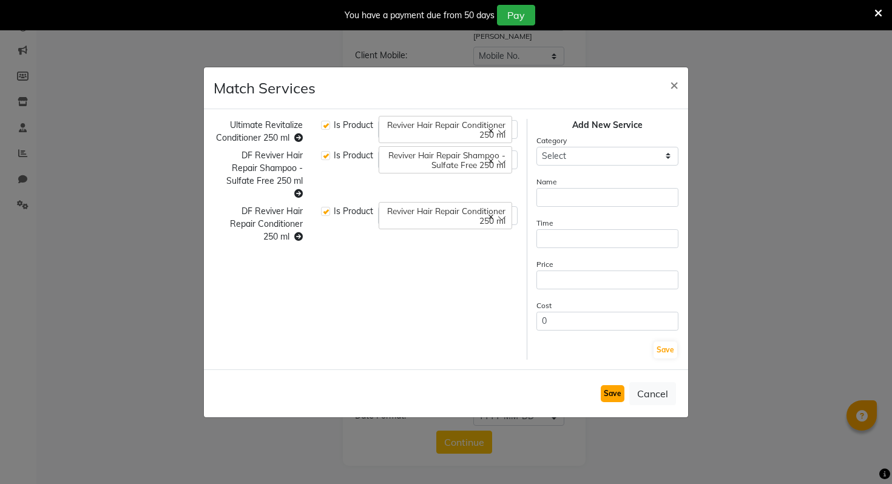
click at [614, 397] on button "Save" at bounding box center [613, 393] width 24 height 17
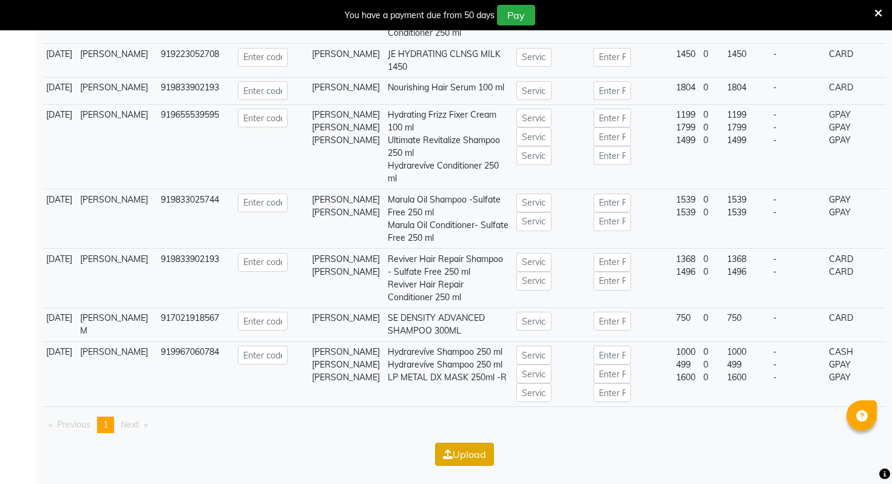
click at [454, 453] on button "Upload" at bounding box center [464, 454] width 59 height 23
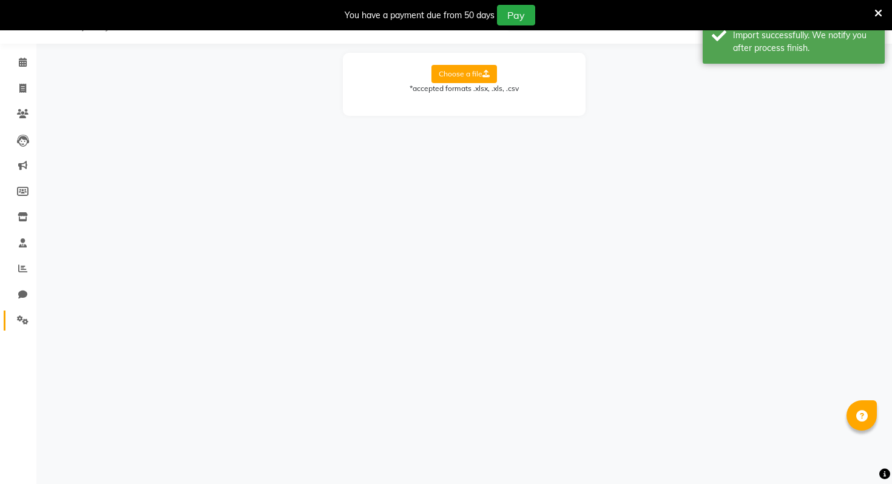
click at [22, 330] on link "Settings" at bounding box center [18, 321] width 29 height 20
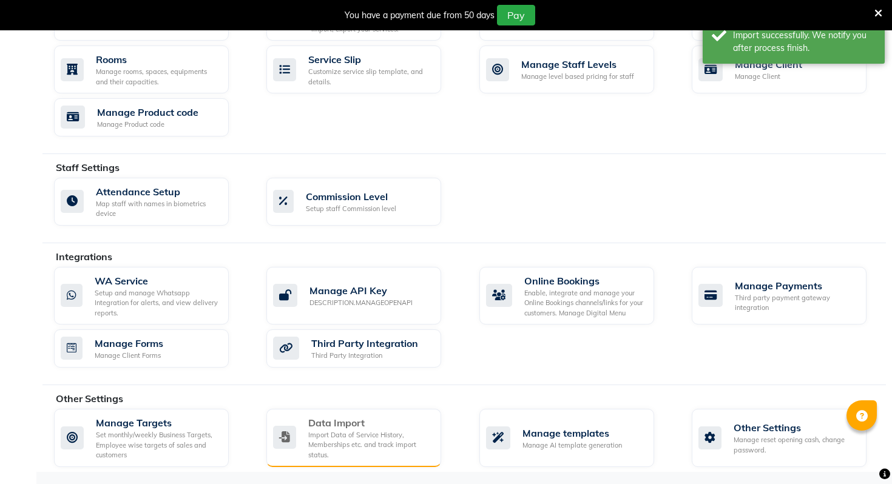
click at [323, 436] on div "Import Data of Service History, Memberships etc. and track import status." at bounding box center [369, 445] width 123 height 30
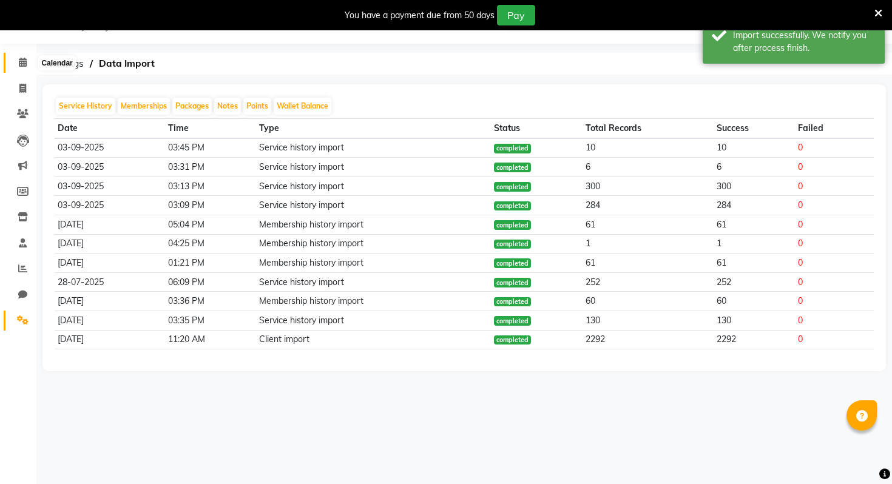
click at [19, 64] on icon at bounding box center [23, 62] width 8 height 9
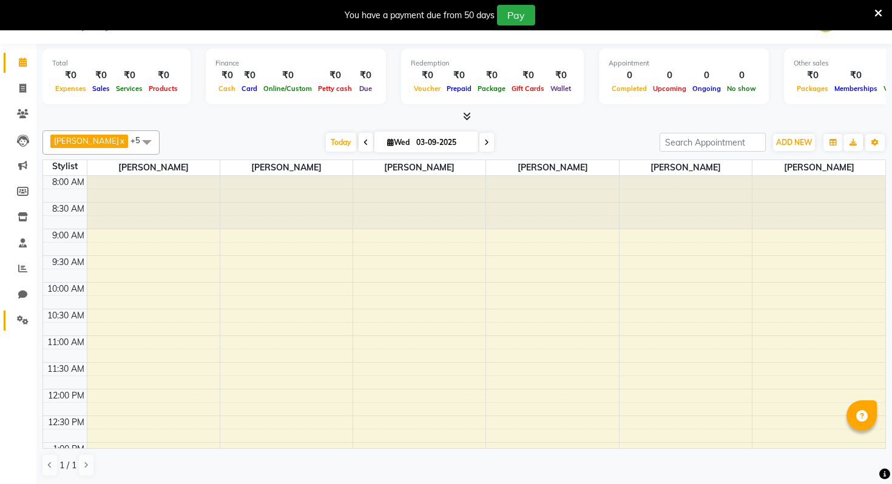
click at [21, 312] on link "Settings" at bounding box center [18, 321] width 29 height 20
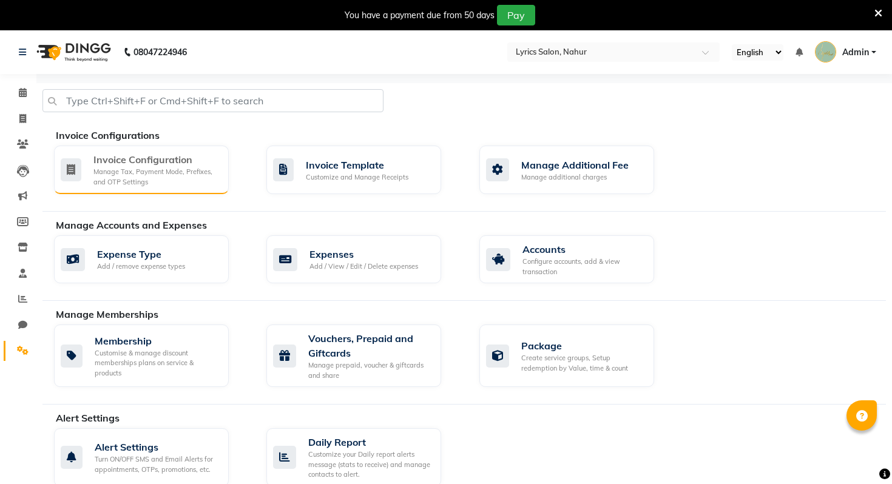
click at [137, 166] on div "Invoice Configuration" at bounding box center [156, 159] width 126 height 15
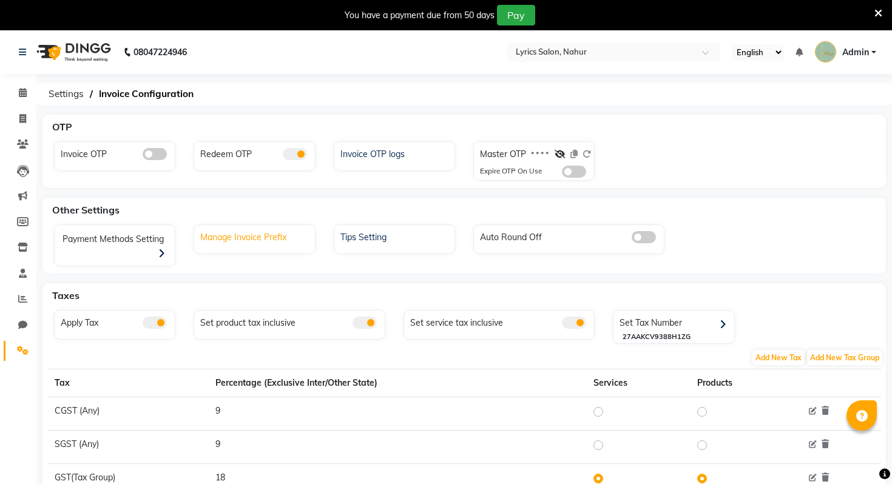
click at [263, 240] on div "Manage Invoice Prefix" at bounding box center [255, 236] width 117 height 16
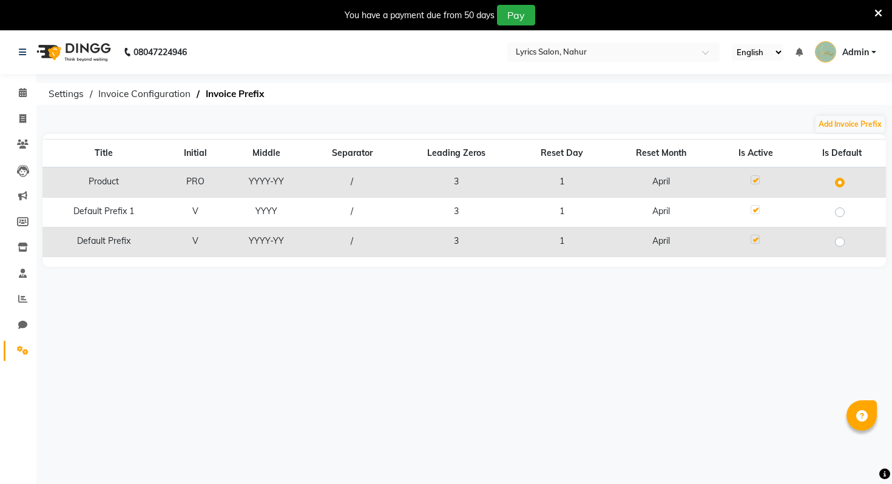
click at [849, 205] on label at bounding box center [849, 205] width 0 height 0
click at [840, 213] on input "radio" at bounding box center [844, 211] width 8 height 8
radio input "true"
click at [18, 114] on span at bounding box center [22, 119] width 21 height 14
select select "service"
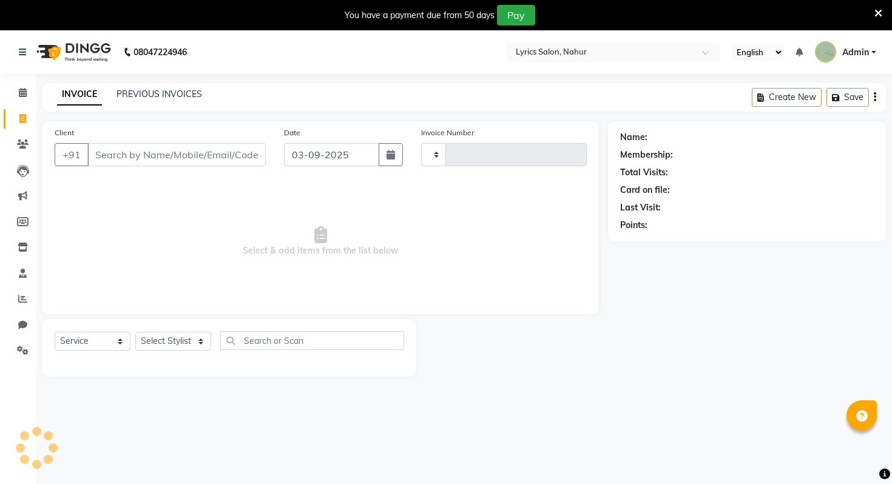
type input "0001"
select select "8609"
click at [163, 79] on div "08047224946 Select Location × Lyrics Salon, Nahur English ENGLISH Español العرب…" at bounding box center [446, 272] width 892 height 484
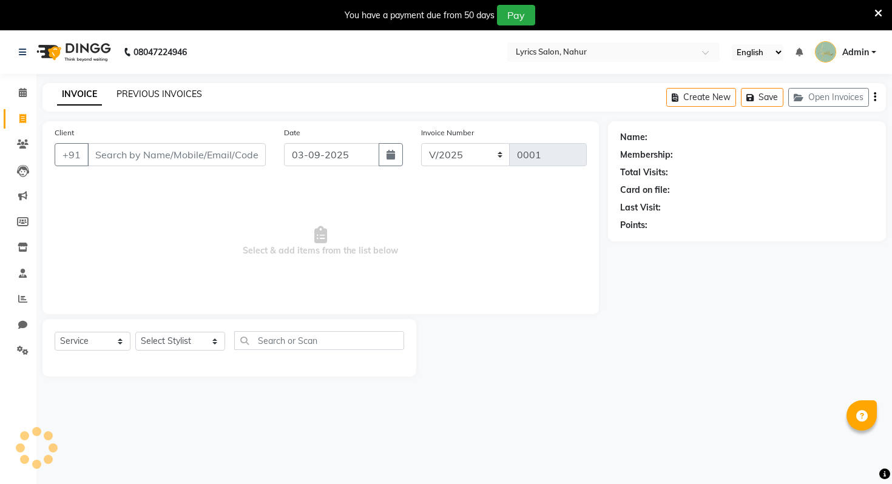
click at [167, 90] on link "PREVIOUS INVOICES" at bounding box center [159, 94] width 86 height 11
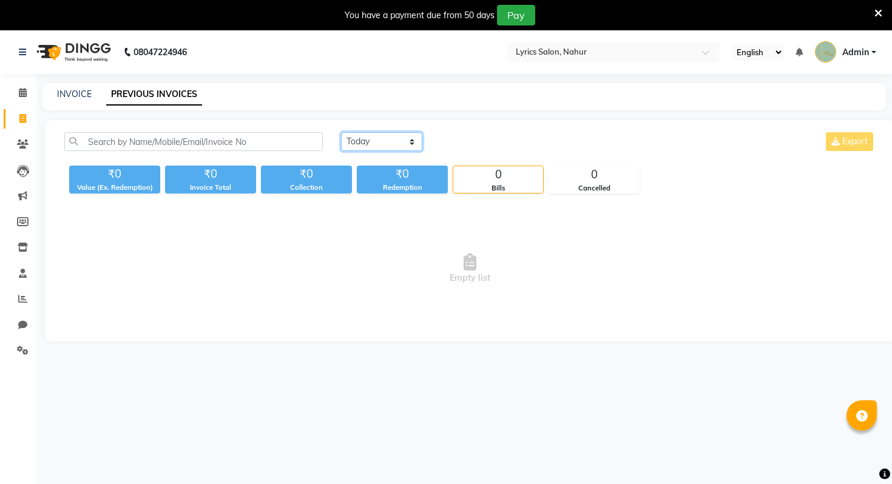
click at [393, 135] on select "Today Yesterday Custom Range" at bounding box center [381, 141] width 81 height 19
select select "range"
click at [341, 132] on select "Today Yesterday Custom Range" at bounding box center [381, 141] width 81 height 19
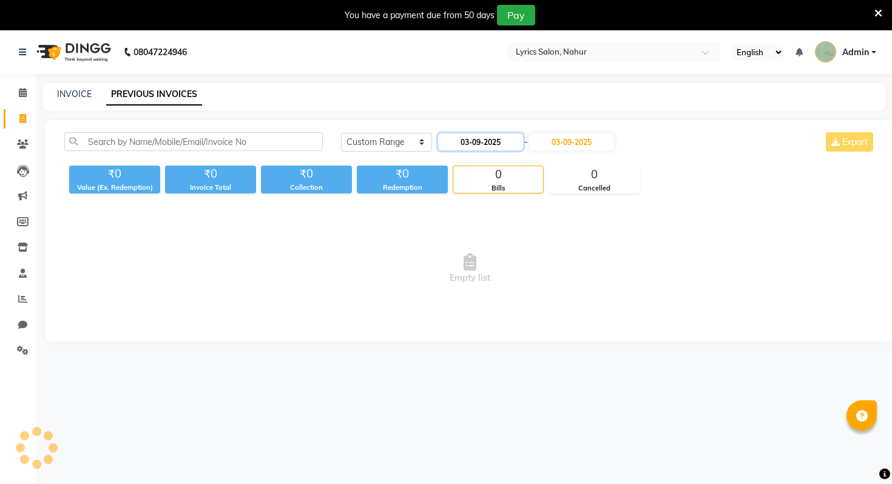
click at [485, 139] on input "03-09-2025" at bounding box center [480, 141] width 85 height 17
select select "9"
select select "2025"
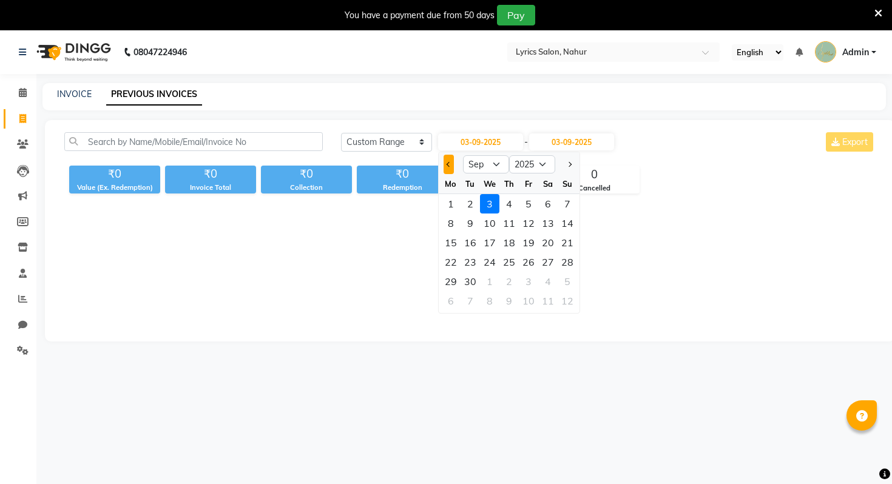
click at [450, 161] on button "Previous month" at bounding box center [448, 164] width 10 height 19
click at [527, 198] on div "1" at bounding box center [528, 203] width 19 height 19
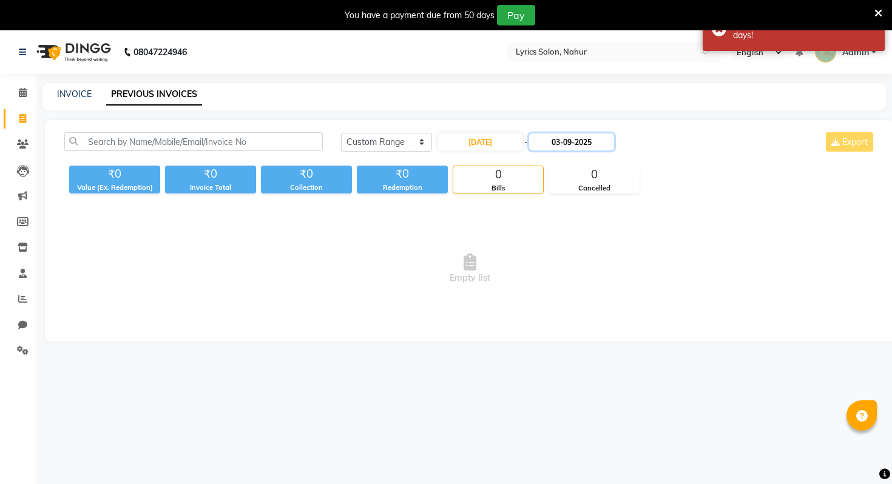
click at [583, 143] on input "03-09-2025" at bounding box center [571, 141] width 85 height 17
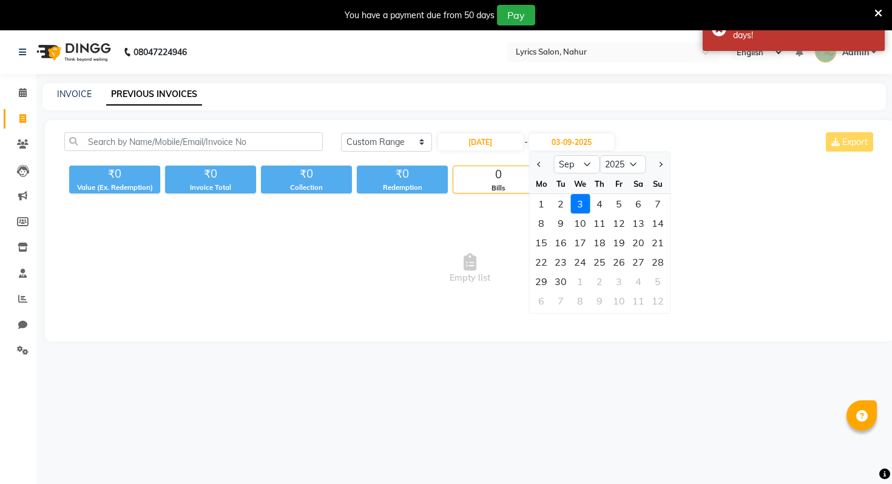
click at [532, 167] on div at bounding box center [541, 164] width 24 height 19
click at [540, 167] on button "Previous month" at bounding box center [539, 164] width 10 height 19
click at [656, 281] on div "31" at bounding box center [657, 281] width 19 height 19
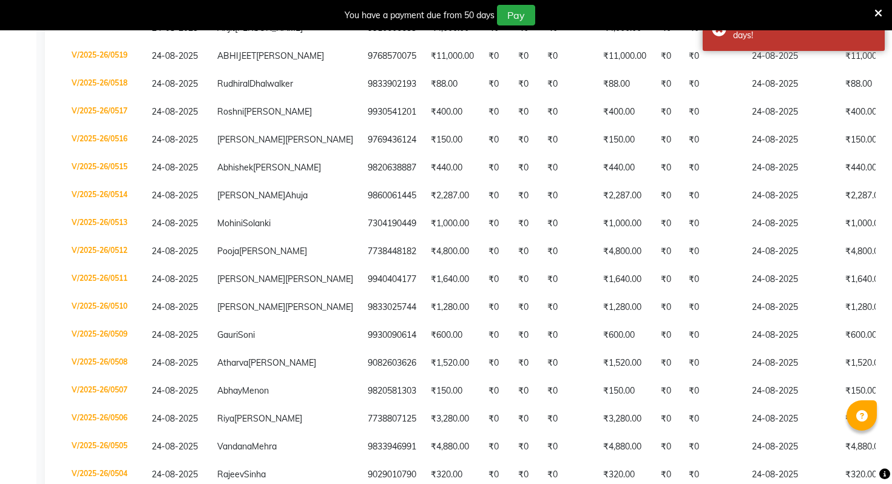
scroll to position [2666, 0]
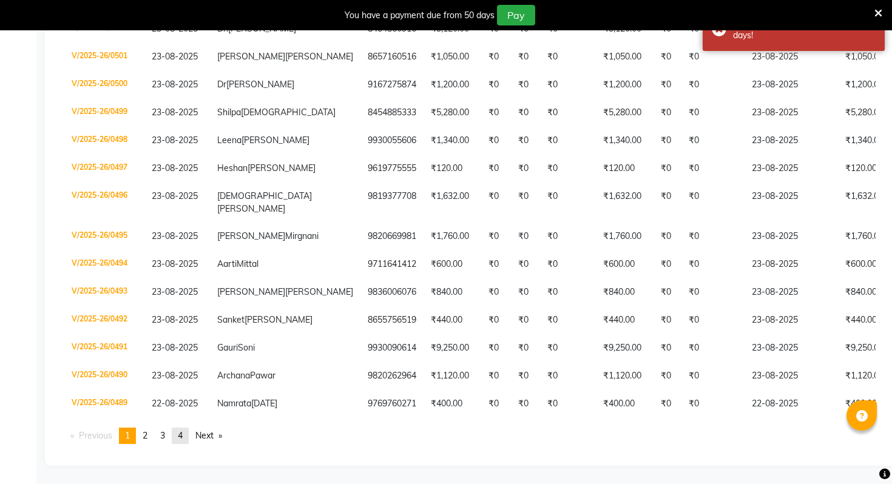
click at [186, 441] on link "page 4" at bounding box center [180, 436] width 17 height 16
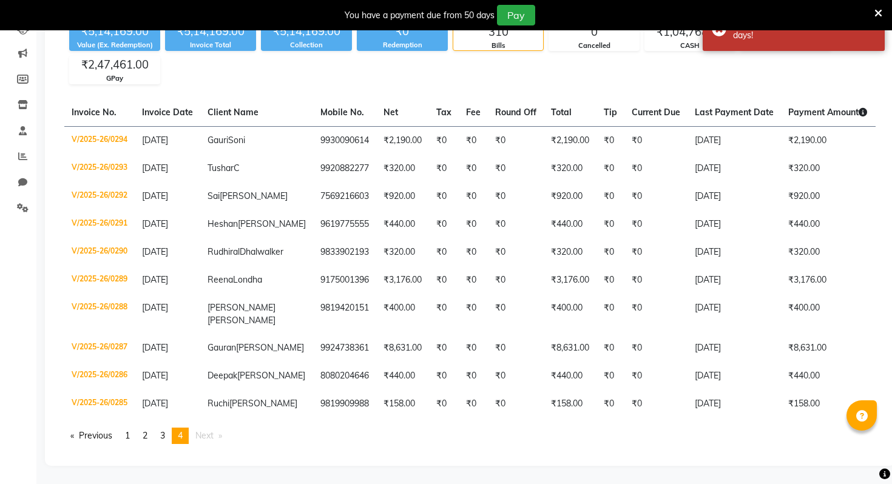
scroll to position [215, 0]
click at [165, 436] on span "3" at bounding box center [162, 435] width 5 height 11
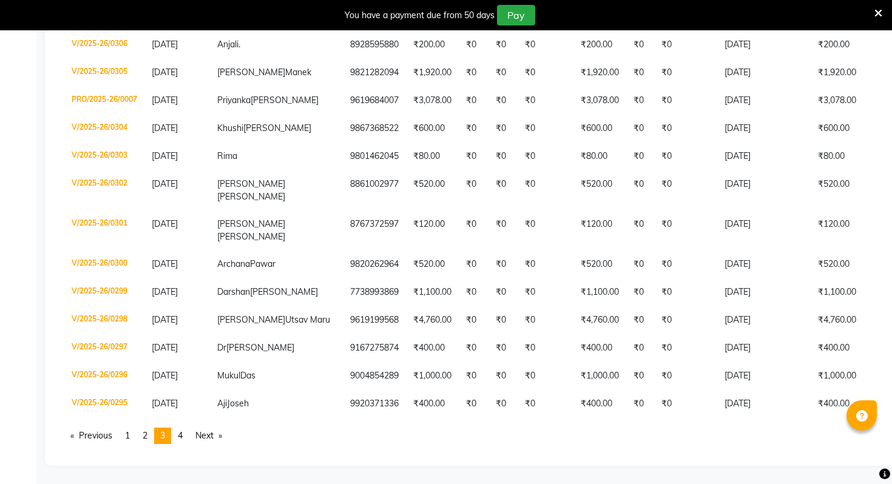
scroll to position [3443, 0]
click at [126, 435] on link "page 1" at bounding box center [127, 436] width 17 height 16
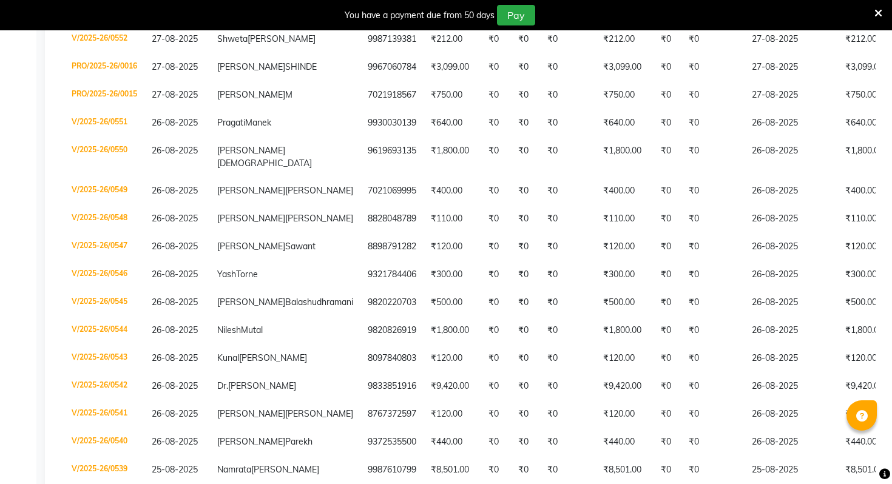
scroll to position [0, 0]
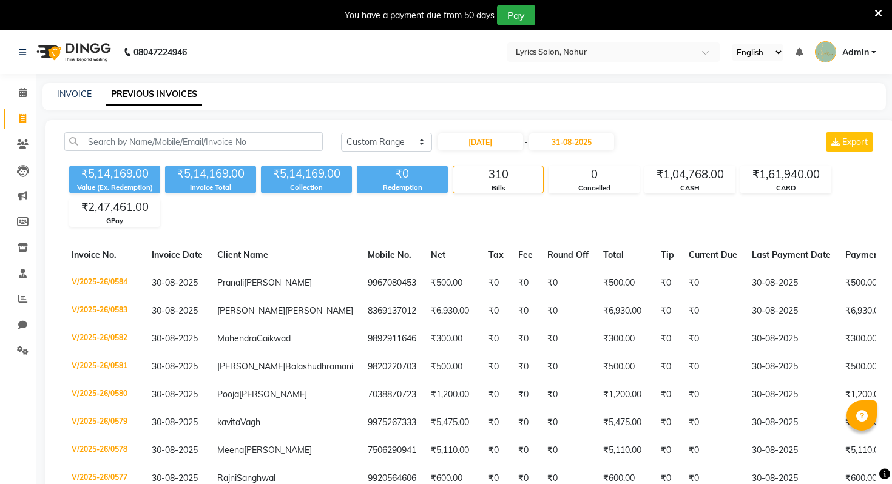
click at [346, 220] on div "₹5,14,169.00 Value (Ex. Redemption) ₹5,14,169.00 Invoice Total ₹5,14,169.00 Col…" at bounding box center [469, 194] width 811 height 66
click at [21, 96] on icon at bounding box center [23, 92] width 8 height 9
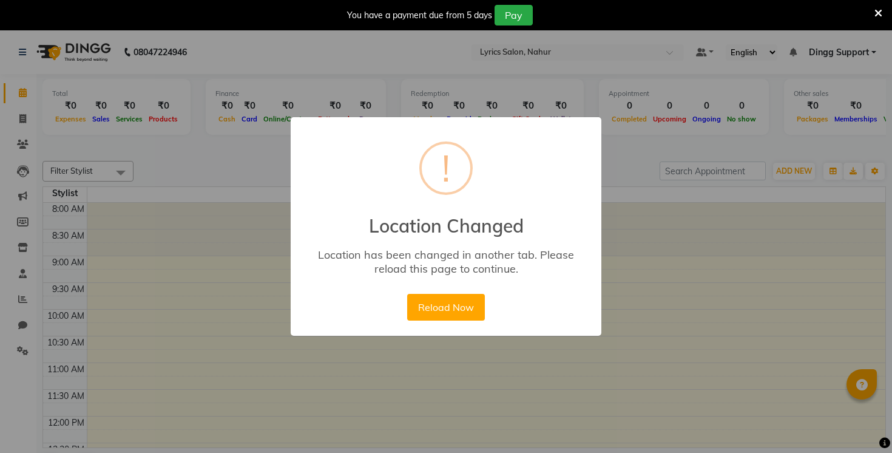
drag, startPoint x: 456, startPoint y: 312, endPoint x: 598, endPoint y: 166, distance: 203.3
click at [456, 312] on button "Reload Now" at bounding box center [445, 307] width 77 height 27
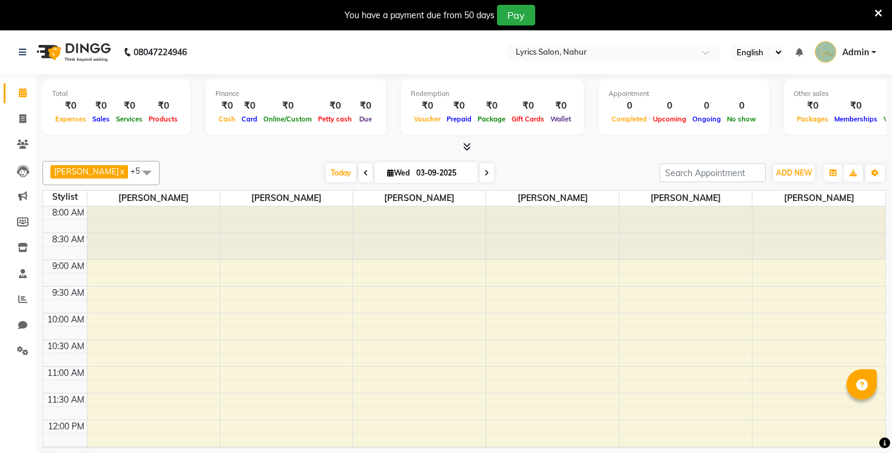
click at [860, 52] on span "Admin" at bounding box center [855, 52] width 27 height 13
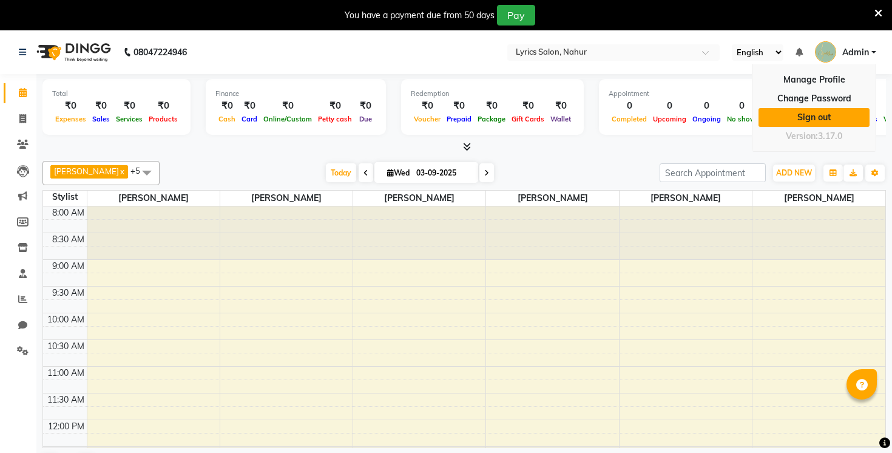
click at [816, 120] on link "Sign out" at bounding box center [813, 117] width 111 height 19
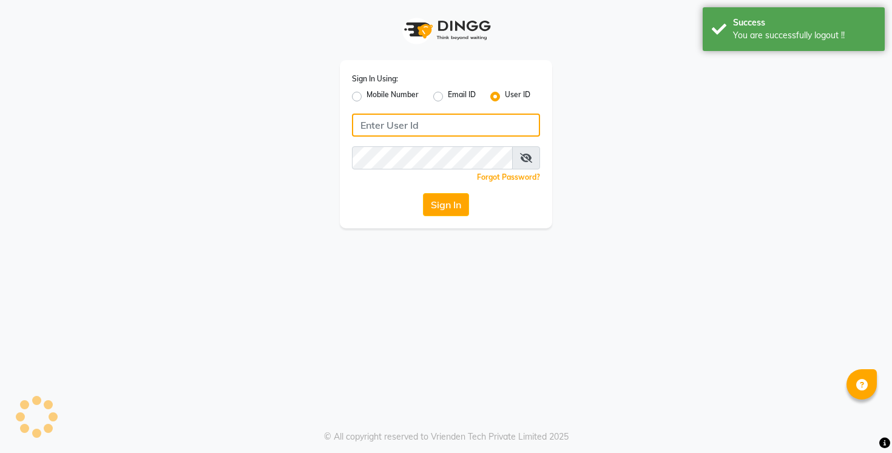
type input "9028992840"
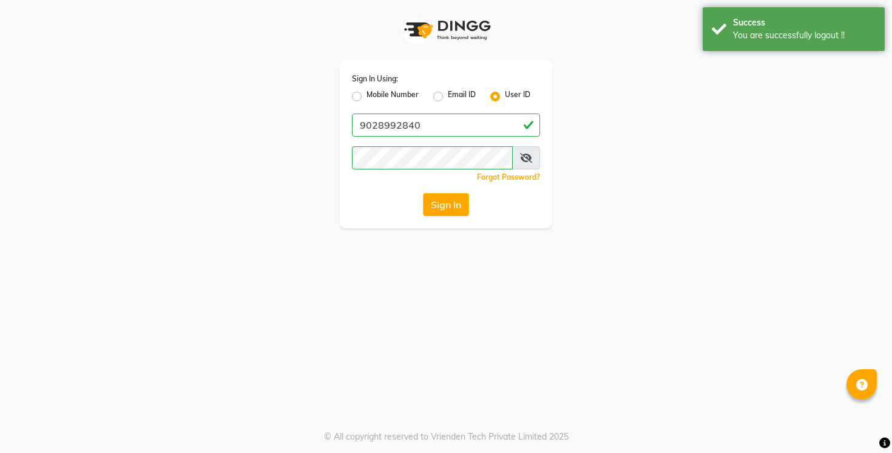
click at [393, 96] on label "Mobile Number" at bounding box center [392, 96] width 52 height 15
click at [374, 96] on input "Mobile Number" at bounding box center [370, 93] width 8 height 8
radio input "true"
radio input "false"
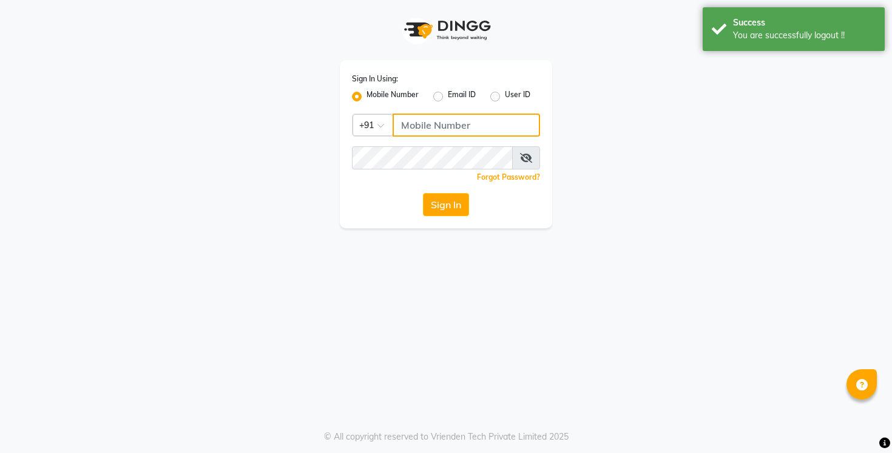
click at [414, 121] on input "Username" at bounding box center [466, 124] width 147 height 23
click at [424, 123] on input "9090909099" at bounding box center [466, 124] width 147 height 23
type input "9090909099"
click at [382, 197] on div "Sign In" at bounding box center [446, 204] width 188 height 23
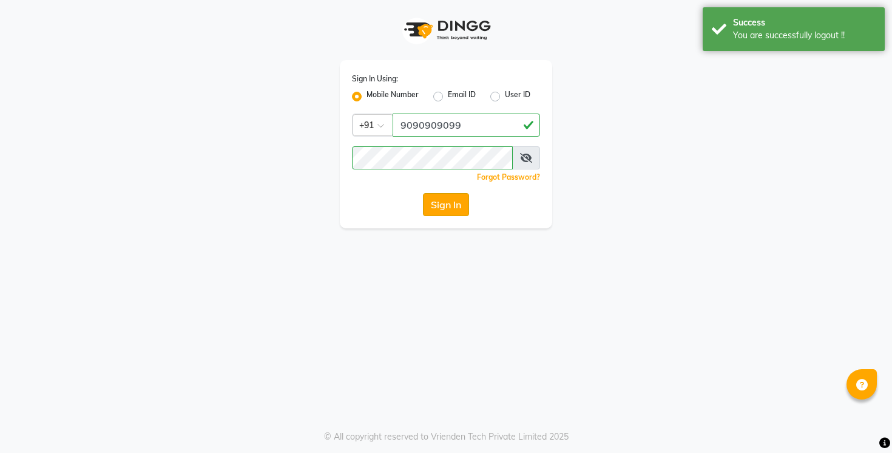
click at [456, 201] on button "Sign In" at bounding box center [446, 204] width 46 height 23
